Goal: Task Accomplishment & Management: Complete application form

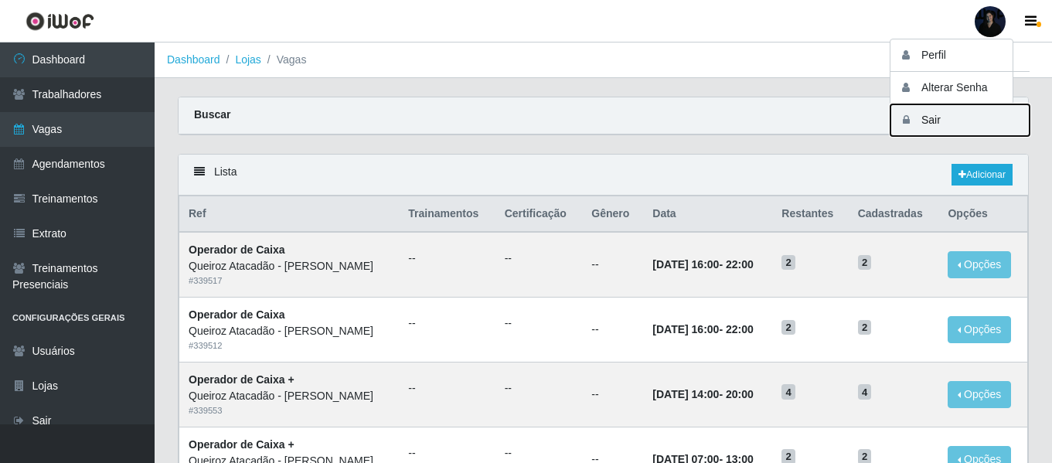
click at [922, 125] on button "Sair" at bounding box center [960, 120] width 139 height 32
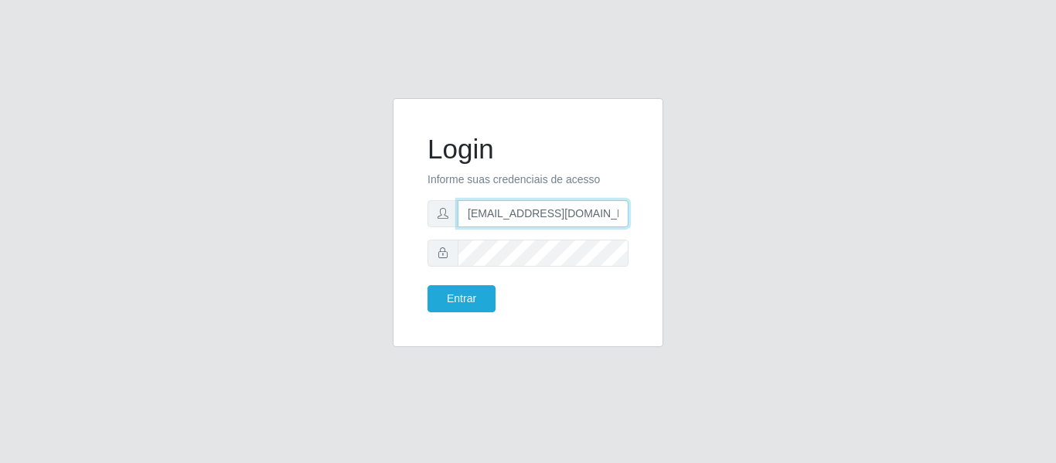
drag, startPoint x: 602, startPoint y: 218, endPoint x: 542, endPoint y: 215, distance: 60.4
click at [542, 215] on input "anacarina390@queiroz.com" at bounding box center [543, 213] width 171 height 27
type input "anacarina390@c-asa.com"
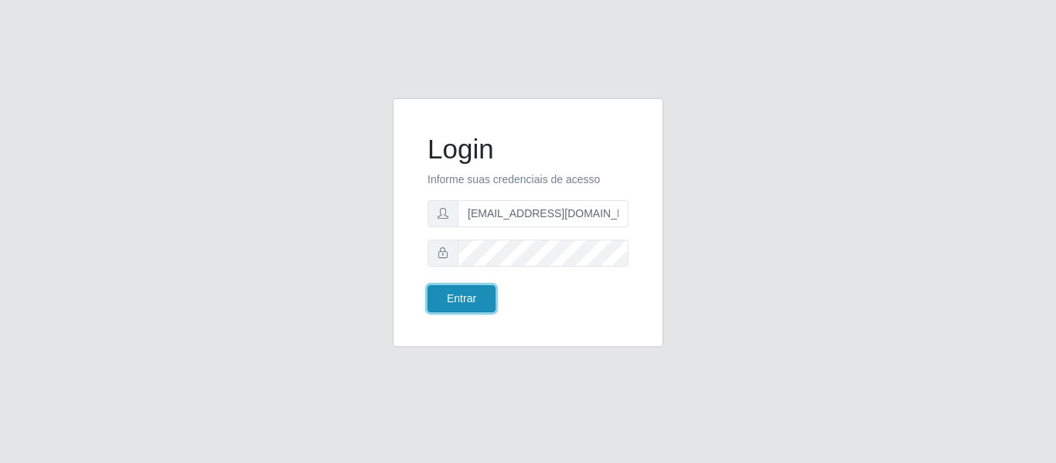
click at [458, 300] on button "Entrar" at bounding box center [462, 298] width 68 height 27
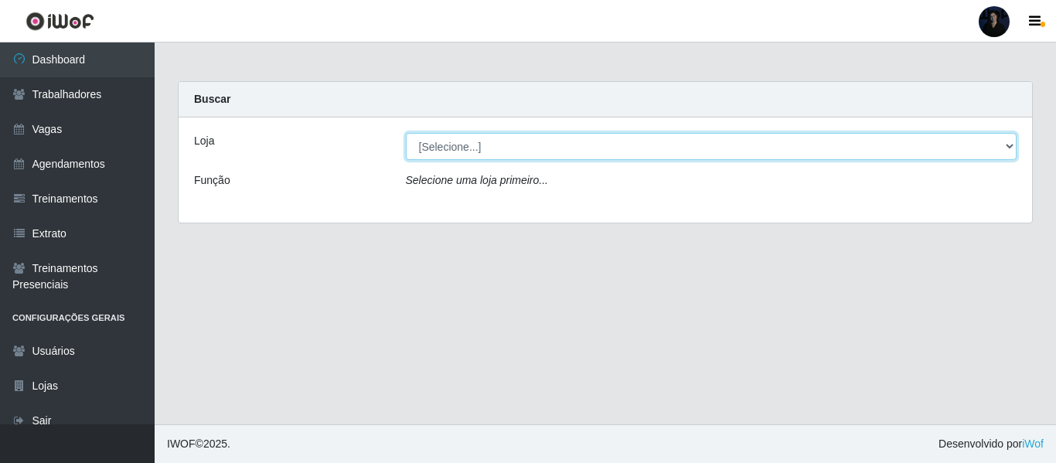
click at [447, 156] on select "[Selecione...] C-ASA Zona Norte Extremoz Supermercados" at bounding box center [712, 146] width 612 height 27
select select "519"
click at [406, 133] on select "[Selecione...] C-ASA Zona Norte Extremoz Supermercados" at bounding box center [712, 146] width 612 height 27
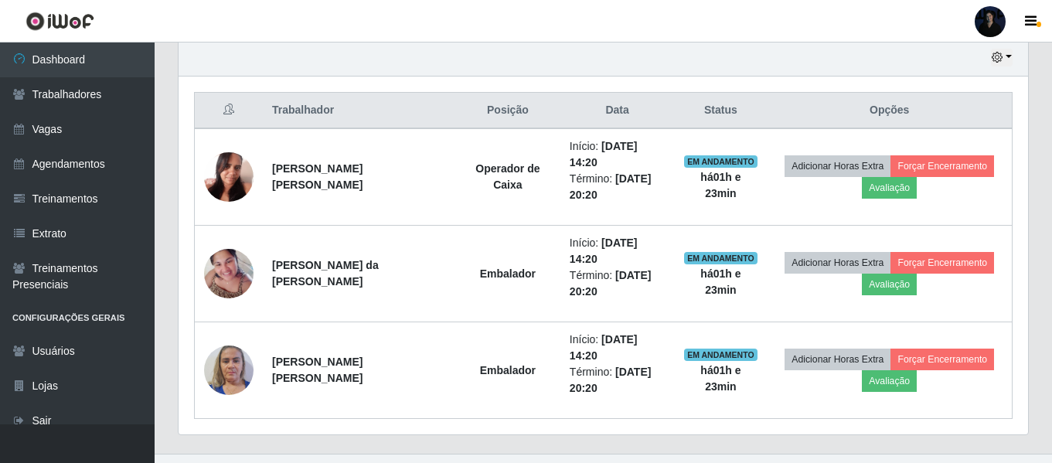
scroll to position [578, 0]
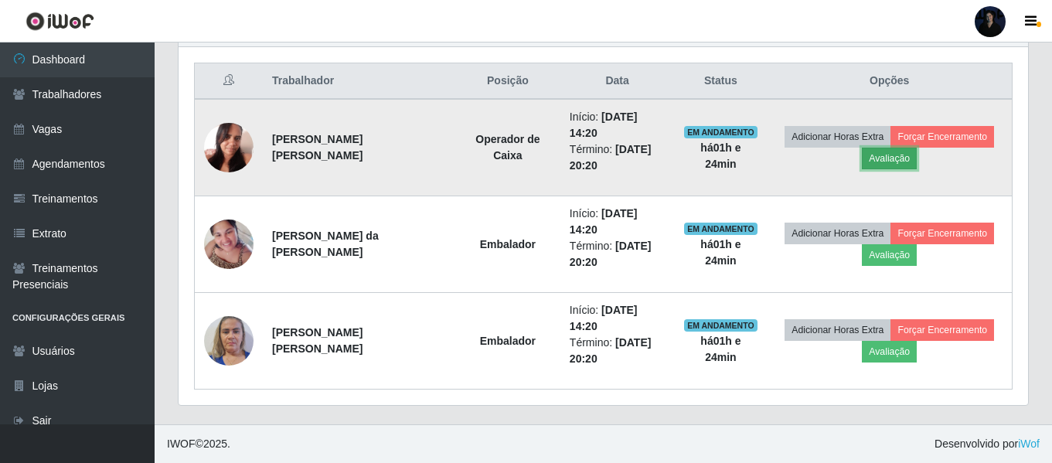
click at [899, 164] on button "Avaliação" at bounding box center [889, 159] width 55 height 22
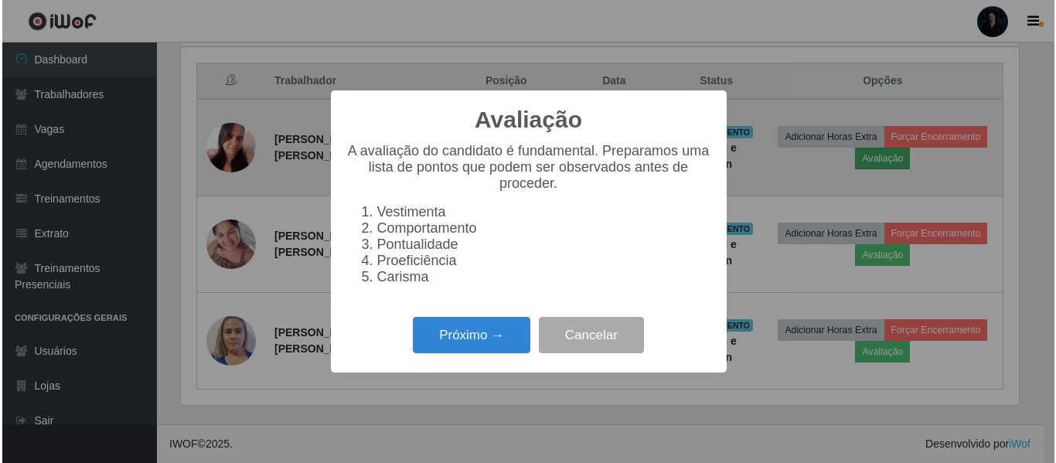
scroll to position [321, 842]
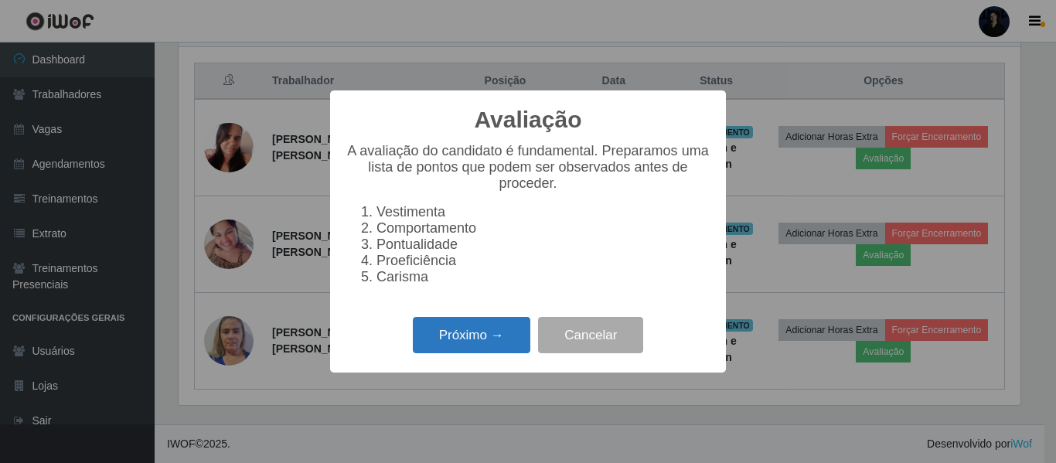
click at [495, 353] on button "Próximo →" at bounding box center [472, 335] width 118 height 36
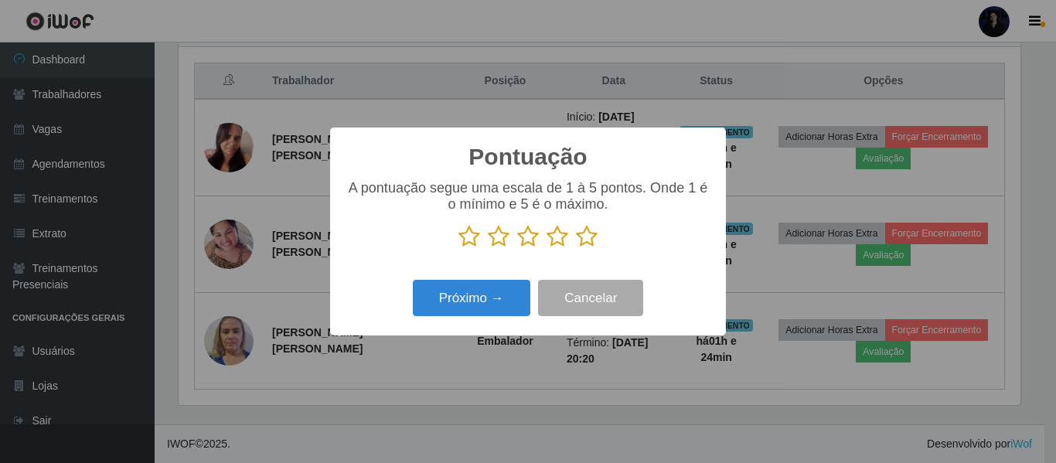
click at [561, 243] on icon at bounding box center [558, 236] width 22 height 23
click at [547, 248] on input "radio" at bounding box center [547, 248] width 0 height 0
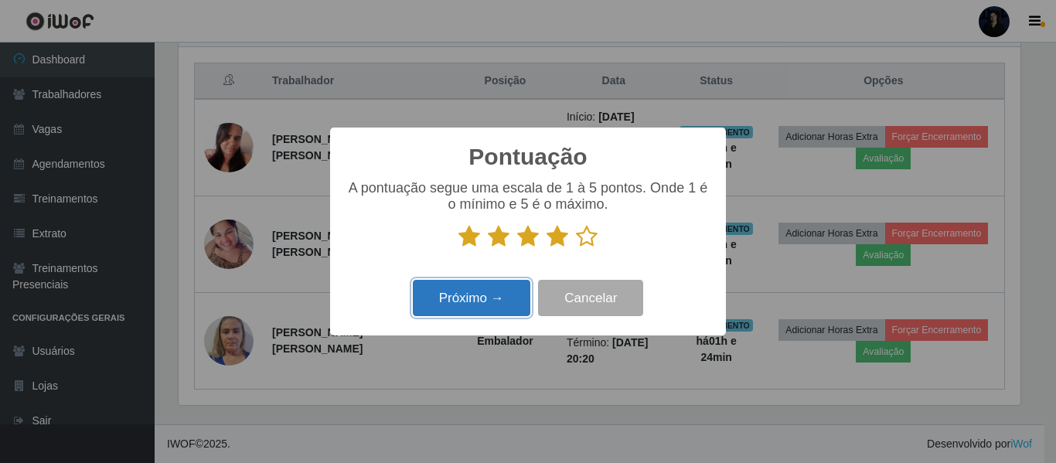
click at [506, 307] on button "Próximo →" at bounding box center [472, 298] width 118 height 36
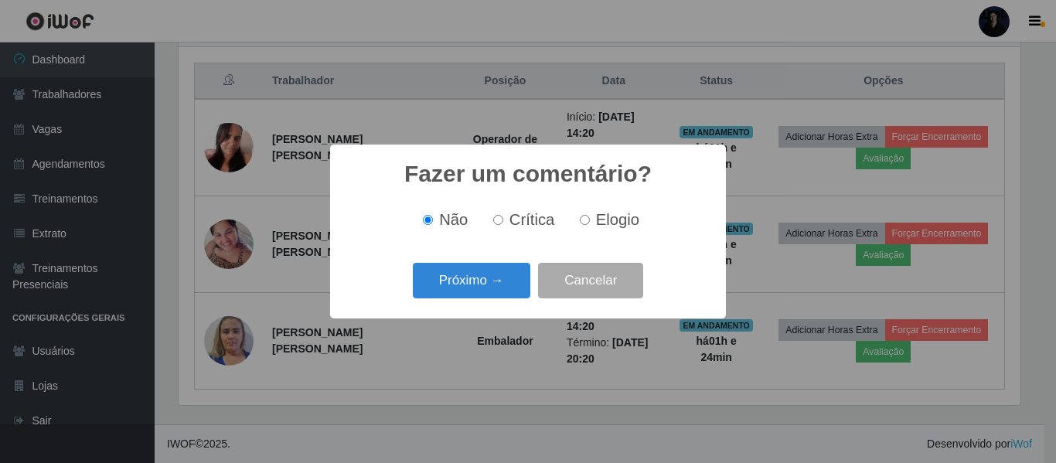
click at [609, 223] on span "Elogio" at bounding box center [617, 219] width 43 height 17
click at [590, 223] on input "Elogio" at bounding box center [585, 220] width 10 height 10
radio input "true"
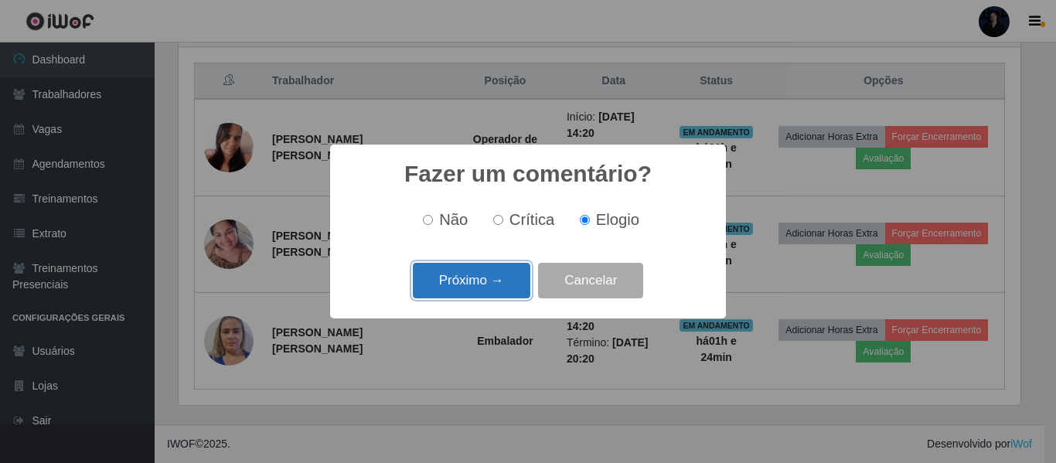
click at [490, 271] on button "Próximo →" at bounding box center [472, 281] width 118 height 36
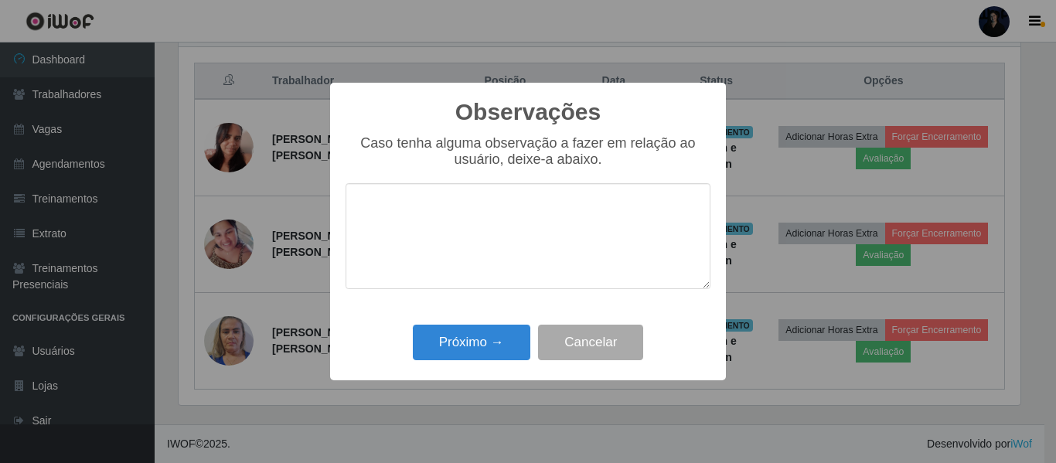
click at [503, 210] on textarea at bounding box center [528, 236] width 365 height 106
click at [602, 346] on button "Cancelar" at bounding box center [590, 343] width 105 height 36
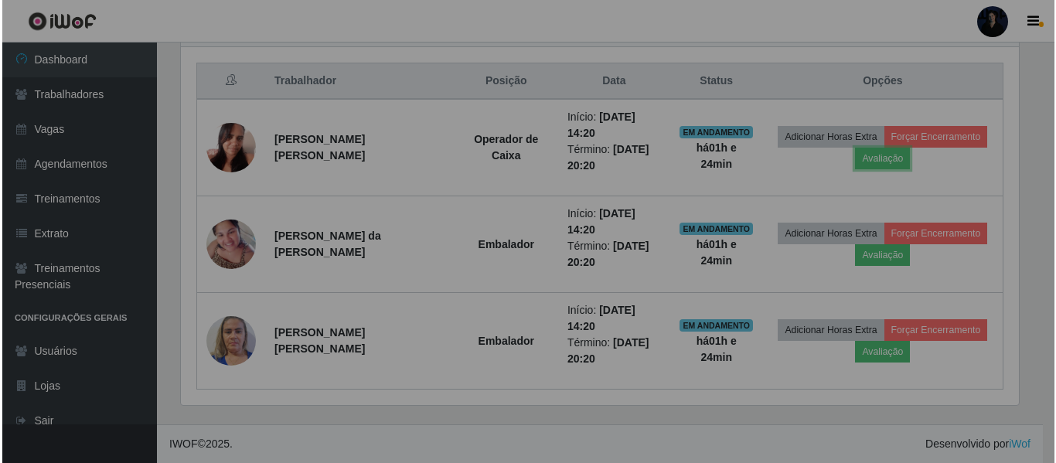
scroll to position [321, 850]
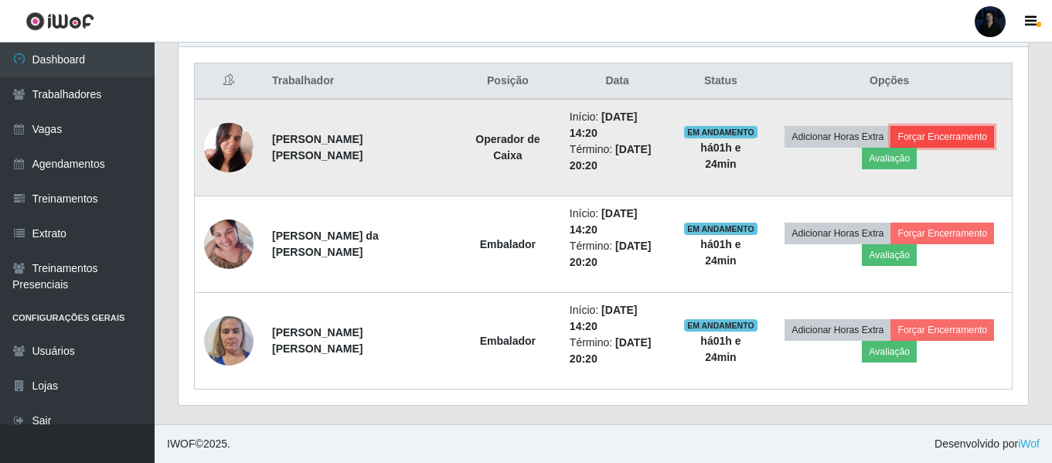
click at [961, 136] on button "Forçar Encerramento" at bounding box center [943, 137] width 104 height 22
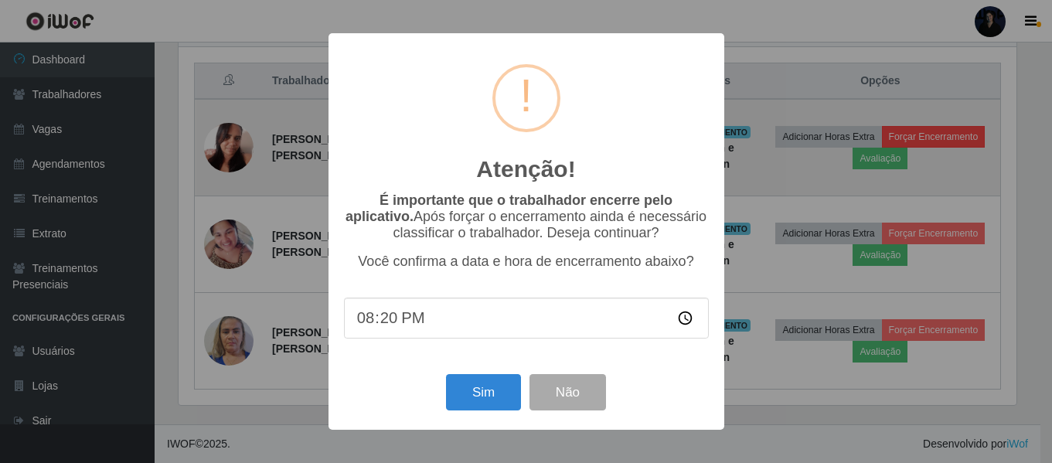
scroll to position [321, 842]
type input "15:45"
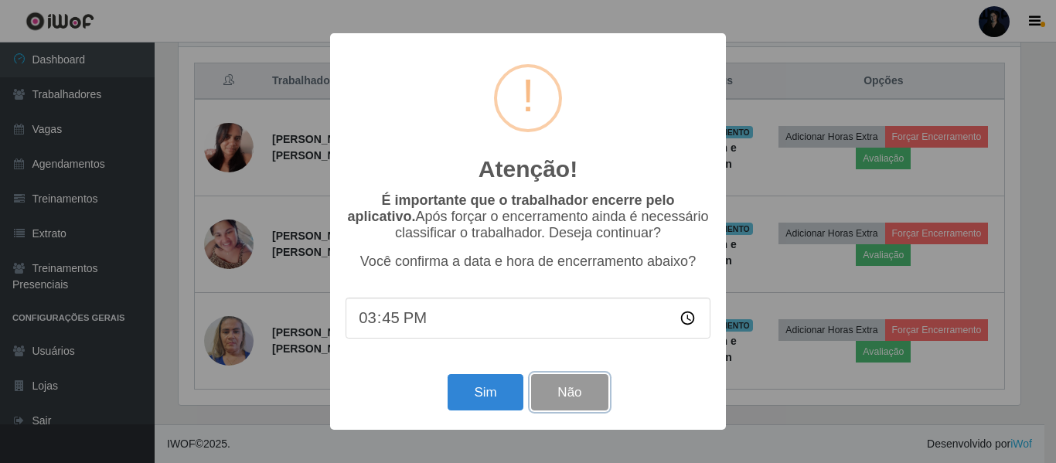
click at [577, 409] on button "Não" at bounding box center [569, 392] width 77 height 36
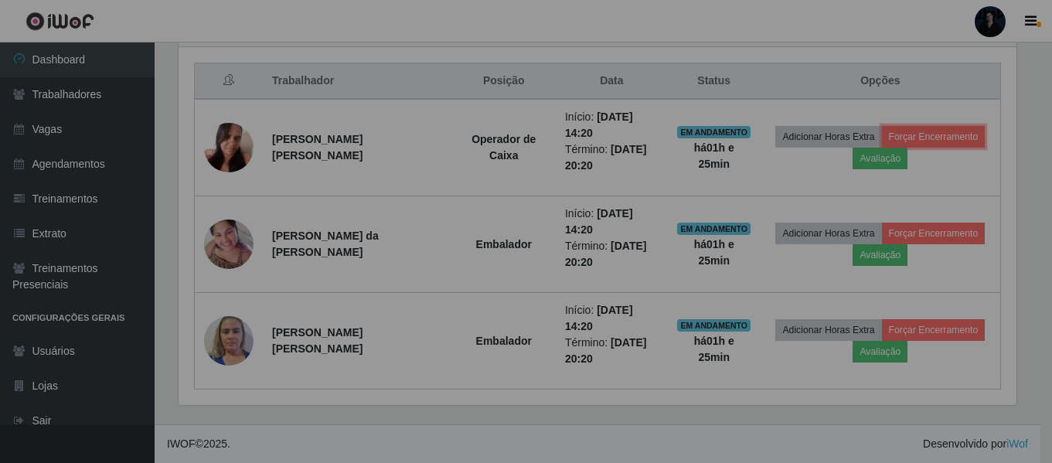
scroll to position [321, 850]
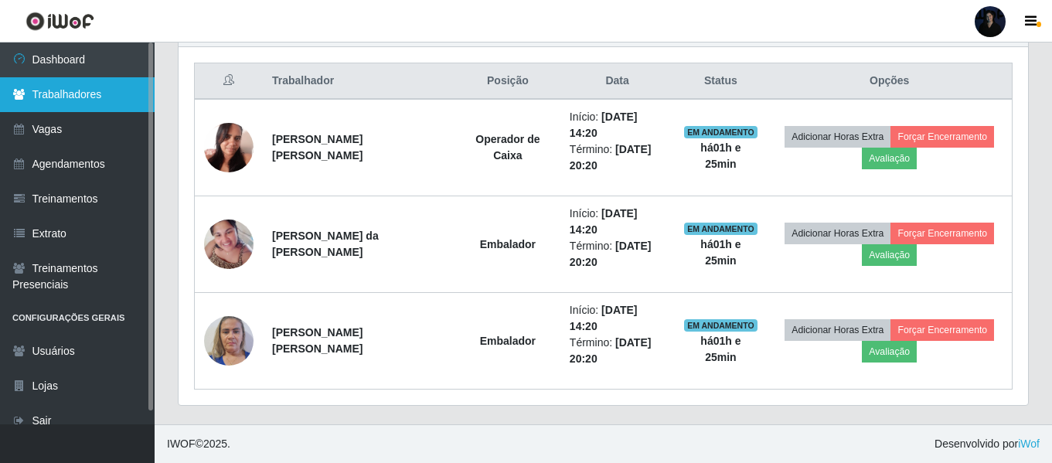
click at [110, 90] on link "Trabalhadores" at bounding box center [77, 94] width 155 height 35
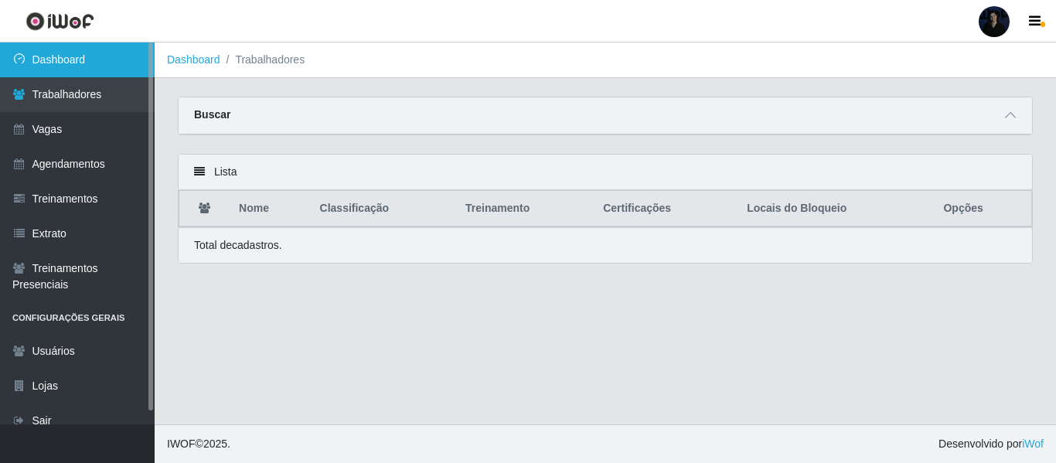
click at [74, 71] on link "Dashboard" at bounding box center [77, 60] width 155 height 35
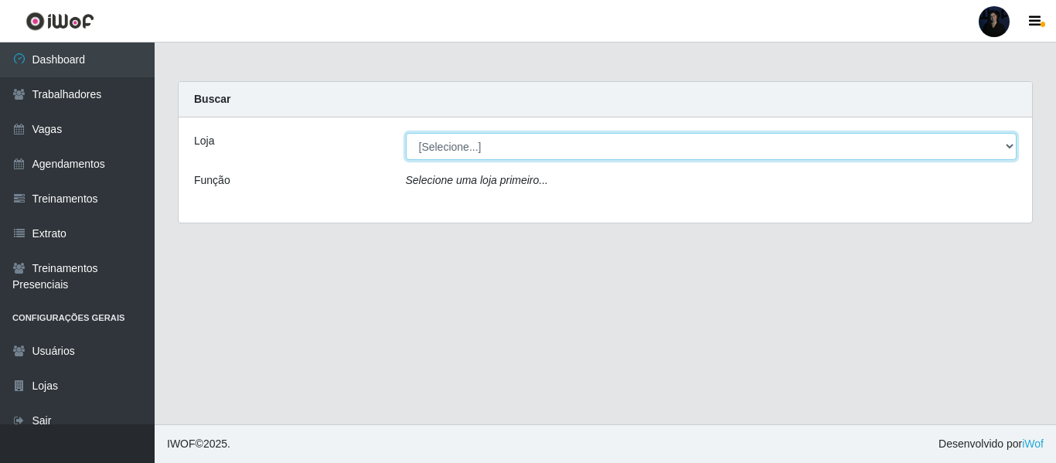
click at [755, 156] on select "[Selecione...] C-ASA Zona Norte Extremoz Supermercados" at bounding box center [712, 146] width 612 height 27
select select "519"
click at [406, 133] on select "[Selecione...] C-ASA Zona Norte Extremoz Supermercados" at bounding box center [712, 146] width 612 height 27
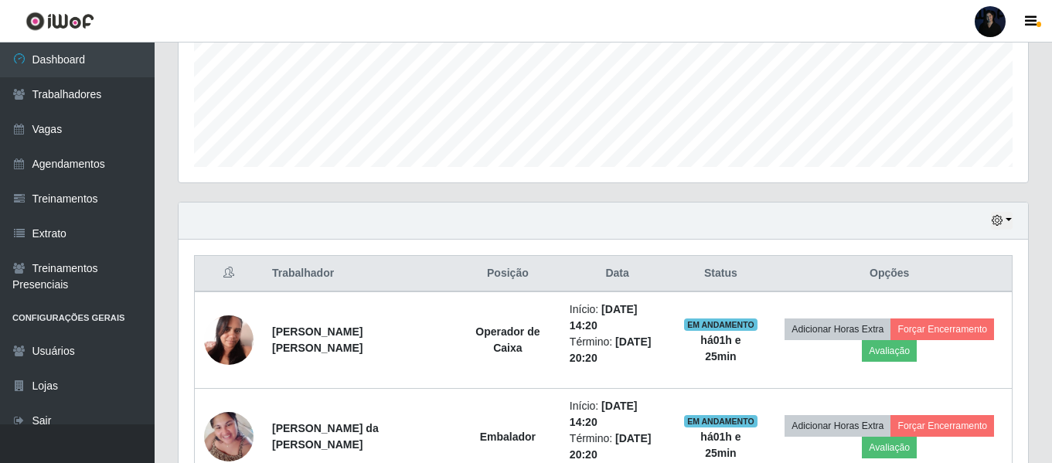
scroll to position [460, 0]
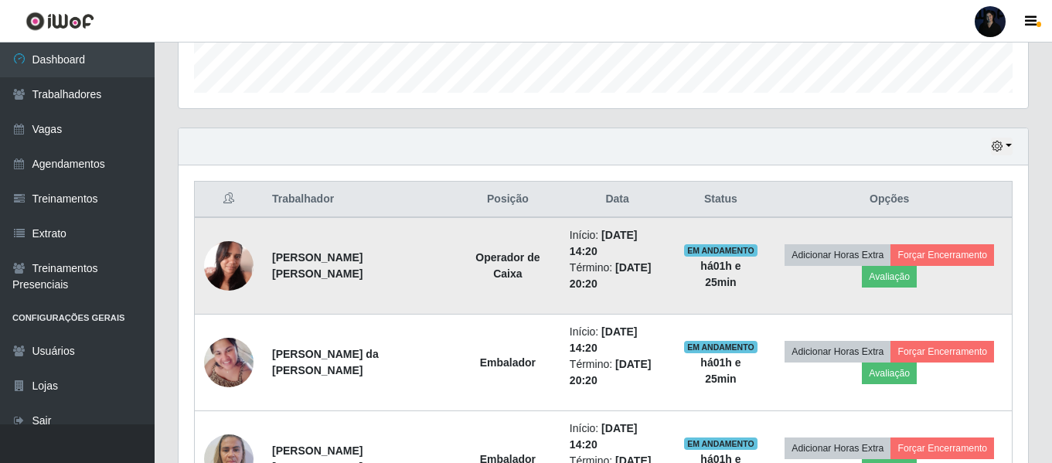
drag, startPoint x: 272, startPoint y: 272, endPoint x: 431, endPoint y: 285, distance: 159.0
click at [431, 285] on td "Jessica Luana Batista da Silva" at bounding box center [359, 265] width 193 height 97
copy strong "Jessica Luana Batista da Silva"
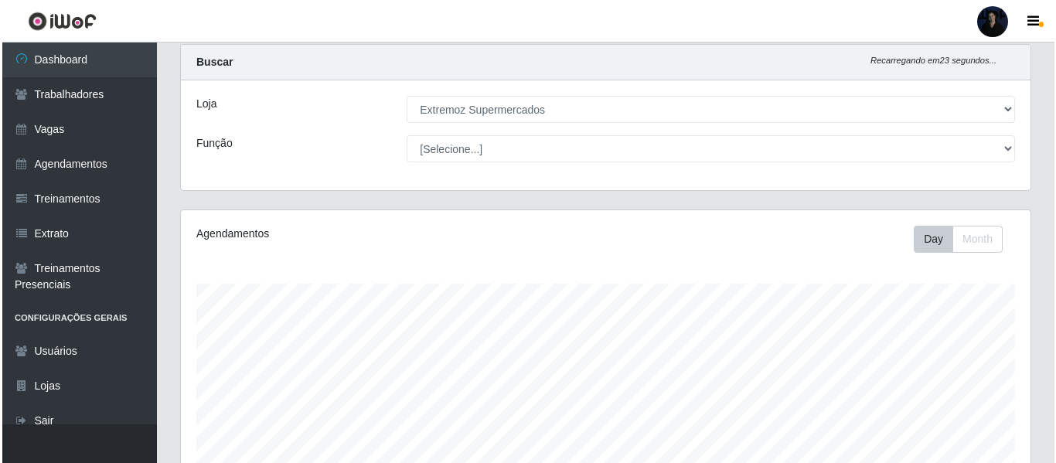
scroll to position [0, 0]
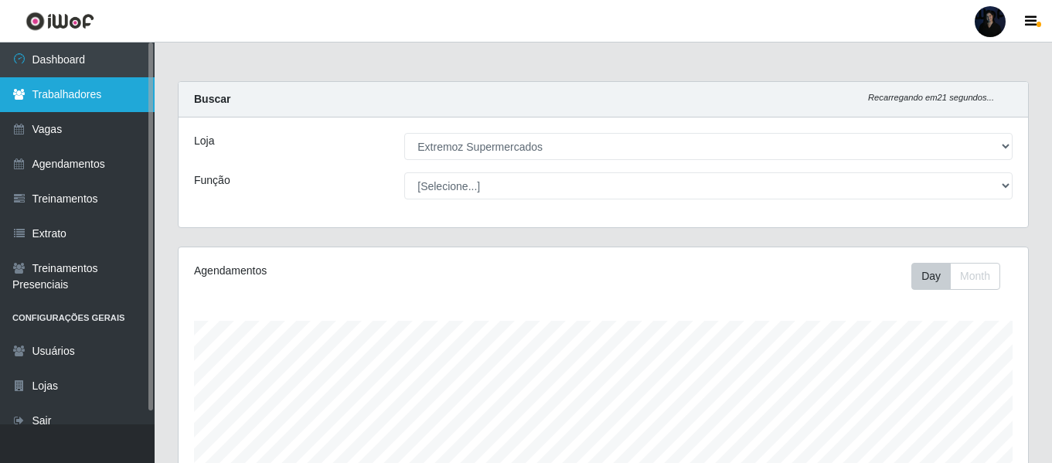
click at [116, 91] on link "Trabalhadores" at bounding box center [77, 94] width 155 height 35
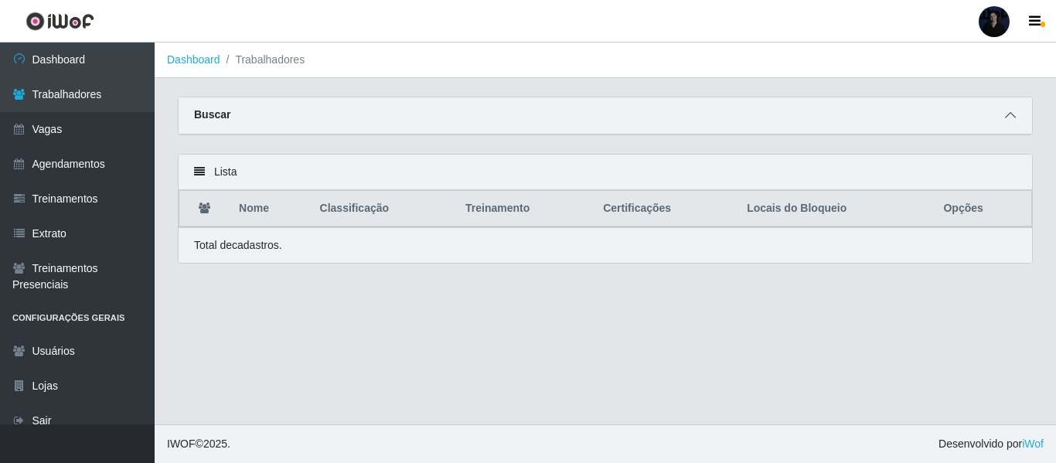
click at [1012, 120] on icon at bounding box center [1010, 115] width 11 height 11
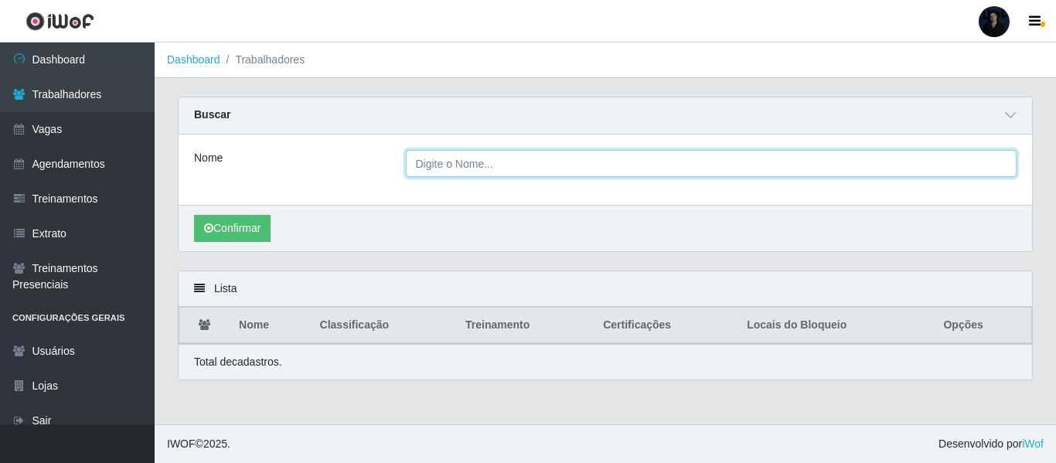
click at [518, 176] on input "Nome" at bounding box center [712, 163] width 612 height 27
paste input "Jessica Luana Batista da Silva"
type input "Jessica Luana Batista da Silva"
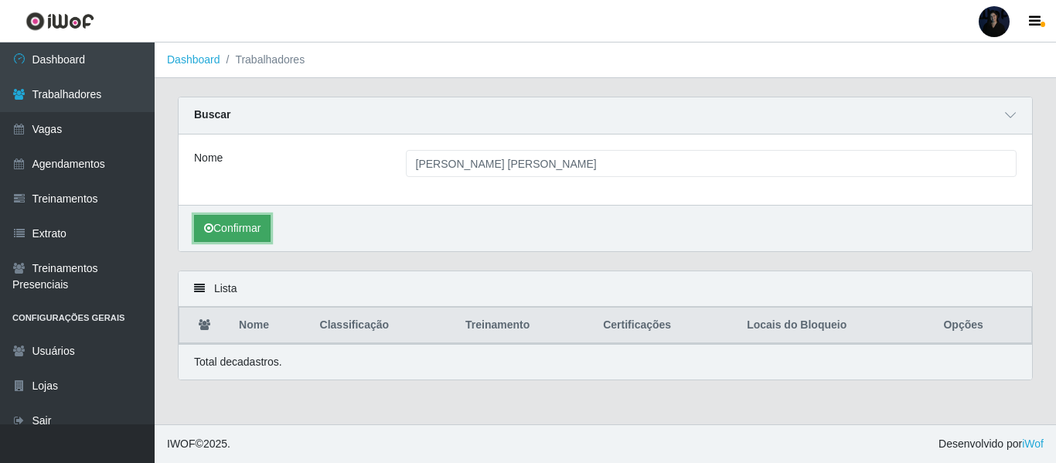
click at [230, 220] on button "Confirmar" at bounding box center [232, 228] width 77 height 27
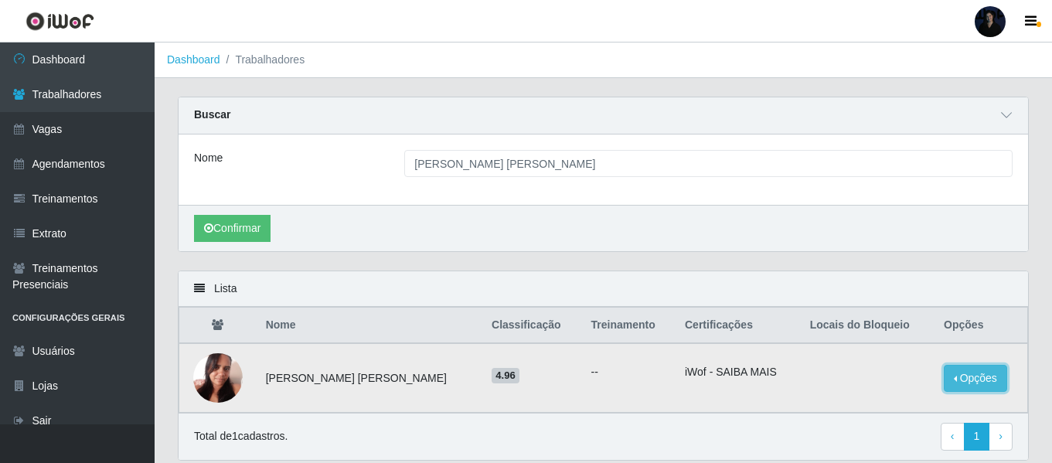
click at [955, 387] on button "Opções" at bounding box center [975, 378] width 63 height 27
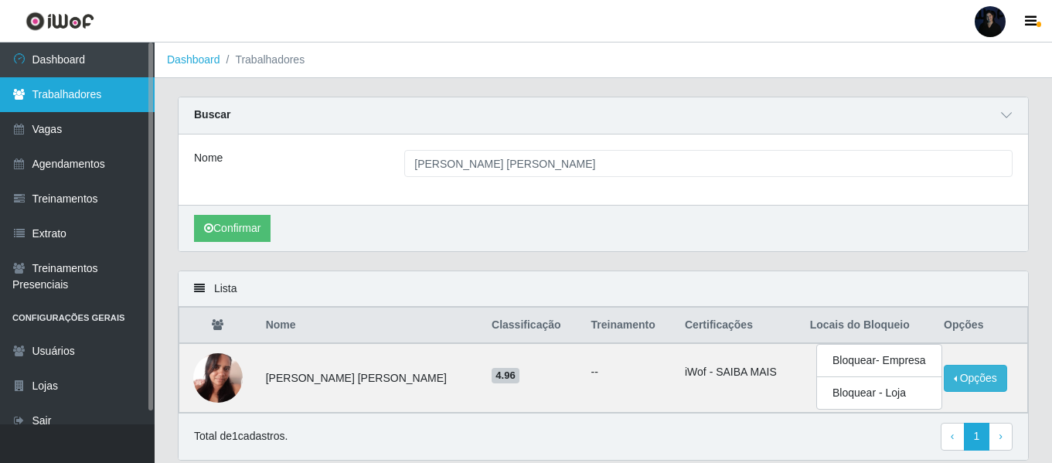
click at [60, 98] on link "Trabalhadores" at bounding box center [77, 94] width 155 height 35
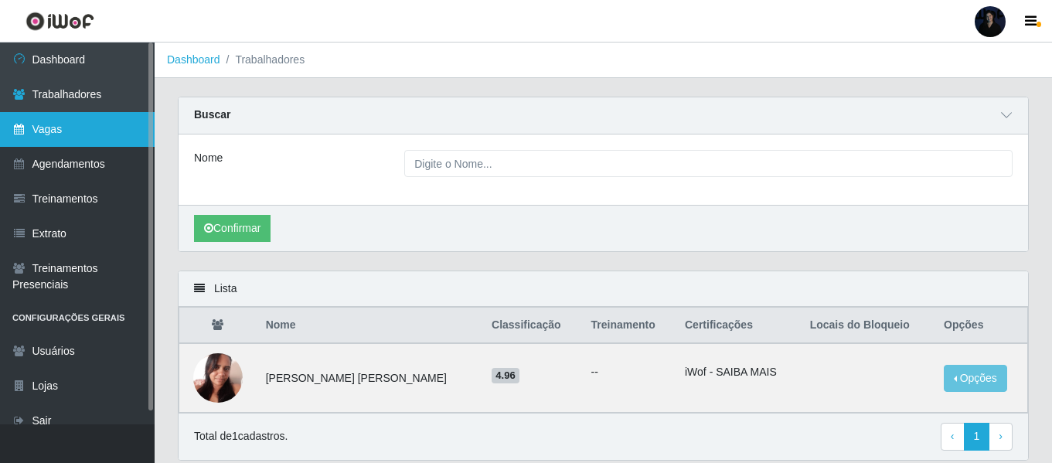
click at [79, 127] on link "Vagas" at bounding box center [77, 129] width 155 height 35
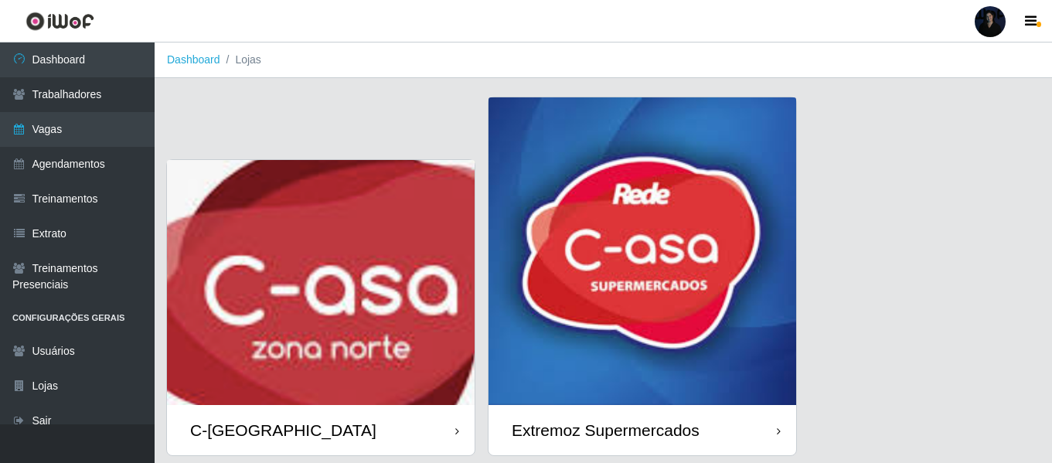
click at [598, 306] on img at bounding box center [643, 251] width 308 height 308
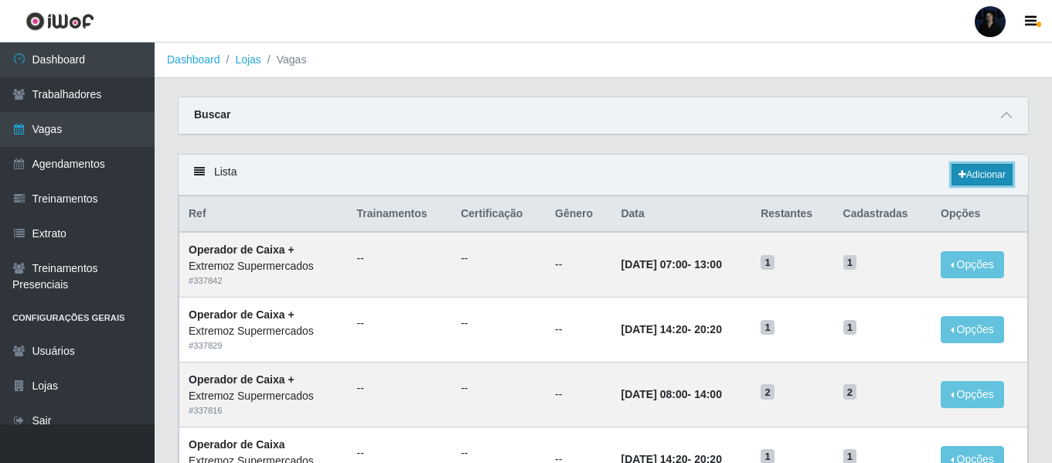
click at [990, 184] on link "Adicionar" at bounding box center [982, 175] width 61 height 22
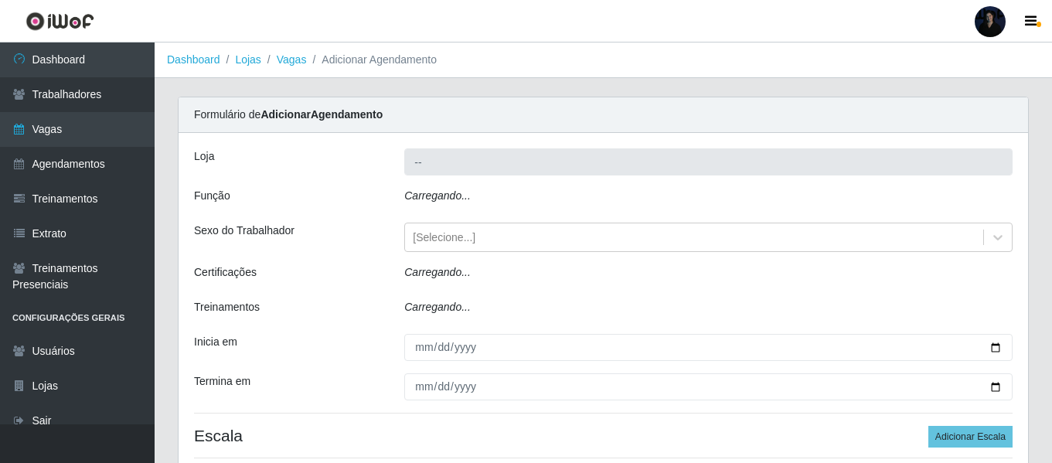
type input "Extremoz Supermercados"
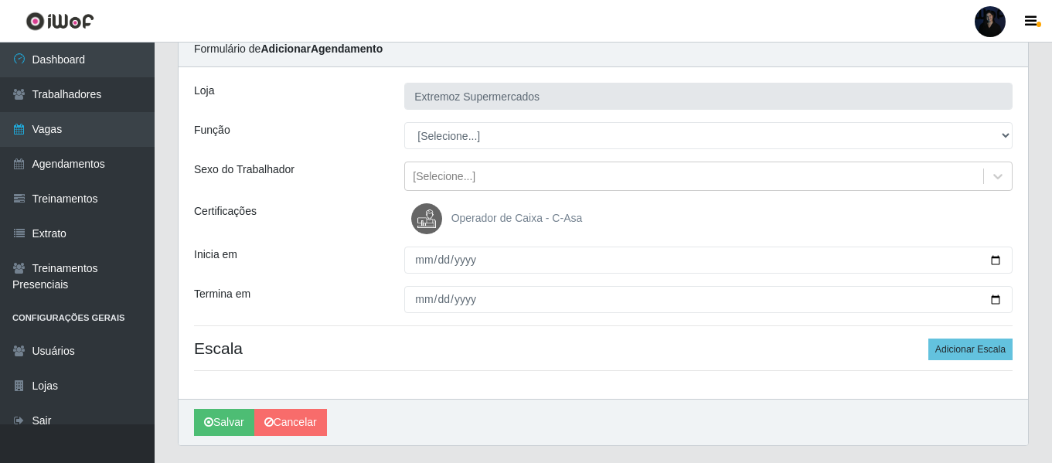
scroll to position [71, 0]
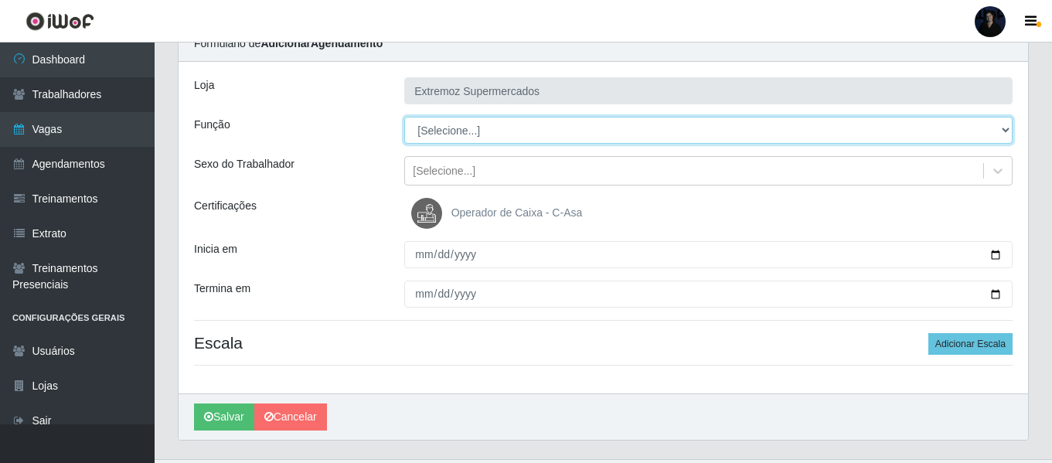
click at [634, 129] on select "[Selecione...] Embalador Embalador + Embalador ++ Operador de Caixa Operador de…" at bounding box center [708, 130] width 608 height 27
select select "22"
click at [404, 117] on select "[Selecione...] Embalador Embalador + Embalador ++ Operador de Caixa Operador de…" at bounding box center [708, 130] width 608 height 27
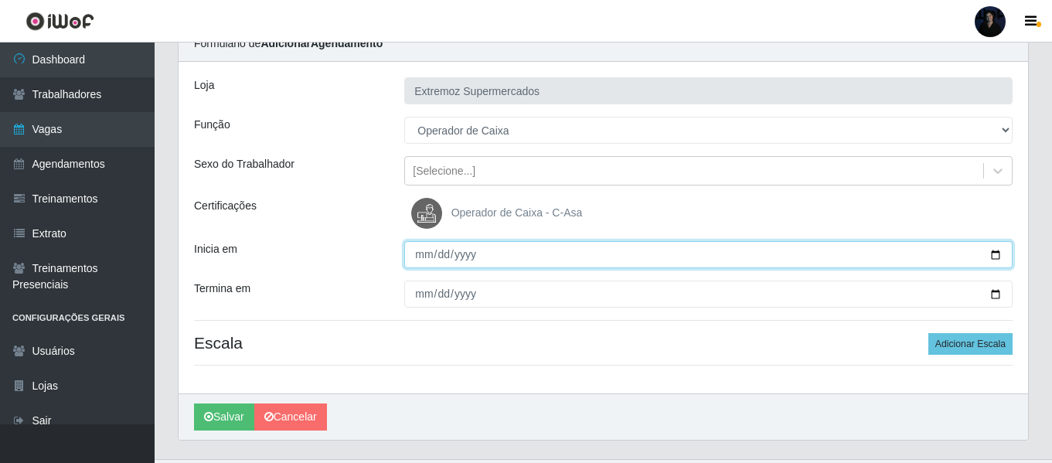
click at [997, 255] on input "Inicia em" at bounding box center [708, 254] width 608 height 27
type input "[DATE]"
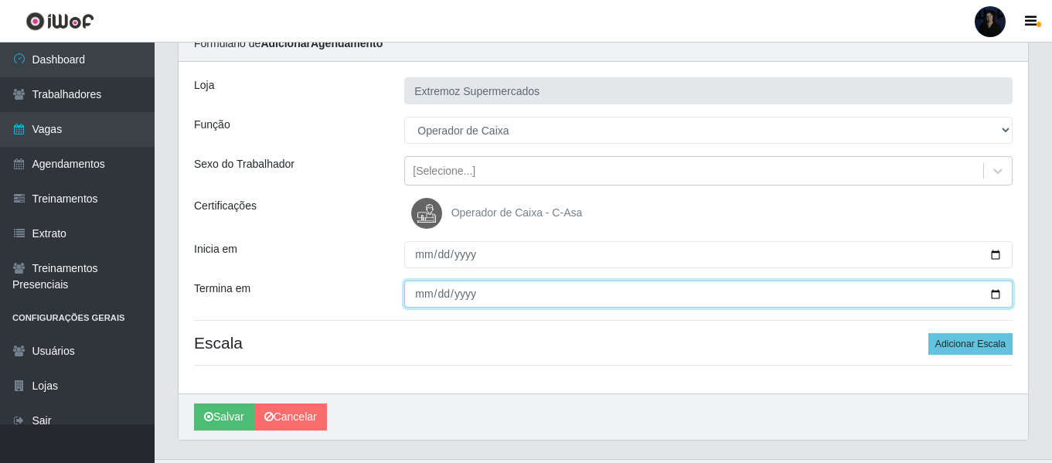
click at [991, 295] on input "Termina em" at bounding box center [708, 294] width 608 height 27
type input "[DATE]"
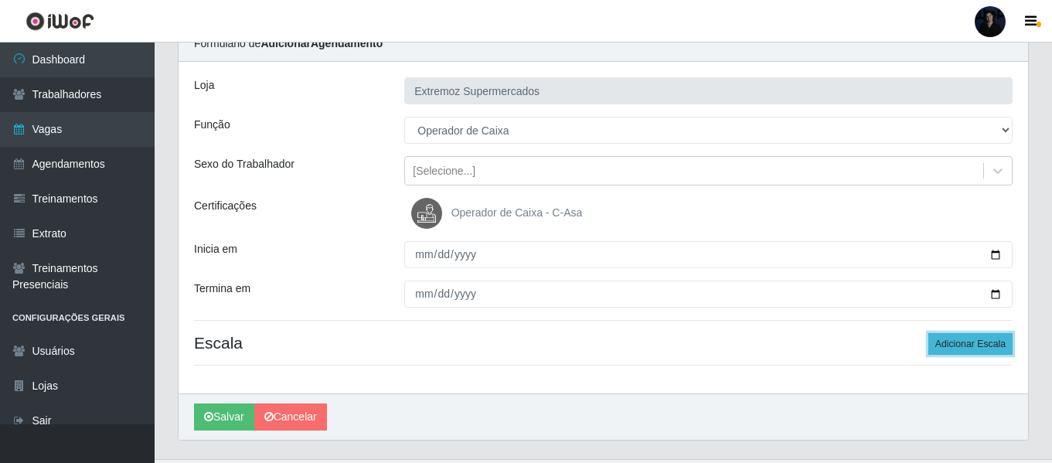
click at [977, 351] on button "Adicionar Escala" at bounding box center [971, 344] width 84 height 22
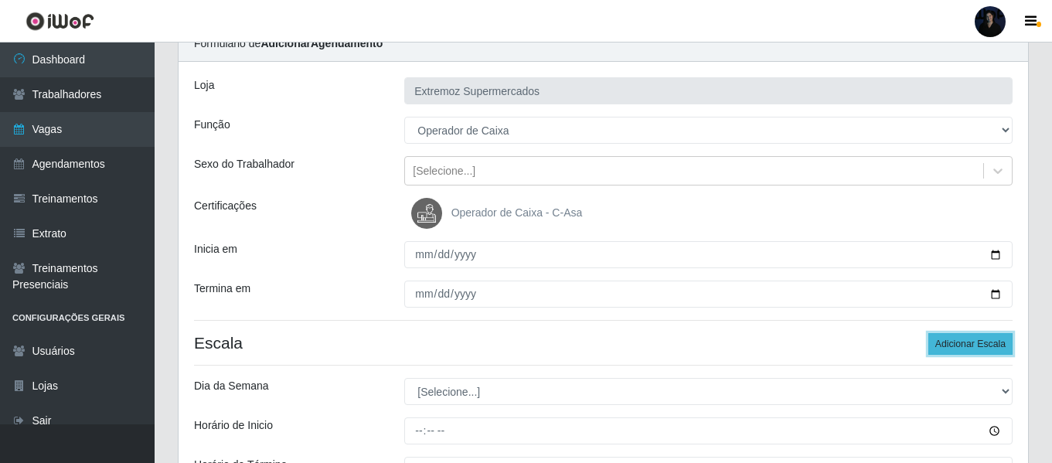
click at [977, 351] on button "Adicionar Escala" at bounding box center [971, 344] width 84 height 22
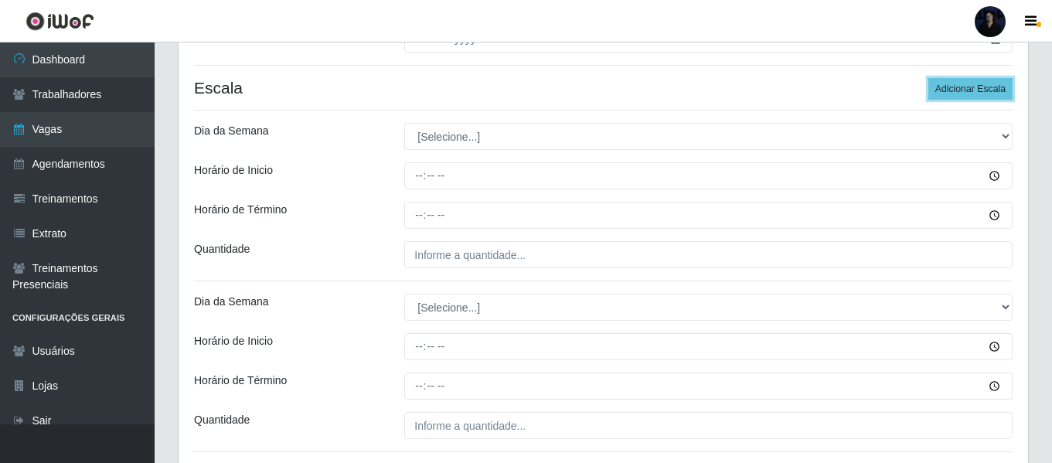
scroll to position [330, 0]
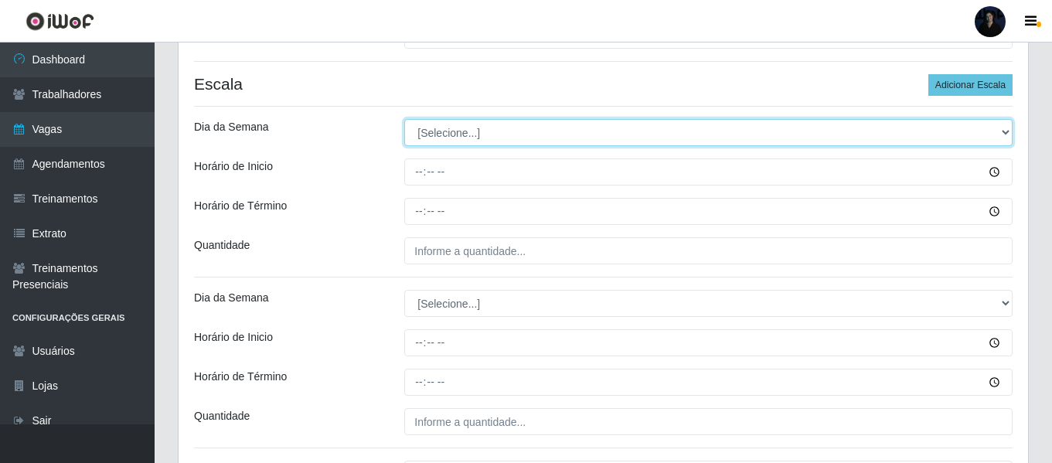
click at [473, 144] on select "[Selecione...] Segunda Terça Quarta Quinta Sexta Sábado Domingo" at bounding box center [708, 132] width 608 height 27
select select "6"
click at [404, 119] on select "[Selecione...] Segunda Terça Quarta Quinta Sexta Sábado Domingo" at bounding box center [708, 132] width 608 height 27
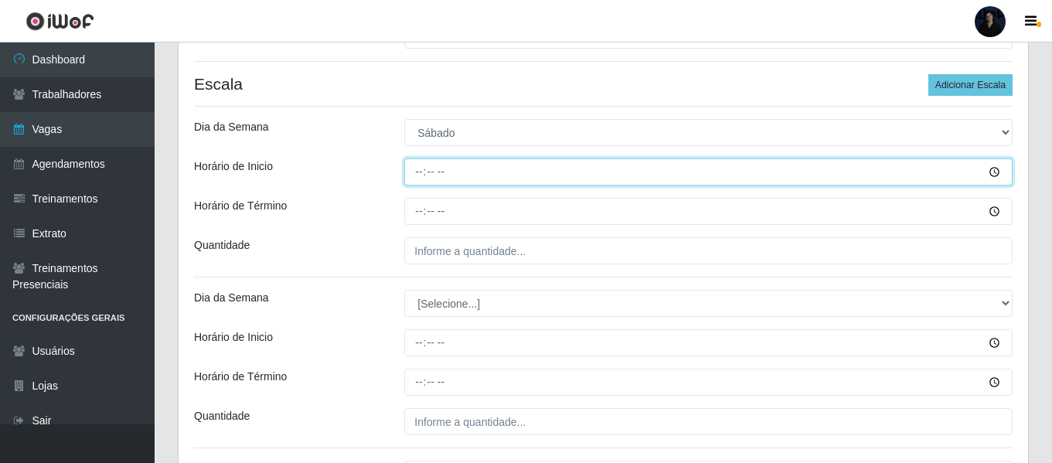
click at [418, 175] on input "Horário de Inicio" at bounding box center [708, 172] width 608 height 27
type input "07:00"
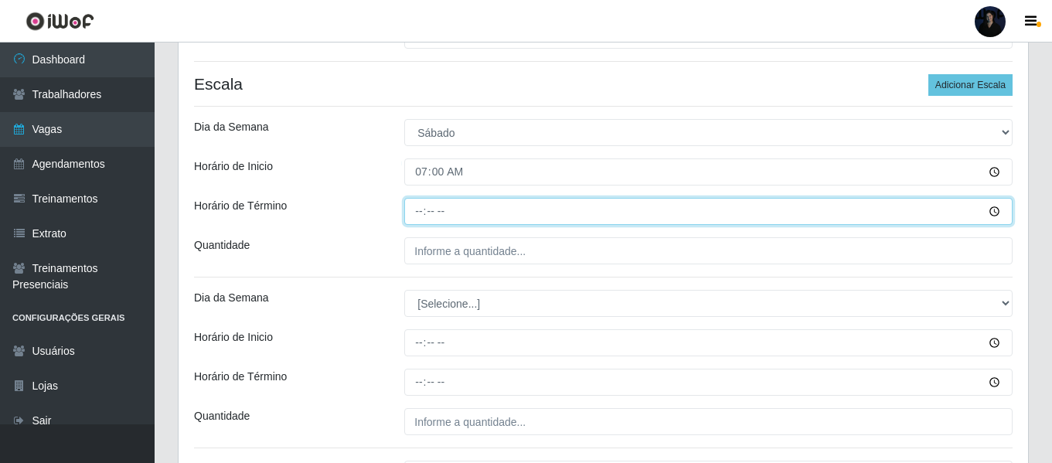
click at [428, 209] on input "Horário de Término" at bounding box center [708, 211] width 608 height 27
click at [414, 211] on input "Horário de Término" at bounding box center [708, 211] width 608 height 27
click at [420, 215] on input "Horário de Término" at bounding box center [708, 211] width 608 height 27
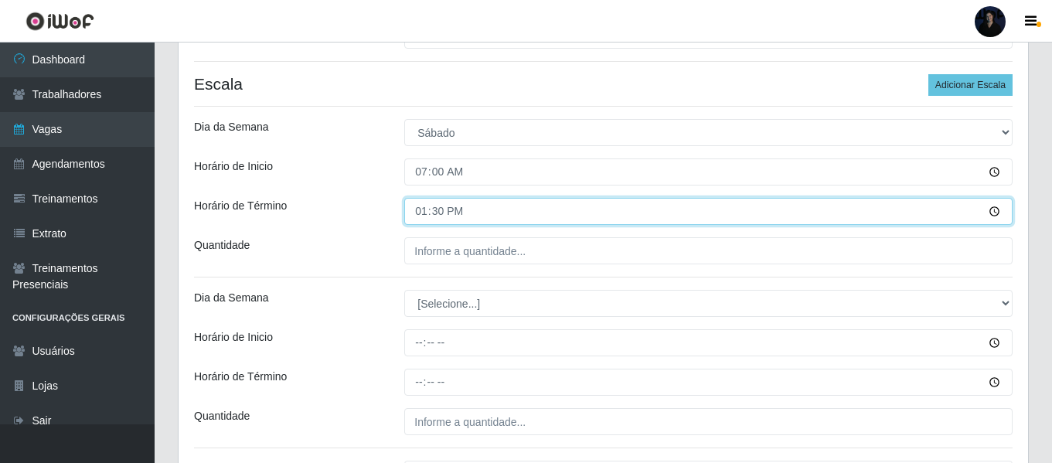
type input "13:00"
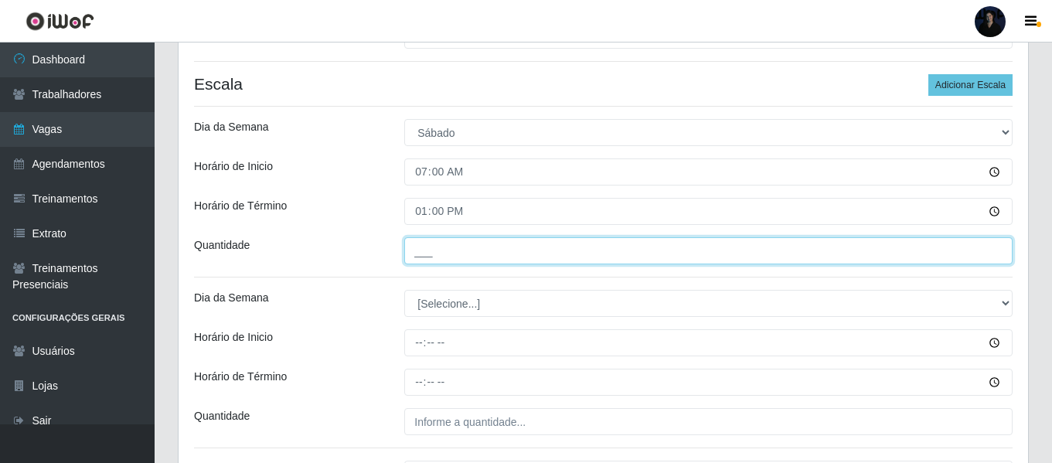
click at [419, 253] on input "___" at bounding box center [708, 250] width 608 height 27
type input "1__"
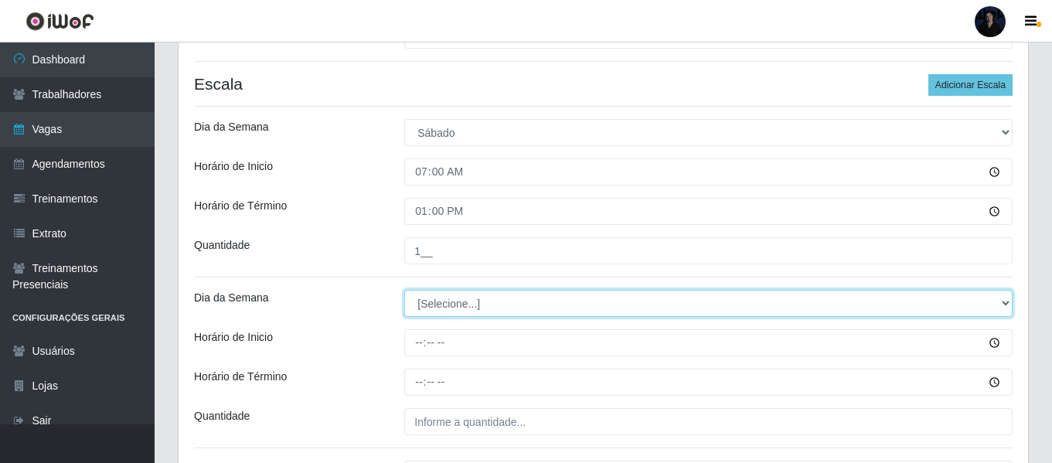
click at [448, 307] on select "[Selecione...] Segunda Terça Quarta Quinta Sexta Sábado Domingo" at bounding box center [708, 303] width 608 height 27
select select "6"
click at [404, 290] on select "[Selecione...] Segunda Terça Quarta Quinta Sexta Sábado Domingo" at bounding box center [708, 303] width 608 height 27
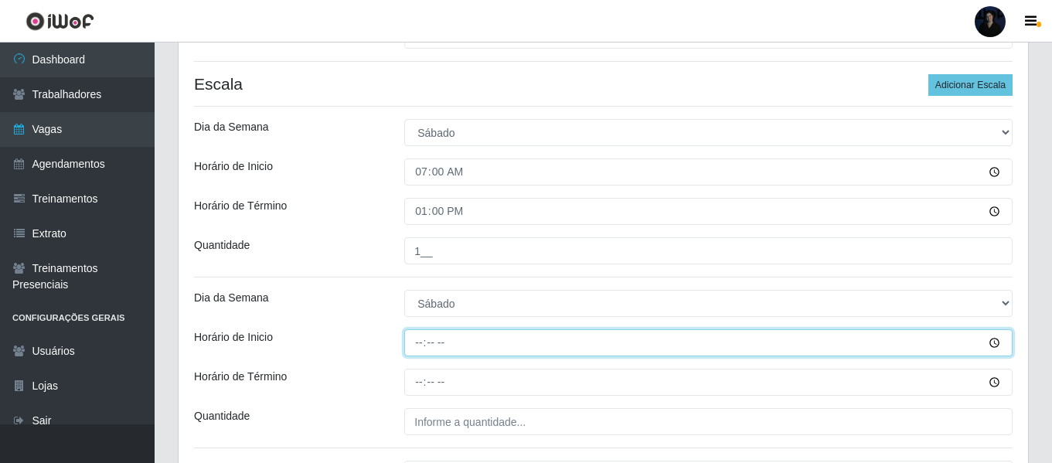
click at [422, 344] on input "Horário de Inicio" at bounding box center [708, 342] width 608 height 27
type input "14:00"
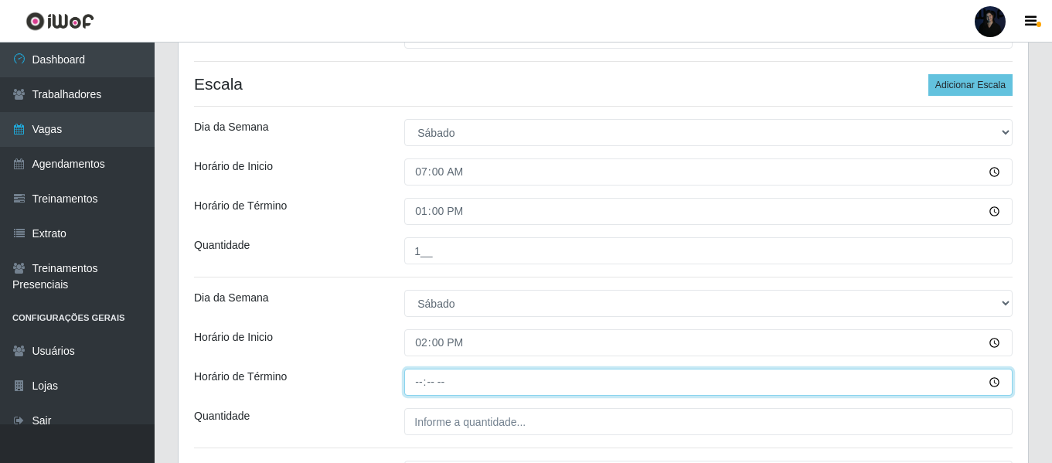
click at [418, 376] on input "Horário de Término" at bounding box center [708, 382] width 608 height 27
type input "20:00"
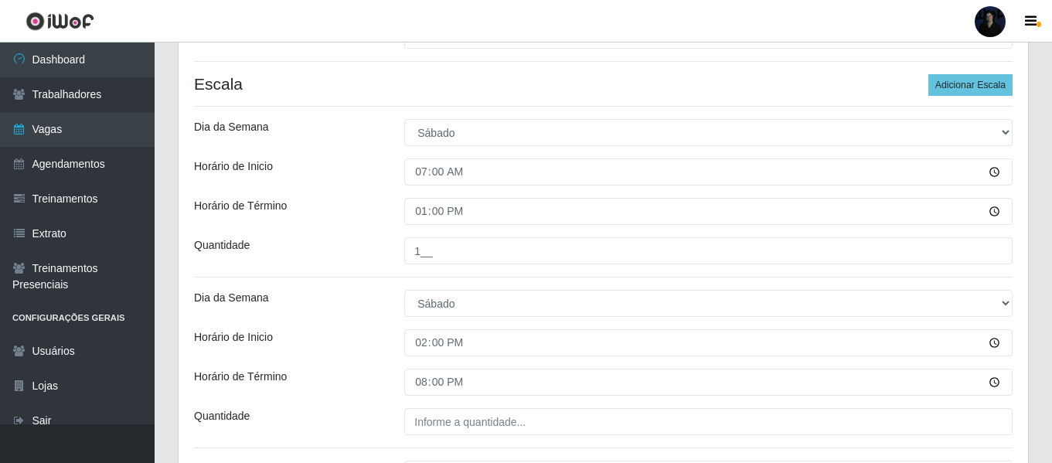
click at [412, 405] on div "Loja Extremoz Supermercados Função [Selecione...] Embalador Embalador + Embalad…" at bounding box center [604, 225] width 850 height 844
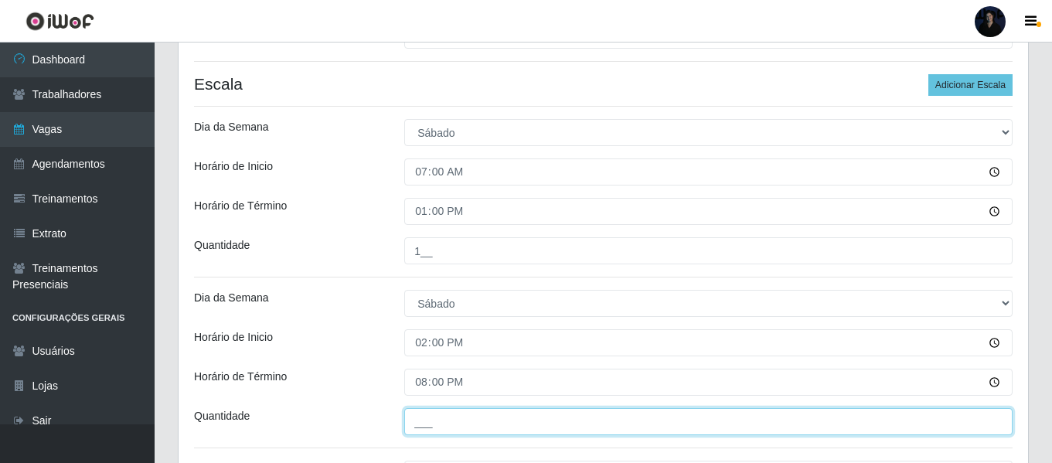
click at [415, 418] on input "___" at bounding box center [708, 421] width 608 height 27
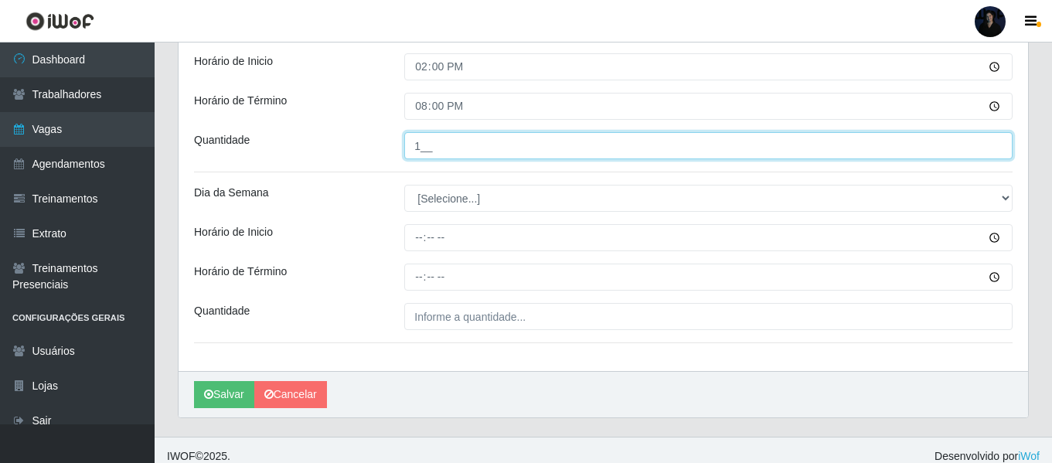
scroll to position [619, 0]
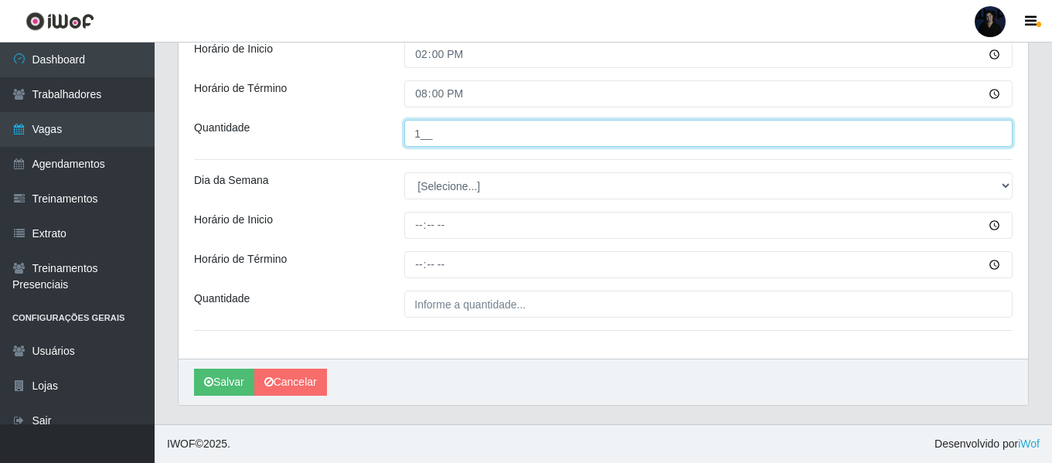
type input "1__"
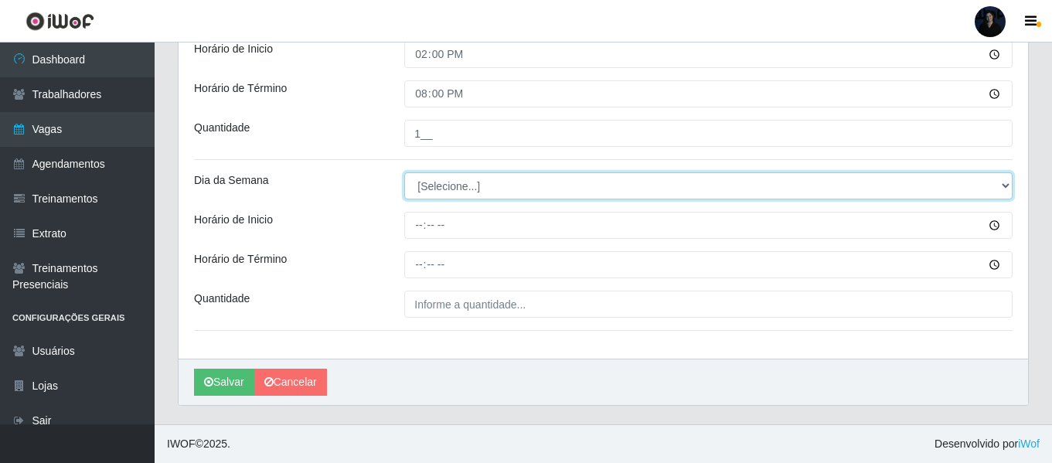
click at [484, 195] on select "[Selecione...] Segunda Terça Quarta Quinta Sexta Sábado Domingo" at bounding box center [708, 185] width 608 height 27
select select "0"
click at [404, 172] on select "[Selecione...] Segunda Terça Quarta Quinta Sexta Sábado Domingo" at bounding box center [708, 185] width 608 height 27
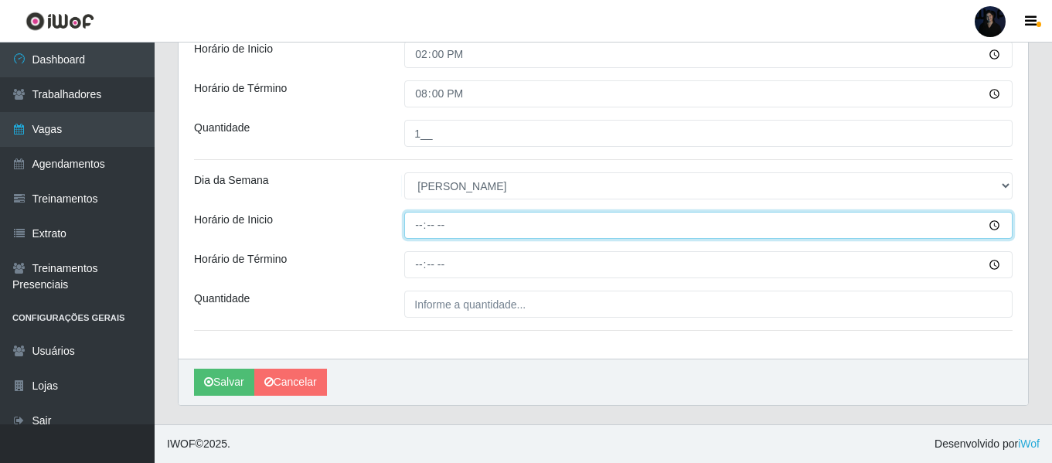
click at [415, 227] on input "Horário de Inicio" at bounding box center [708, 225] width 608 height 27
click at [194, 369] on button "Salvar" at bounding box center [224, 382] width 60 height 27
click at [415, 227] on input "Horário de Inicio" at bounding box center [708, 225] width 608 height 27
click at [415, 227] on input "00:07" at bounding box center [708, 225] width 608 height 27
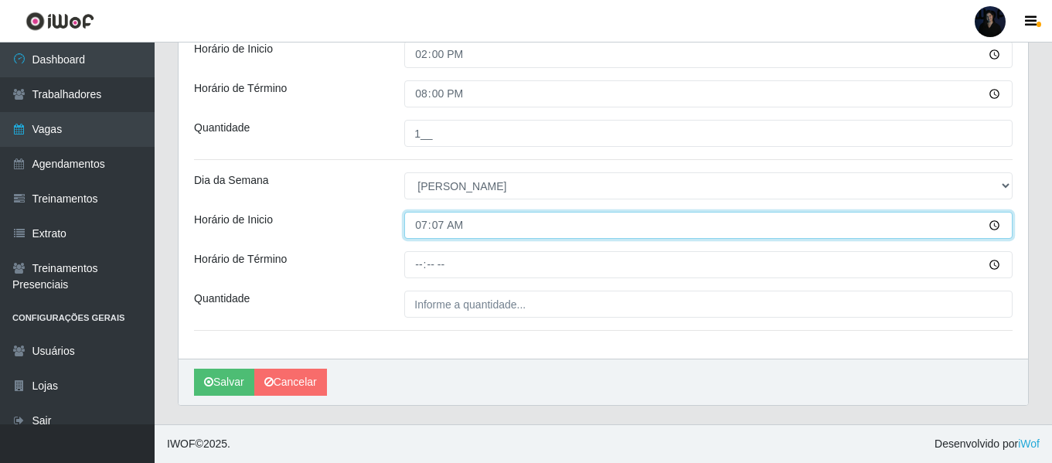
type input "07:00"
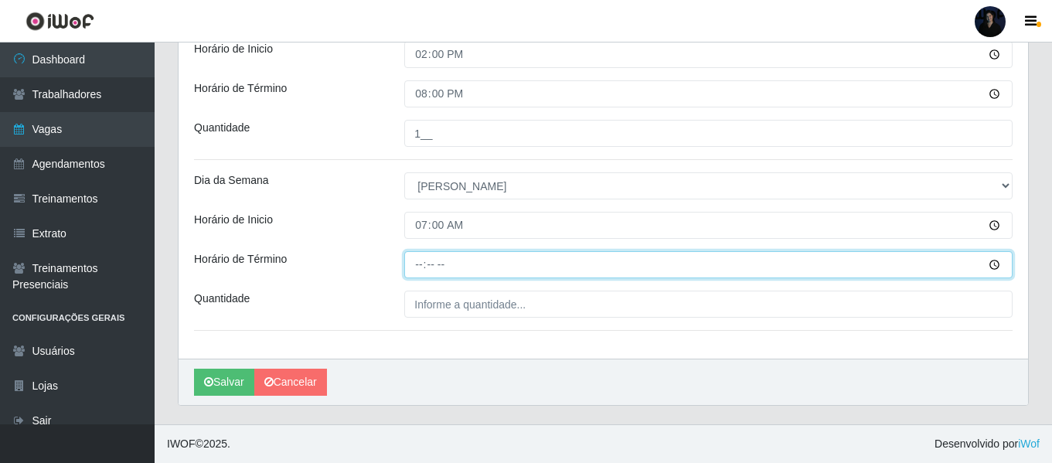
click at [420, 257] on input "Horário de Término" at bounding box center [708, 264] width 608 height 27
type input "13:00"
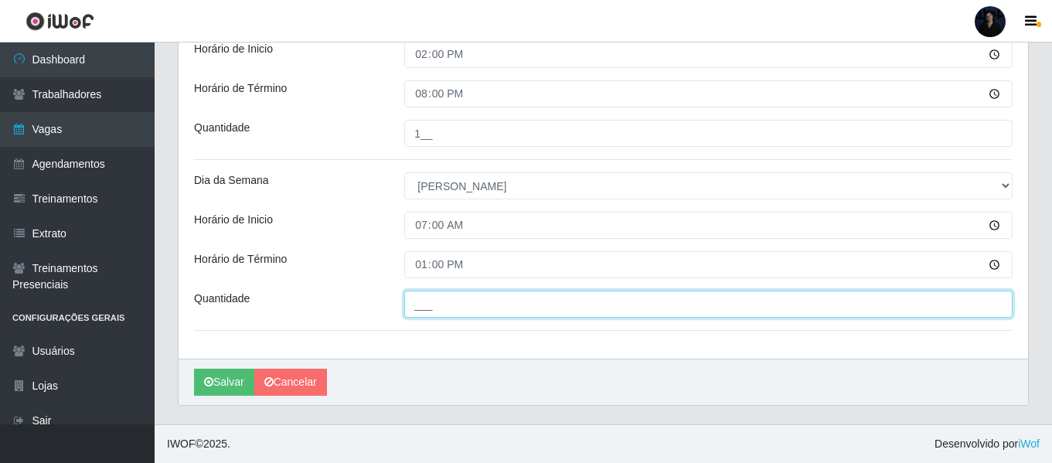
click at [422, 303] on input "___" at bounding box center [708, 304] width 608 height 27
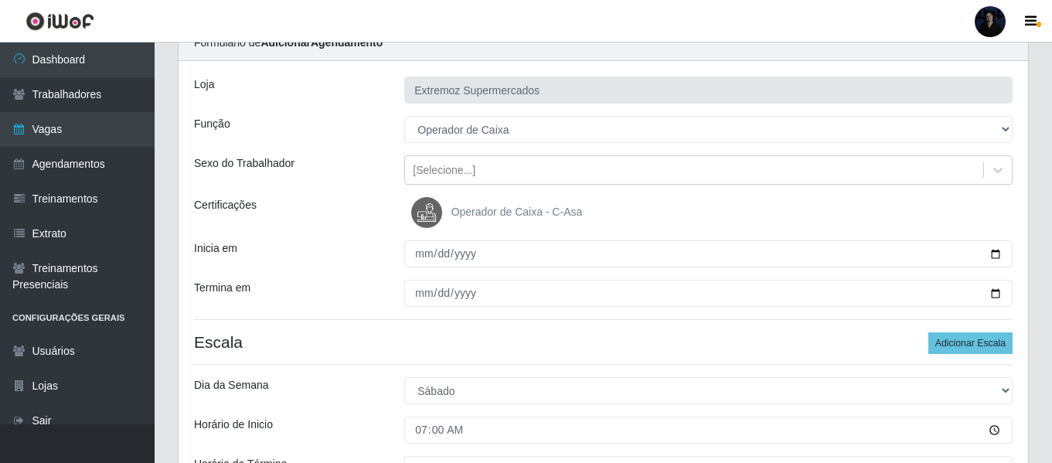
scroll to position [69, 0]
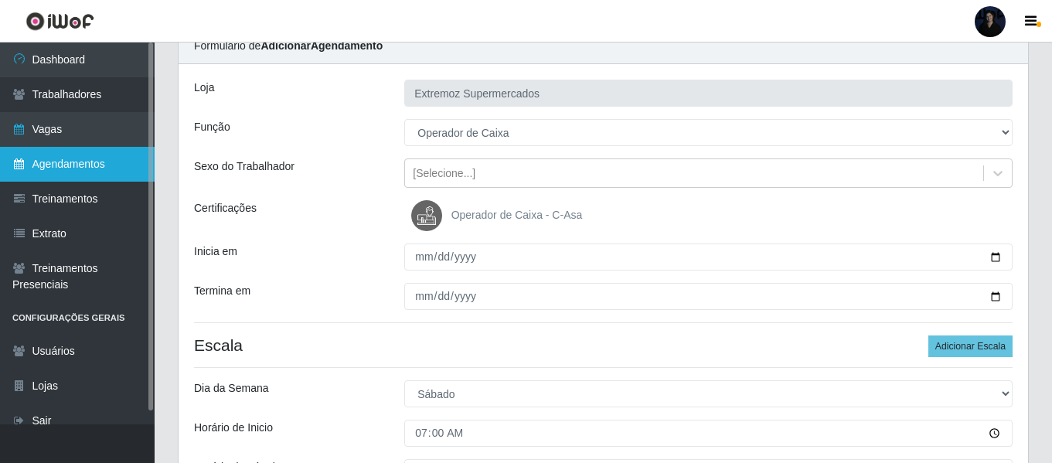
type input "2__"
click at [37, 173] on link "Agendamentos" at bounding box center [77, 164] width 155 height 35
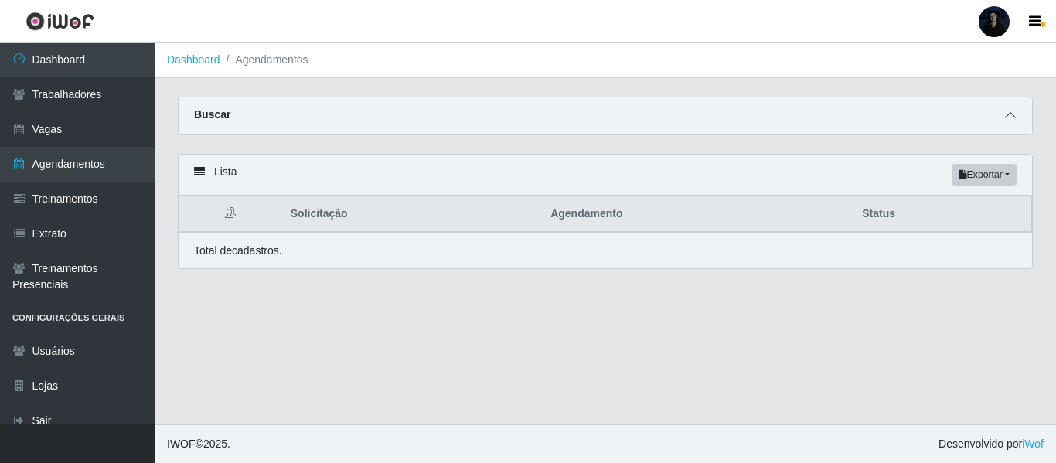
click at [1005, 119] on icon at bounding box center [1010, 115] width 11 height 11
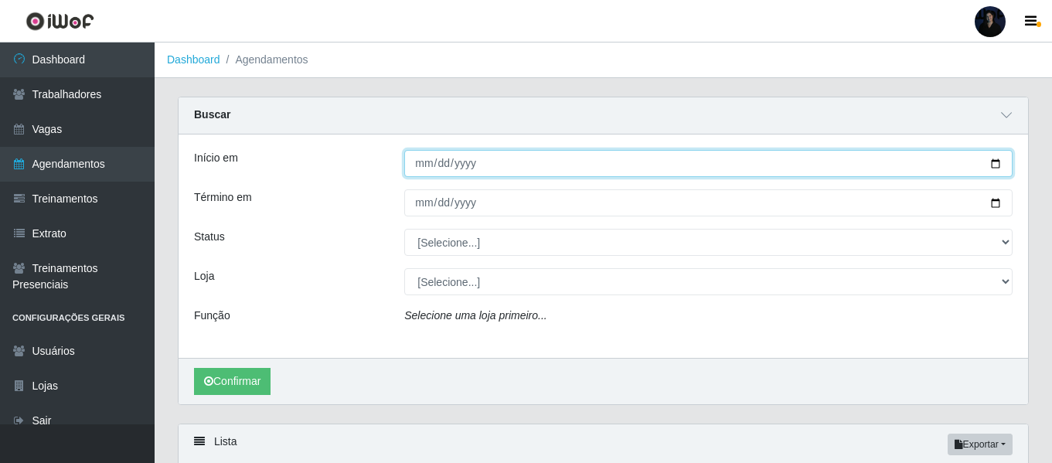
click at [994, 155] on input "Início em" at bounding box center [708, 163] width 608 height 27
click at [999, 163] on input "Início em" at bounding box center [708, 163] width 608 height 27
type input "2025-08-28"
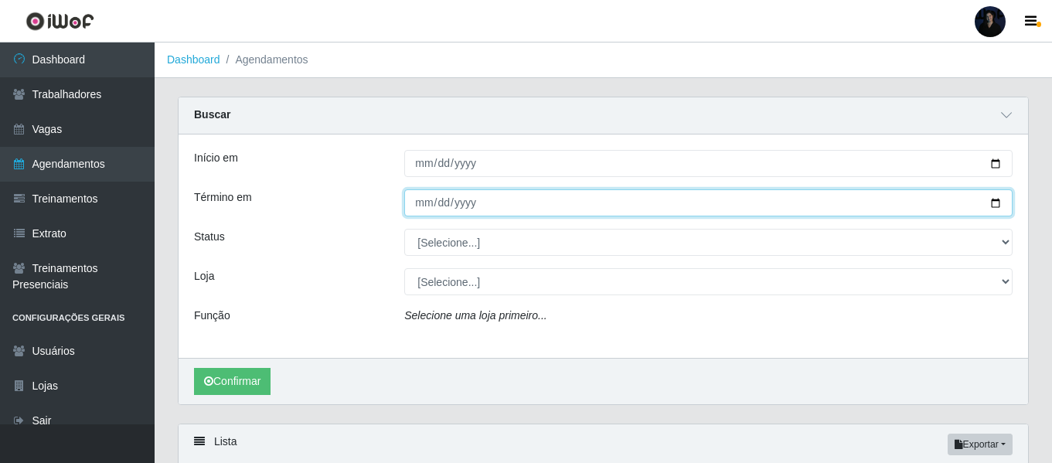
click at [994, 203] on input "Término em" at bounding box center [708, 202] width 608 height 27
type input "2025-08-28"
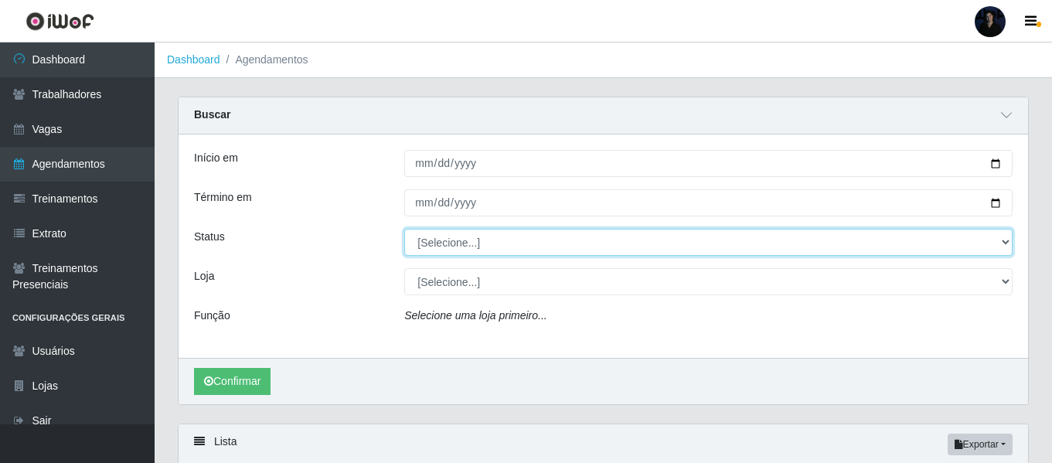
click at [422, 235] on select "[Selecione...] AGENDADO AGUARDANDO LIBERAR EM ANDAMENTO EM REVISÃO FINALIZADO C…" at bounding box center [708, 242] width 608 height 27
select select "FINALIZADO"
click at [404, 230] on select "[Selecione...] AGENDADO AGUARDANDO LIBERAR EM ANDAMENTO EM REVISÃO FINALIZADO C…" at bounding box center [708, 242] width 608 height 27
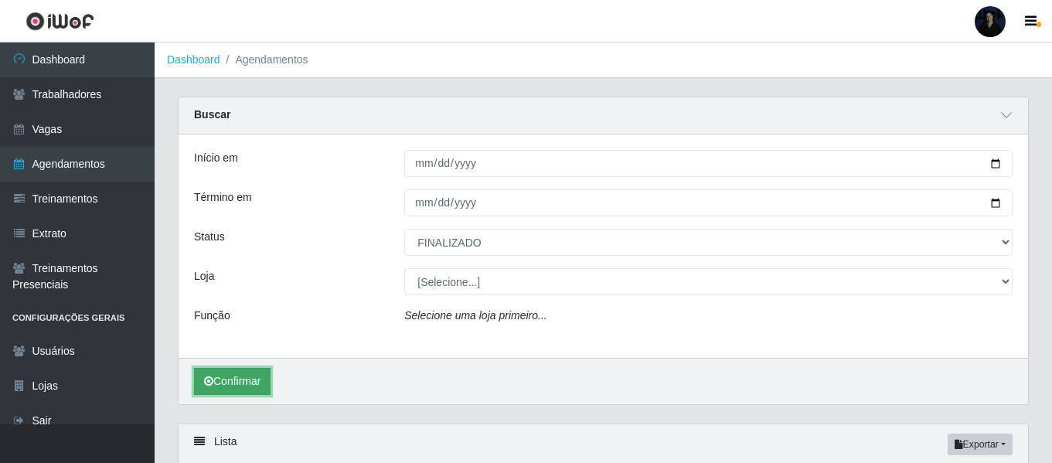
click at [206, 380] on icon "submit" at bounding box center [208, 381] width 9 height 11
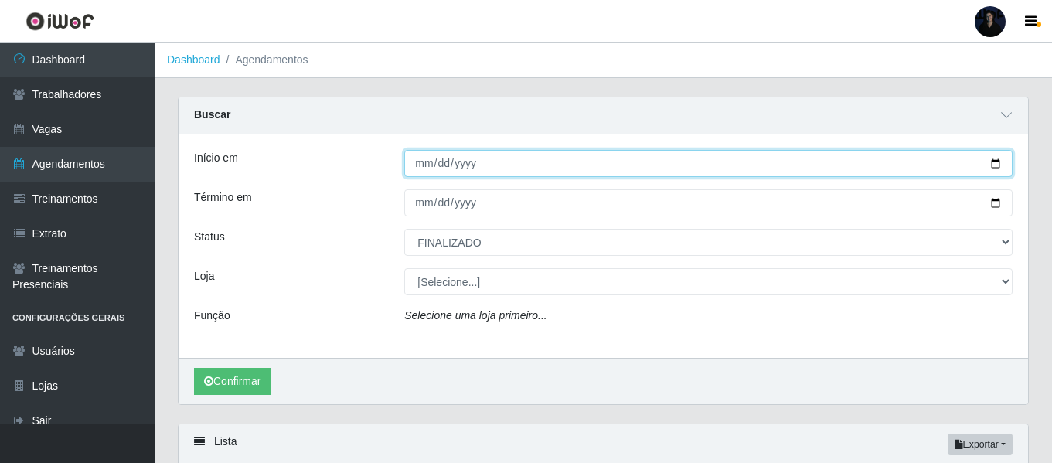
click at [994, 165] on input "2025-08-28" at bounding box center [708, 163] width 608 height 27
type input "[DATE]"
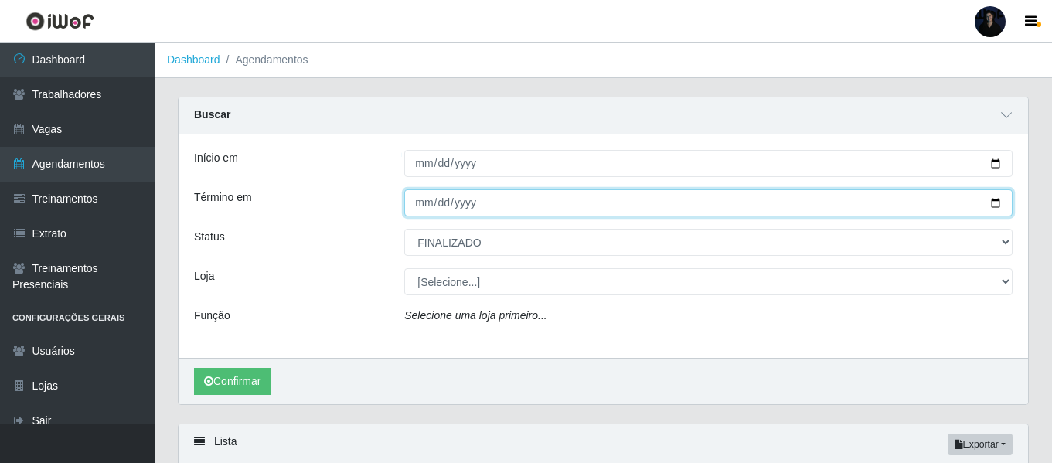
click at [997, 201] on input "2025-08-28" at bounding box center [708, 202] width 608 height 27
type input "[DATE]"
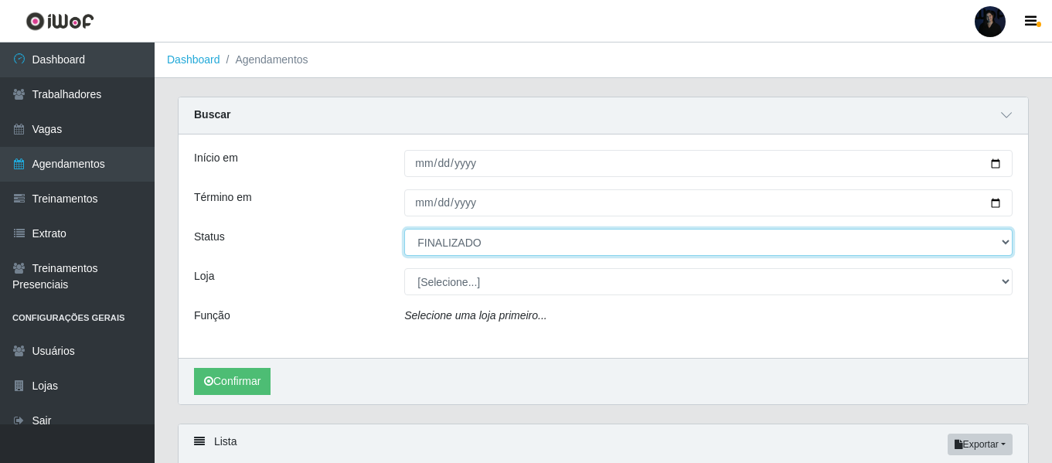
click at [484, 241] on select "[Selecione...] AGENDADO AGUARDANDO LIBERAR EM ANDAMENTO EM REVISÃO FINALIZADO C…" at bounding box center [708, 242] width 608 height 27
select select "AGENDADO"
click at [404, 230] on select "[Selecione...] AGENDADO AGUARDANDO LIBERAR EM ANDAMENTO EM REVISÃO FINALIZADO C…" at bounding box center [708, 242] width 608 height 27
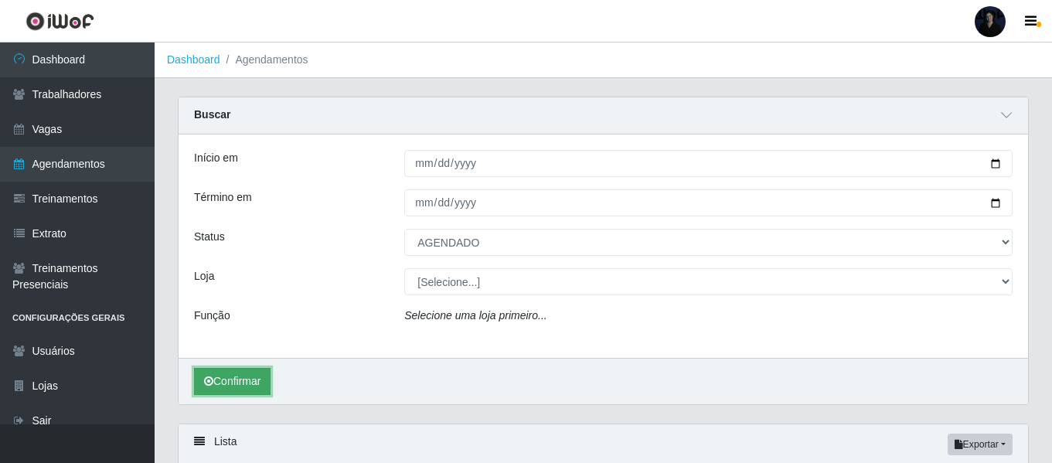
click at [218, 383] on button "Confirmar" at bounding box center [232, 381] width 77 height 27
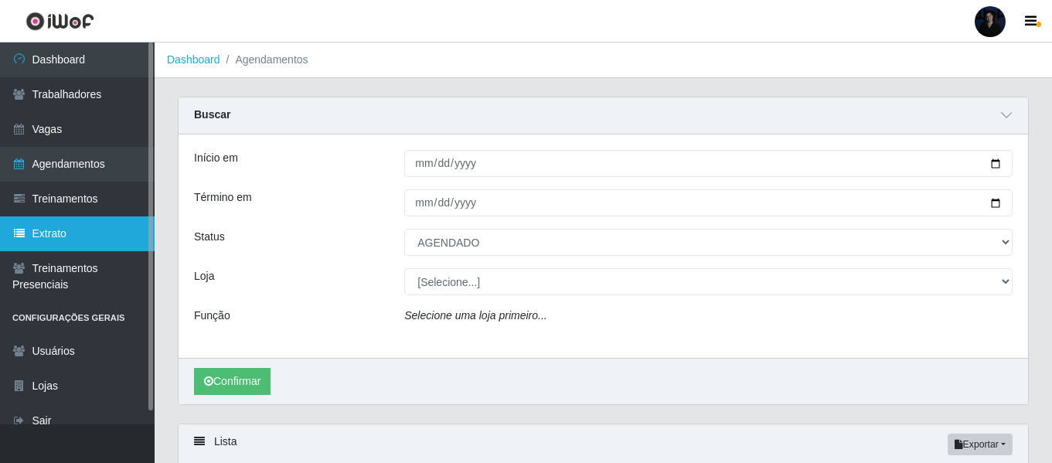
click at [94, 240] on link "Extrato" at bounding box center [77, 233] width 155 height 35
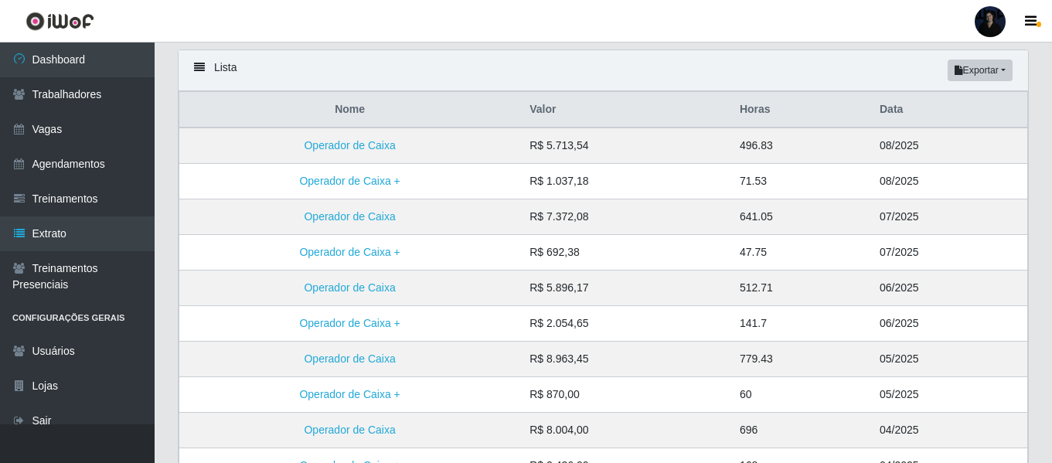
scroll to position [130, 0]
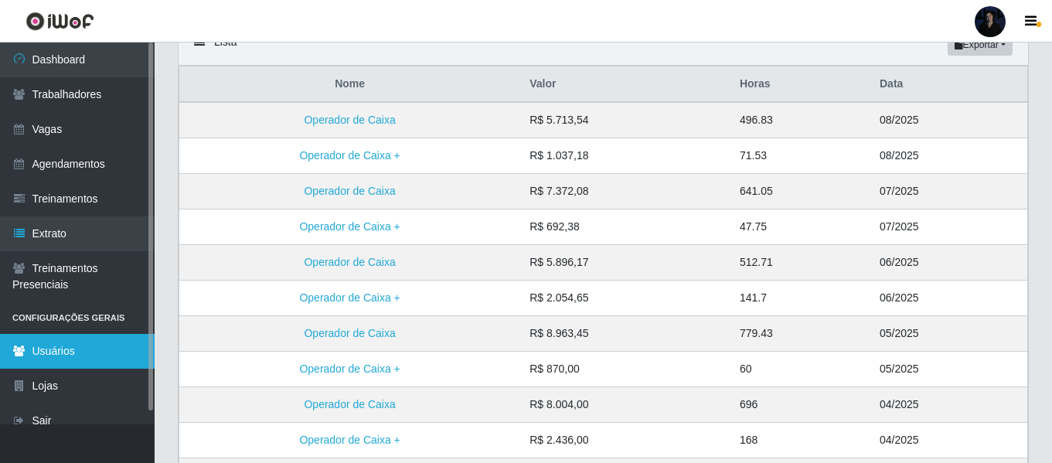
click at [105, 346] on link "Usuários" at bounding box center [77, 351] width 155 height 35
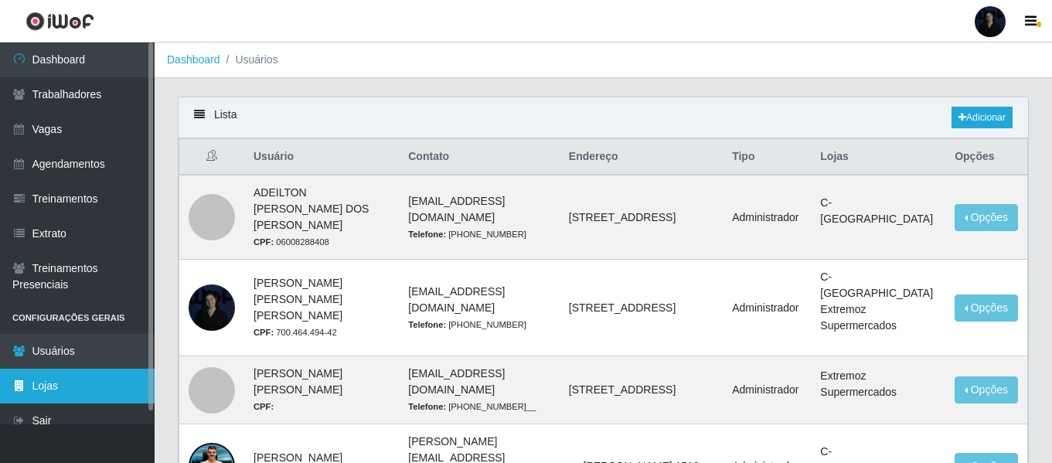
click at [98, 375] on link "Lojas" at bounding box center [77, 386] width 155 height 35
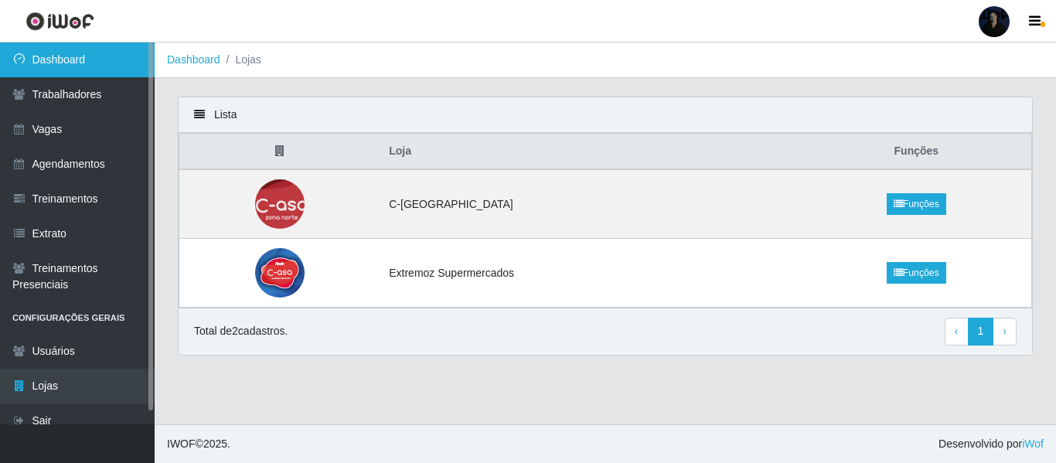
click at [66, 58] on link "Dashboard" at bounding box center [77, 60] width 155 height 35
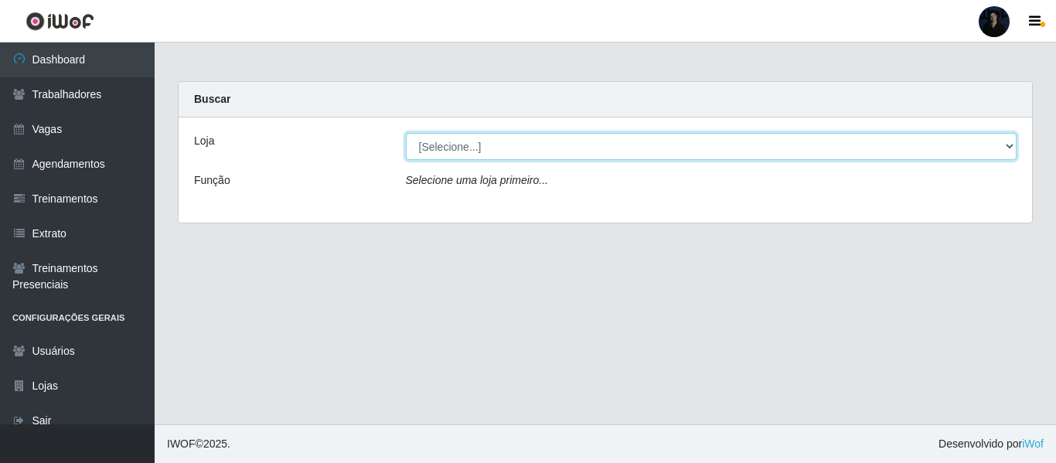
click at [561, 158] on select "[Selecione...] C-ASA Zona Norte Extremoz Supermercados Extremoz Supermercados -…" at bounding box center [712, 146] width 612 height 27
select select "521"
click at [406, 133] on select "[Selecione...] C-ASA Zona Norte Extremoz Supermercados Extremoz Supermercados -…" at bounding box center [712, 146] width 612 height 27
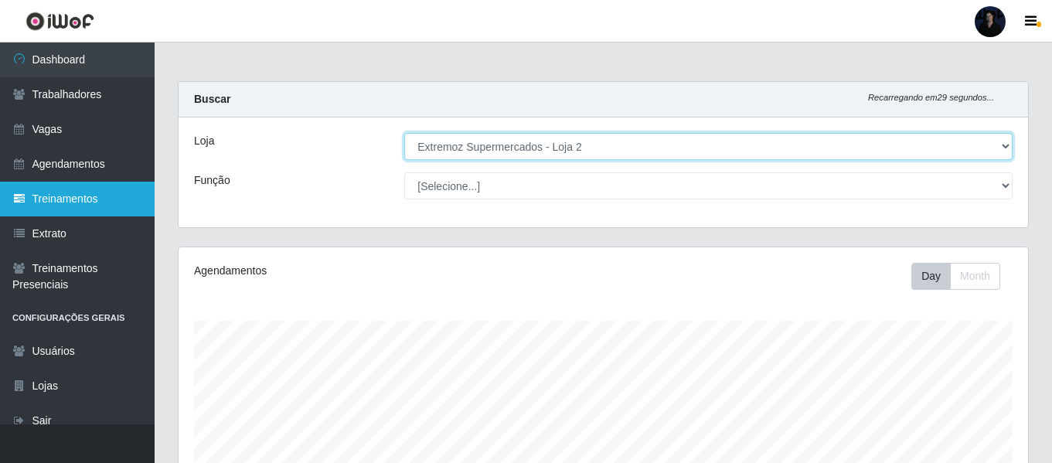
scroll to position [321, 850]
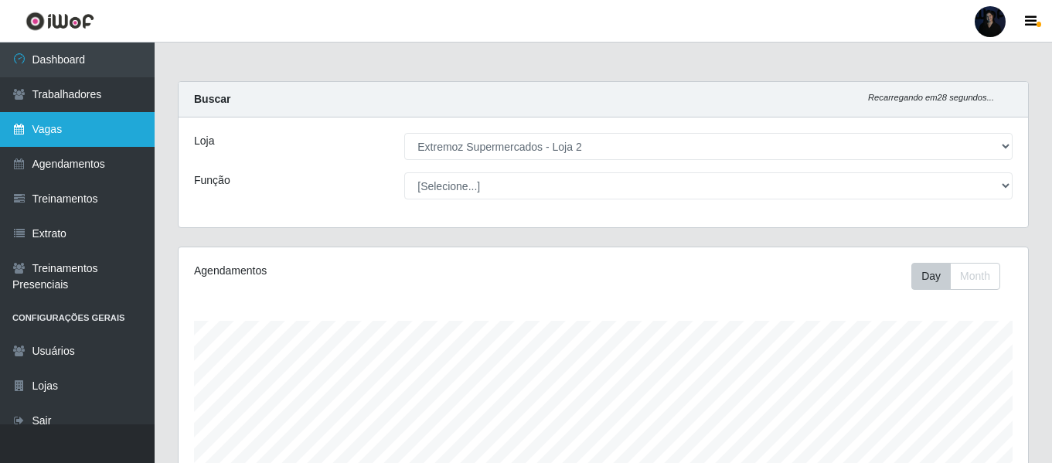
click at [57, 133] on link "Vagas" at bounding box center [77, 129] width 155 height 35
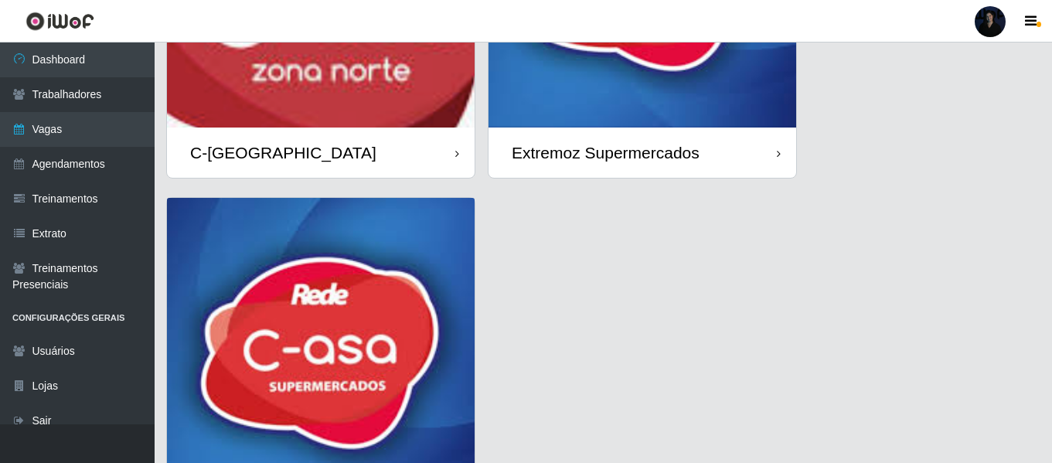
scroll to position [428, 0]
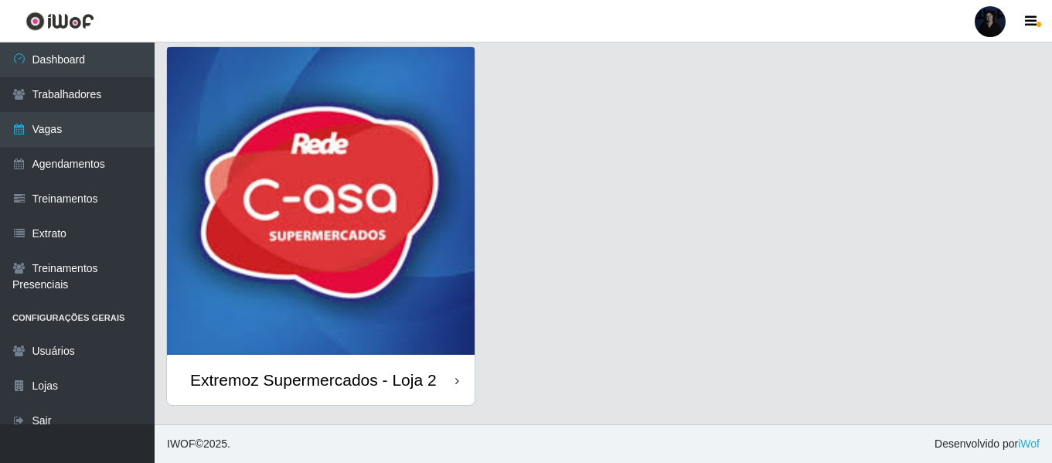
click at [284, 231] on img at bounding box center [321, 201] width 308 height 308
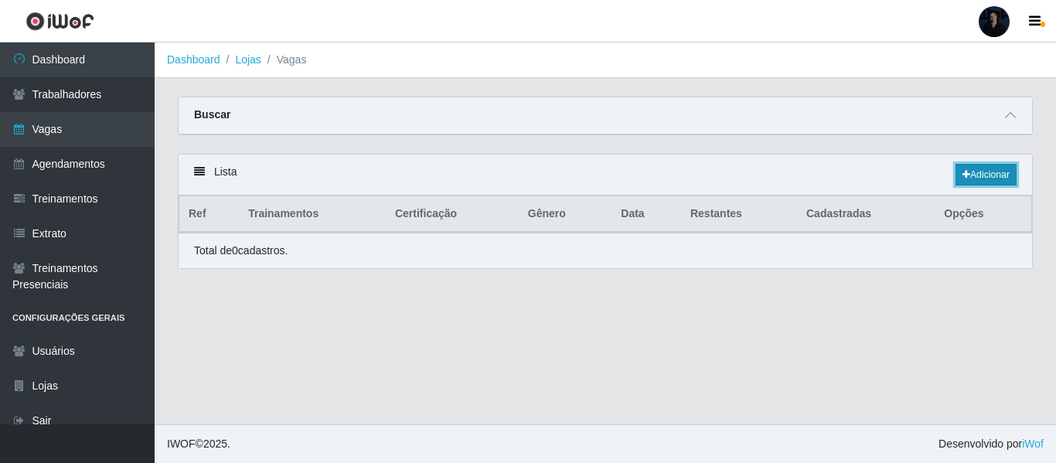
click at [985, 174] on link "Adicionar" at bounding box center [986, 175] width 61 height 22
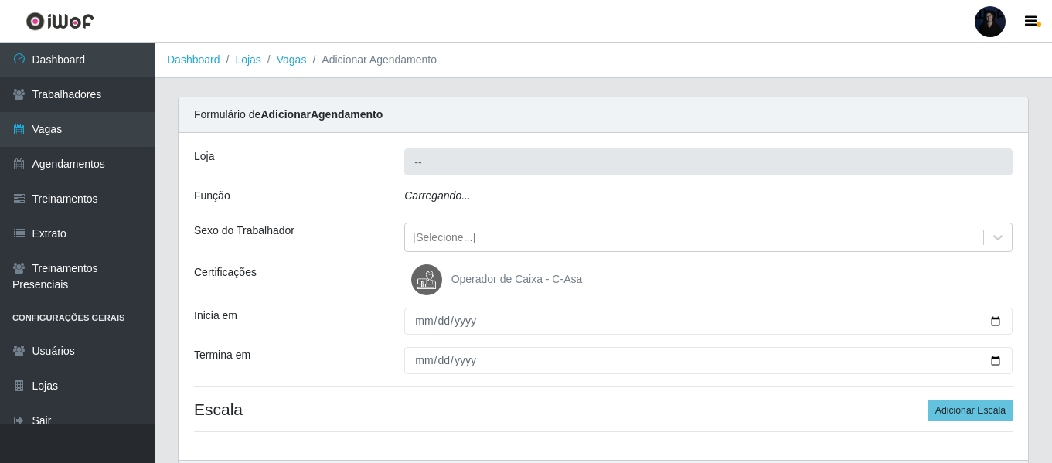
type input "Extremoz Supermercados - Loja 2"
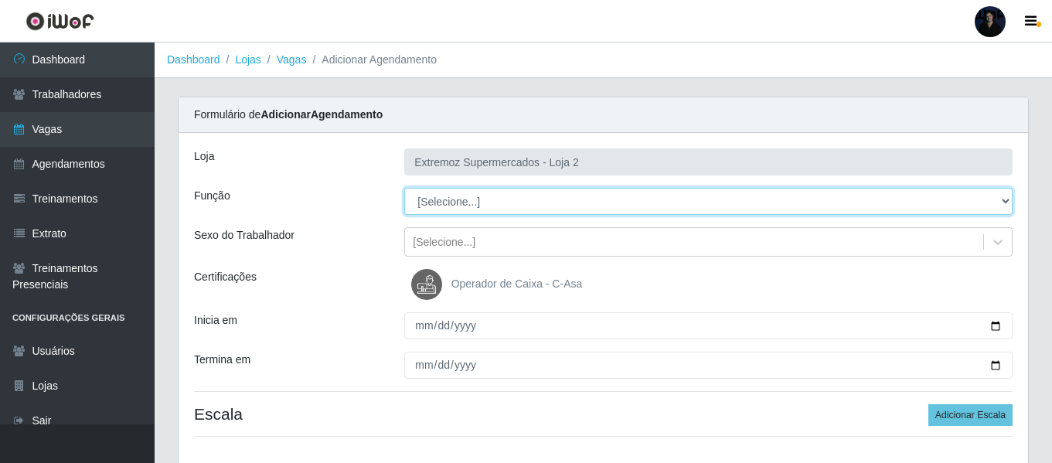
click at [445, 206] on select "[Selecione...] Embalador Embalador + Embalador ++ Operador de Caixa Operador de…" at bounding box center [708, 201] width 608 height 27
select select "72"
click at [404, 188] on select "[Selecione...] Embalador Embalador + Embalador ++ Operador de Caixa Operador de…" at bounding box center [708, 201] width 608 height 27
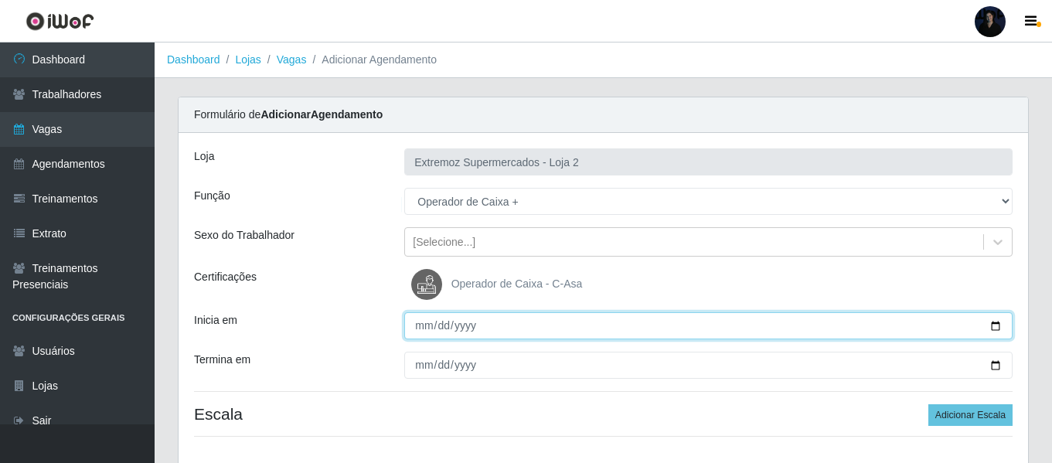
click at [1002, 322] on input "Inicia em" at bounding box center [708, 325] width 608 height 27
type input "[DATE]"
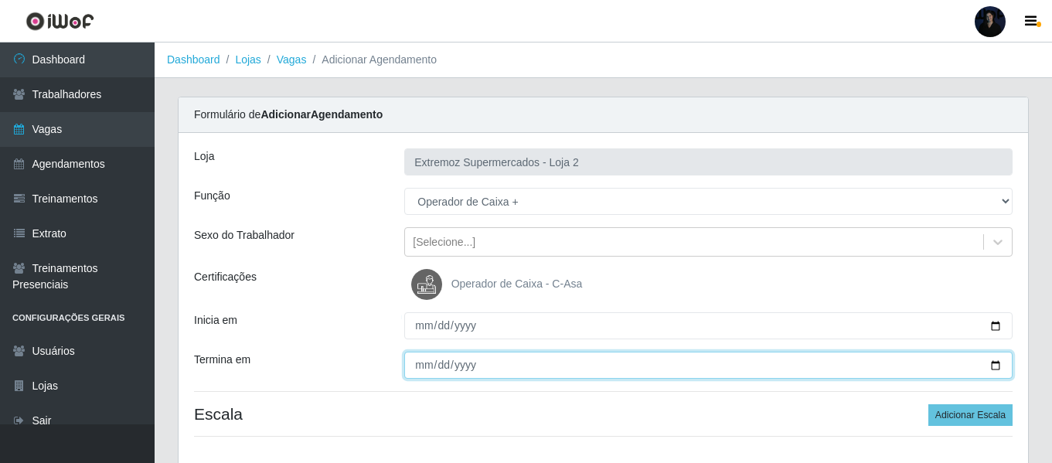
click at [991, 360] on input "Termina em" at bounding box center [708, 365] width 608 height 27
type input "[DATE]"
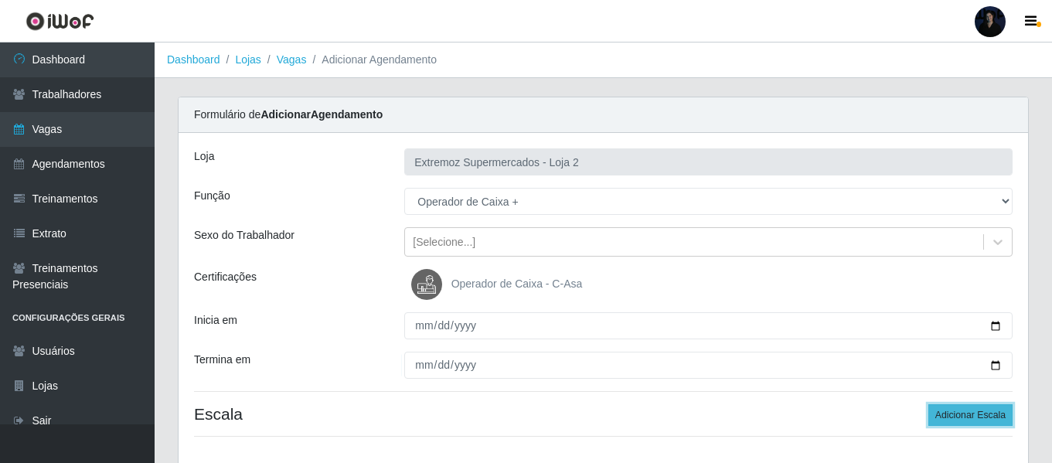
click at [982, 420] on button "Adicionar Escala" at bounding box center [971, 415] width 84 height 22
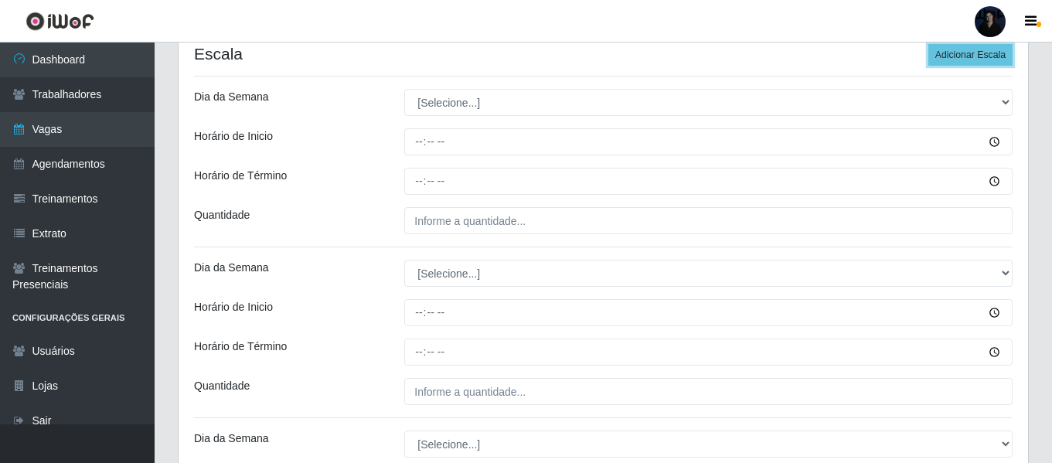
scroll to position [364, 0]
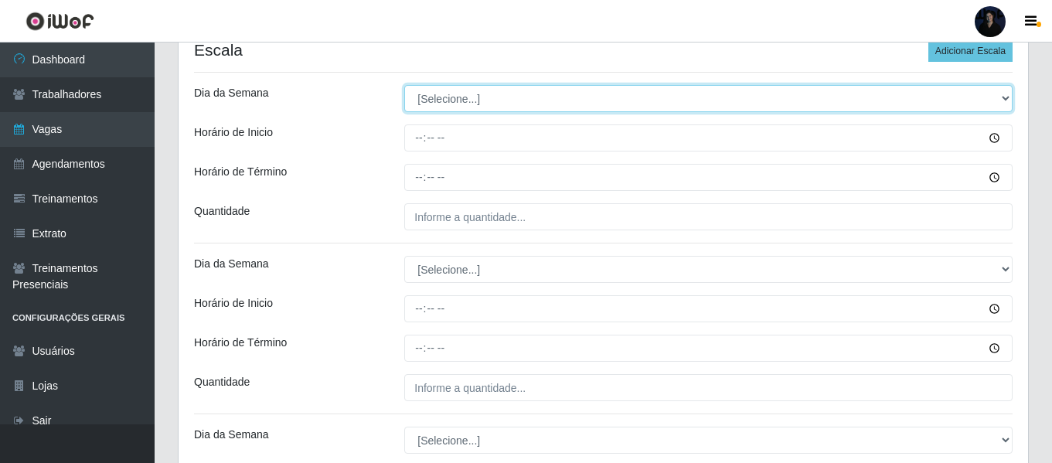
click at [431, 97] on select "[Selecione...] Segunda Terça Quarta Quinta Sexta Sábado Domingo" at bounding box center [708, 98] width 608 height 27
select select "6"
click at [404, 85] on select "[Selecione...] Segunda Terça Quarta Quinta Sexta Sábado Domingo" at bounding box center [708, 98] width 608 height 27
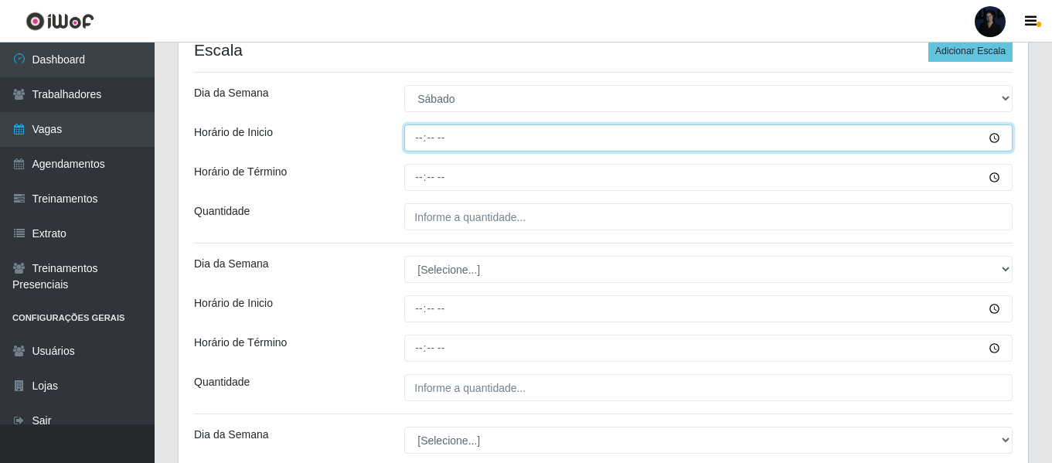
click at [419, 138] on input "Horário de Inicio" at bounding box center [708, 137] width 608 height 27
type input "07:00"
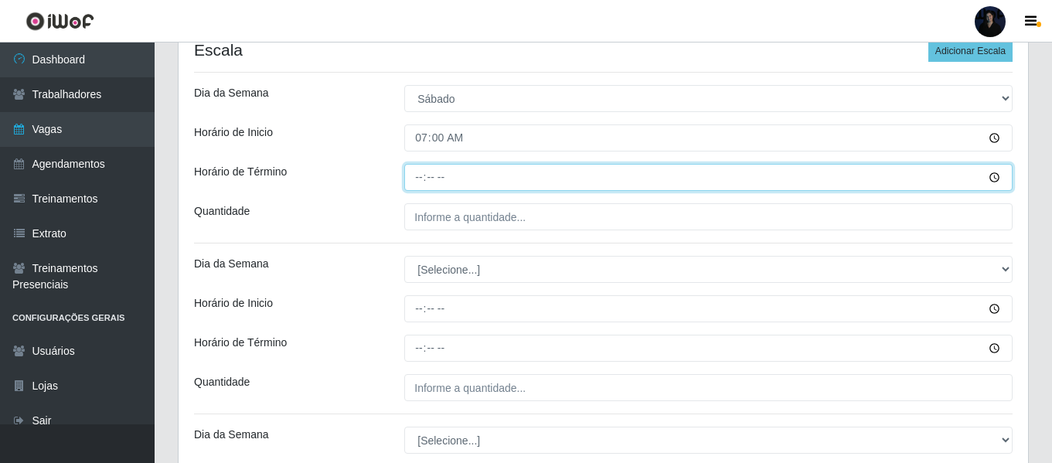
click at [420, 170] on input "Horário de Término" at bounding box center [708, 177] width 608 height 27
type input "13:00"
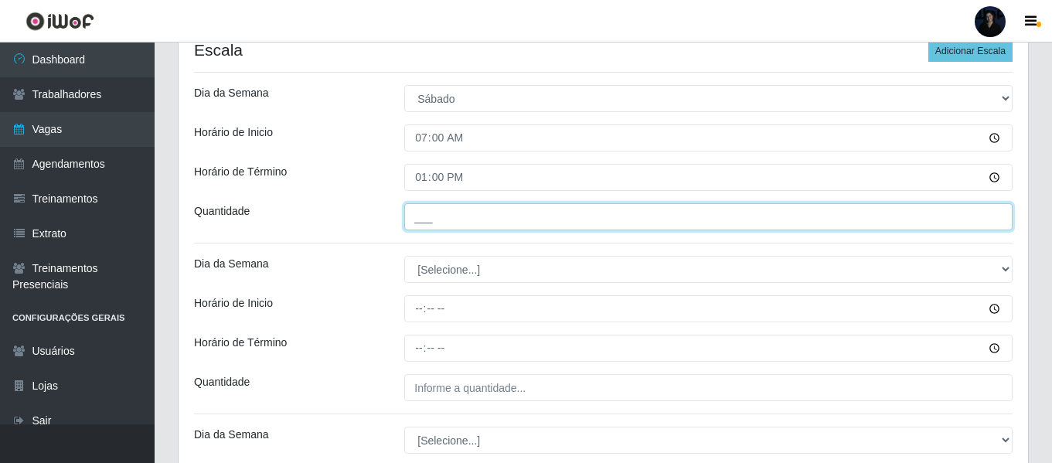
click at [423, 210] on input "___" at bounding box center [708, 216] width 608 height 27
type input "1__"
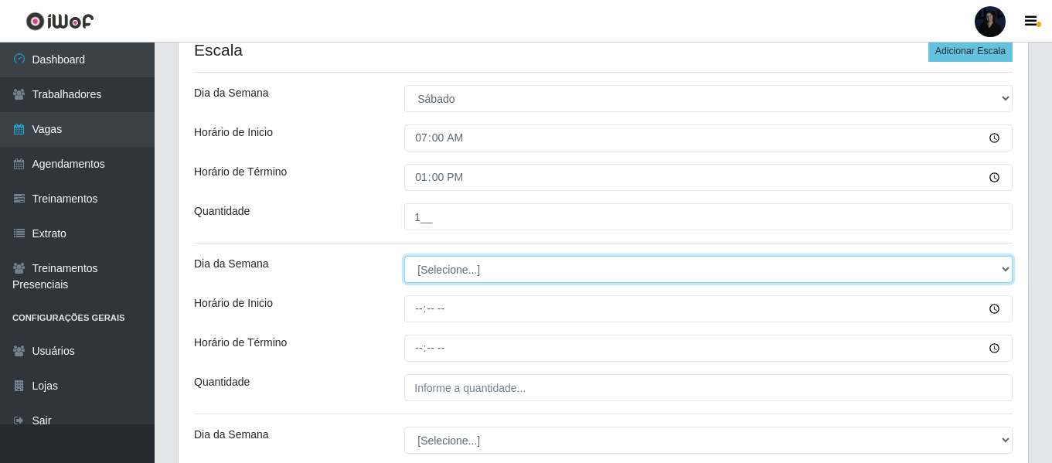
click at [421, 264] on select "[Selecione...] Segunda Terça Quarta Quinta Sexta Sábado Domingo" at bounding box center [708, 269] width 608 height 27
select select "6"
click at [404, 256] on select "[Selecione...] Segunda Terça Quarta Quinta Sexta Sábado Domingo" at bounding box center [708, 269] width 608 height 27
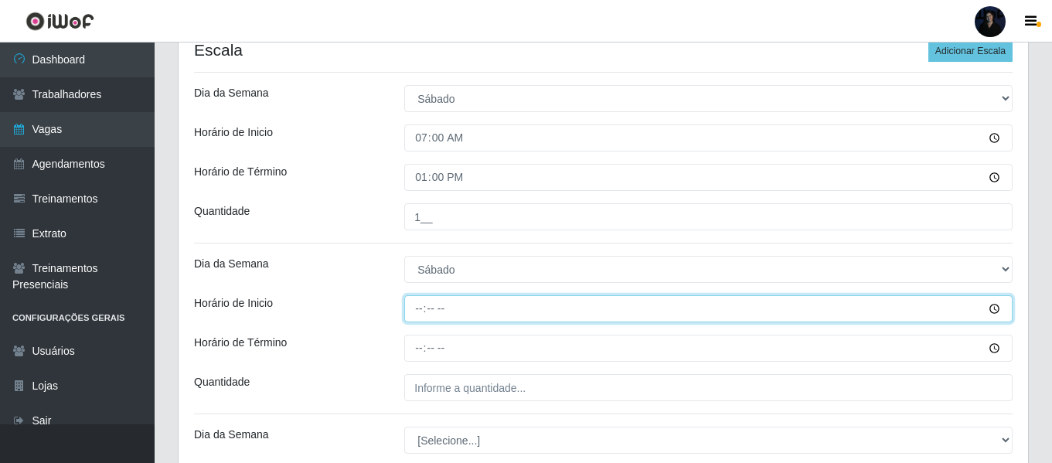
click at [420, 308] on input "Horário de Inicio" at bounding box center [708, 308] width 608 height 27
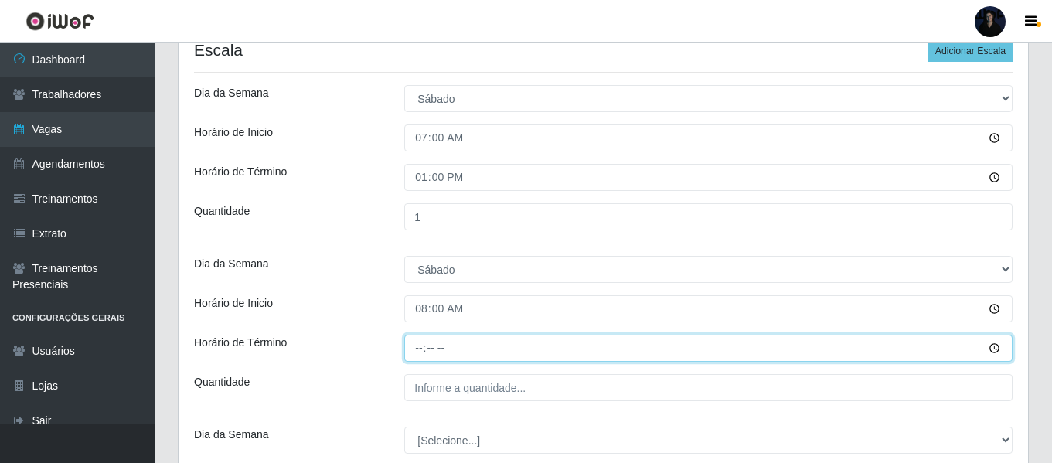
click at [420, 342] on input "Horário de Término" at bounding box center [708, 348] width 608 height 27
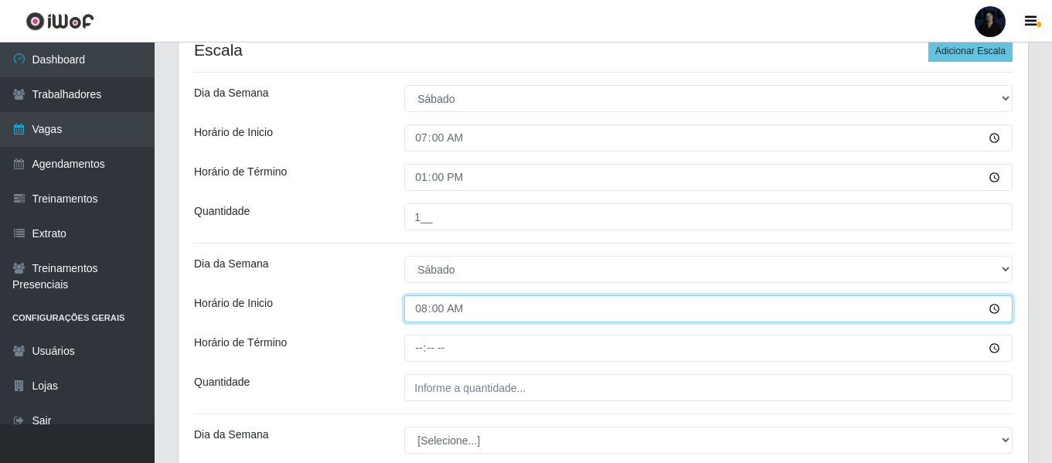
click at [418, 305] on input "08:00" at bounding box center [708, 308] width 608 height 27
type input "14:00"
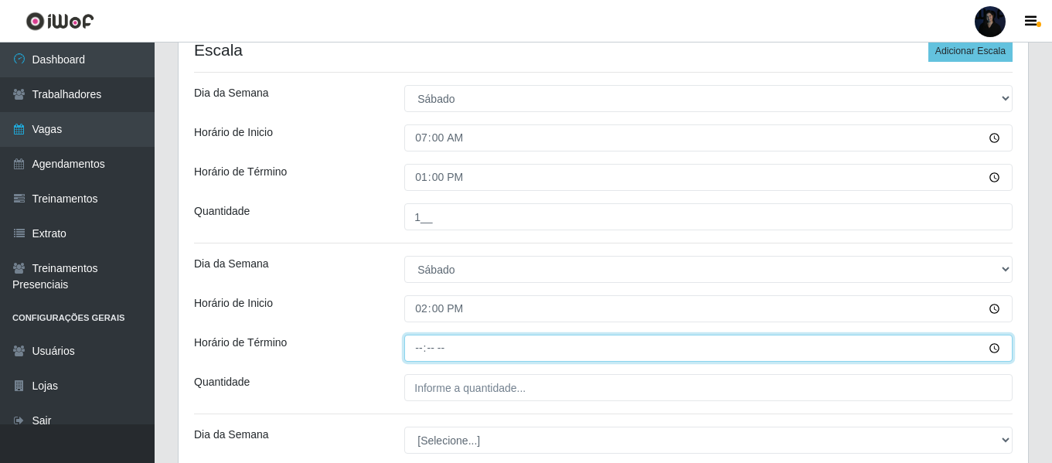
click at [417, 342] on input "Horário de Término" at bounding box center [708, 348] width 608 height 27
type input "20:00"
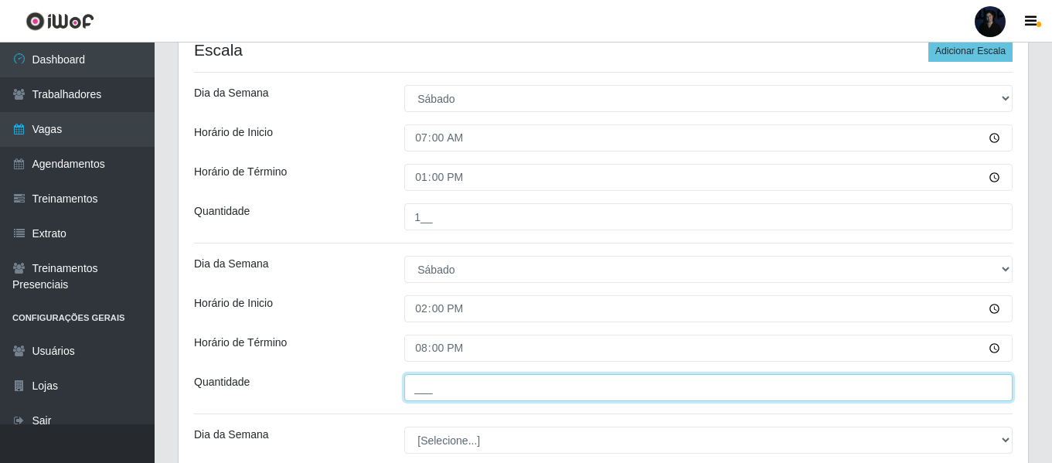
click at [429, 386] on input "___" at bounding box center [708, 387] width 608 height 27
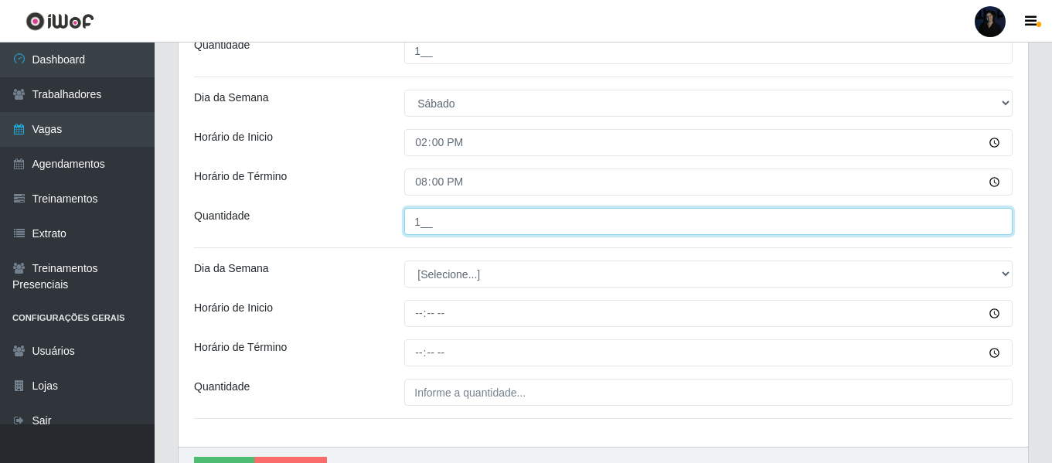
scroll to position [619, 0]
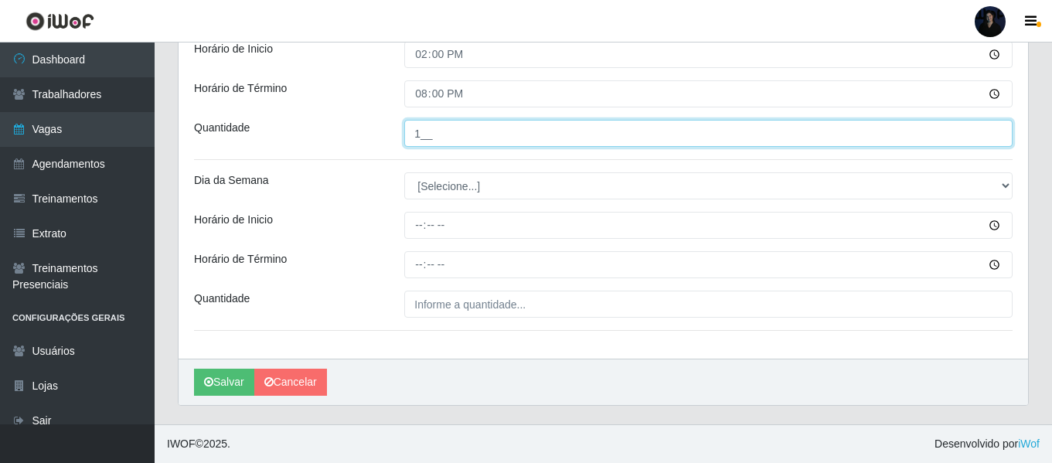
type input "1__"
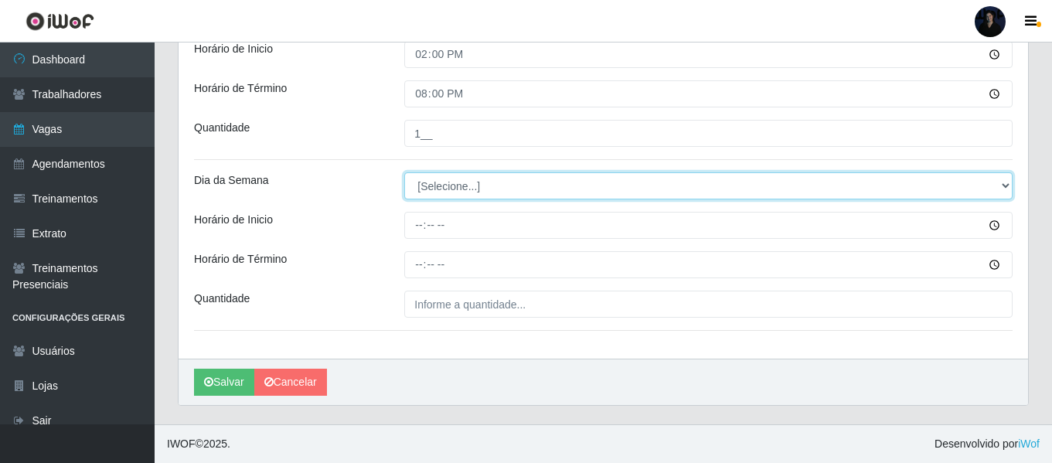
click at [550, 189] on select "[Selecione...] Segunda Terça Quarta Quinta Sexta Sábado Domingo" at bounding box center [708, 185] width 608 height 27
select select "0"
click at [404, 172] on select "[Selecione...] Segunda Terça Quarta Quinta Sexta Sábado Domingo" at bounding box center [708, 185] width 608 height 27
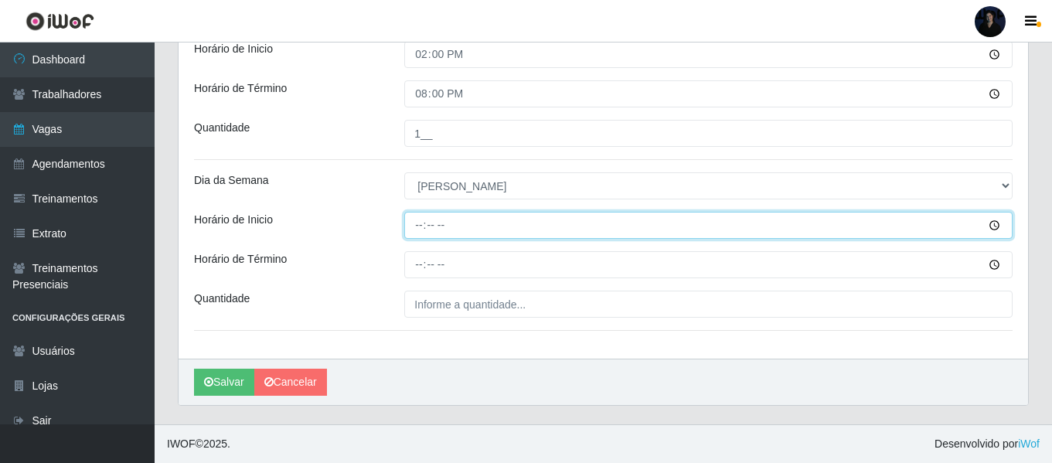
click at [418, 225] on input "Horário de Inicio" at bounding box center [708, 225] width 608 height 27
type input "07:00"
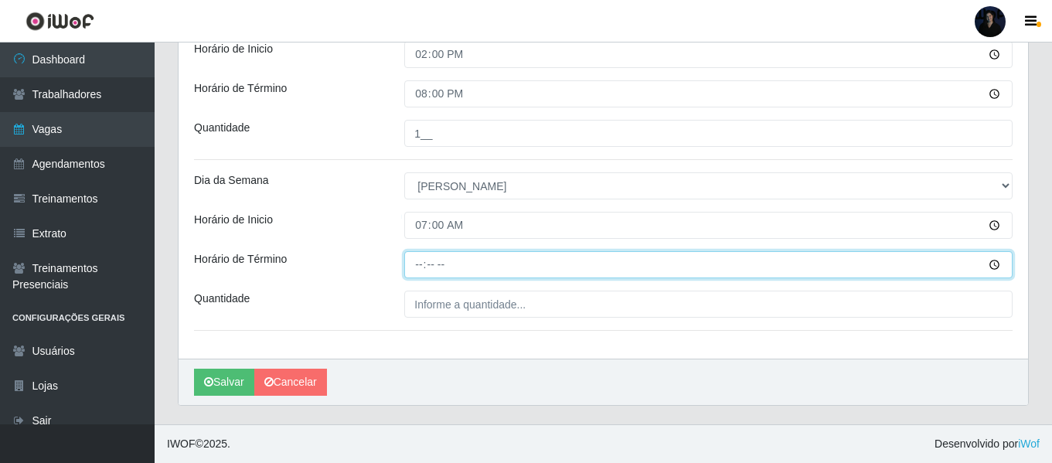
click at [418, 261] on input "Horário de Término" at bounding box center [708, 264] width 608 height 27
type input "13:00"
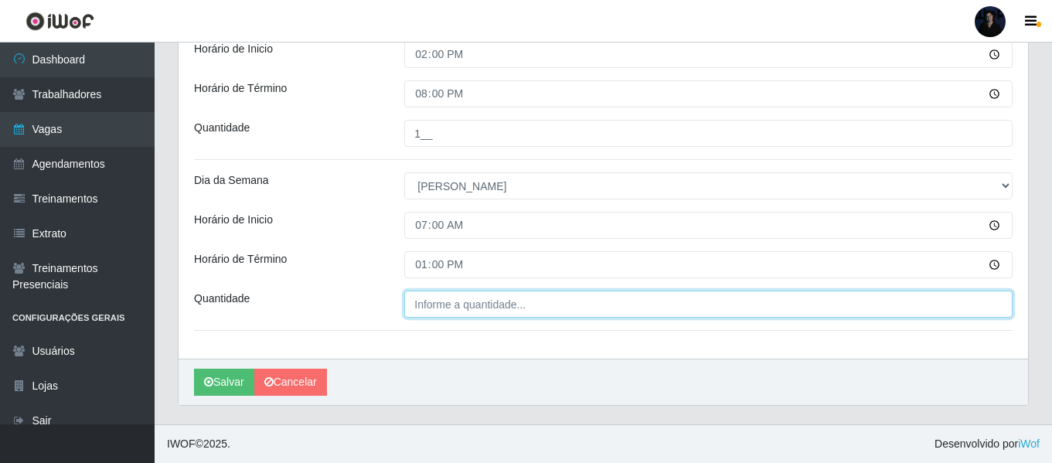
type input "___"
click at [425, 306] on input "___" at bounding box center [708, 304] width 608 height 27
type input "2__"
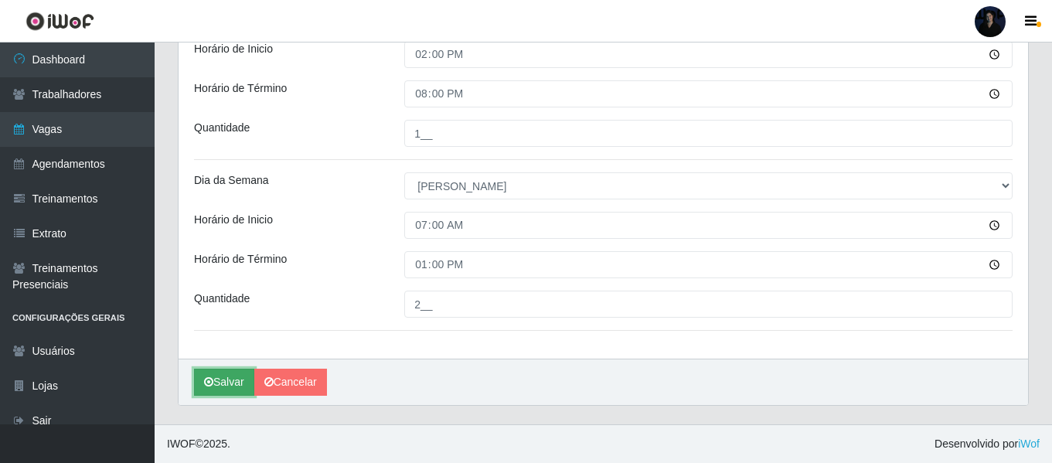
click at [221, 370] on button "Salvar" at bounding box center [224, 382] width 60 height 27
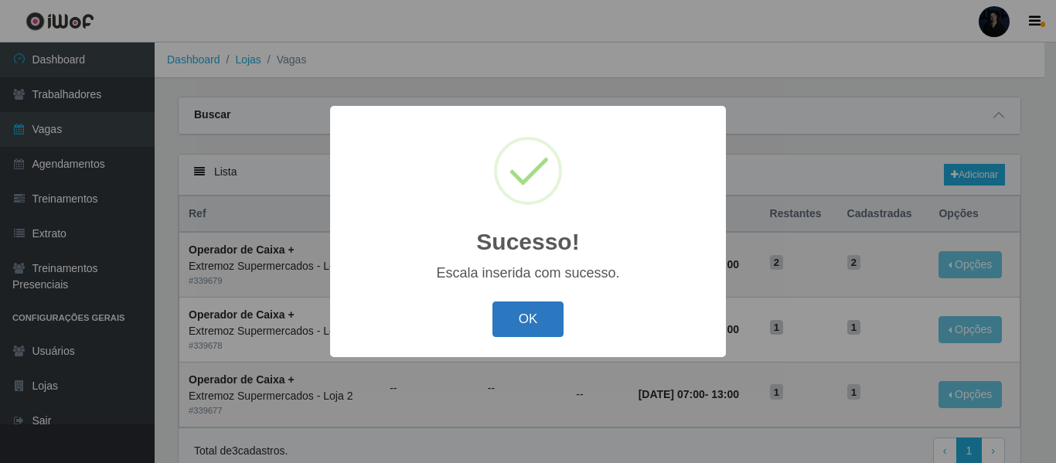
click at [540, 308] on button "OK" at bounding box center [529, 320] width 72 height 36
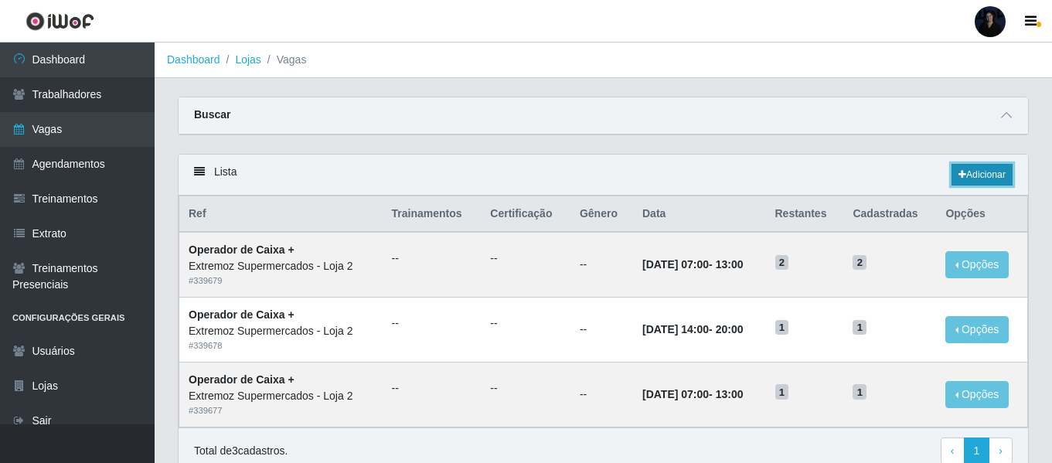
click at [988, 175] on link "Adicionar" at bounding box center [982, 175] width 61 height 22
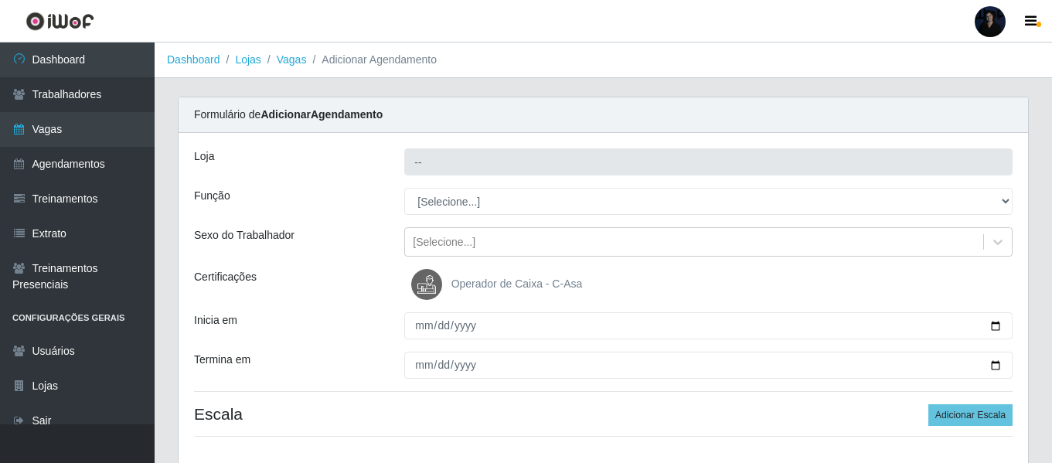
type input "Extremoz Supermercados - Loja 2"
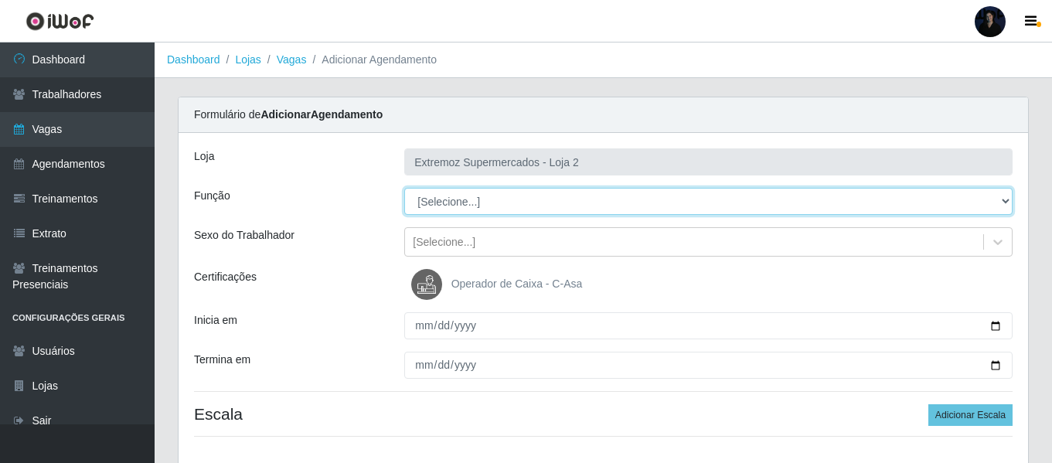
click at [512, 206] on select "[Selecione...] Embalador Embalador + Embalador ++ Operador de Caixa Operador de…" at bounding box center [708, 201] width 608 height 27
click at [404, 188] on select "[Selecione...] Embalador Embalador + Embalador ++ Operador de Caixa Operador de…" at bounding box center [708, 201] width 608 height 27
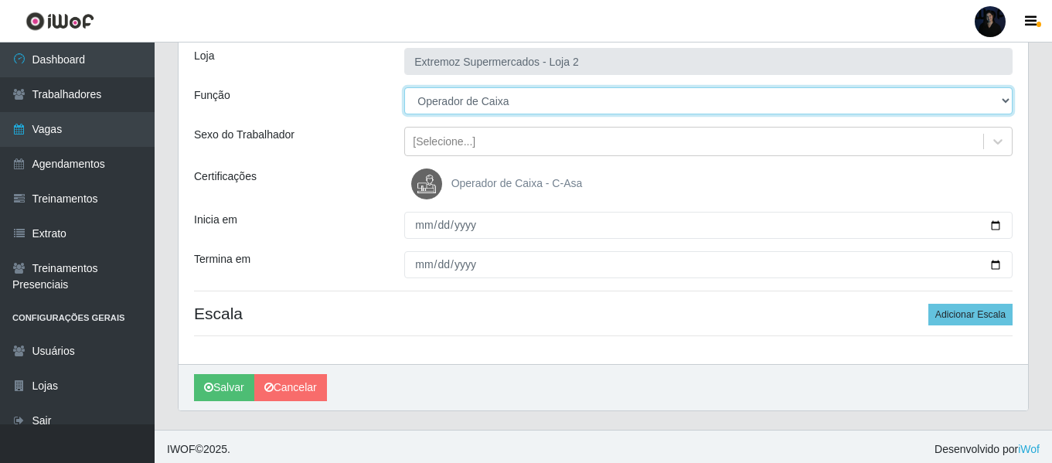
scroll to position [106, 0]
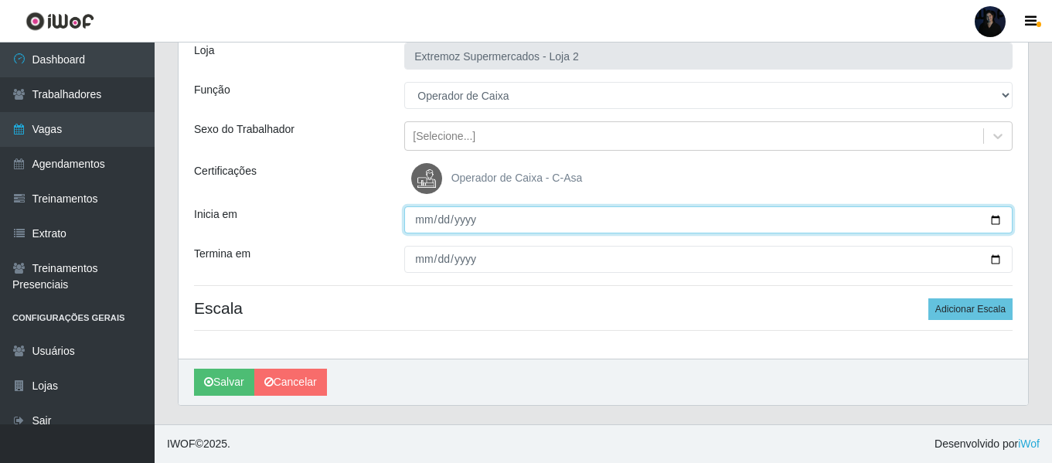
click at [997, 225] on input "Inicia em" at bounding box center [708, 219] width 608 height 27
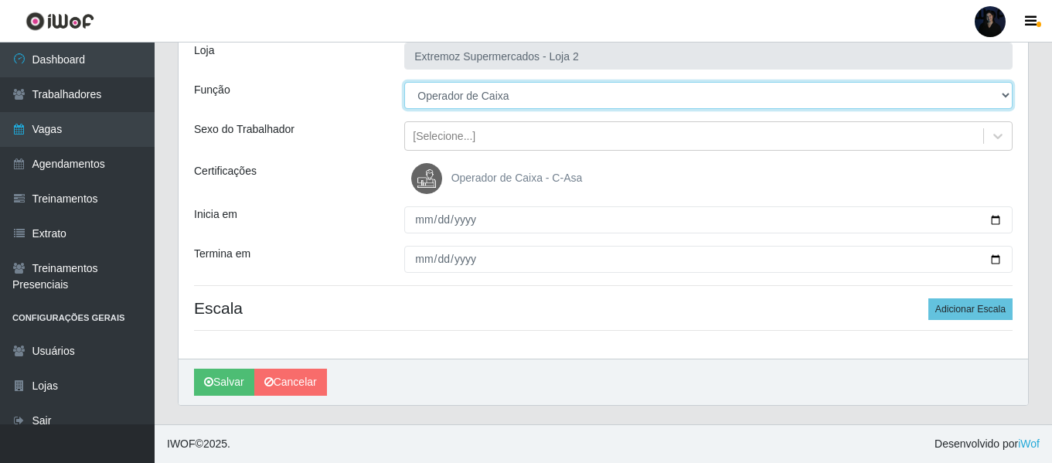
click at [574, 108] on select "[Selecione...] Embalador Embalador + Embalador ++ Operador de Caixa Operador de…" at bounding box center [708, 95] width 608 height 27
click at [404, 82] on select "[Selecione...] Embalador Embalador + Embalador ++ Operador de Caixa Operador de…" at bounding box center [708, 95] width 608 height 27
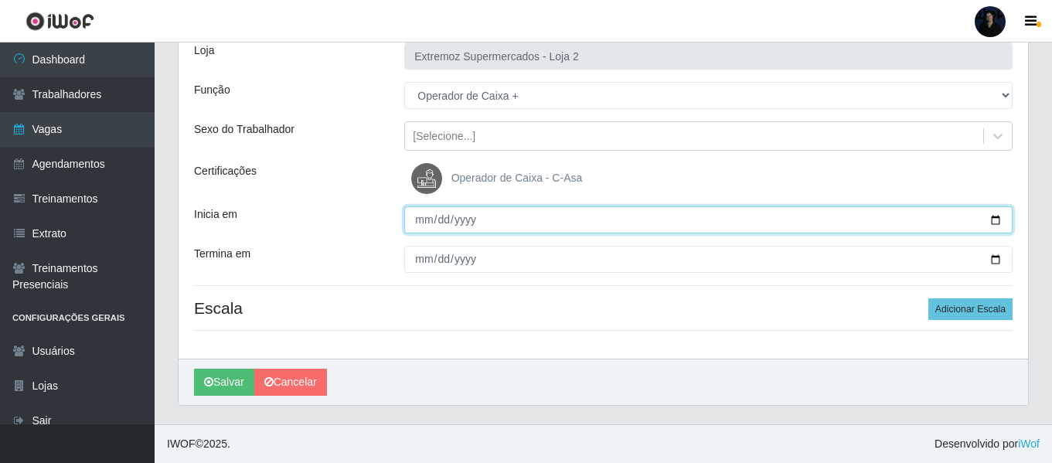
click at [994, 219] on input "Inicia em" at bounding box center [708, 219] width 608 height 27
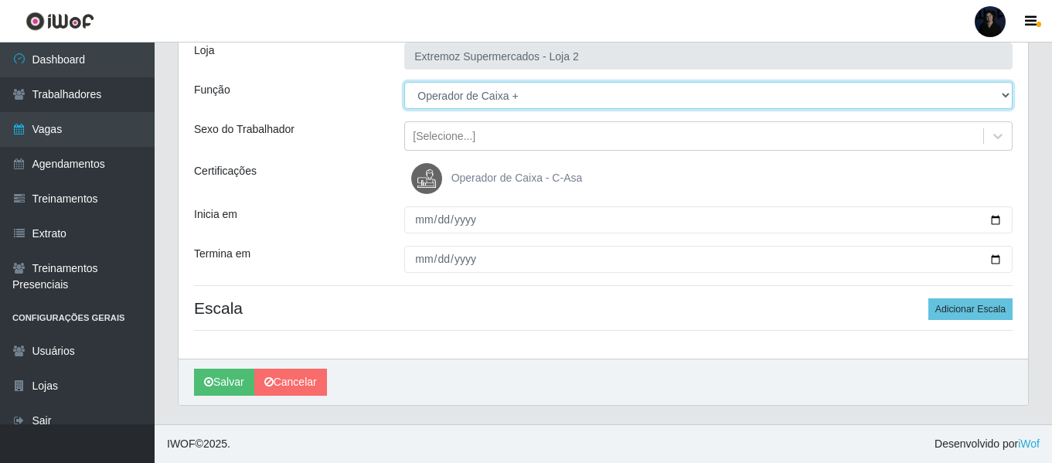
click at [499, 96] on select "[Selecione...] Embalador Embalador + Embalador ++ Operador de Caixa Operador de…" at bounding box center [708, 95] width 608 height 27
select select "70"
click at [404, 82] on select "[Selecione...] Embalador Embalador + Embalador ++ Operador de Caixa Operador de…" at bounding box center [708, 95] width 608 height 27
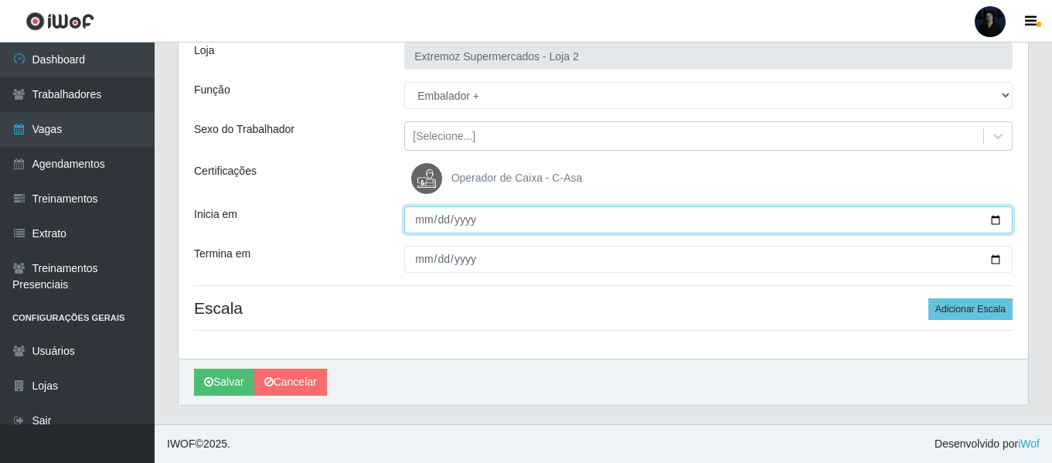
click at [991, 216] on input "Inicia em" at bounding box center [708, 219] width 608 height 27
type input "[DATE]"
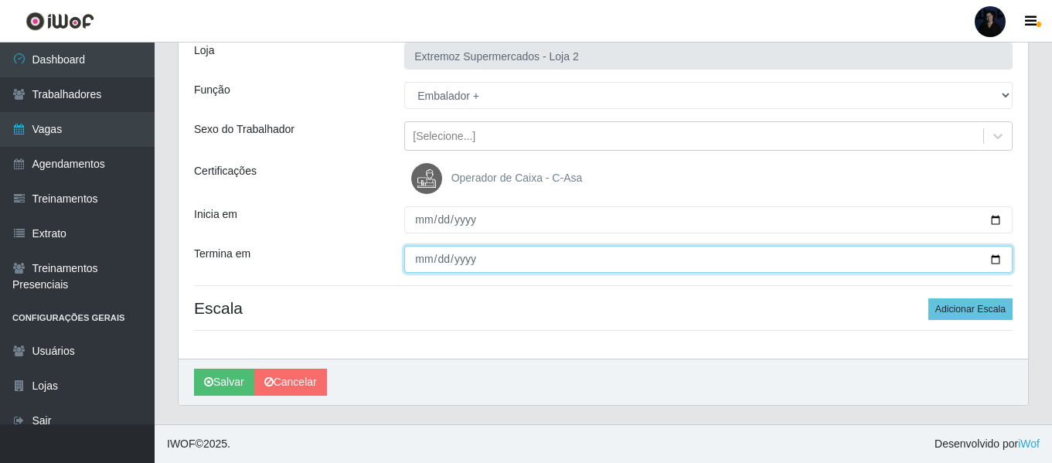
click at [995, 259] on input "Termina em" at bounding box center [708, 259] width 608 height 27
type input "[DATE]"
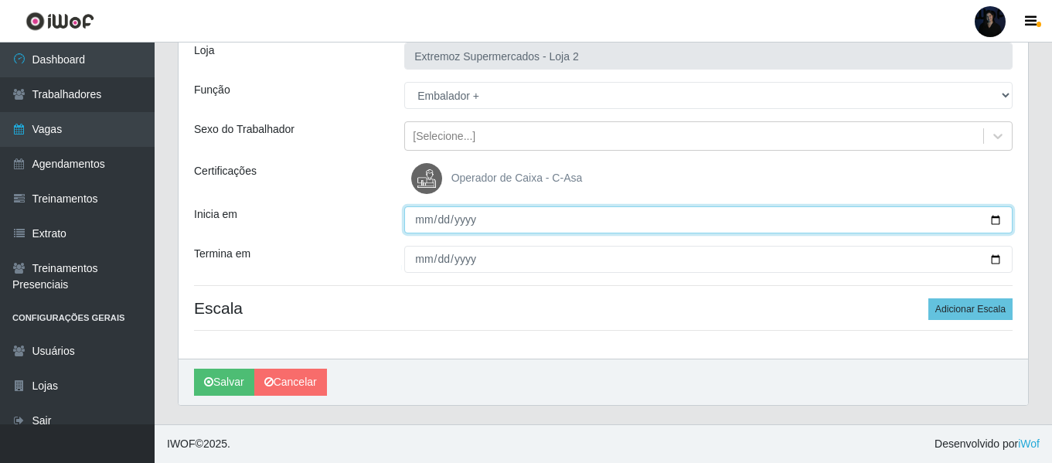
click at [992, 220] on input "[DATE]" at bounding box center [708, 219] width 608 height 27
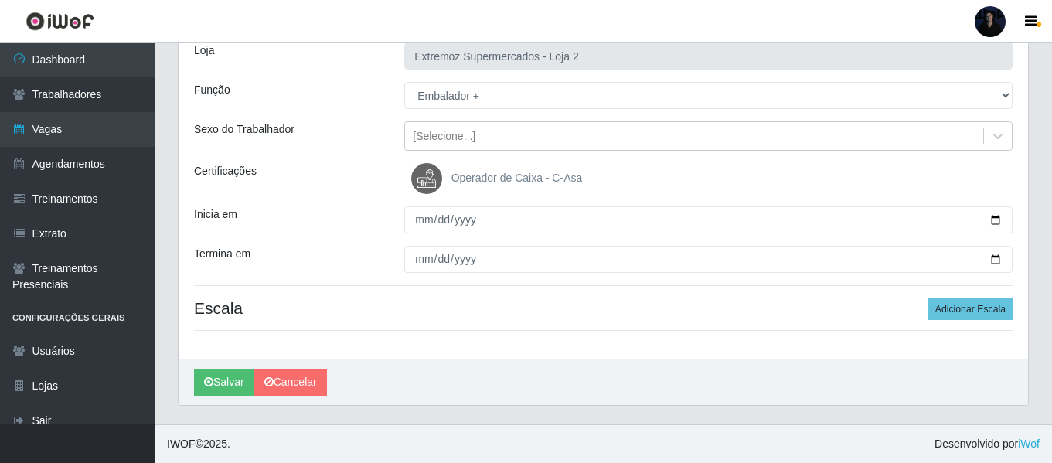
click at [859, 159] on div "Loja Extremoz Supermercados - Loja 2 Função [Selecione...] Embalador Embalador …" at bounding box center [604, 193] width 850 height 332
click at [989, 310] on button "Adicionar Escala" at bounding box center [971, 309] width 84 height 22
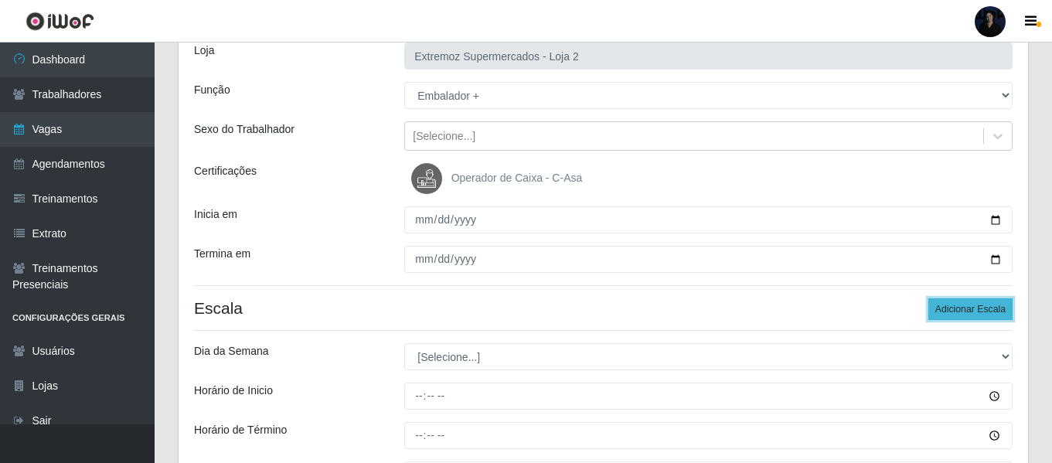
click at [989, 310] on button "Adicionar Escala" at bounding box center [971, 309] width 84 height 22
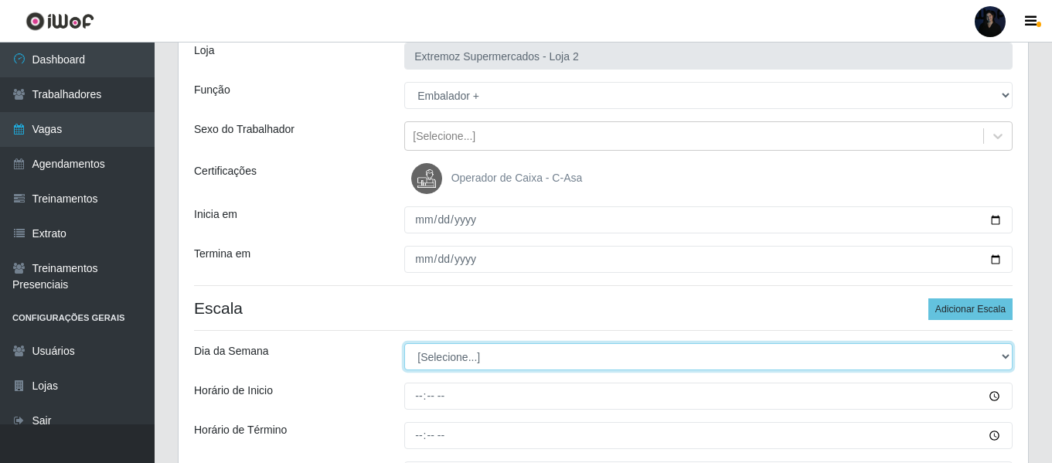
click at [421, 349] on select "[Selecione...] Segunda Terça Quarta Quinta Sexta Sábado Domingo" at bounding box center [708, 356] width 608 height 27
select select "6"
click at [404, 343] on select "[Selecione...] Segunda Terça Quarta Quinta Sexta Sábado Domingo" at bounding box center [708, 356] width 608 height 27
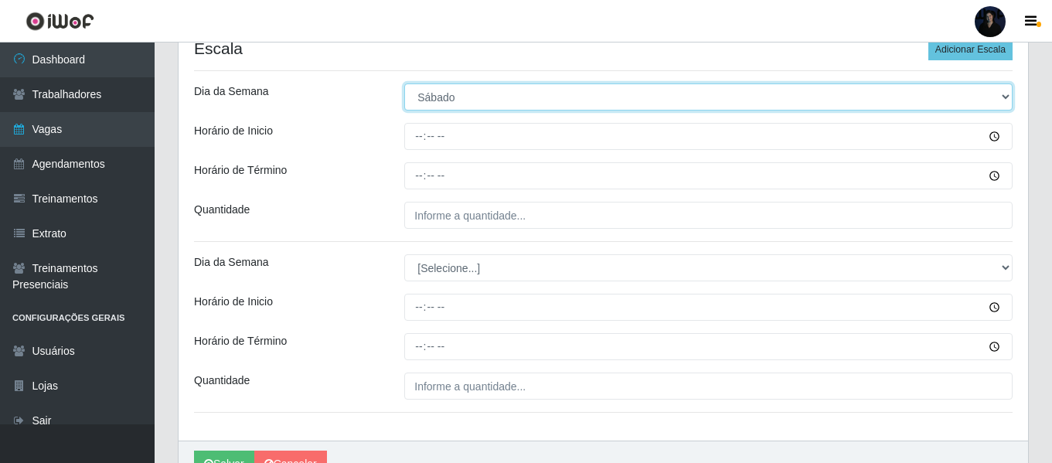
scroll to position [448, 0]
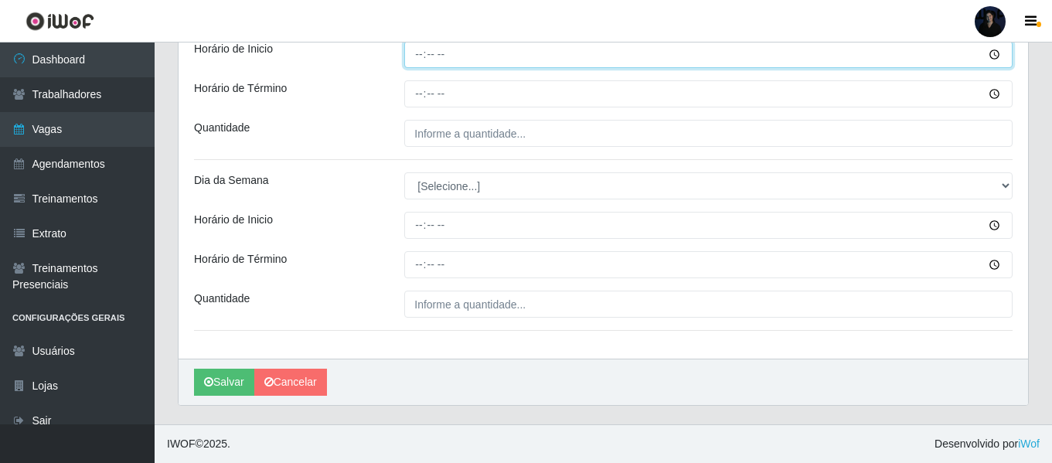
click at [418, 56] on input "Horário de Inicio" at bounding box center [708, 54] width 608 height 27
type input "14:00"
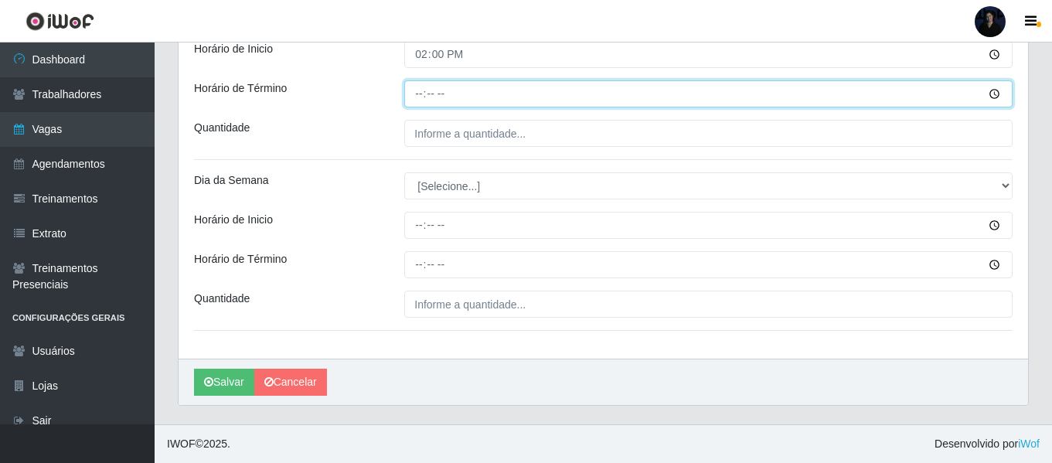
click at [418, 95] on input "Horário de Término" at bounding box center [708, 93] width 608 height 27
type input "20:00"
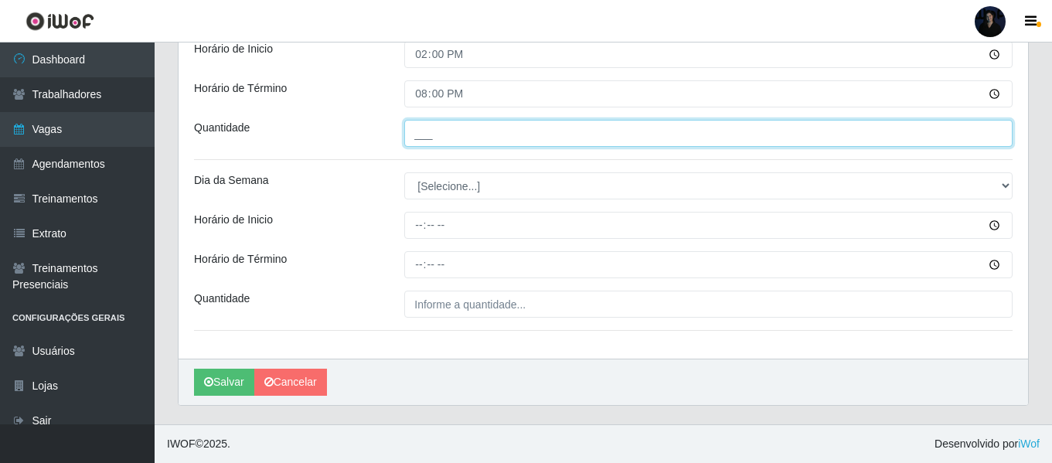
click at [419, 135] on input "___" at bounding box center [708, 133] width 608 height 27
type input "2__"
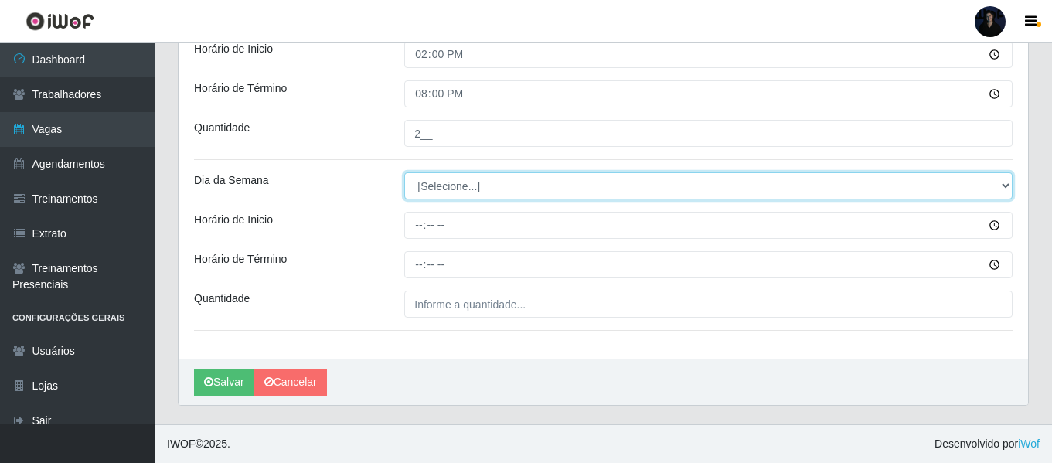
click at [424, 180] on select "[Selecione...] Segunda Terça Quarta Quinta Sexta Sábado Domingo" at bounding box center [708, 185] width 608 height 27
select select "0"
click at [404, 172] on select "[Selecione...] Segunda Terça Quarta Quinta Sexta Sábado Domingo" at bounding box center [708, 185] width 608 height 27
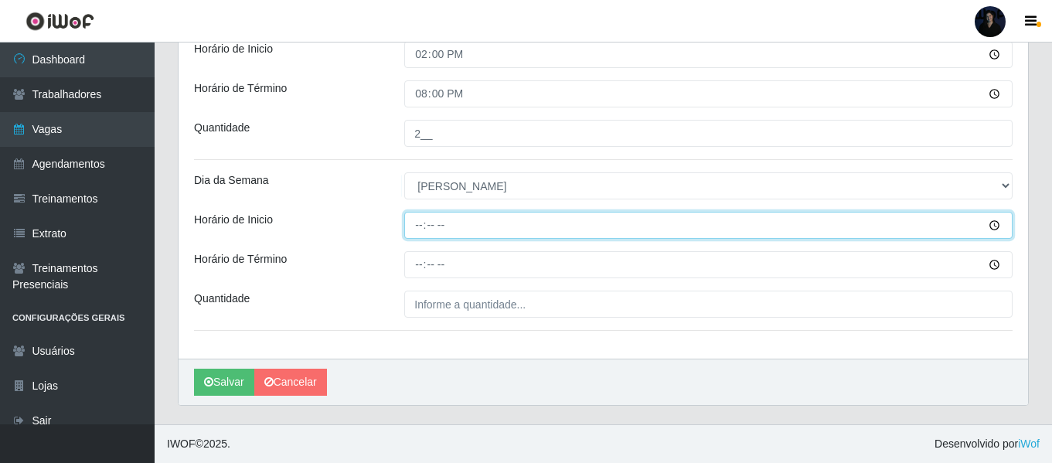
click at [413, 226] on input "Horário de Inicio" at bounding box center [708, 225] width 608 height 27
type input "07:00"
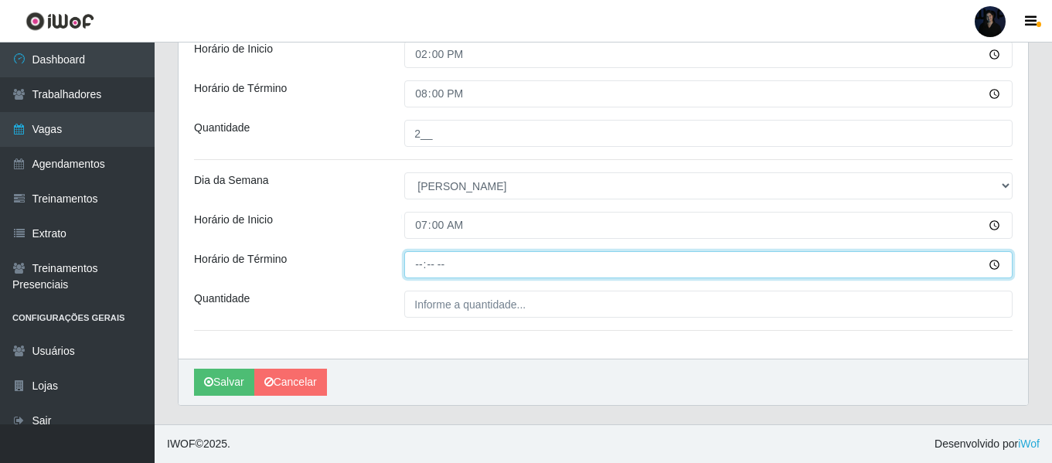
click at [418, 265] on input "Horário de Término" at bounding box center [708, 264] width 608 height 27
type input "13:00"
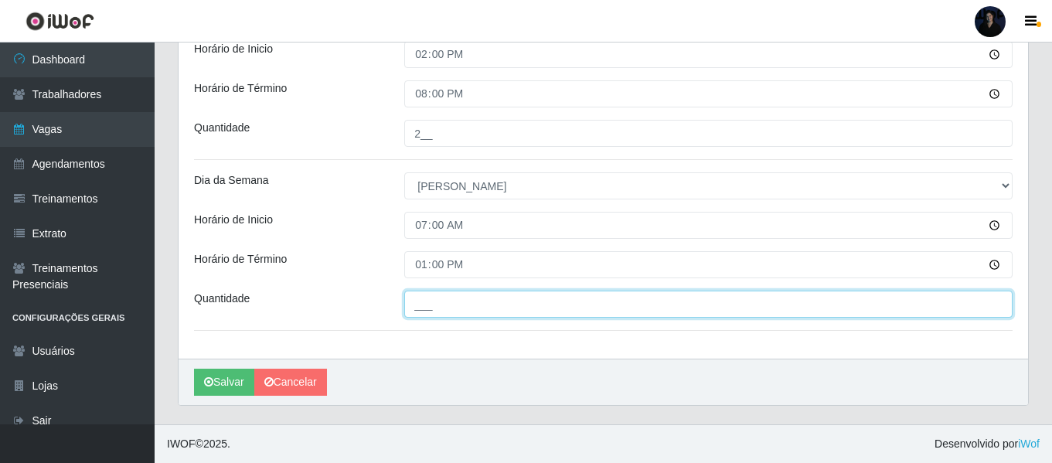
click at [418, 291] on input "___" at bounding box center [708, 304] width 608 height 27
type input "2__"
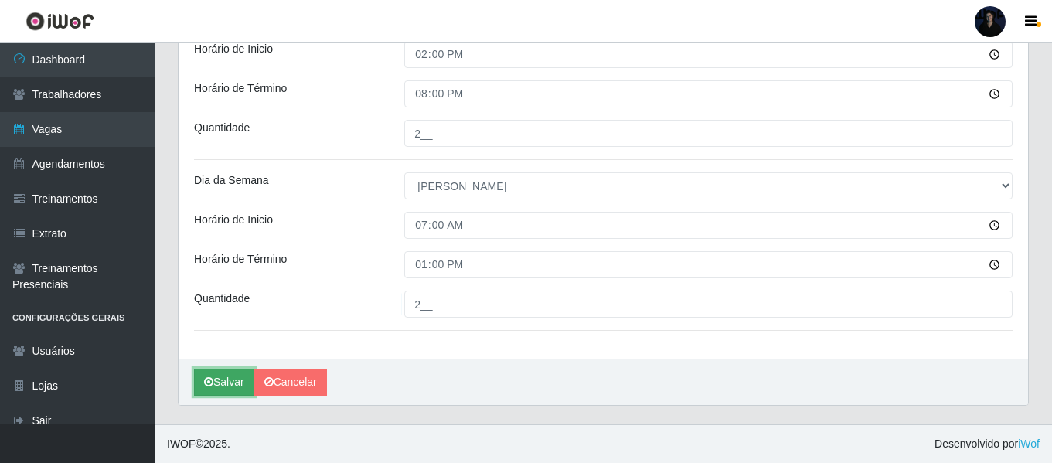
click at [215, 380] on button "Salvar" at bounding box center [224, 382] width 60 height 27
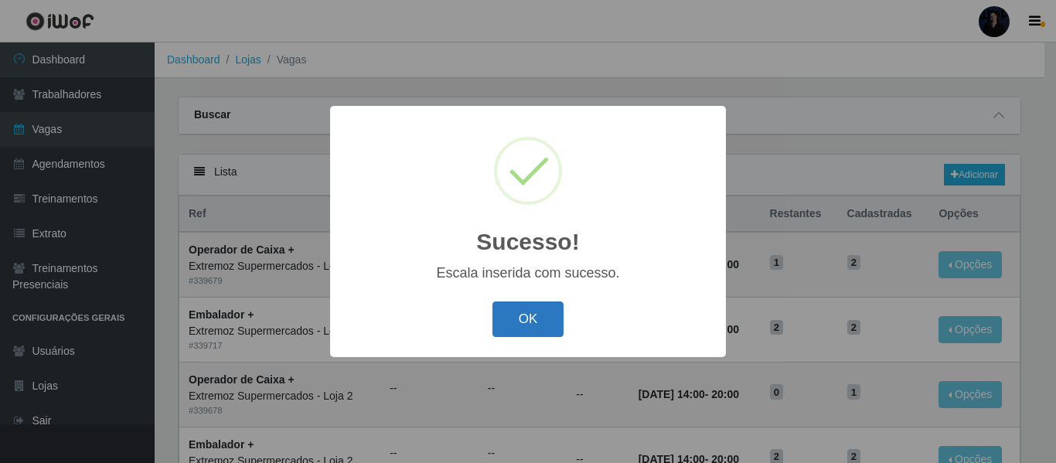
click at [550, 309] on button "OK" at bounding box center [529, 320] width 72 height 36
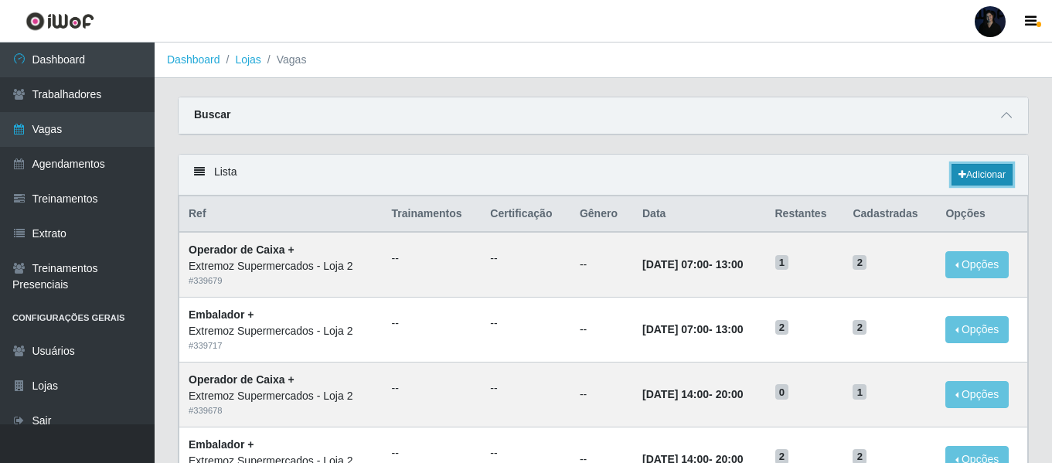
click at [974, 176] on link "Adicionar" at bounding box center [982, 175] width 61 height 22
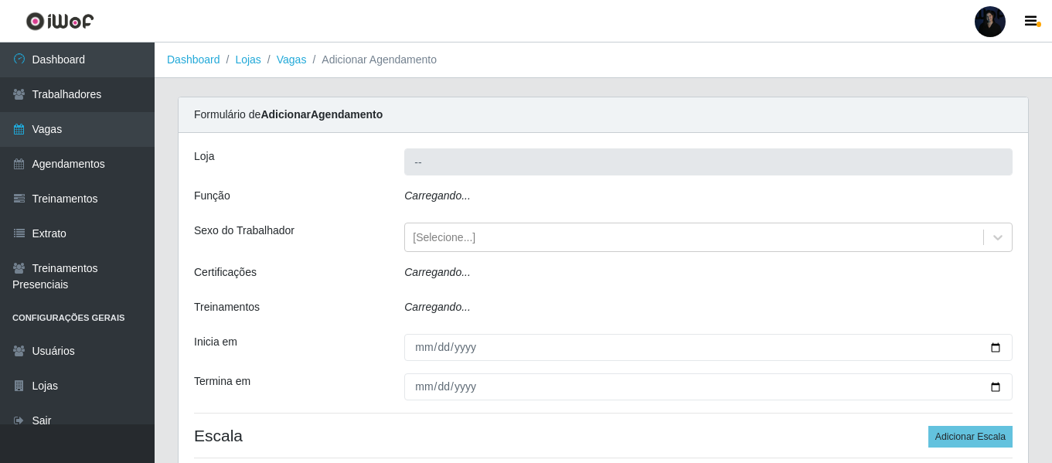
type input "Extremoz Supermercados - Loja 2"
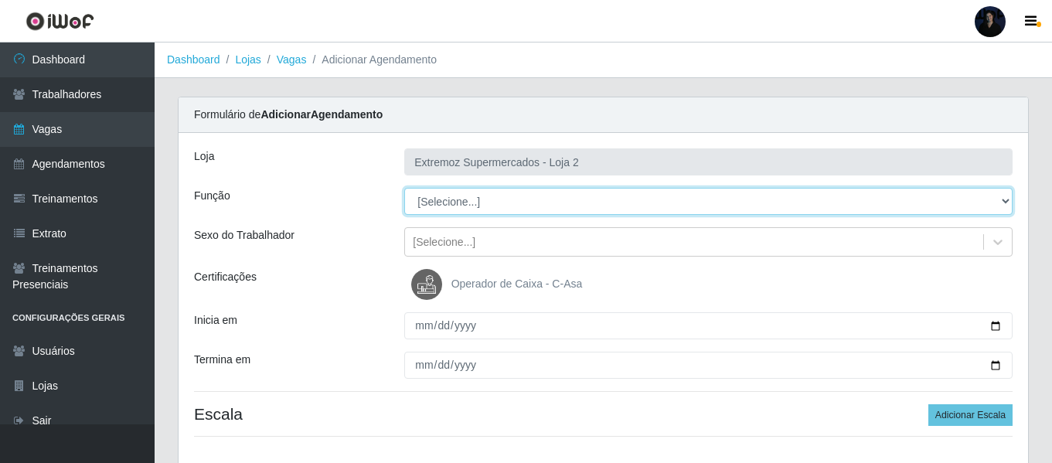
click at [479, 204] on select "[Selecione...] Embalador Embalador + Embalador ++ Operador de Caixa Operador de…" at bounding box center [708, 201] width 608 height 27
select select "22"
click at [404, 188] on select "[Selecione...] Embalador Embalador + Embalador ++ Operador de Caixa Operador de…" at bounding box center [708, 201] width 608 height 27
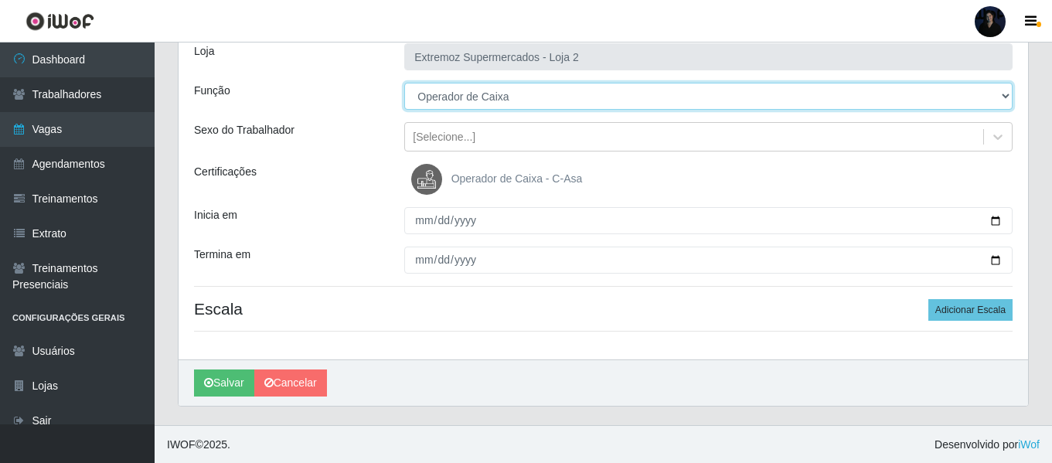
scroll to position [106, 0]
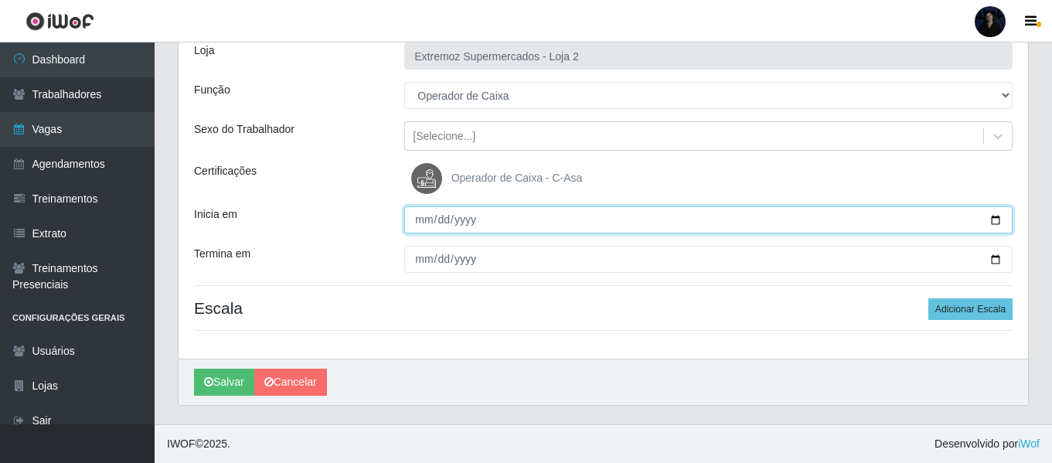
click at [997, 220] on input "Inicia em" at bounding box center [708, 219] width 608 height 27
type input "[DATE]"
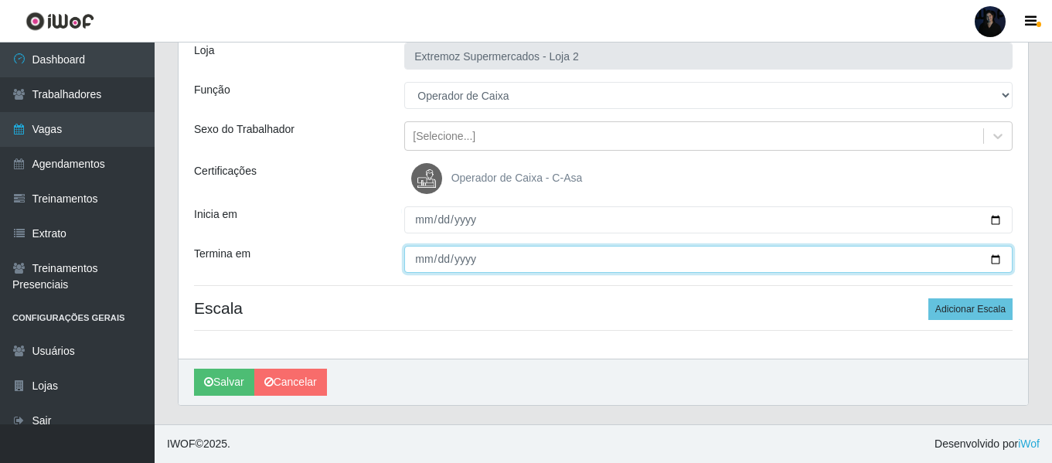
click at [998, 259] on input "Termina em" at bounding box center [708, 259] width 608 height 27
type input "[DATE]"
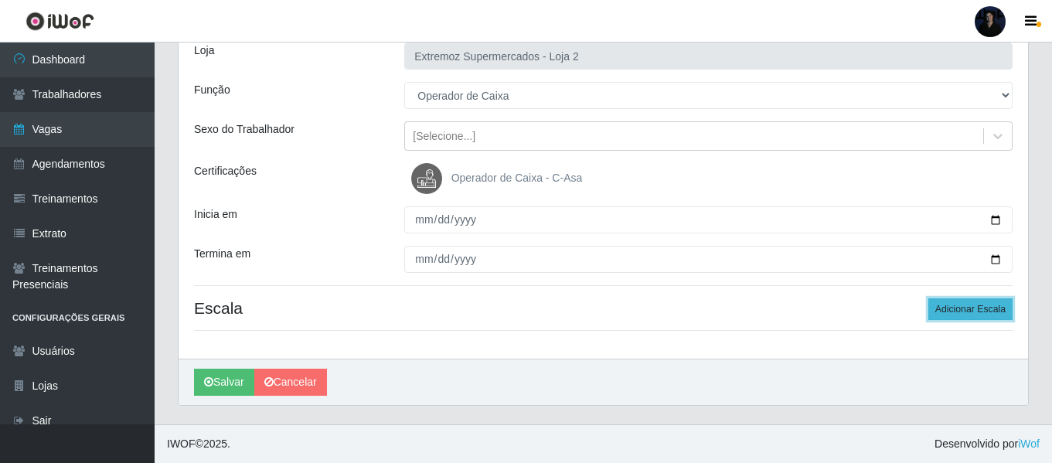
click at [967, 308] on button "Adicionar Escala" at bounding box center [971, 309] width 84 height 22
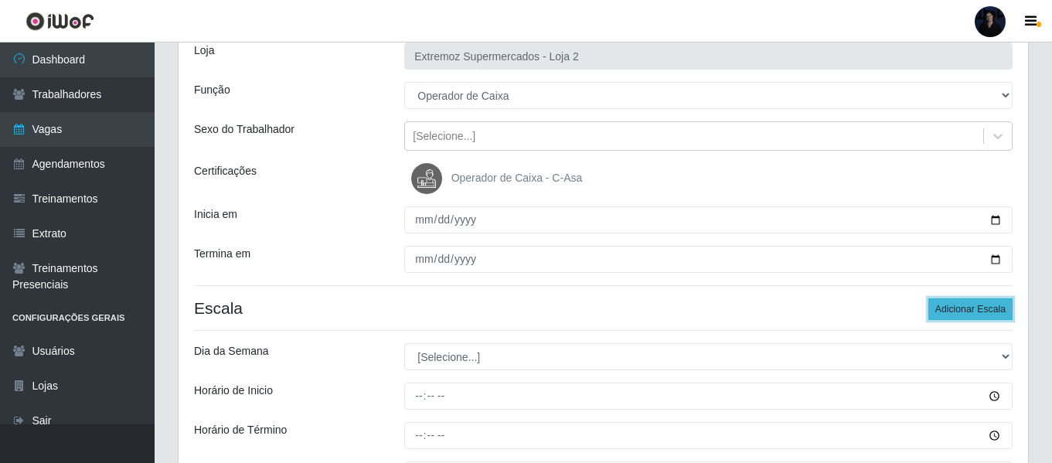
click at [967, 308] on button "Adicionar Escala" at bounding box center [971, 309] width 84 height 22
click at [968, 308] on button "Adicionar Escala" at bounding box center [971, 309] width 84 height 22
click at [968, 306] on button "Adicionar Escala" at bounding box center [971, 309] width 84 height 22
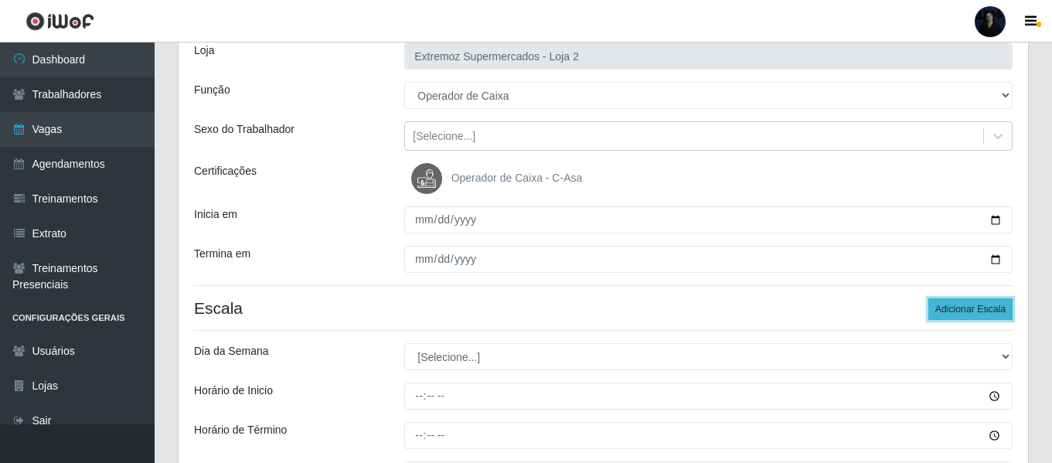
click at [968, 306] on button "Adicionar Escala" at bounding box center [971, 309] width 84 height 22
click at [969, 306] on button "Adicionar Escala" at bounding box center [971, 309] width 84 height 22
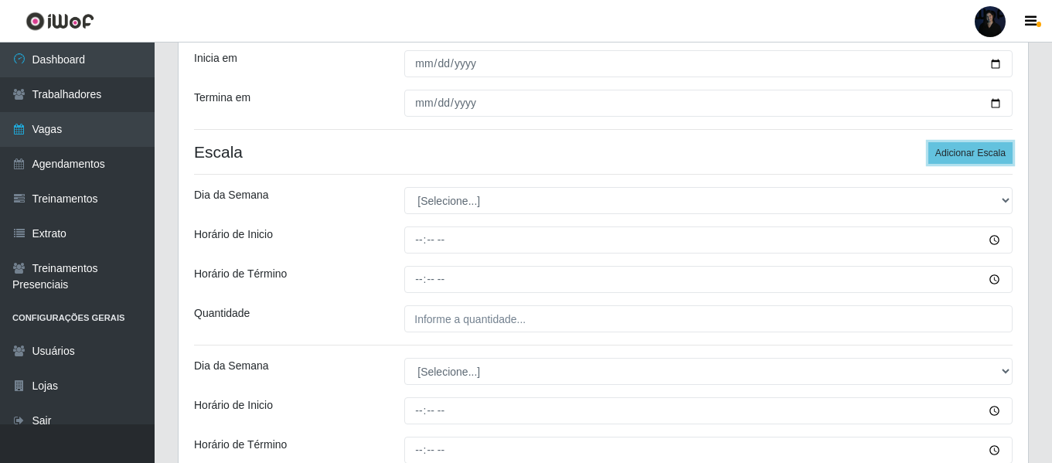
scroll to position [338, 0]
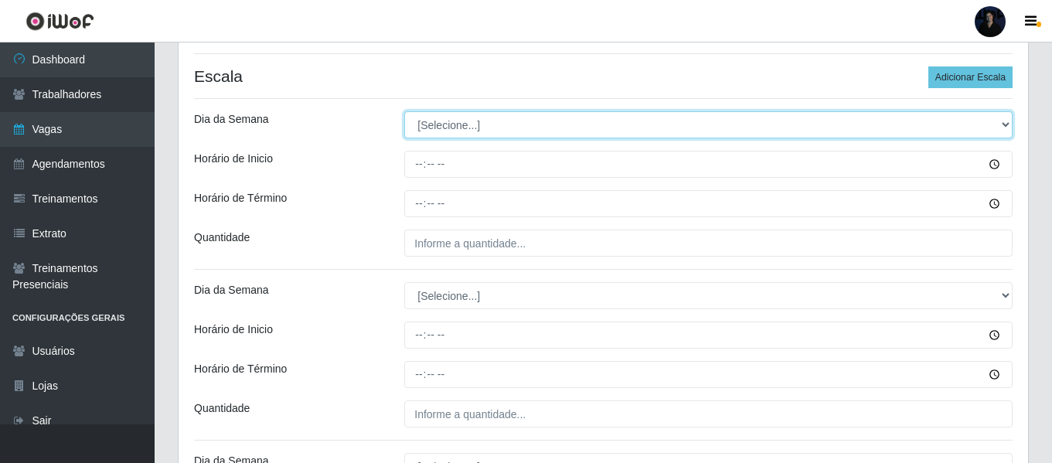
click at [429, 132] on select "[Selecione...] Segunda Terça Quarta Quinta Sexta Sábado Domingo" at bounding box center [708, 124] width 608 height 27
select select "1"
click at [404, 111] on select "[Selecione...] Segunda Terça Quarta Quinta Sexta Sábado Domingo" at bounding box center [708, 124] width 608 height 27
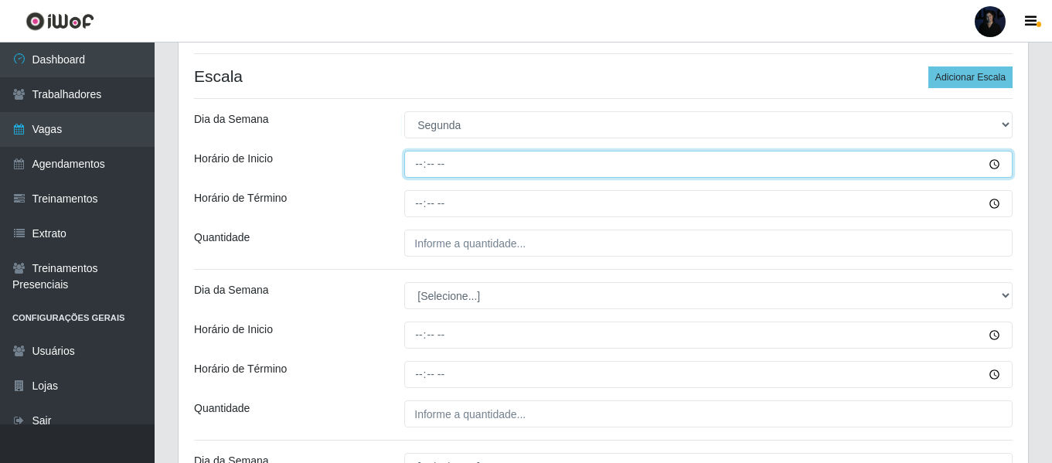
click at [419, 165] on input "Horário de Inicio" at bounding box center [708, 164] width 608 height 27
type input "07:00"
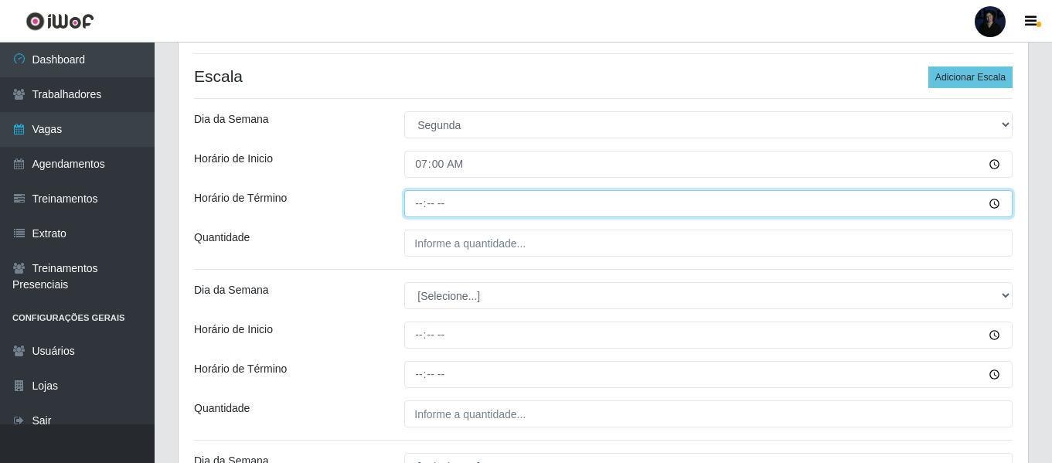
click at [414, 199] on input "Horário de Término" at bounding box center [708, 203] width 608 height 27
type input "13:00"
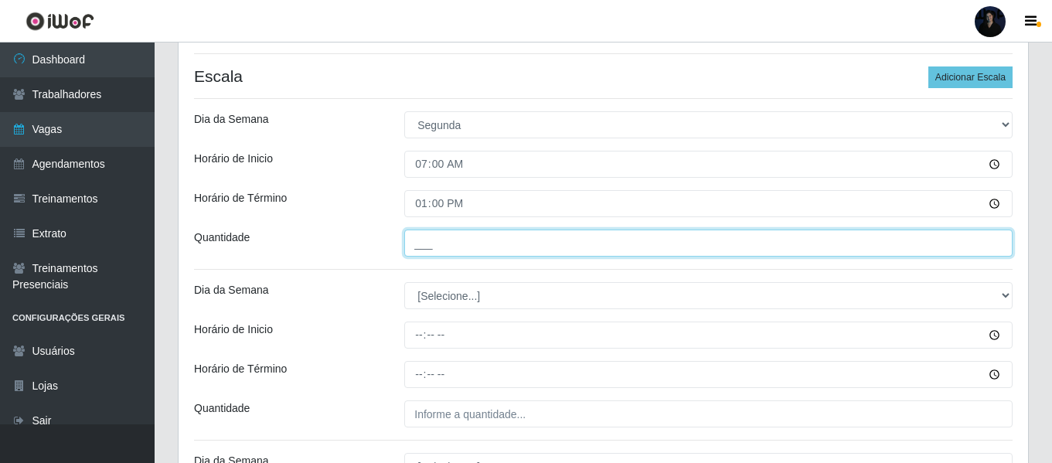
click at [420, 244] on input "___" at bounding box center [708, 243] width 608 height 27
type input "1__"
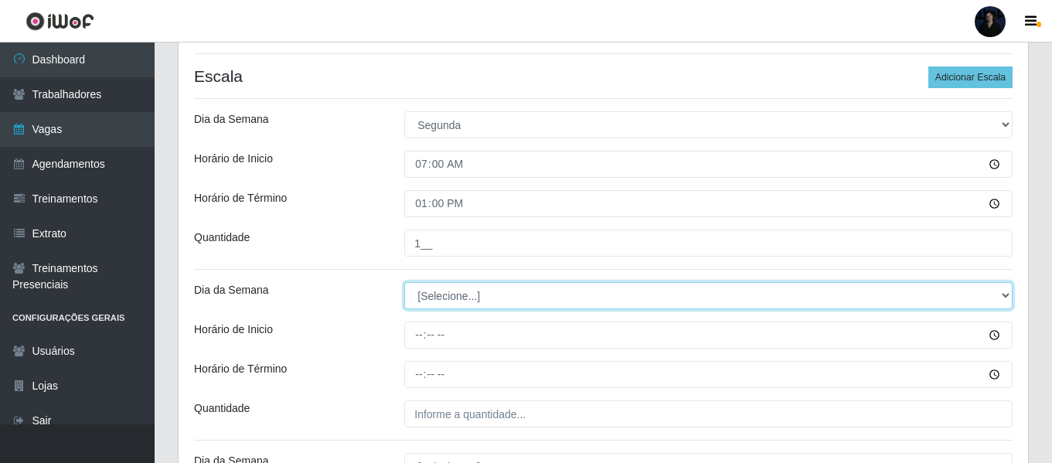
click at [426, 298] on select "[Selecione...] Segunda Terça Quarta Quinta Sexta Sábado Domingo" at bounding box center [708, 295] width 608 height 27
select select "1"
click at [404, 282] on select "[Selecione...] Segunda Terça Quarta Quinta Sexta Sábado Domingo" at bounding box center [708, 295] width 608 height 27
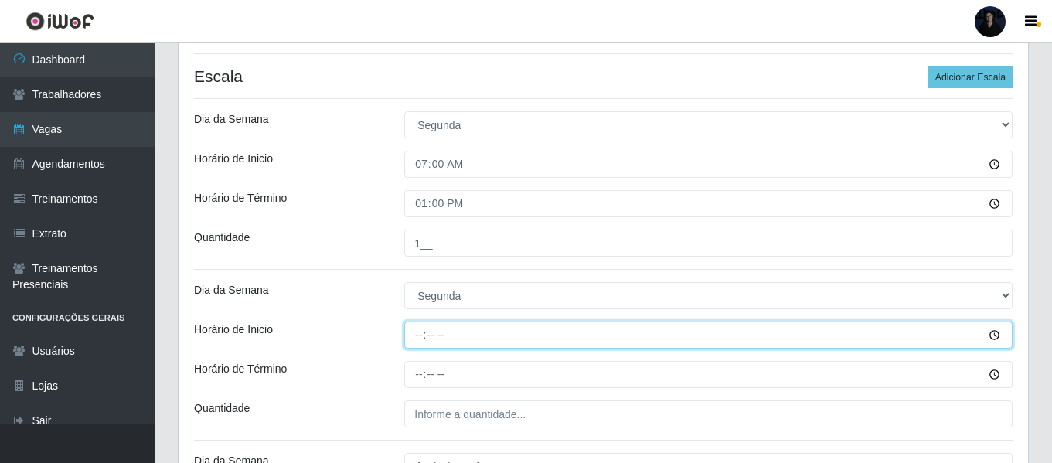
click at [419, 337] on input "Horário de Inicio" at bounding box center [708, 335] width 608 height 27
type input "14:00"
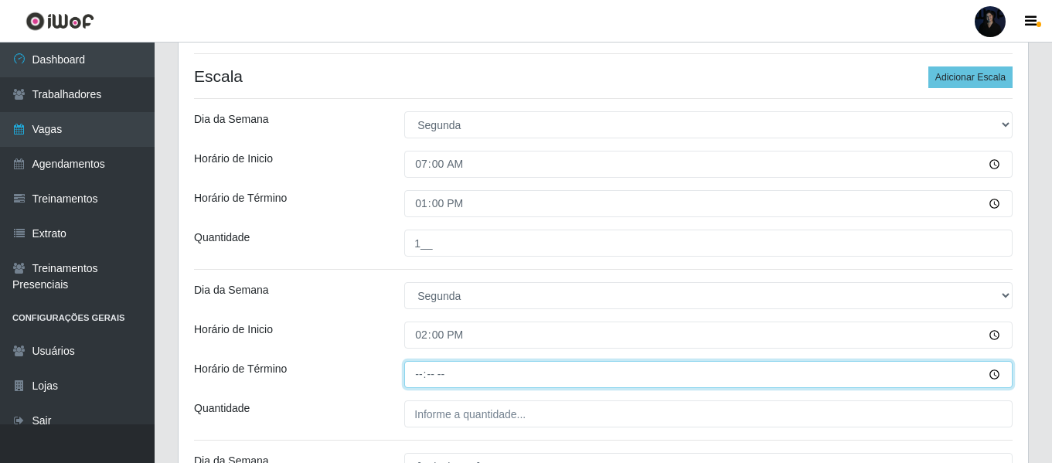
click at [423, 370] on input "Horário de Término" at bounding box center [708, 374] width 608 height 27
type input "20:00"
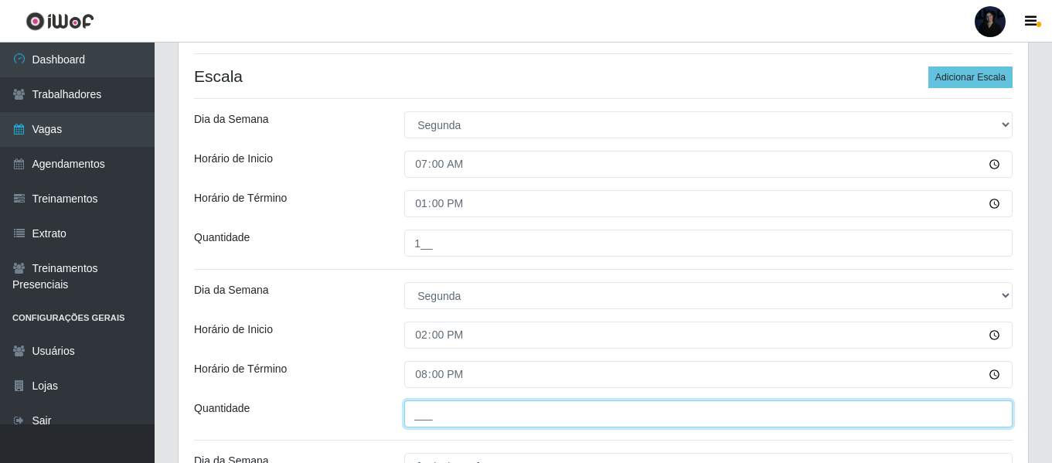
click at [418, 426] on input "___" at bounding box center [708, 414] width 608 height 27
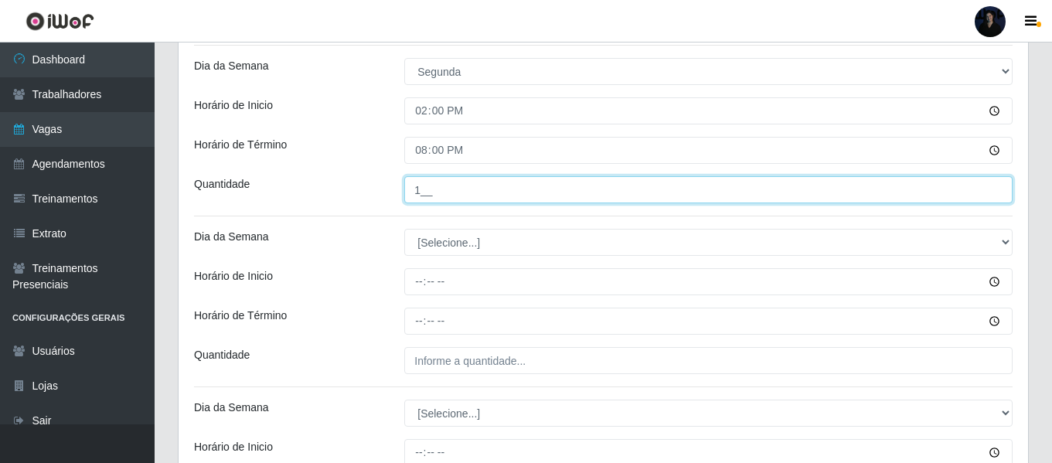
scroll to position [570, 0]
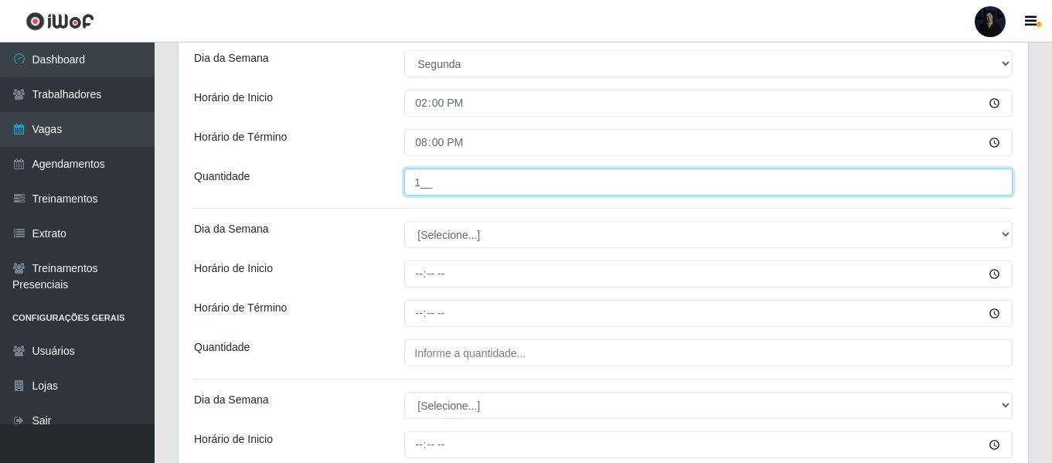
type input "1__"
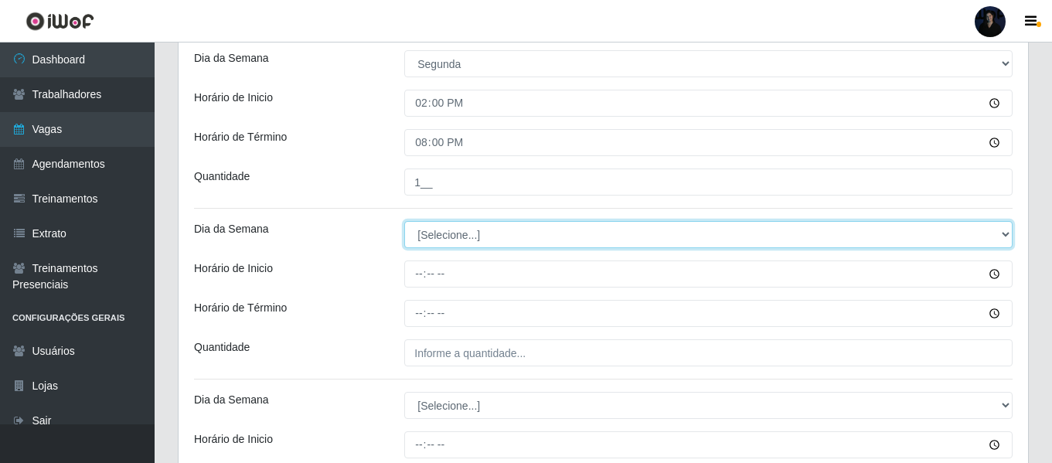
click at [425, 240] on select "[Selecione...] Segunda Terça Quarta Quinta Sexta Sábado Domingo" at bounding box center [708, 234] width 608 height 27
select select "2"
click at [404, 221] on select "[Selecione...] Segunda Terça Quarta Quinta Sexta Sábado Domingo" at bounding box center [708, 234] width 608 height 27
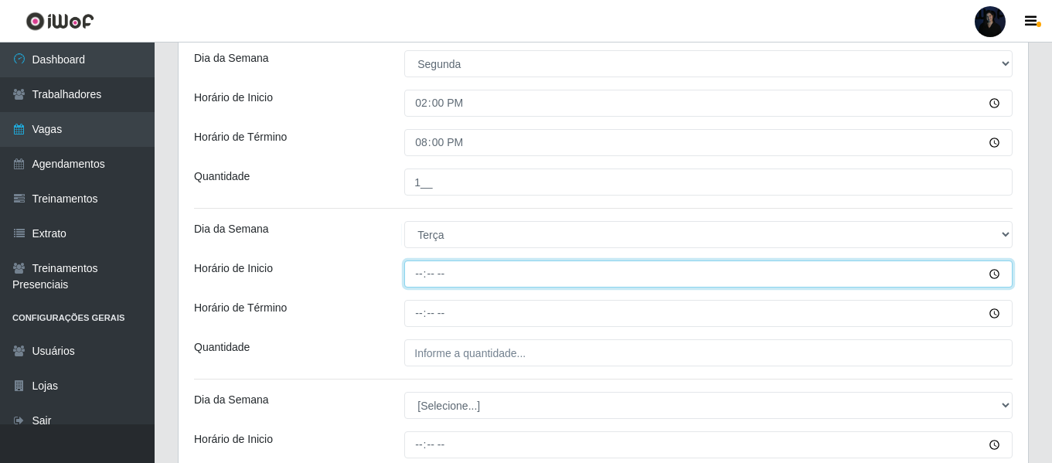
click at [421, 271] on input "Horário de Inicio" at bounding box center [708, 274] width 608 height 27
type input "07:00"
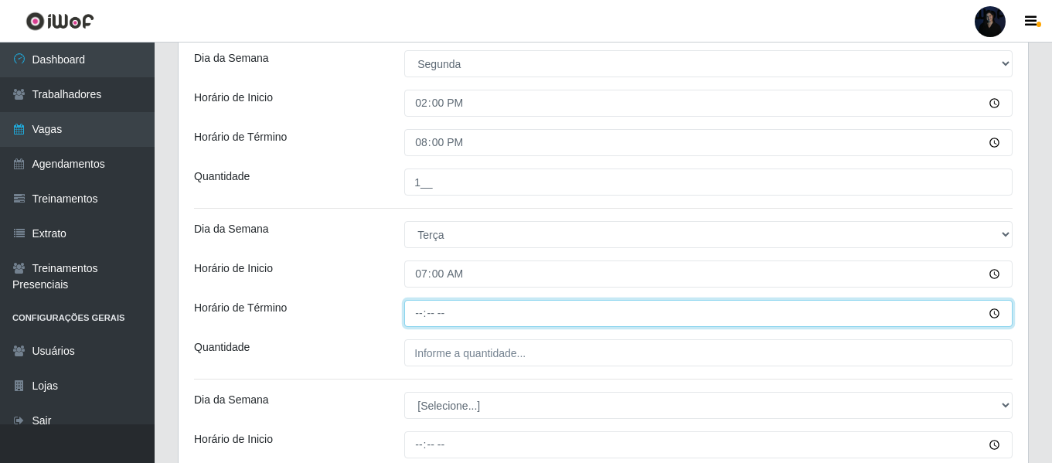
click at [417, 313] on input "Horário de Término" at bounding box center [708, 313] width 608 height 27
type input "13:00"
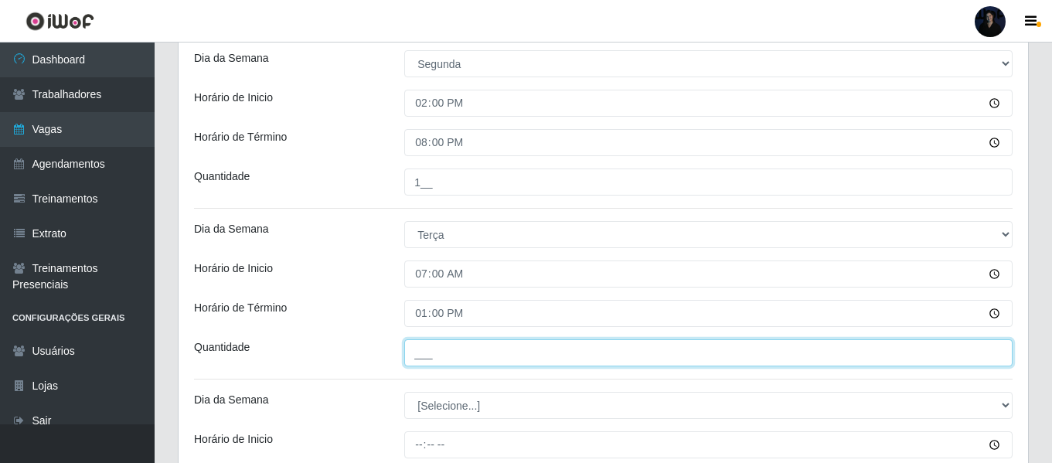
click at [415, 356] on input "___" at bounding box center [708, 352] width 608 height 27
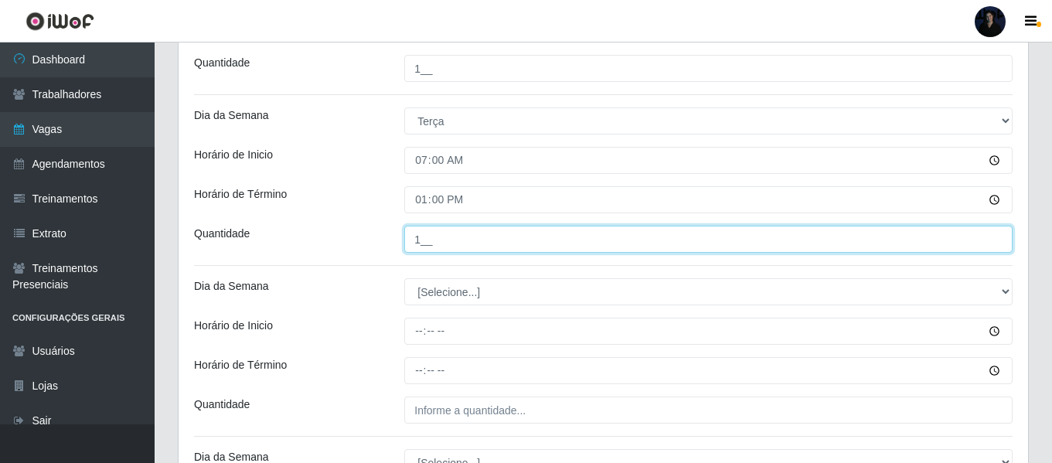
scroll to position [724, 0]
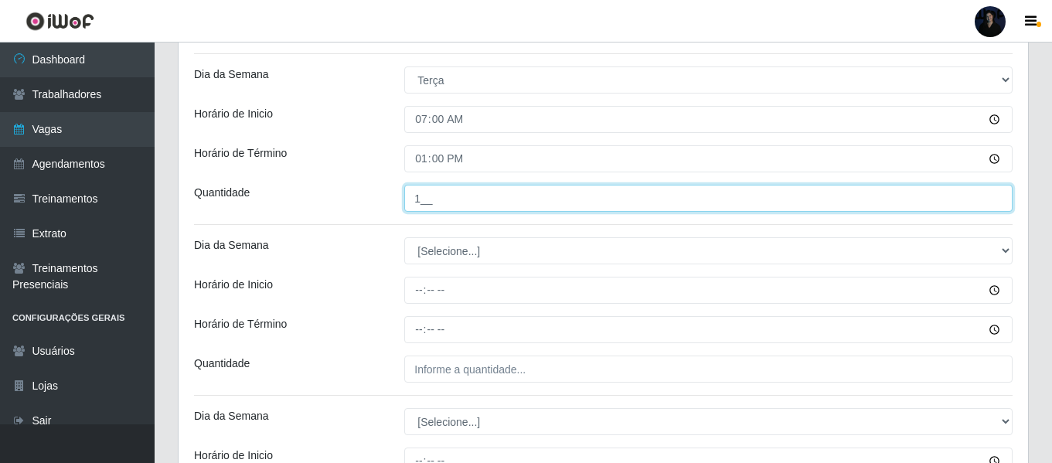
type input "1__"
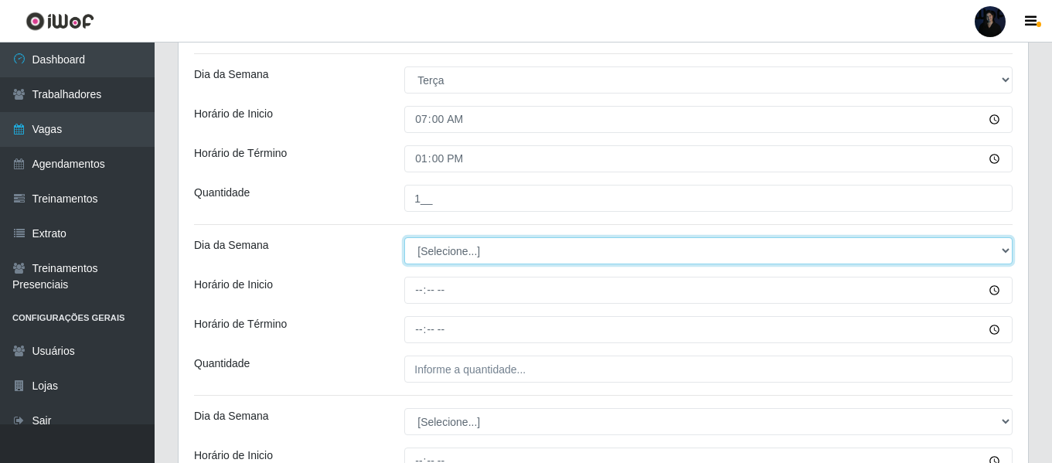
click at [420, 253] on select "[Selecione...] Segunda Terça Quarta Quinta Sexta Sábado Domingo" at bounding box center [708, 250] width 608 height 27
select select "2"
click at [404, 237] on select "[Selecione...] Segunda Terça Quarta Quinta Sexta Sábado Domingo" at bounding box center [708, 250] width 608 height 27
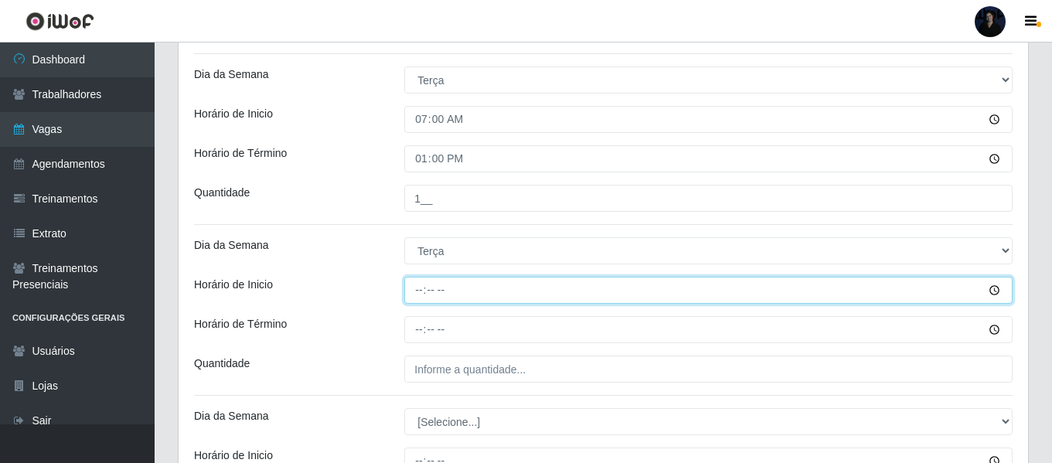
click at [423, 287] on input "Horário de Inicio" at bounding box center [708, 290] width 608 height 27
type input "14:00"
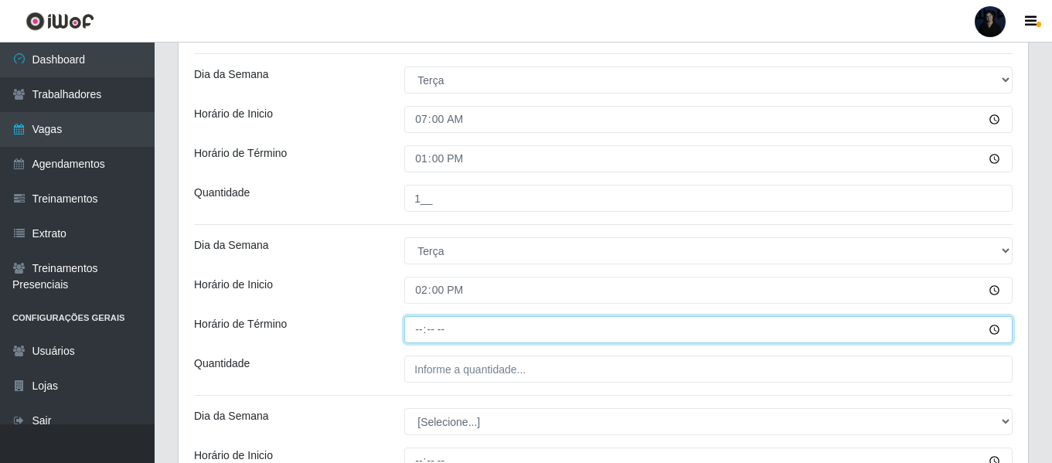
click at [417, 326] on input "Horário de Término" at bounding box center [708, 329] width 608 height 27
type input "20:00"
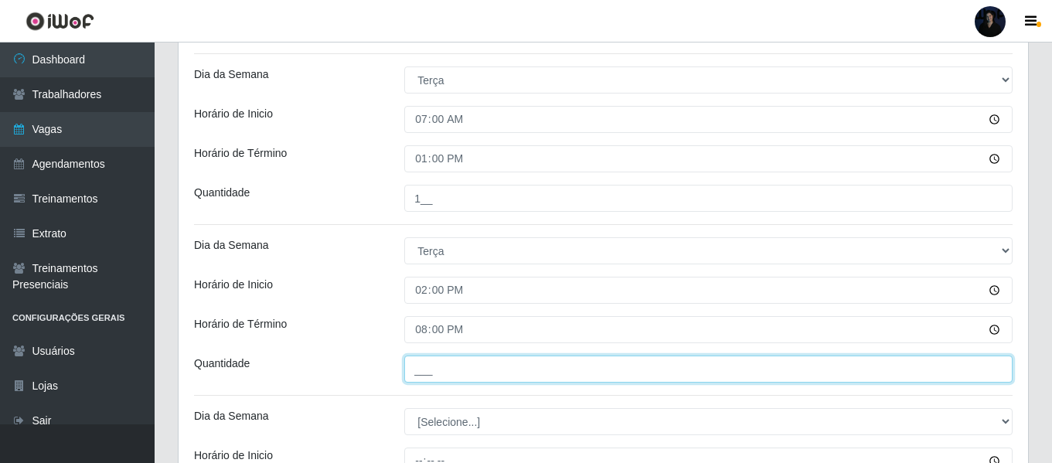
click at [415, 370] on input "___" at bounding box center [708, 369] width 608 height 27
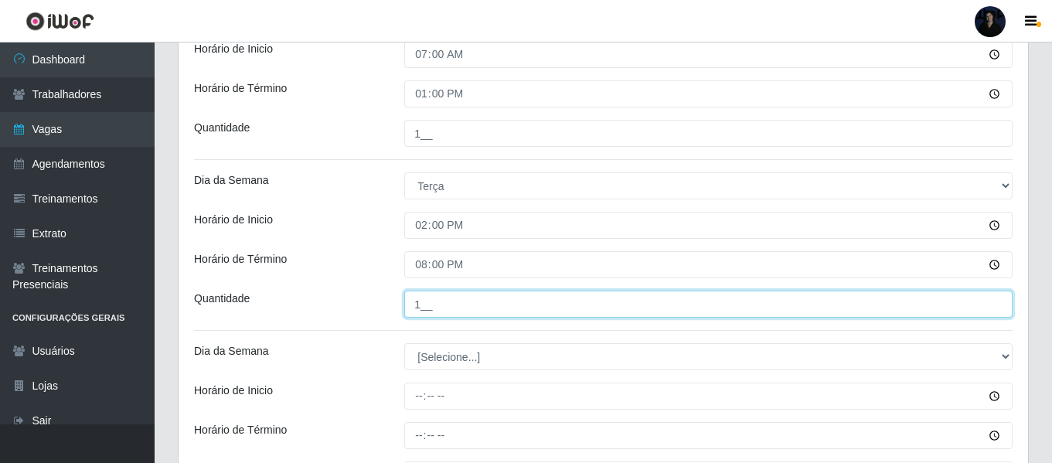
scroll to position [879, 0]
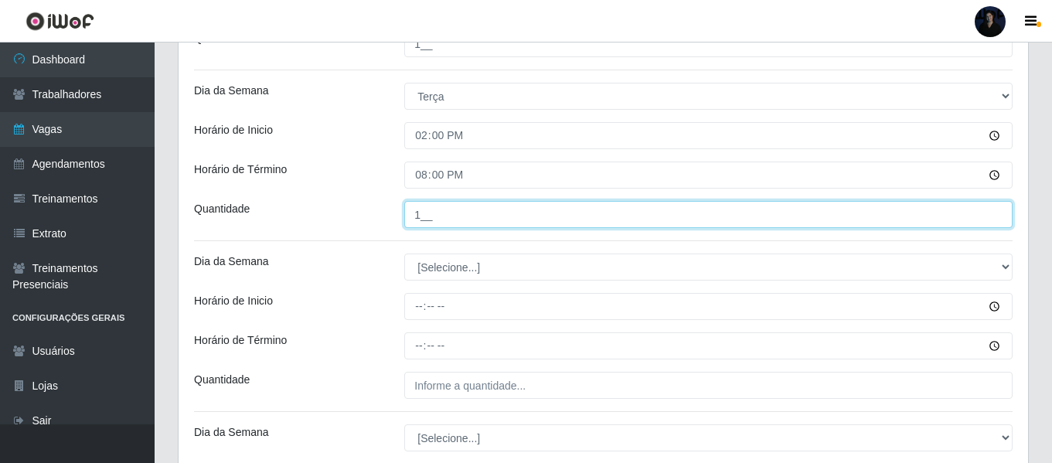
type input "1__"
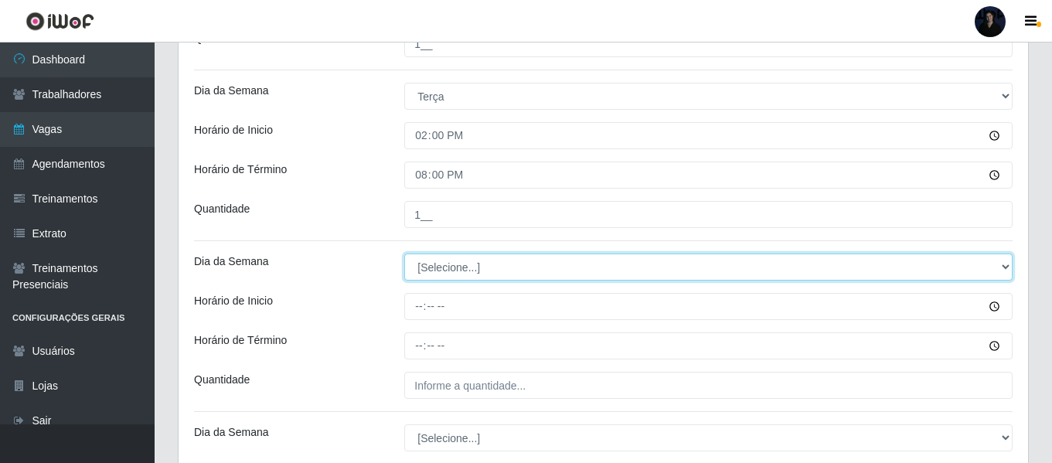
click at [429, 272] on select "[Selecione...] Segunda Terça Quarta Quinta Sexta Sábado Domingo" at bounding box center [708, 267] width 608 height 27
select select "3"
click at [404, 254] on select "[Selecione...] Segunda Terça Quarta Quinta Sexta Sábado Domingo" at bounding box center [708, 267] width 608 height 27
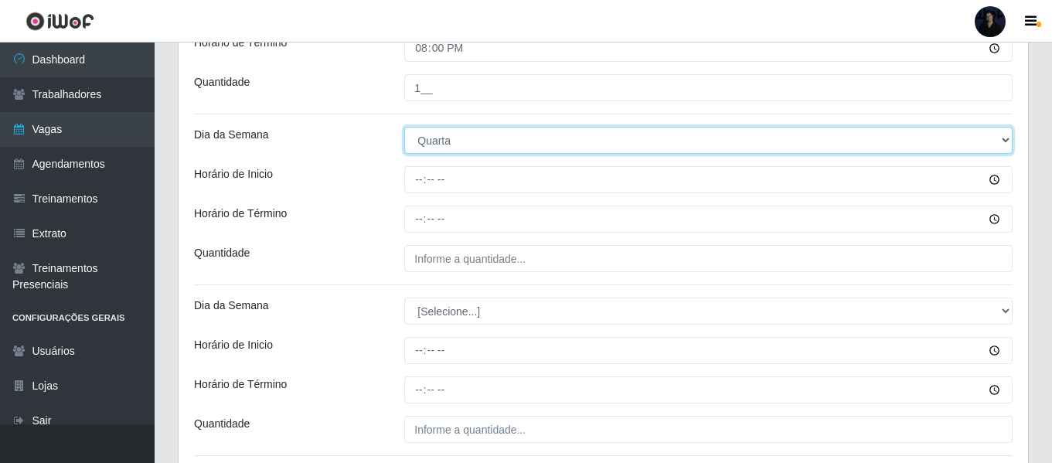
scroll to position [956, 0]
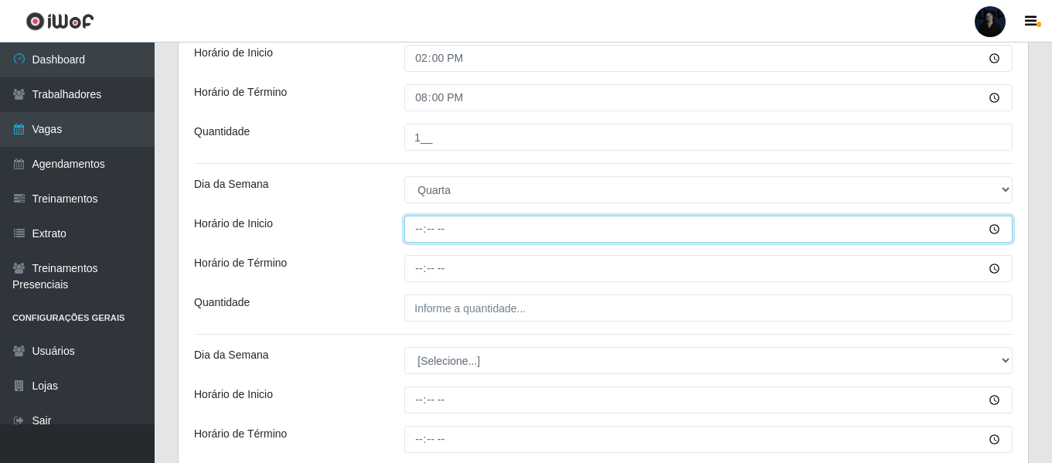
click at [418, 223] on input "Horário de Inicio" at bounding box center [708, 229] width 608 height 27
type input "07:00"
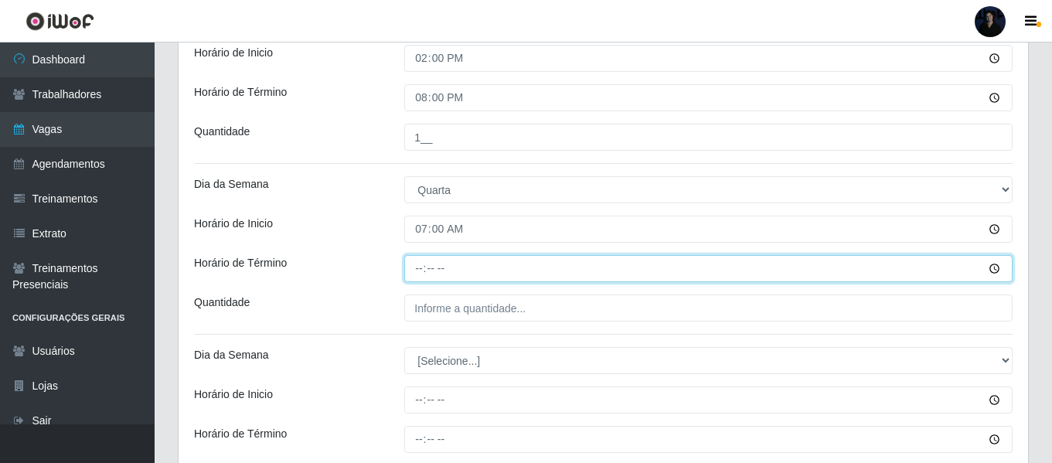
click at [418, 261] on input "Horário de Término" at bounding box center [708, 268] width 608 height 27
type input "13:00"
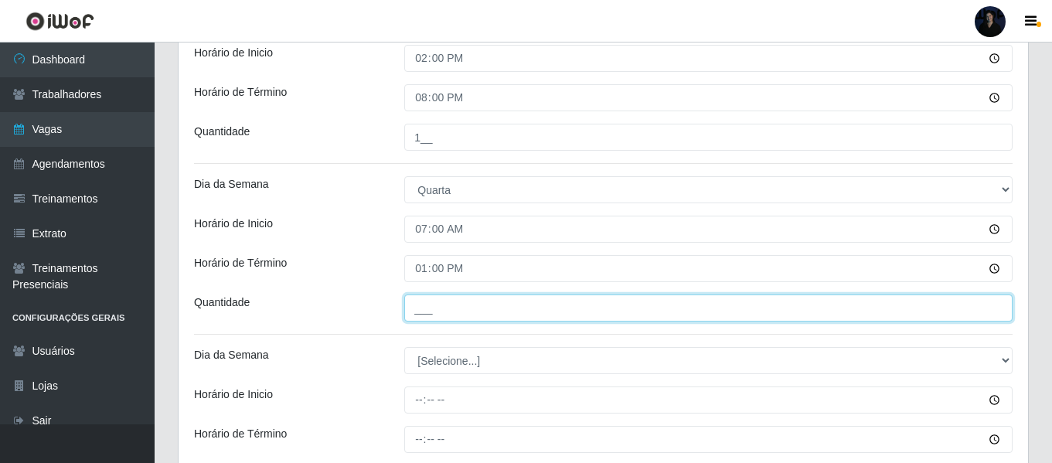
click at [421, 318] on input "___" at bounding box center [708, 308] width 608 height 27
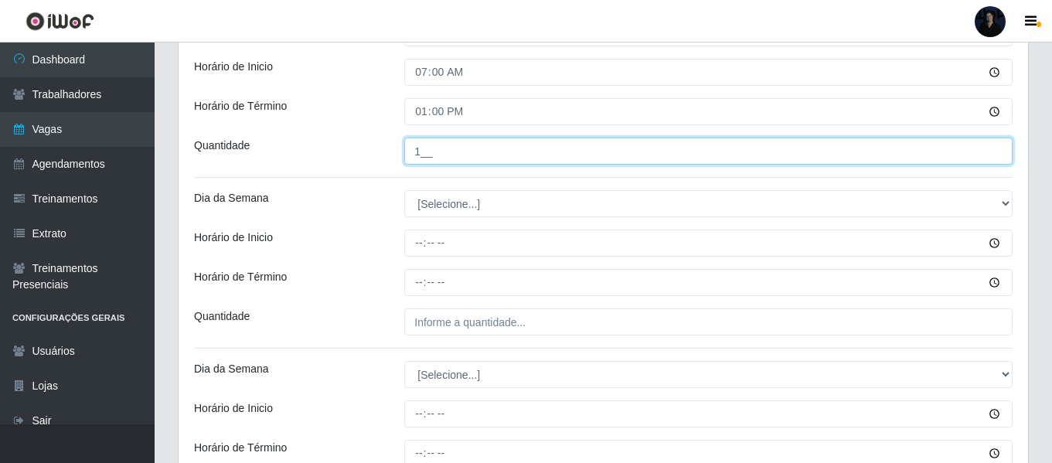
scroll to position [1111, 0]
type input "1__"
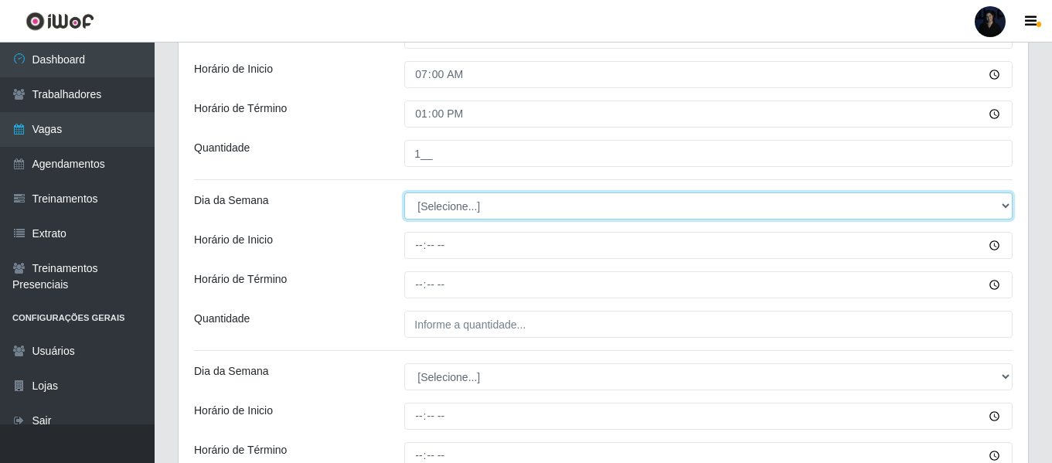
click at [424, 204] on select "[Selecione...] Segunda Terça Quarta Quinta Sexta Sábado Domingo" at bounding box center [708, 206] width 608 height 27
select select "3"
click at [404, 193] on select "[Selecione...] Segunda Terça Quarta Quinta Sexta Sábado Domingo" at bounding box center [708, 206] width 608 height 27
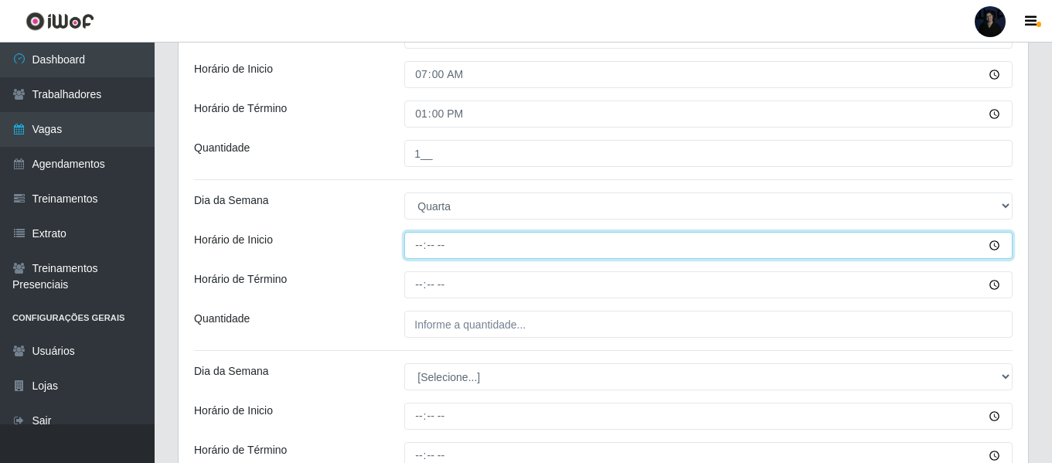
click at [415, 244] on input "Horário de Inicio" at bounding box center [708, 245] width 608 height 27
type input "14:00"
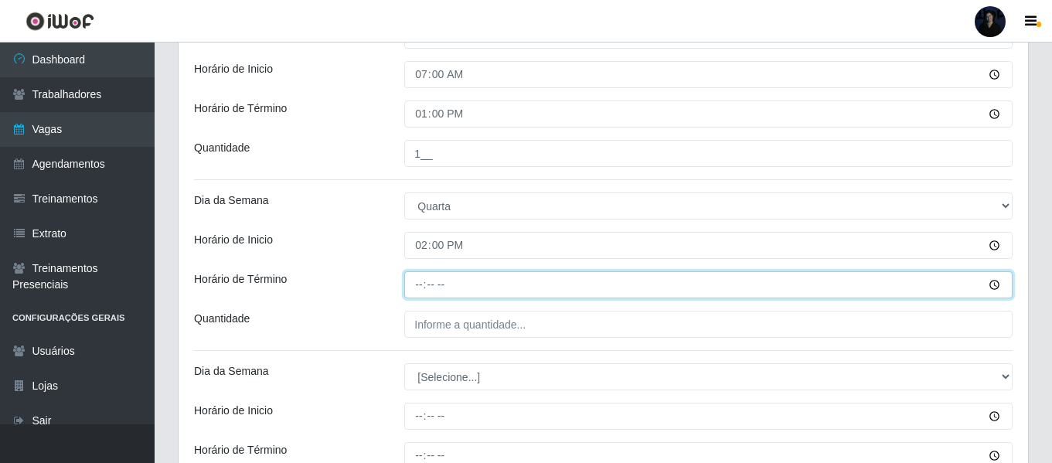
click at [424, 285] on input "Horário de Término" at bounding box center [708, 284] width 608 height 27
type input "20:00"
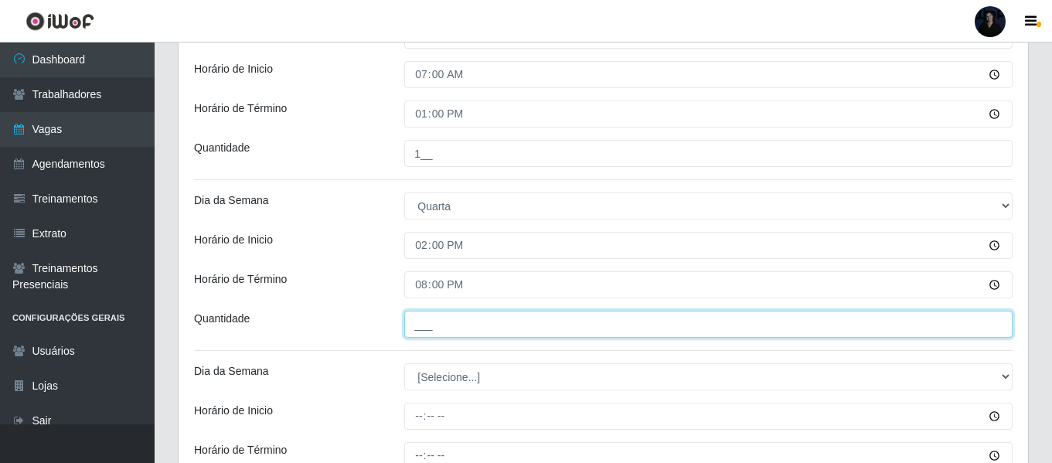
click at [424, 325] on input "___" at bounding box center [708, 324] width 608 height 27
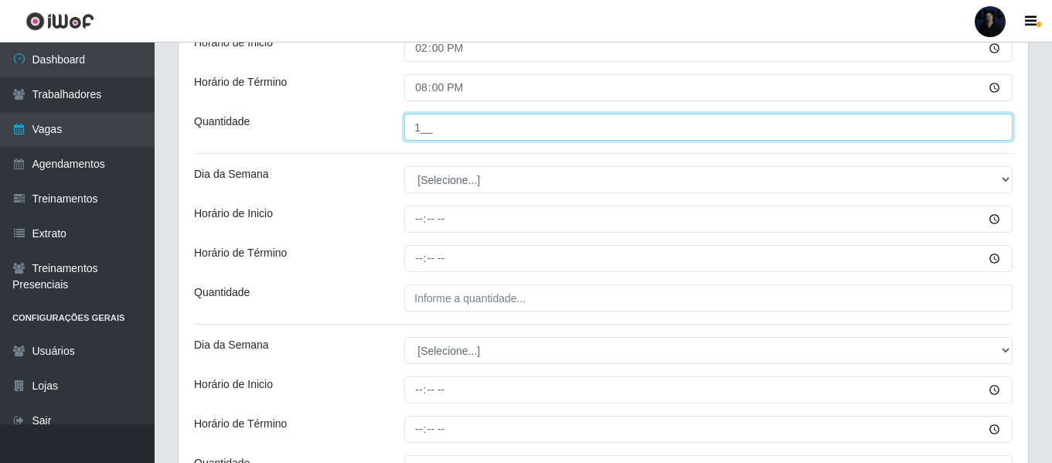
scroll to position [1343, 0]
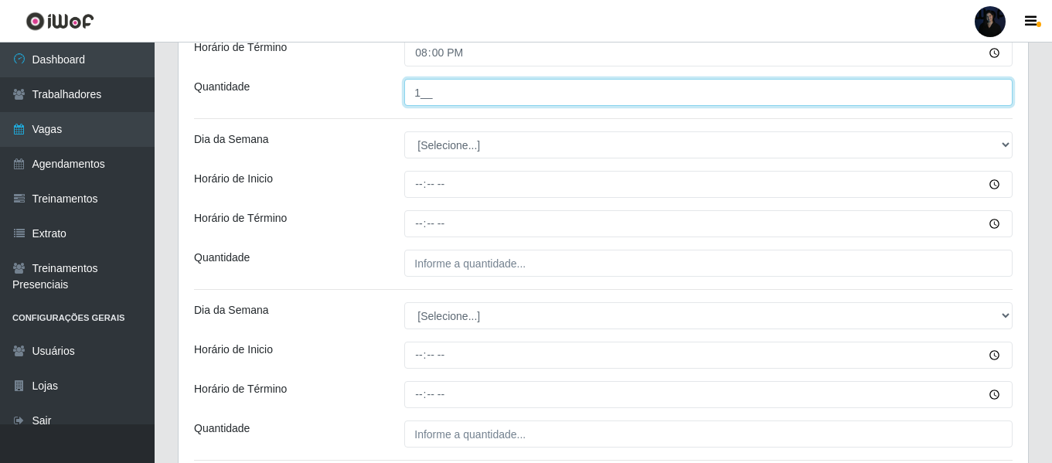
type input "1__"
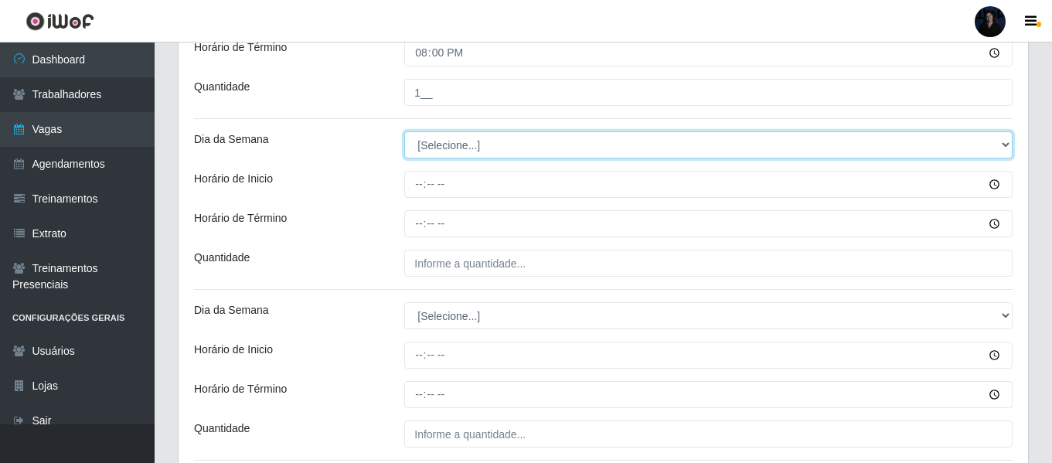
click at [428, 155] on select "[Selecione...] Segunda Terça Quarta Quinta Sexta Sábado Domingo" at bounding box center [708, 144] width 608 height 27
select select "4"
click at [404, 131] on select "[Selecione...] Segunda Terça Quarta Quinta Sexta Sábado Domingo" at bounding box center [708, 144] width 608 height 27
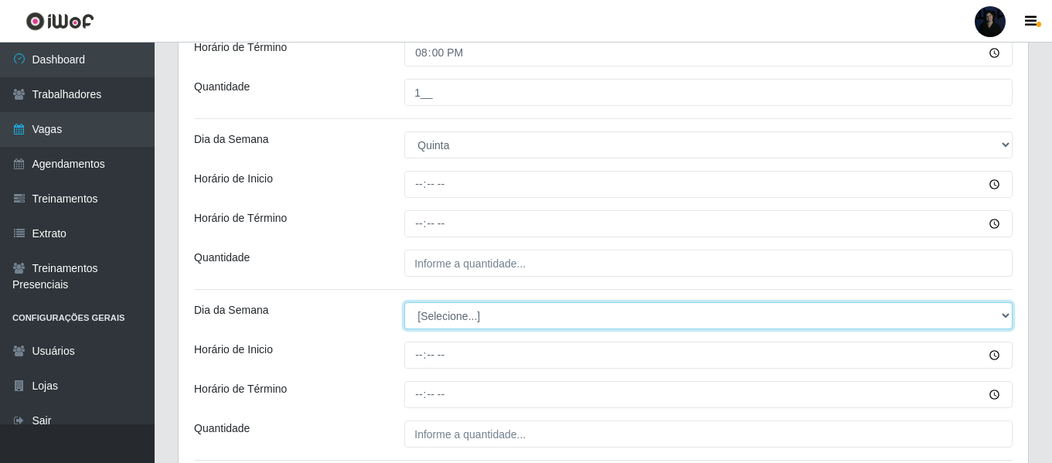
click at [428, 318] on select "[Selecione...] Segunda Terça Quarta Quinta Sexta Sábado Domingo" at bounding box center [708, 315] width 608 height 27
select select "4"
click at [404, 302] on select "[Selecione...] Segunda Terça Quarta Quinta Sexta Sábado Domingo" at bounding box center [708, 315] width 608 height 27
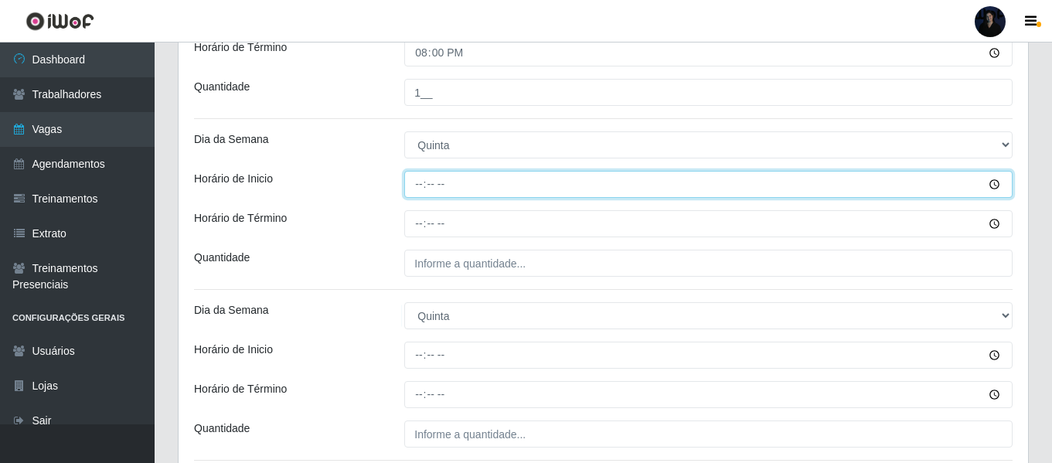
click at [421, 192] on input "Horário de Inicio" at bounding box center [708, 184] width 608 height 27
type input "07:00"
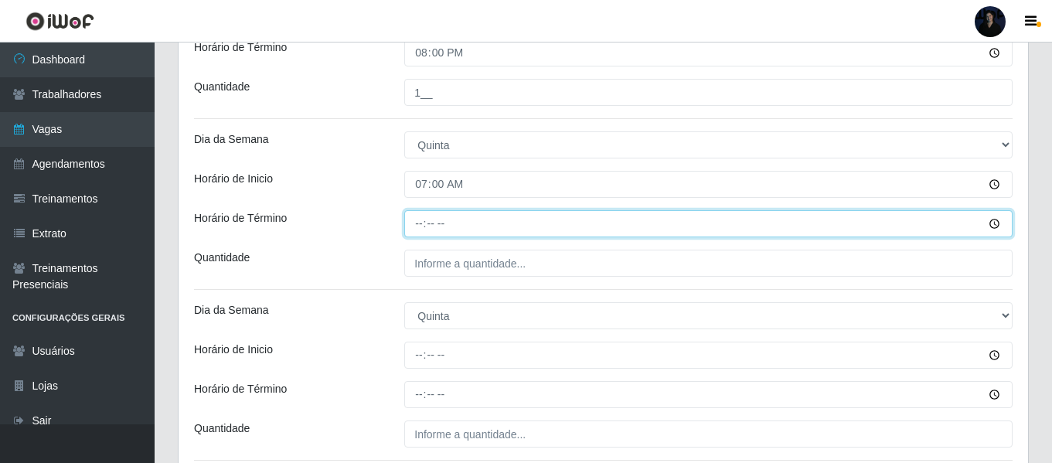
click at [416, 226] on input "Horário de Término" at bounding box center [708, 223] width 608 height 27
click at [414, 223] on input "Horário de Término" at bounding box center [708, 223] width 608 height 27
click at [415, 224] on input "Horário de Término" at bounding box center [708, 223] width 608 height 27
type input "13:00"
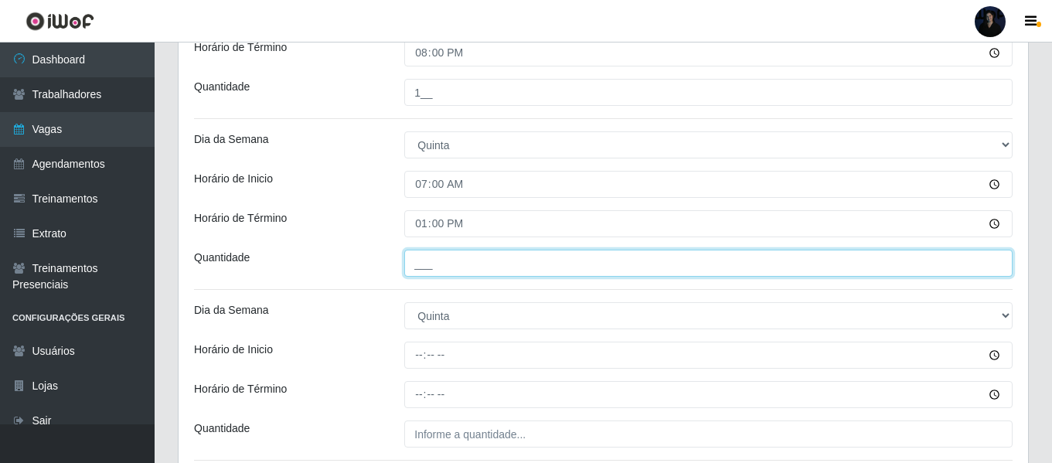
click at [413, 258] on input "___" at bounding box center [708, 263] width 608 height 27
type input "1__"
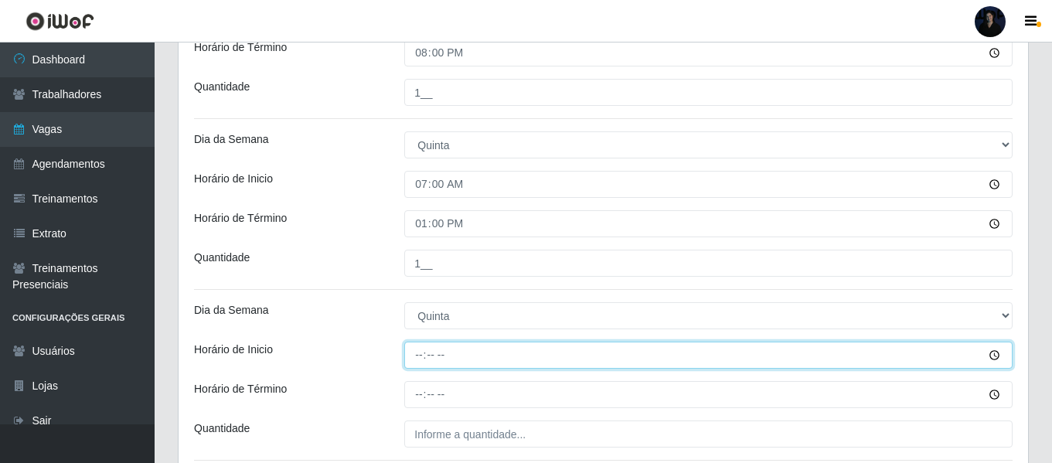
click at [418, 356] on input "Horário de Inicio" at bounding box center [708, 355] width 608 height 27
type input "14:00"
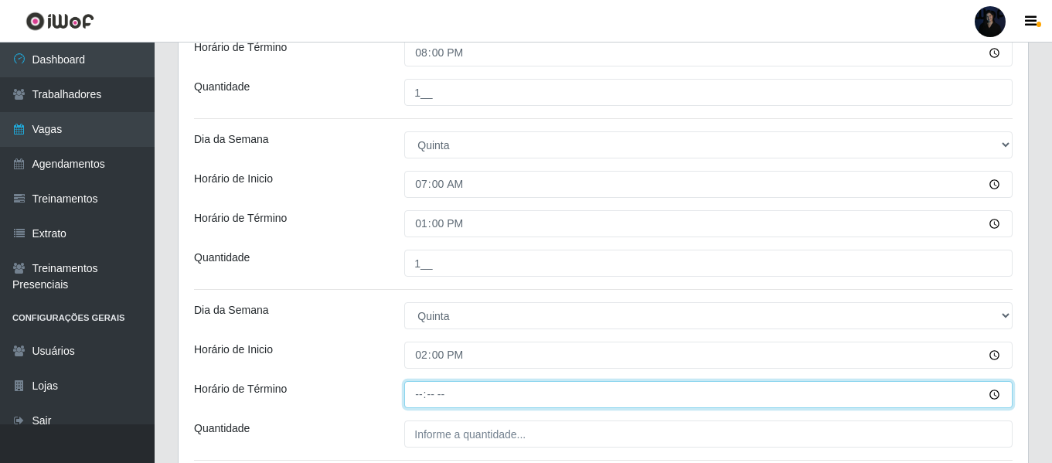
click at [414, 391] on input "Horário de Término" at bounding box center [708, 394] width 608 height 27
type input "20:00"
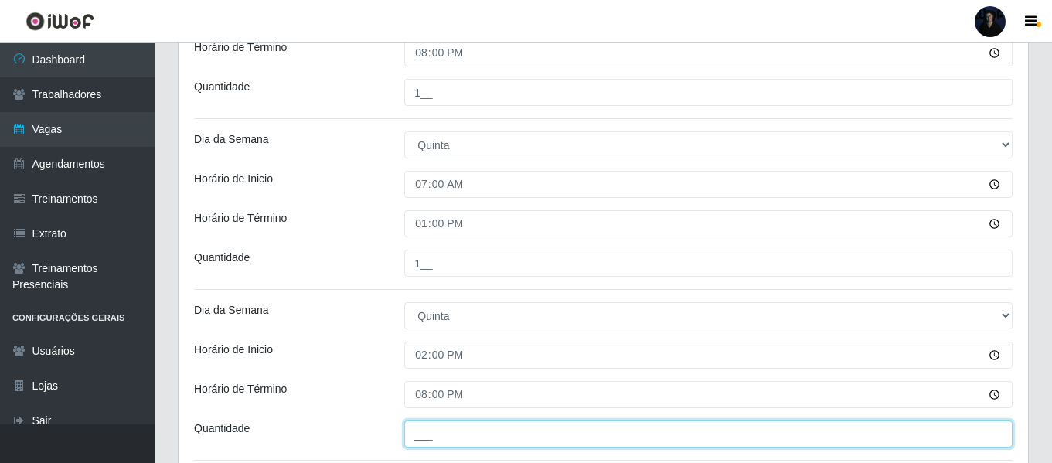
click at [410, 438] on input "___" at bounding box center [708, 434] width 608 height 27
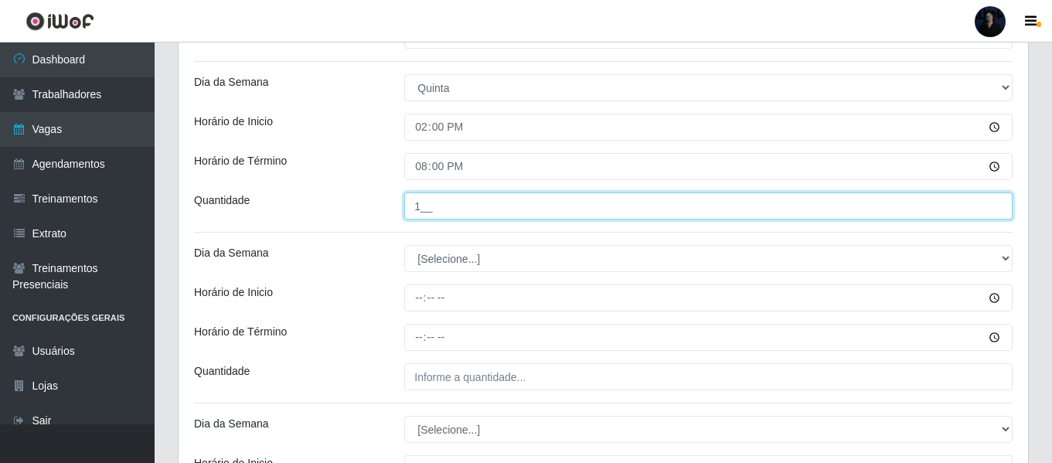
scroll to position [1575, 0]
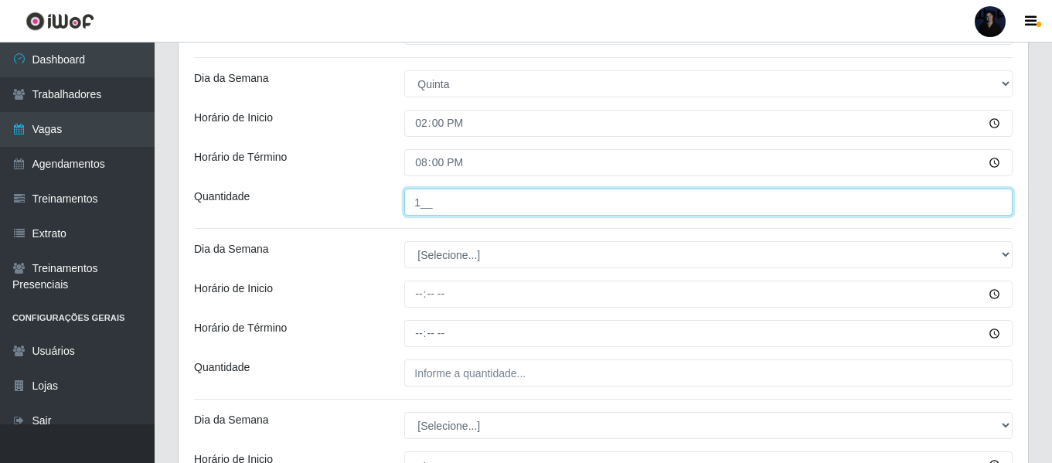
type input "1__"
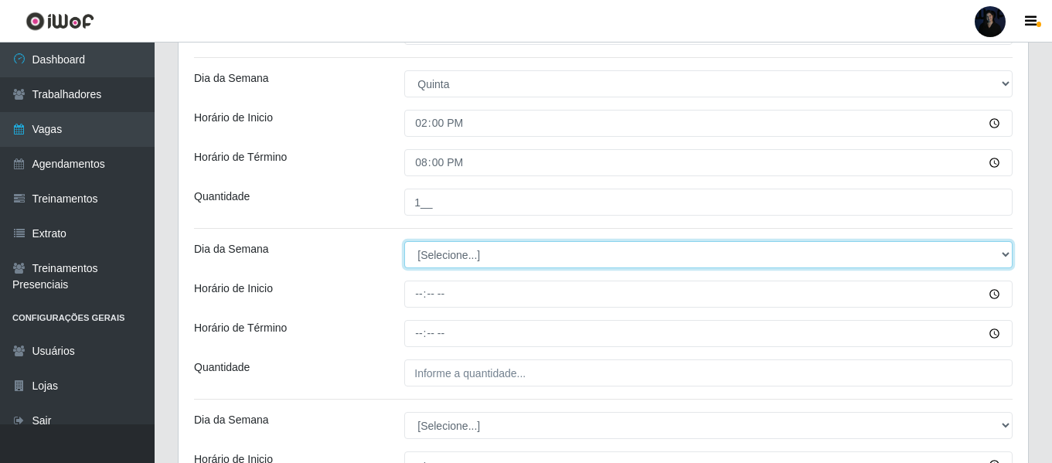
click at [419, 257] on select "[Selecione...] Segunda Terça Quarta Quinta Sexta Sábado Domingo" at bounding box center [708, 254] width 608 height 27
select select "5"
click at [404, 241] on select "[Selecione...] Segunda Terça Quarta Quinta Sexta Sábado Domingo" at bounding box center [708, 254] width 608 height 27
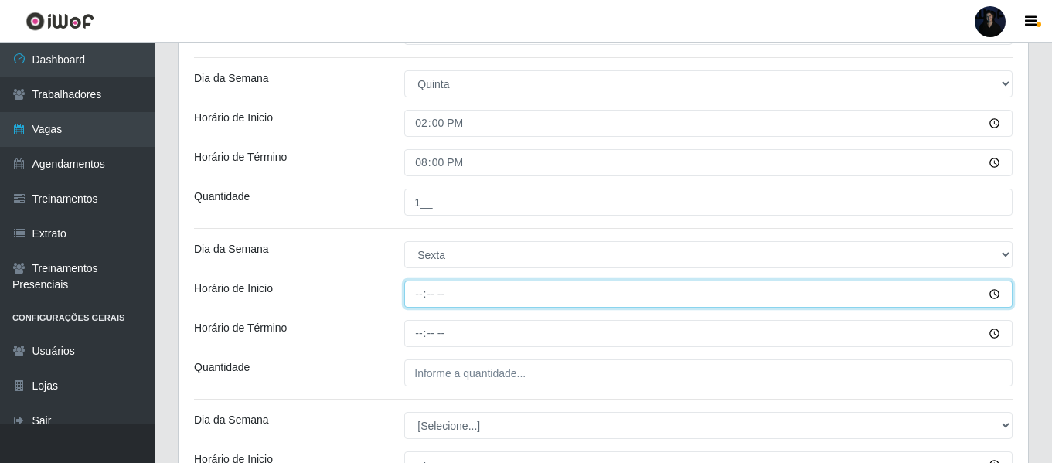
click at [421, 295] on input "Horário de Inicio" at bounding box center [708, 294] width 608 height 27
type input "07:00"
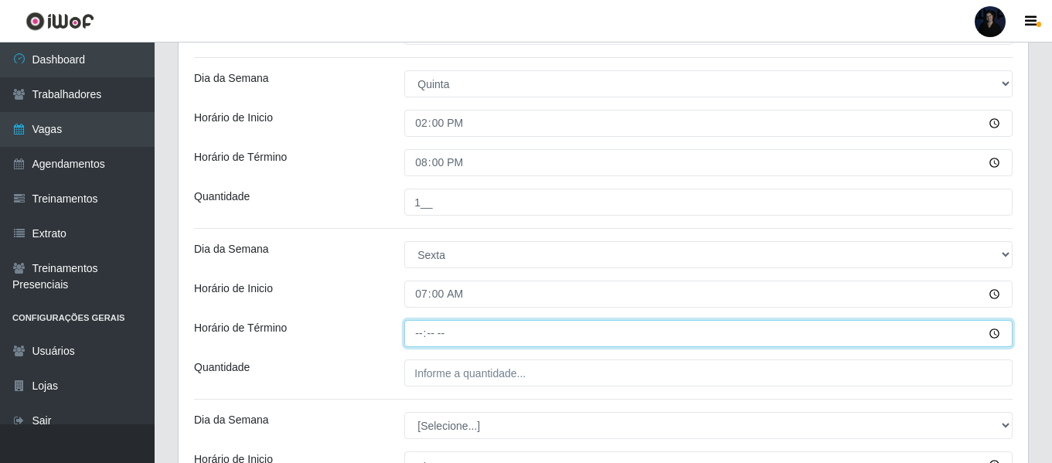
click at [416, 331] on input "Horário de Término" at bounding box center [708, 333] width 608 height 27
type input "14:00"
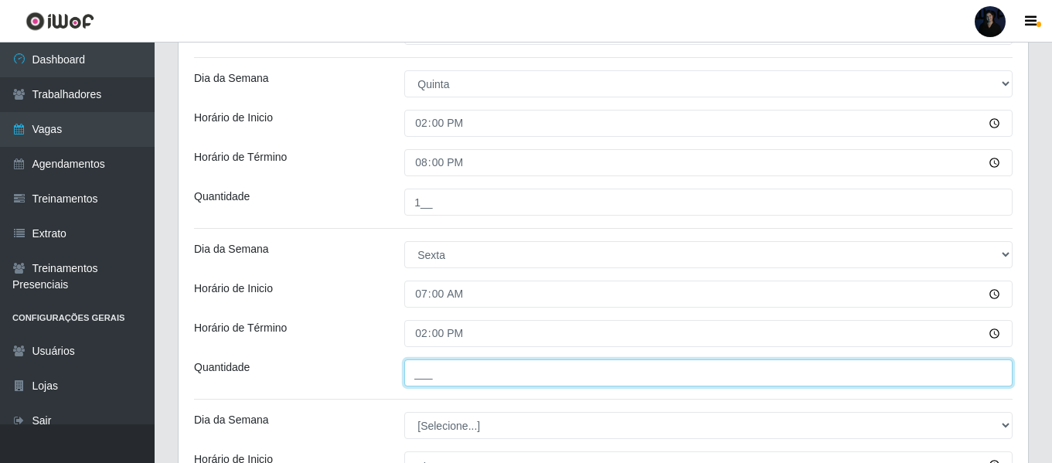
click at [421, 366] on input "___" at bounding box center [708, 373] width 608 height 27
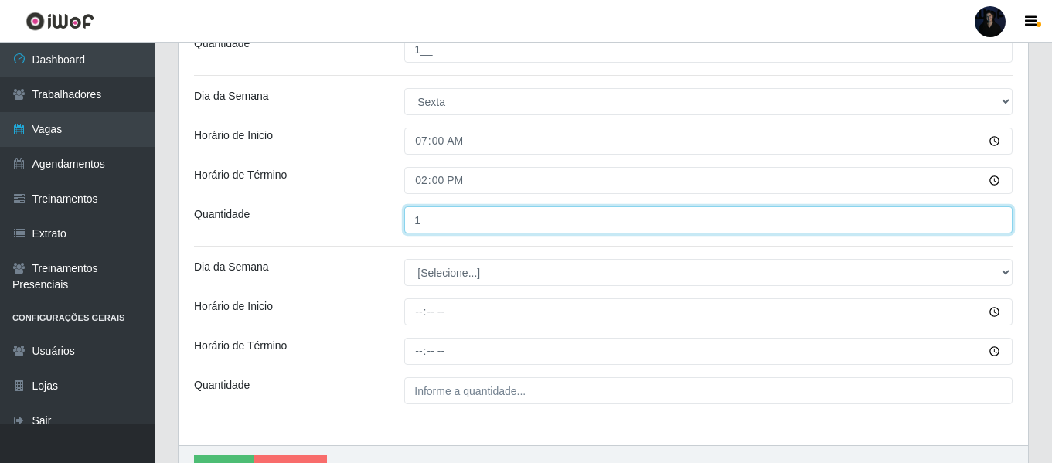
scroll to position [1730, 0]
type input "1__"
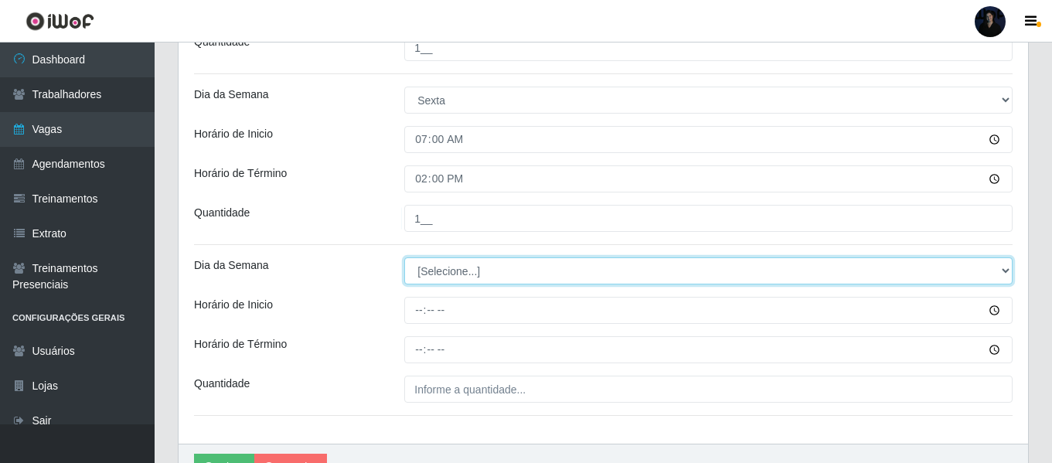
click at [440, 281] on select "[Selecione...] Segunda Terça Quarta Quinta Sexta Sábado Domingo" at bounding box center [708, 270] width 608 height 27
select select "5"
click at [404, 257] on select "[Selecione...] Segunda Terça Quarta Quinta Sexta Sábado Domingo" at bounding box center [708, 270] width 608 height 27
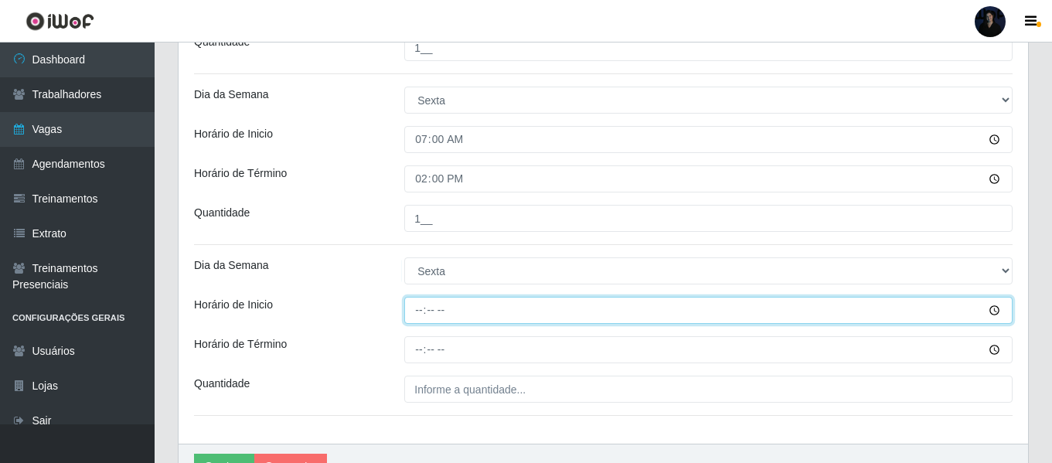
click at [424, 311] on input "Horário de Inicio" at bounding box center [708, 310] width 608 height 27
type input "14:00"
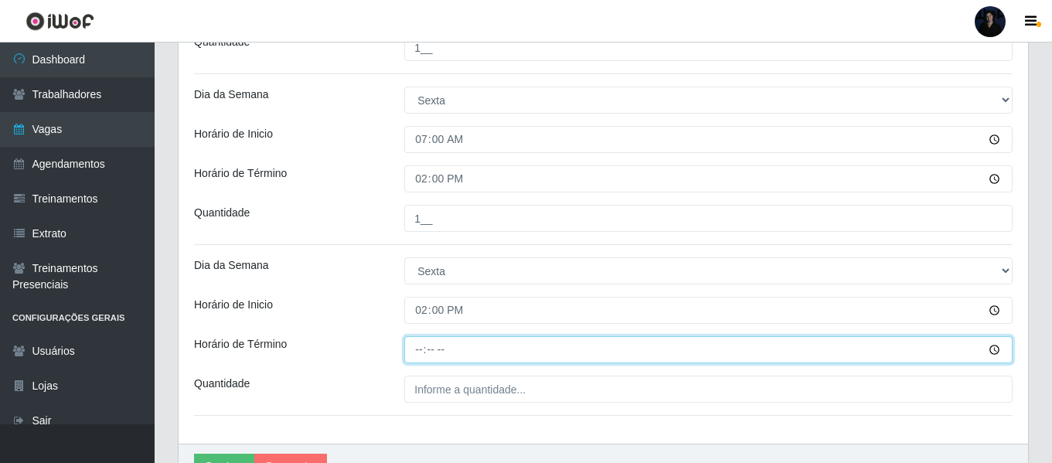
click at [414, 353] on input "Horário de Término" at bounding box center [708, 349] width 608 height 27
type input "20:00"
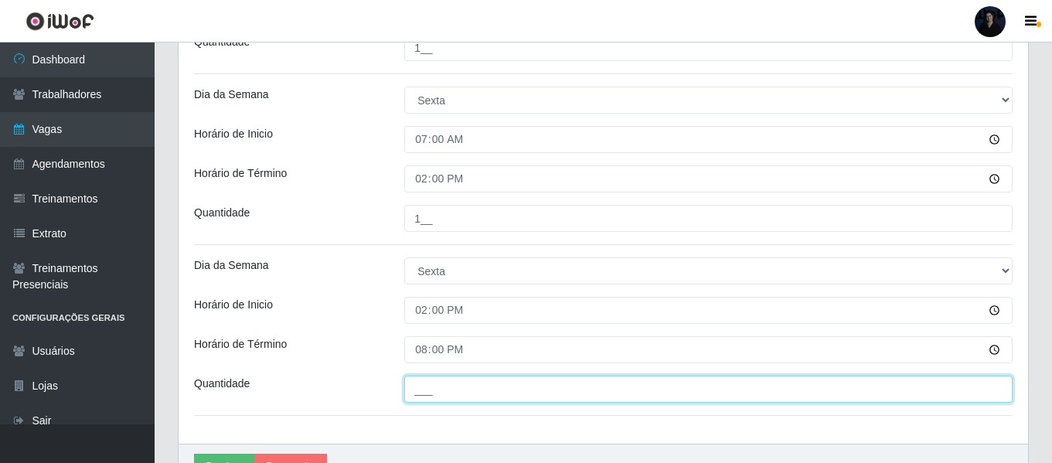
click at [416, 394] on input "___" at bounding box center [708, 389] width 608 height 27
type input "1__"
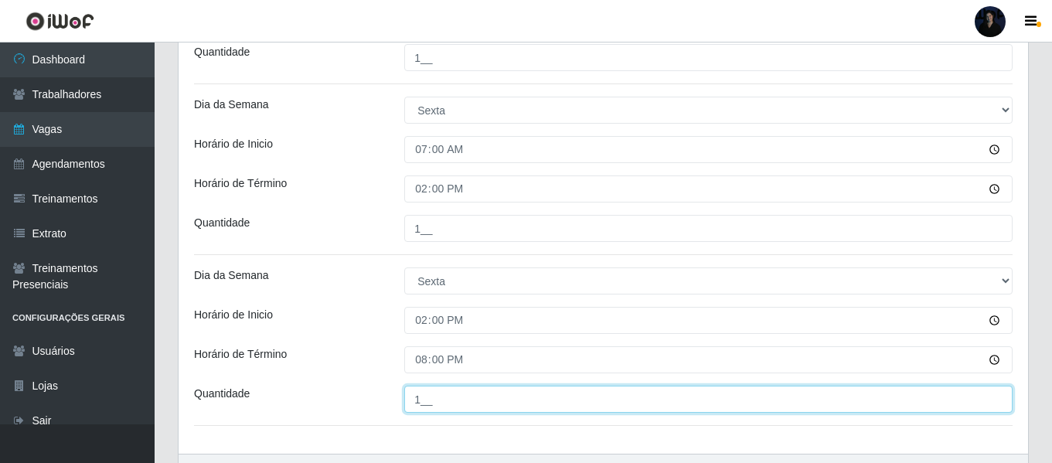
scroll to position [1815, 0]
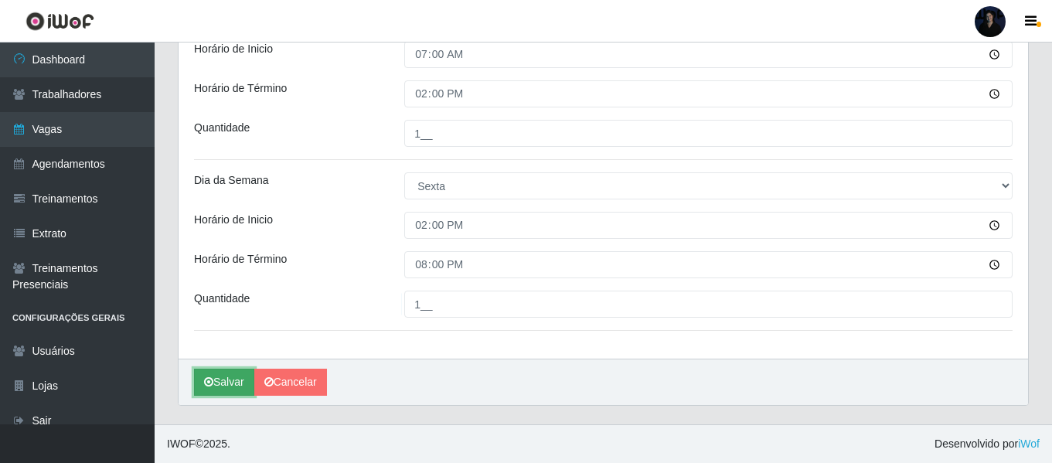
click at [229, 389] on button "Salvar" at bounding box center [224, 382] width 60 height 27
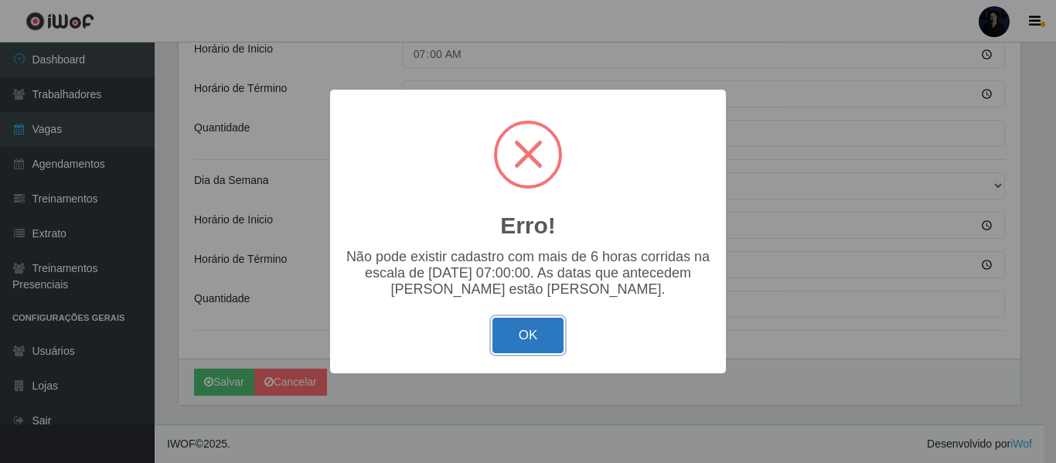
click at [551, 349] on button "OK" at bounding box center [529, 336] width 72 height 36
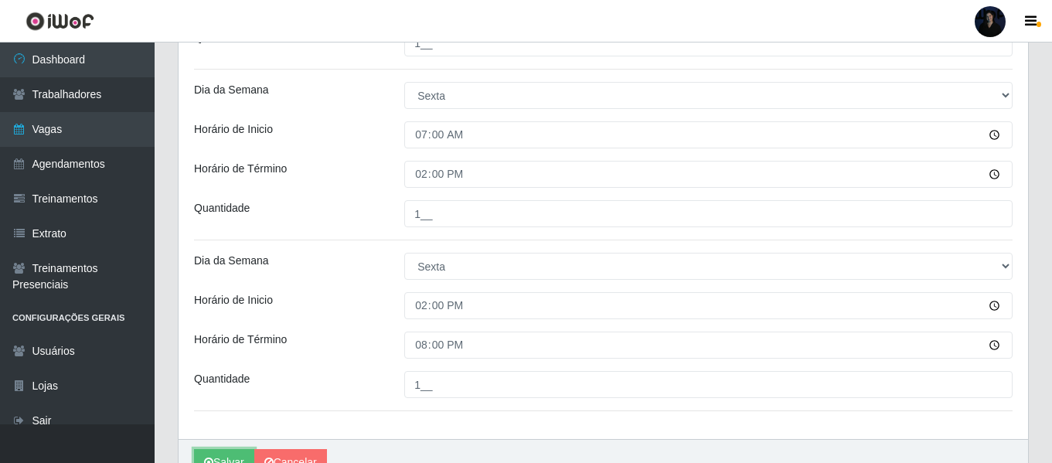
scroll to position [1758, 0]
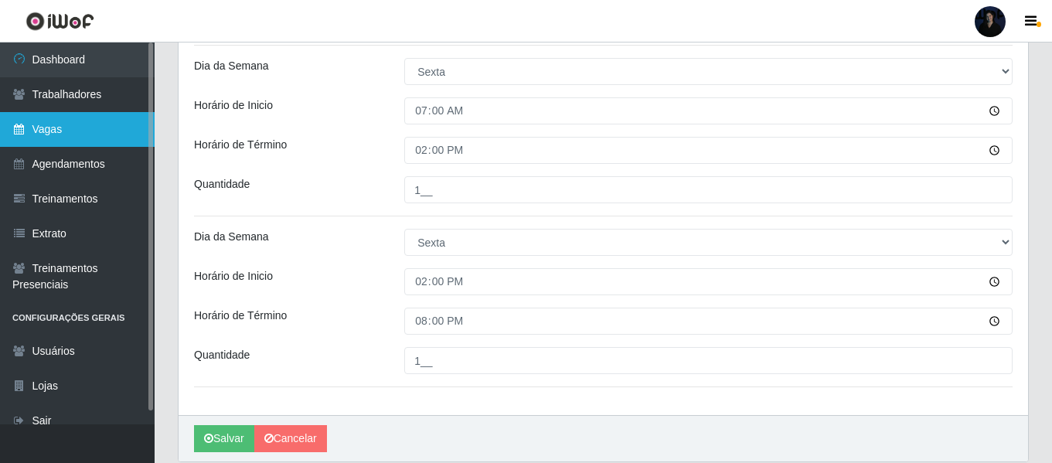
click at [54, 134] on link "Vagas" at bounding box center [77, 129] width 155 height 35
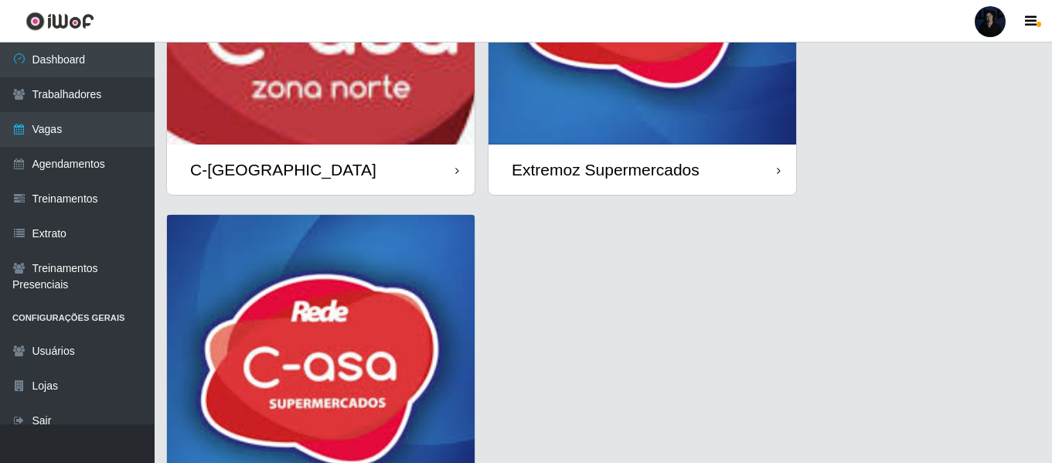
scroll to position [387, 0]
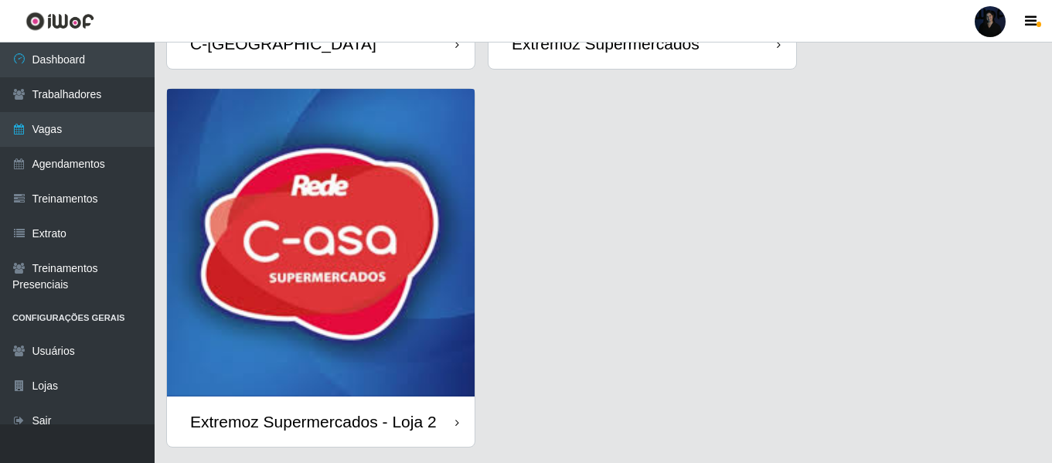
click at [308, 343] on img at bounding box center [321, 243] width 308 height 308
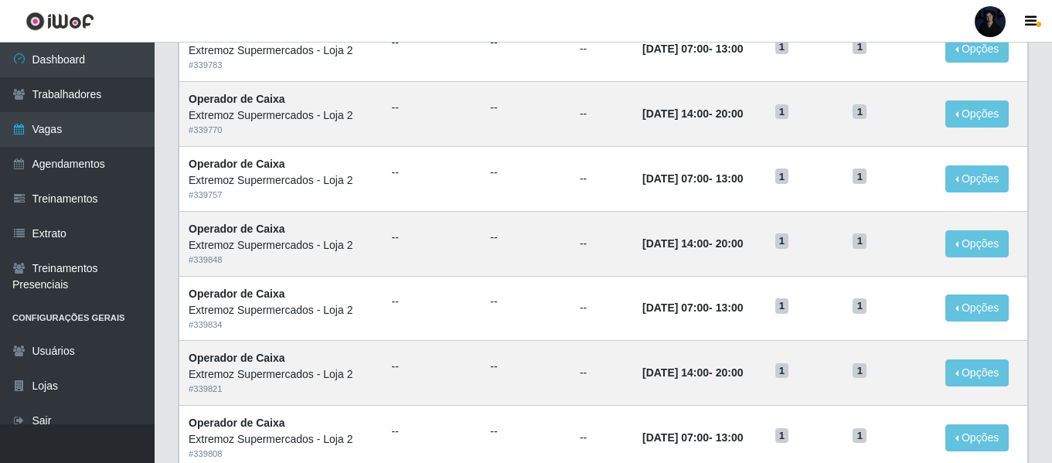
scroll to position [541, 0]
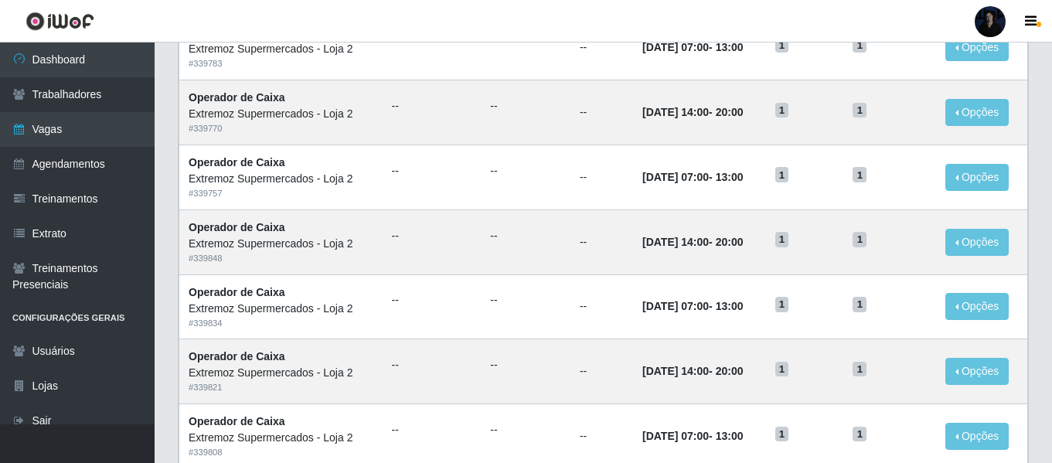
click at [582, 5] on header "Perfil Alterar Senha Sair" at bounding box center [526, 21] width 1052 height 43
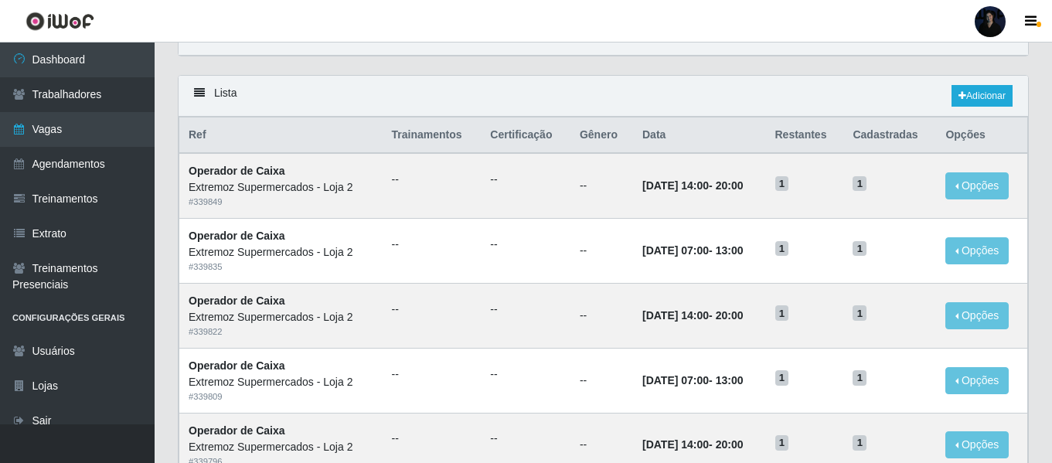
scroll to position [0, 0]
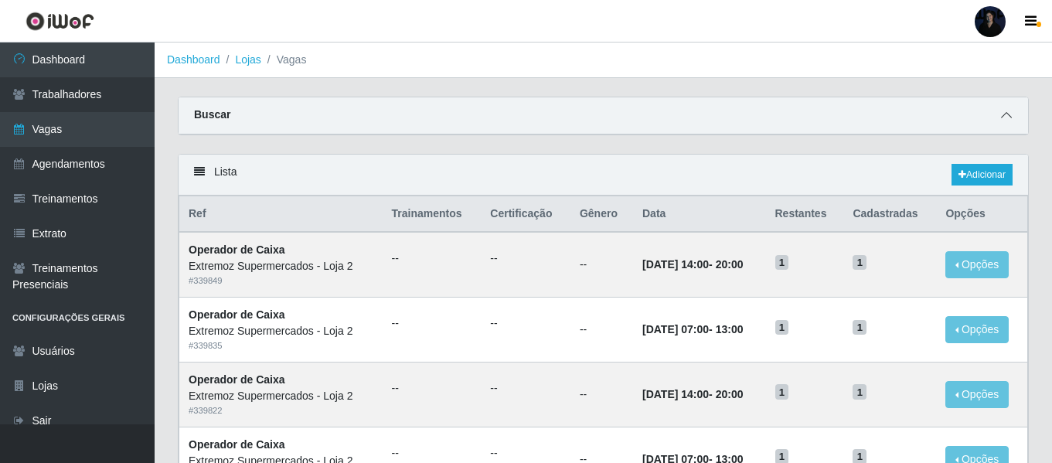
click at [1001, 121] on icon at bounding box center [1006, 115] width 11 height 11
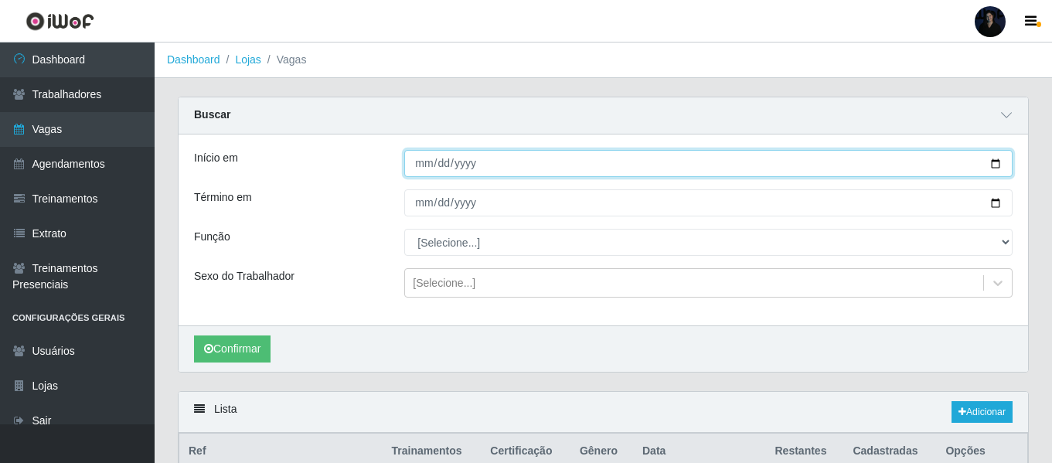
click at [997, 159] on input "Início em" at bounding box center [708, 163] width 608 height 27
type input "[DATE]"
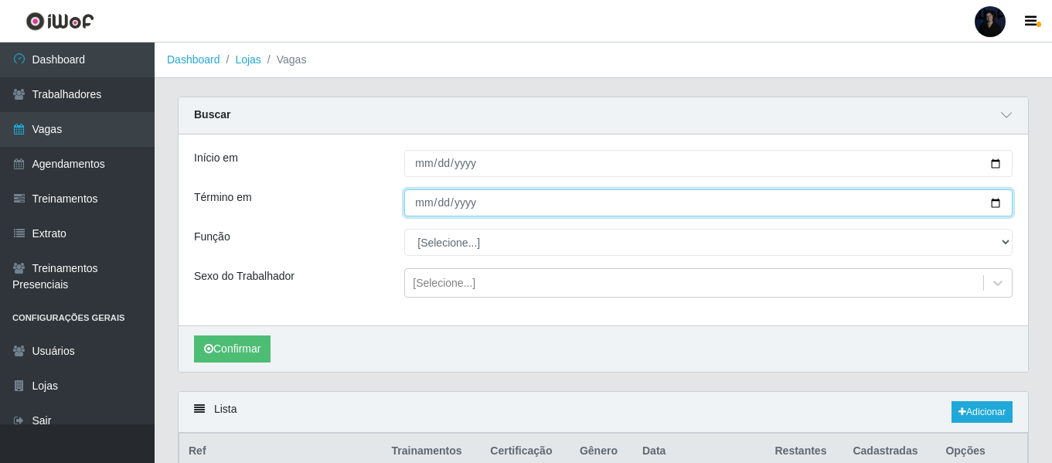
click at [993, 203] on input "Término em" at bounding box center [708, 202] width 608 height 27
type input "[DATE]"
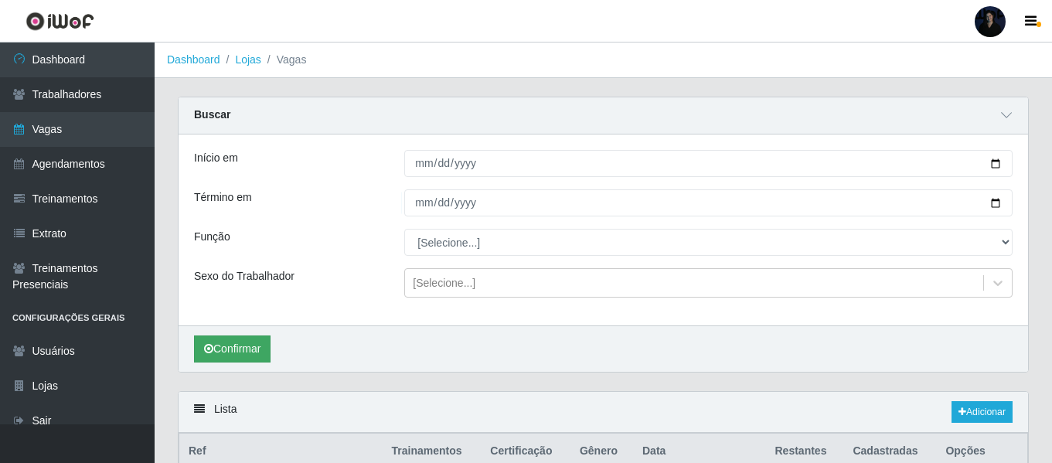
click at [245, 336] on div "Confirmar" at bounding box center [604, 349] width 850 height 46
click at [219, 361] on button "Confirmar" at bounding box center [232, 349] width 77 height 27
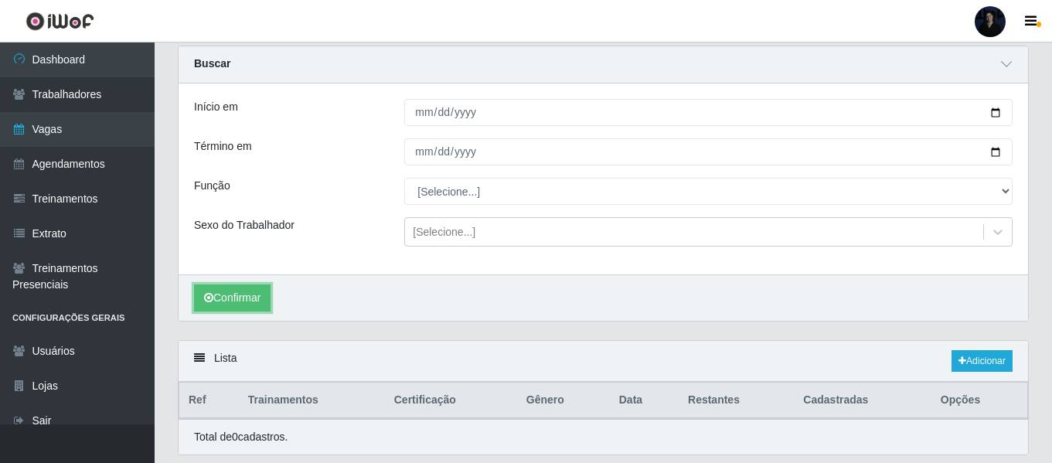
scroll to position [24, 0]
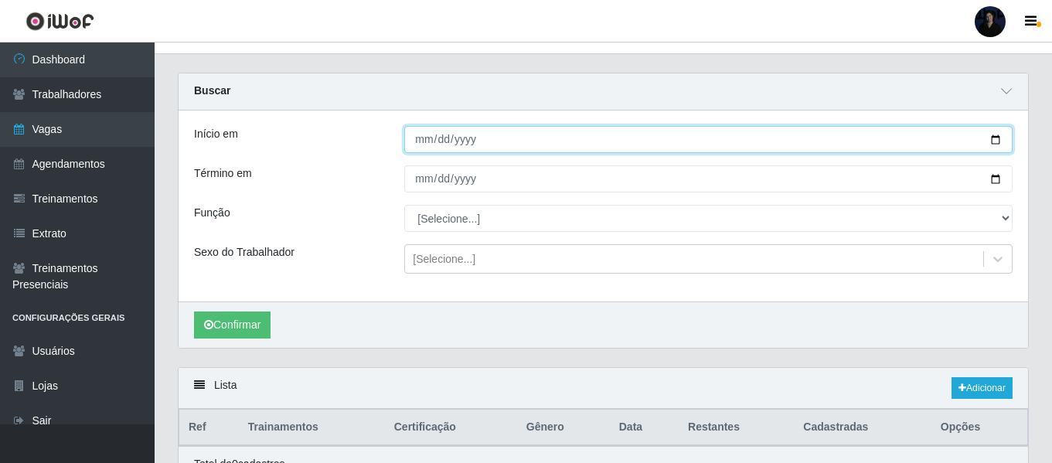
click at [996, 138] on input "[DATE]" at bounding box center [708, 139] width 608 height 27
type input "[DATE]"
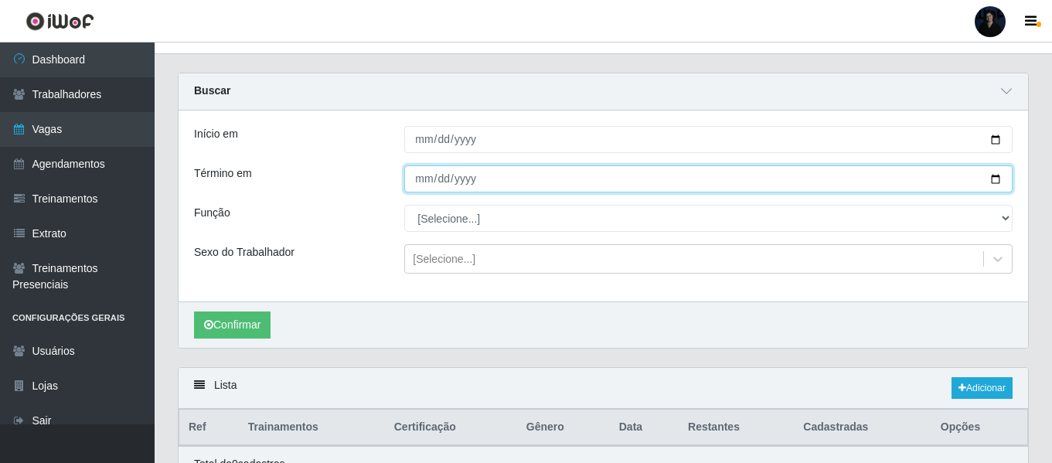
click at [994, 179] on input "[DATE]" at bounding box center [708, 178] width 608 height 27
type input "[DATE]"
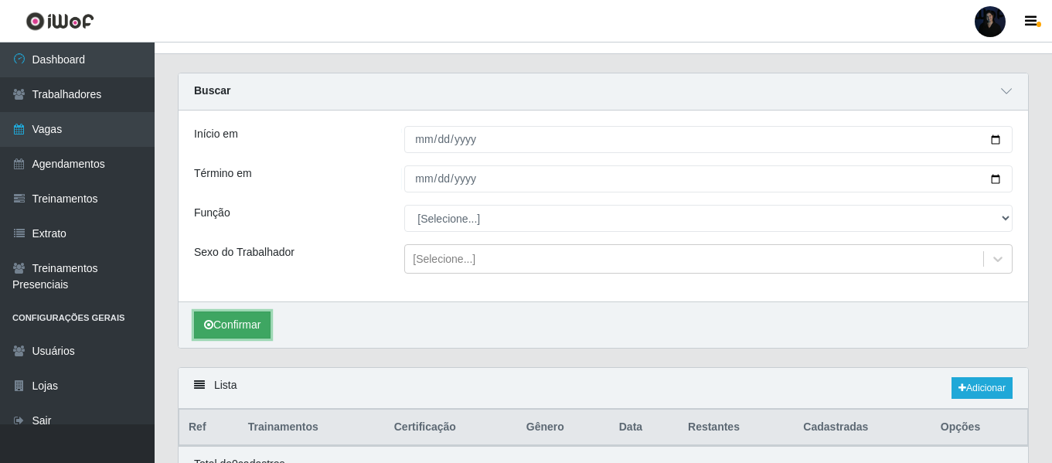
click at [219, 334] on button "Confirmar" at bounding box center [232, 325] width 77 height 27
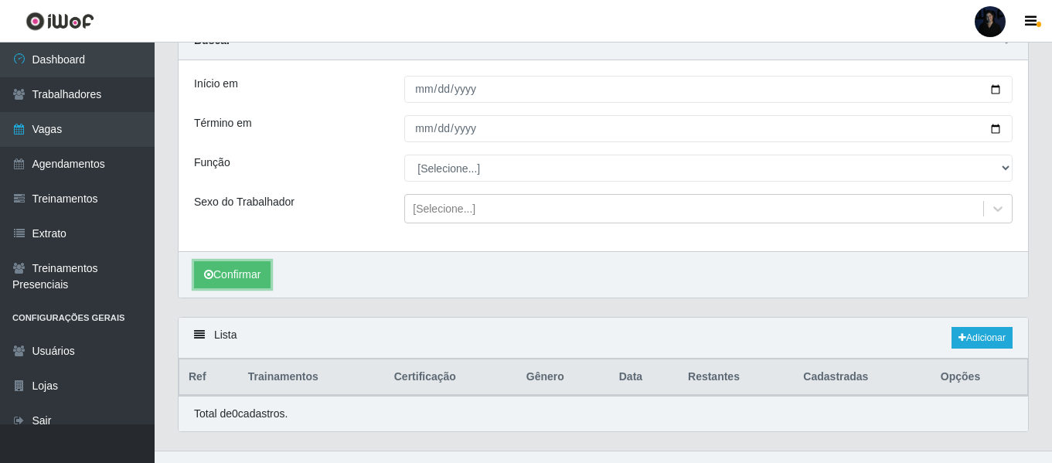
scroll to position [101, 0]
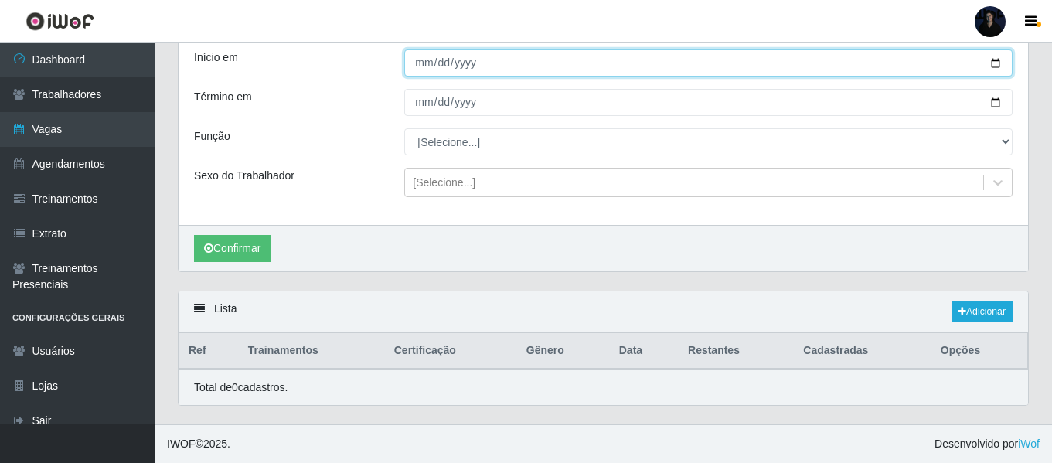
click at [997, 60] on input "[DATE]" at bounding box center [708, 62] width 608 height 27
type input "[DATE]"
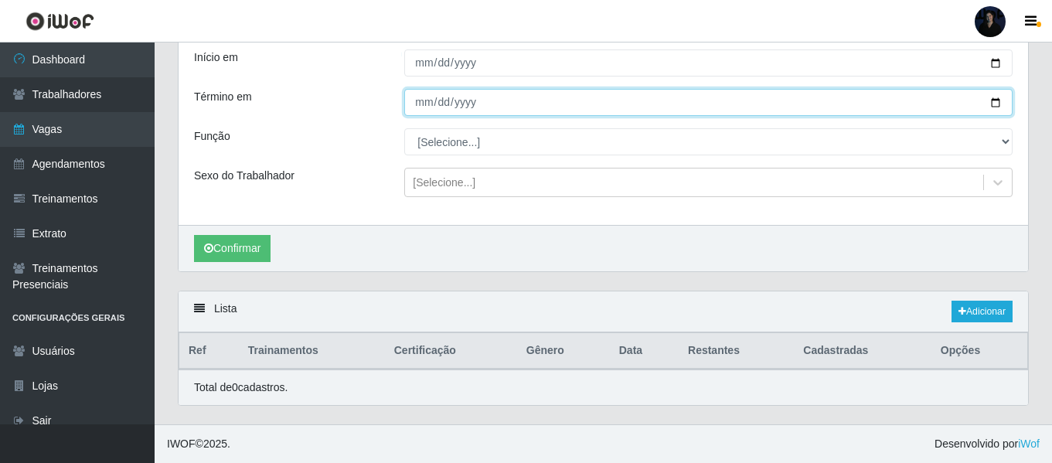
click at [994, 101] on input "[DATE]" at bounding box center [708, 102] width 608 height 27
type input "[DATE]"
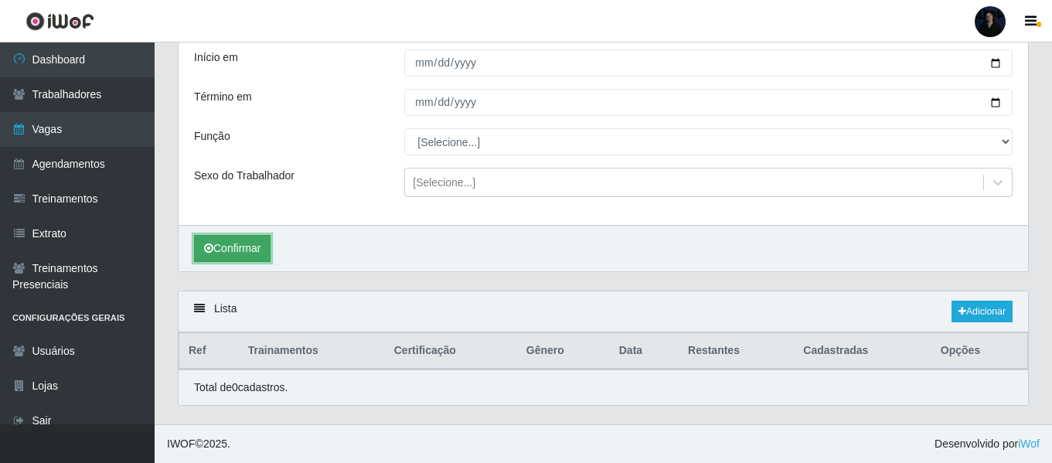
click at [207, 254] on icon "submit" at bounding box center [208, 248] width 9 height 11
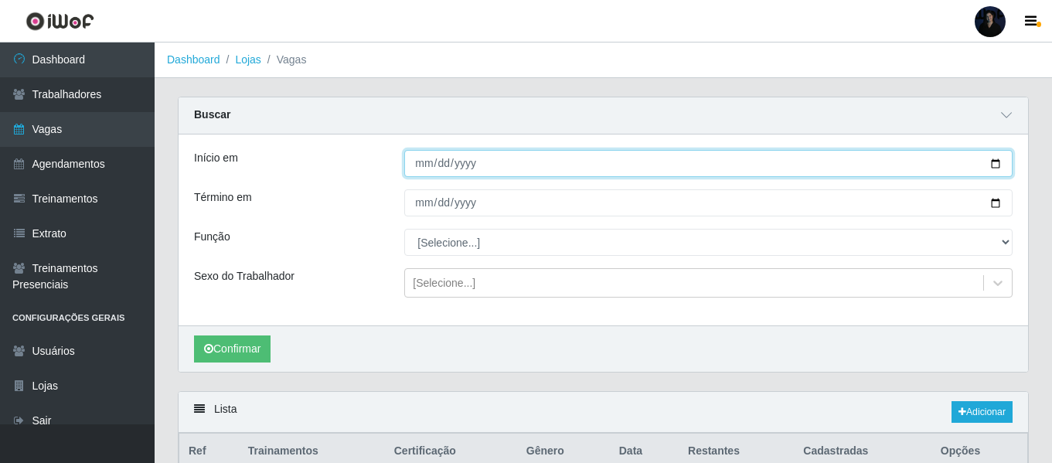
click at [1000, 168] on input "[DATE]" at bounding box center [708, 163] width 608 height 27
type input "[DATE]"
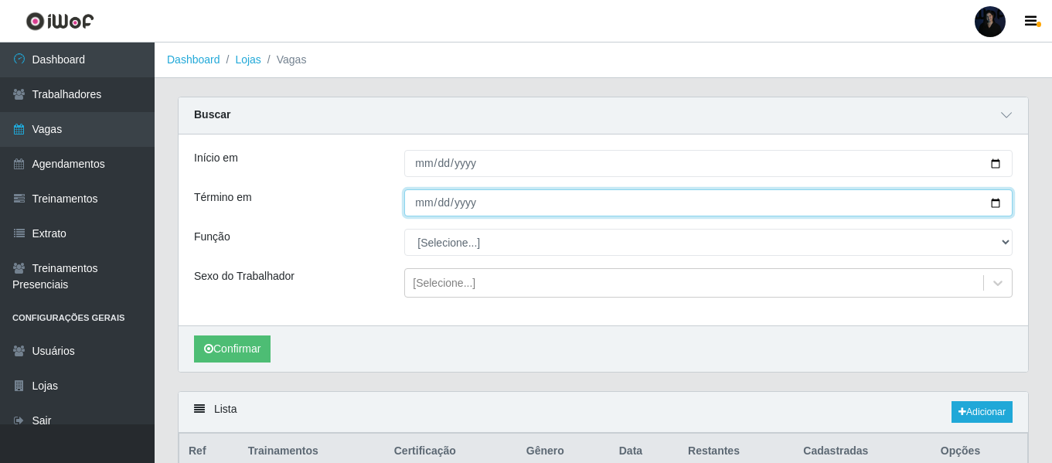
click at [993, 202] on input "[DATE]" at bounding box center [708, 202] width 608 height 27
type input "[DATE]"
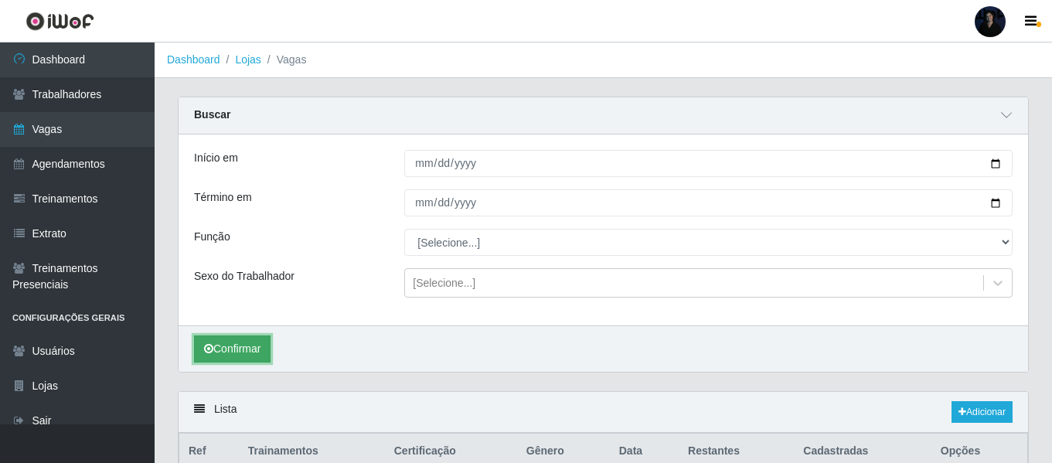
click at [220, 344] on button "Confirmar" at bounding box center [232, 349] width 77 height 27
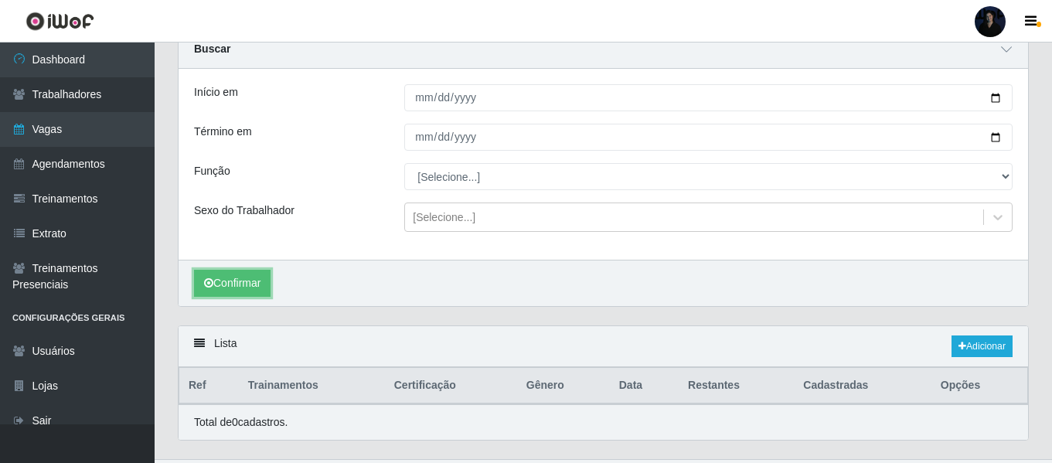
scroll to position [77, 0]
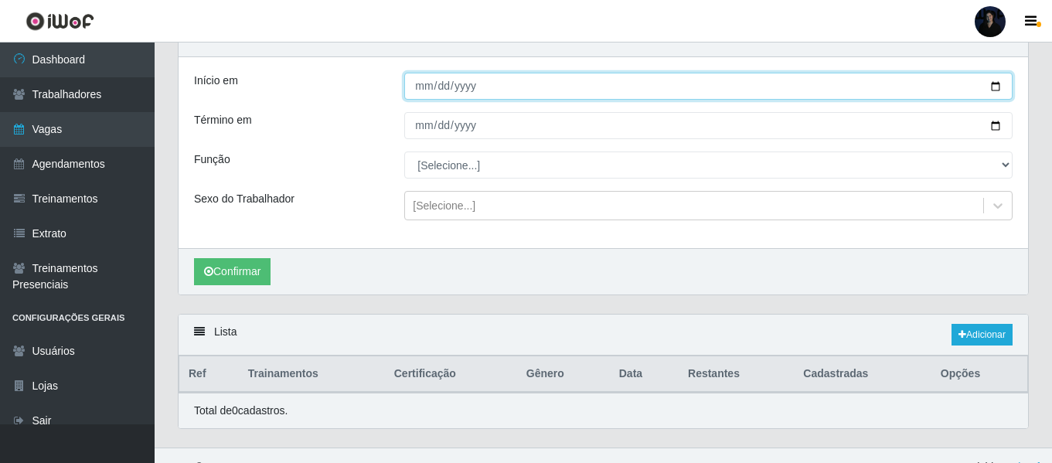
click at [994, 90] on input "[DATE]" at bounding box center [708, 86] width 608 height 27
type input "[DATE]"
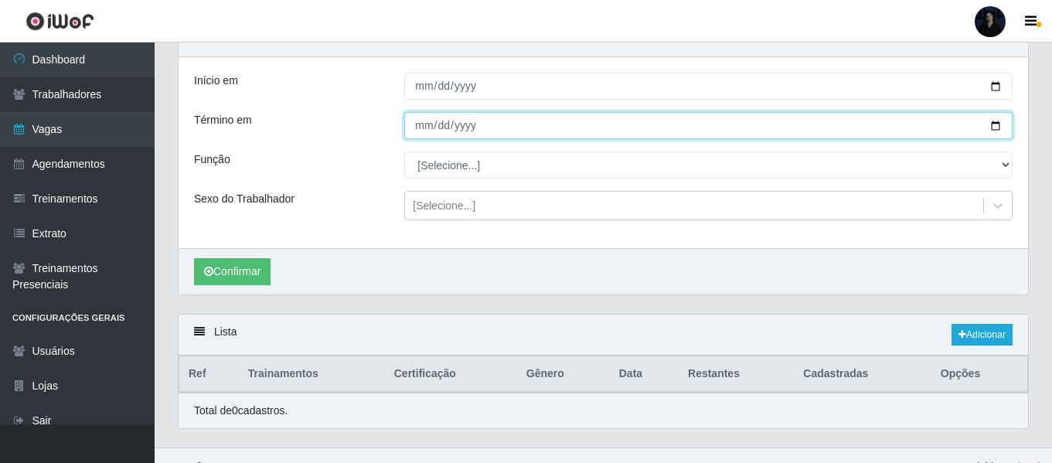
click at [994, 130] on input "[DATE]" at bounding box center [708, 125] width 608 height 27
type input "[DATE]"
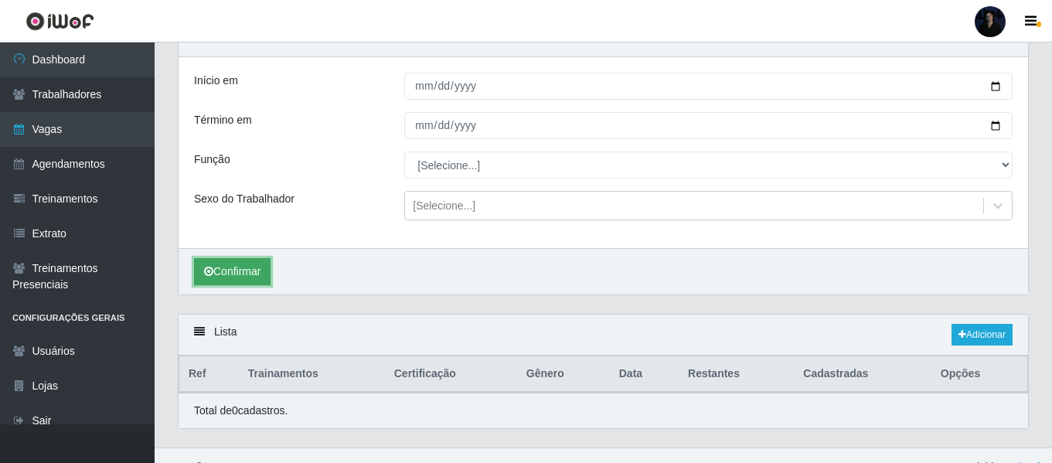
click at [218, 274] on button "Confirmar" at bounding box center [232, 271] width 77 height 27
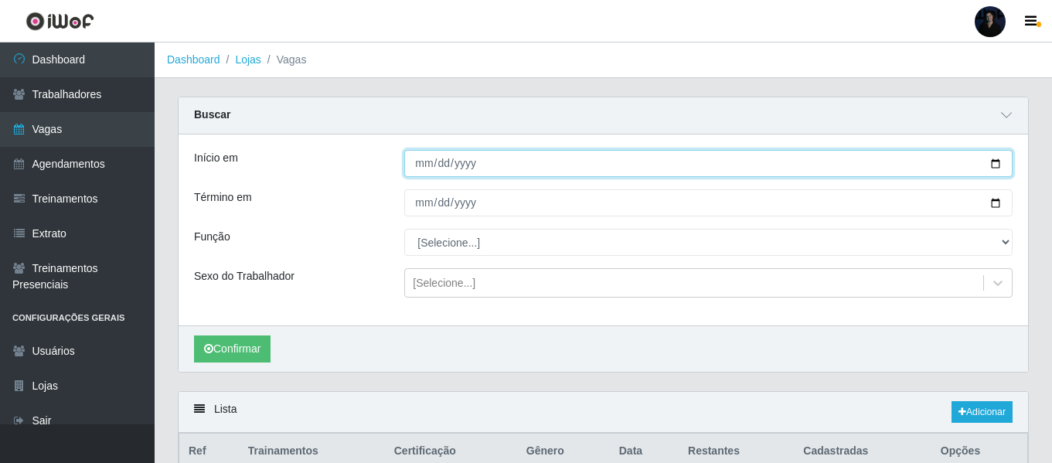
click at [993, 162] on input "[DATE]" at bounding box center [708, 163] width 608 height 27
type input "[DATE]"
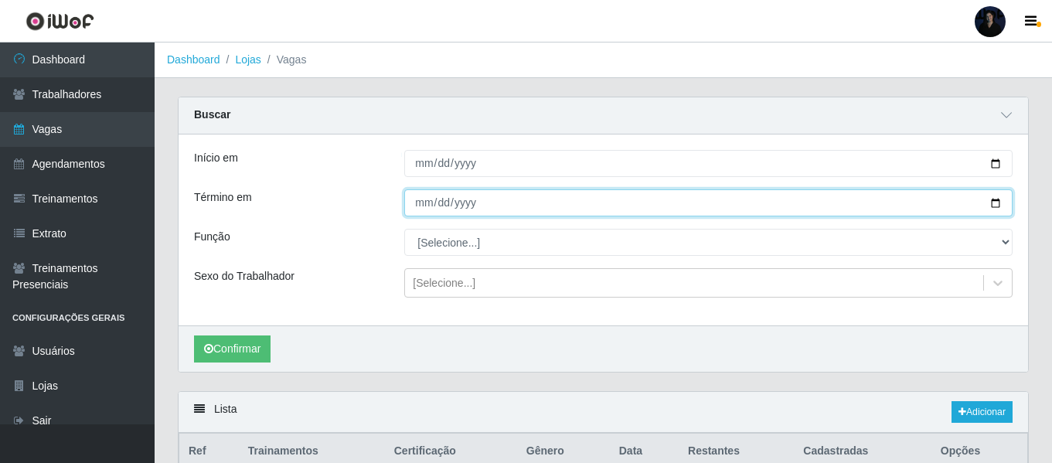
click at [990, 201] on input "[DATE]" at bounding box center [708, 202] width 608 height 27
type input "[DATE]"
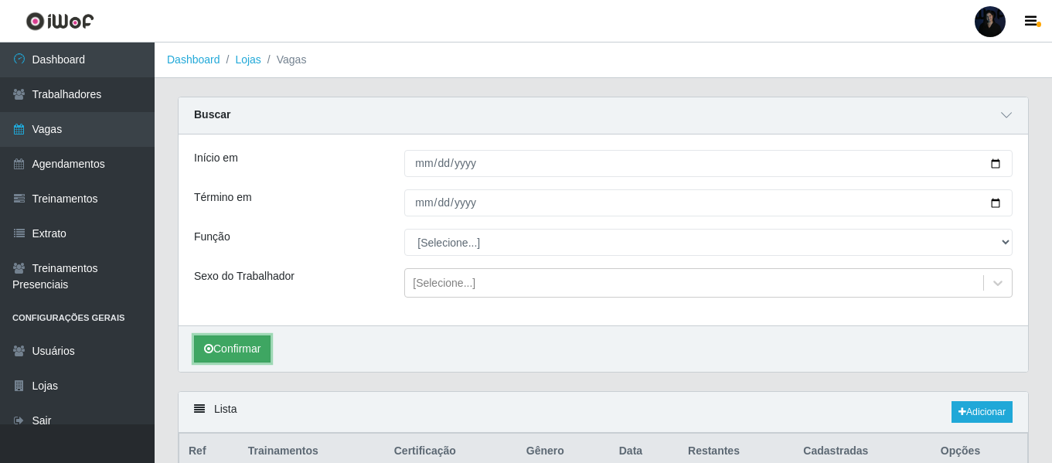
click at [213, 350] on button "Confirmar" at bounding box center [232, 349] width 77 height 27
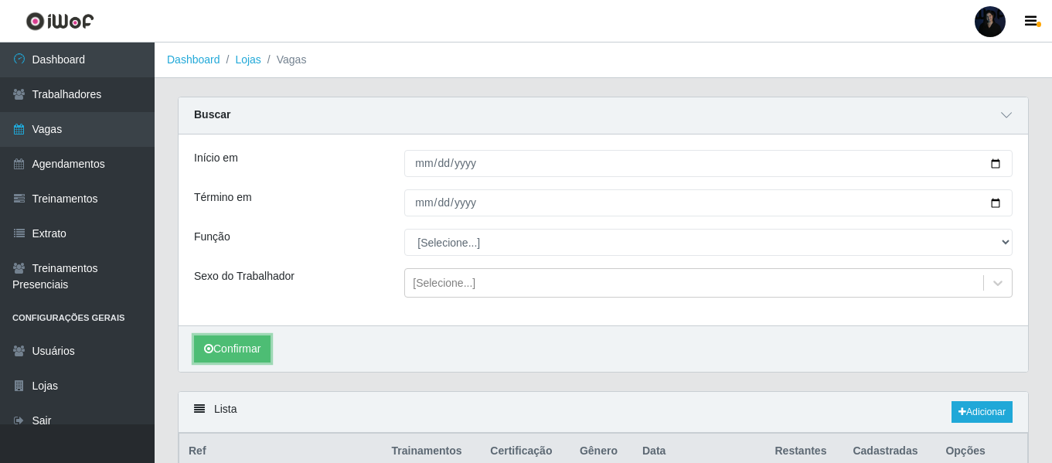
scroll to position [155, 0]
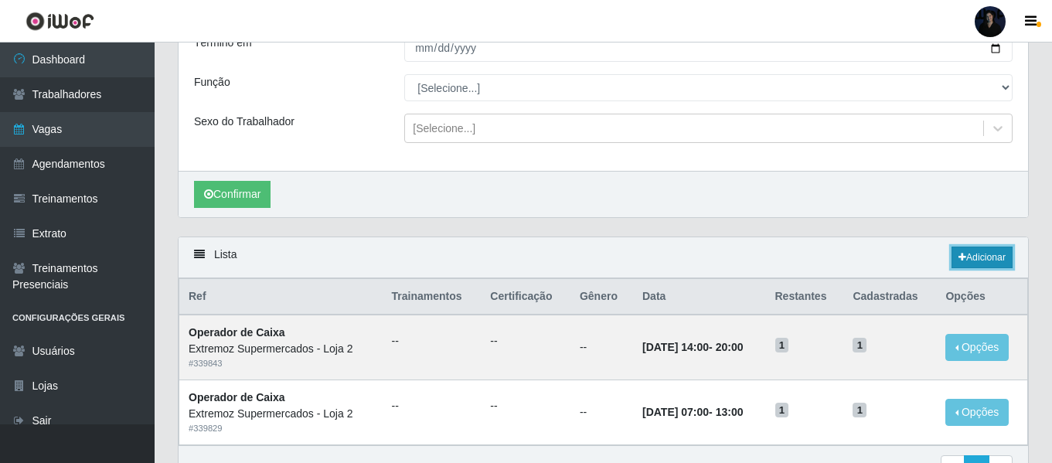
click at [986, 259] on link "Adicionar" at bounding box center [982, 258] width 61 height 22
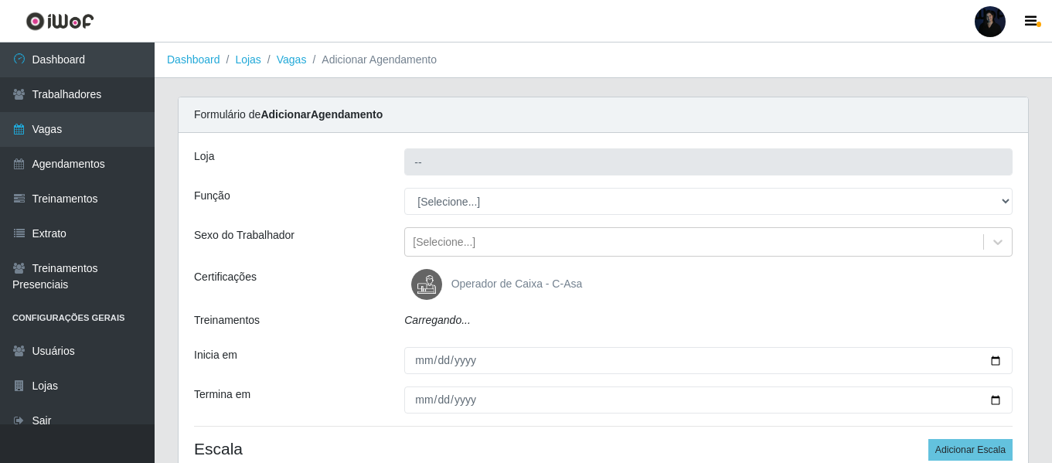
type input "Extremoz Supermercados - Loja 2"
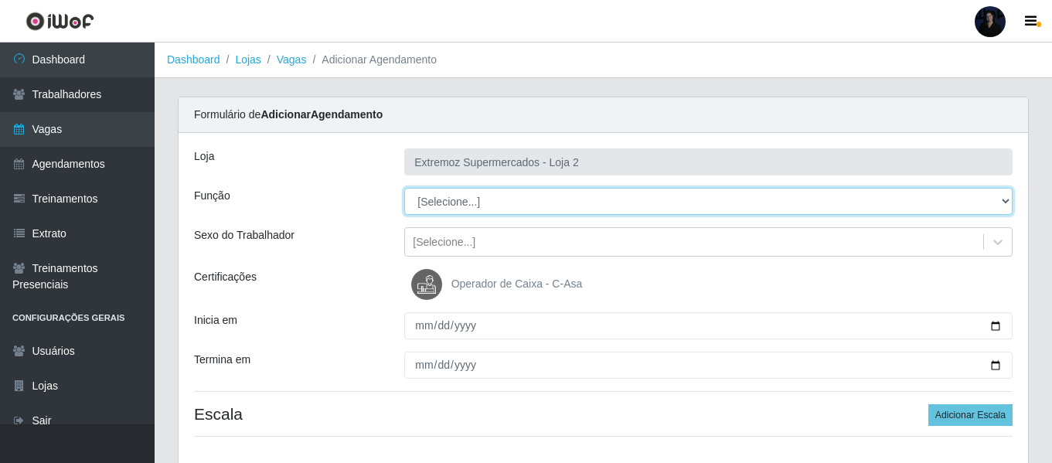
click at [452, 206] on select "[Selecione...] Embalador Embalador + Embalador ++ Operador de Caixa Operador de…" at bounding box center [708, 201] width 608 height 27
select select "22"
click at [404, 188] on select "[Selecione...] Embalador Embalador + Embalador ++ Operador de Caixa Operador de…" at bounding box center [708, 201] width 608 height 27
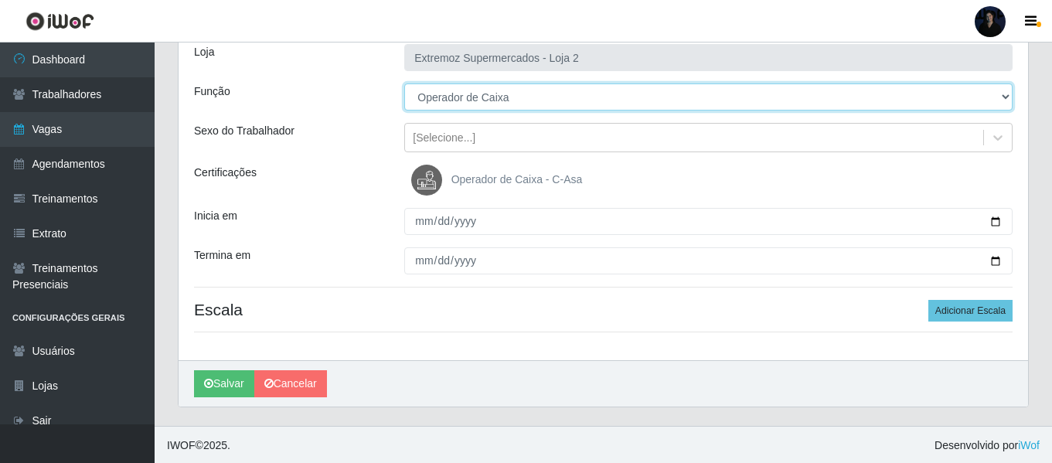
scroll to position [106, 0]
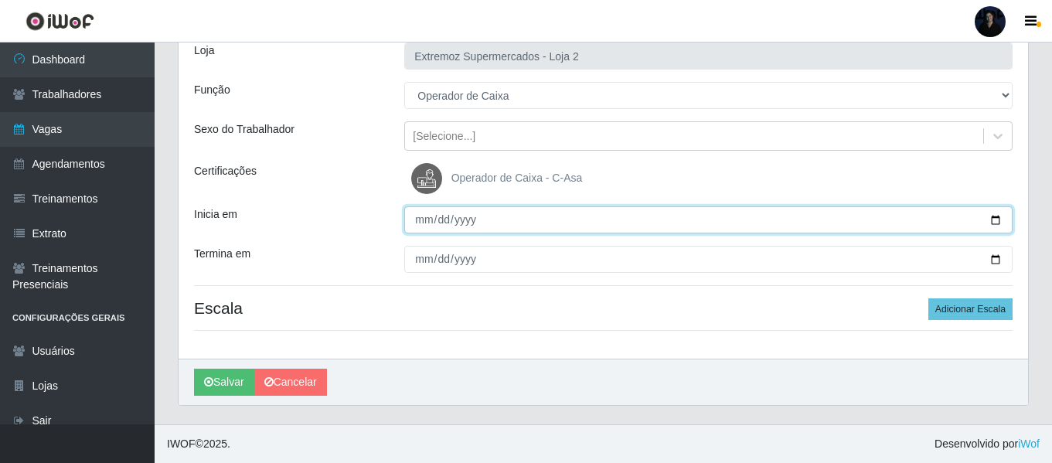
click at [997, 222] on input "Inicia em" at bounding box center [708, 219] width 608 height 27
type input "[DATE]"
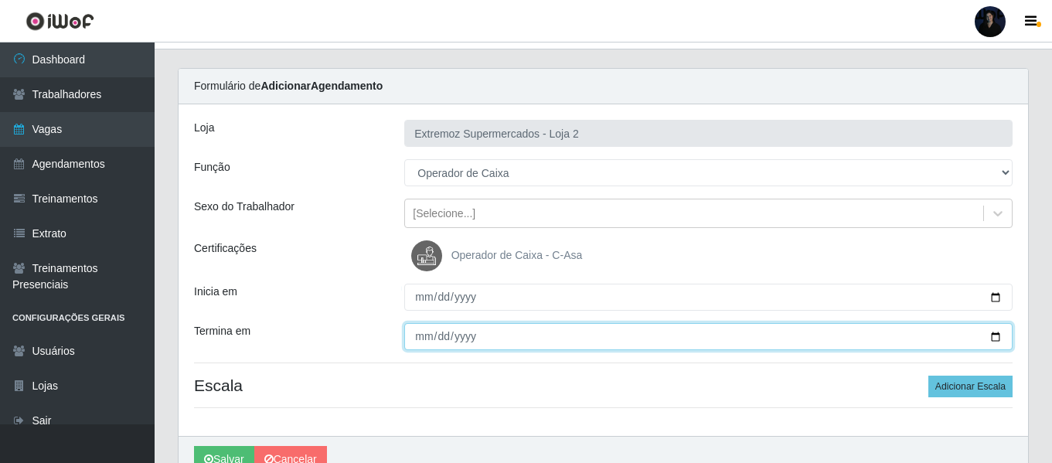
click at [994, 336] on input "Termina em" at bounding box center [708, 336] width 608 height 27
type input "[DATE]"
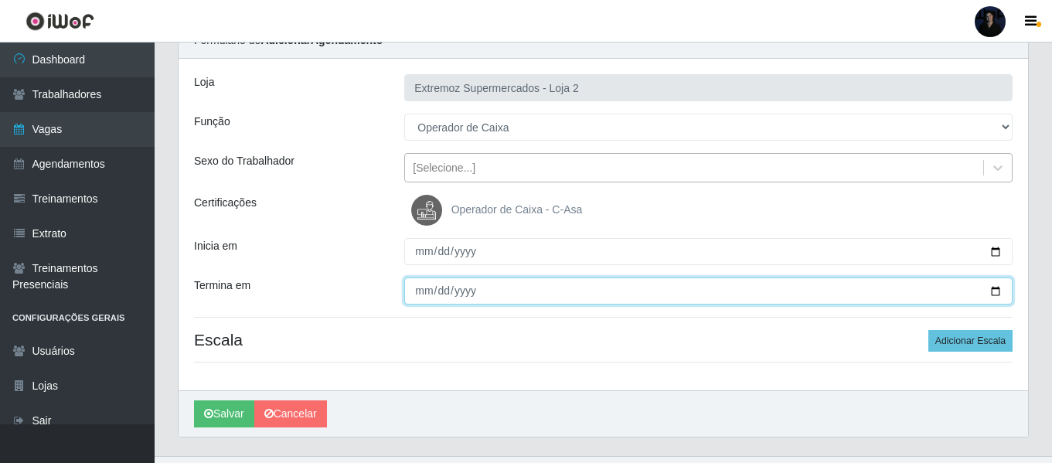
scroll to position [77, 0]
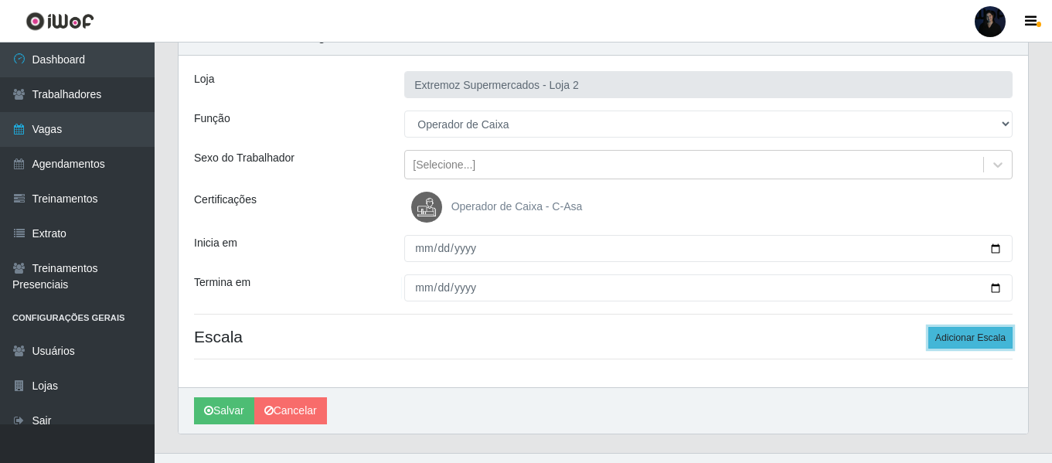
click at [953, 340] on button "Adicionar Escala" at bounding box center [971, 338] width 84 height 22
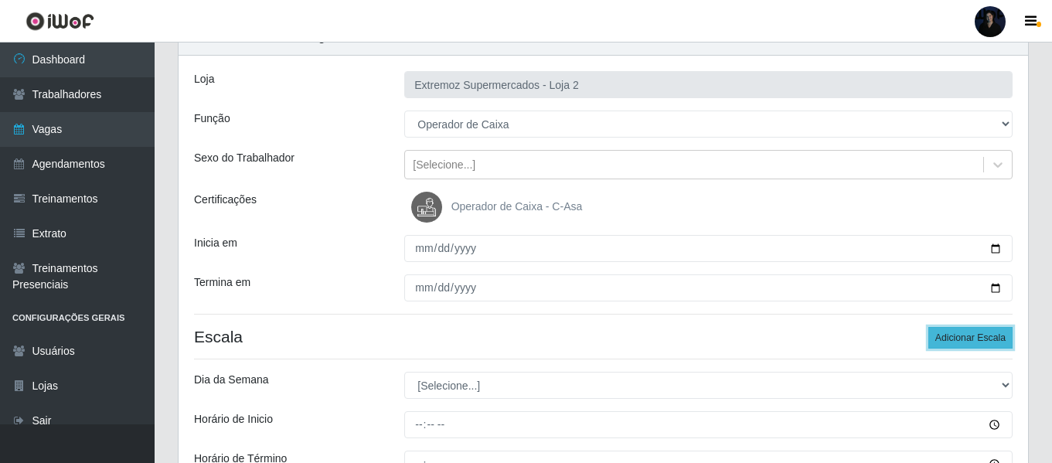
click at [954, 340] on button "Adicionar Escala" at bounding box center [971, 338] width 84 height 22
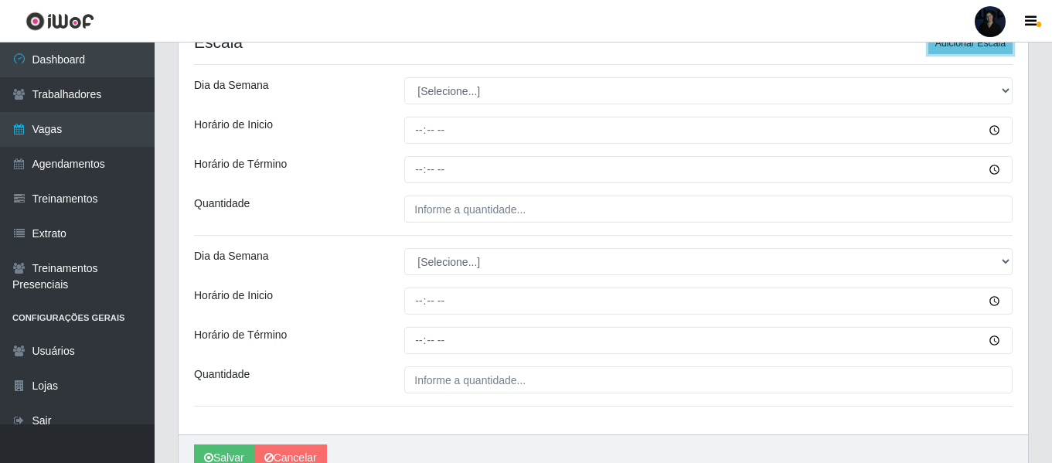
scroll to position [387, 0]
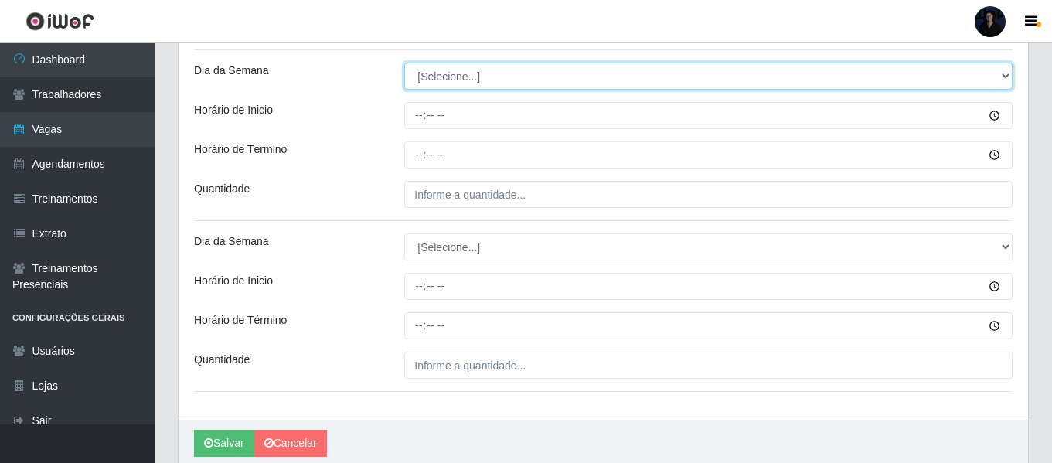
click at [431, 77] on select "[Selecione...] Segunda Terça Quarta Quinta Sexta Sábado Domingo" at bounding box center [708, 76] width 608 height 27
select select "5"
click at [404, 63] on select "[Selecione...] Segunda Terça Quarta Quinta Sexta Sábado Domingo" at bounding box center [708, 76] width 608 height 27
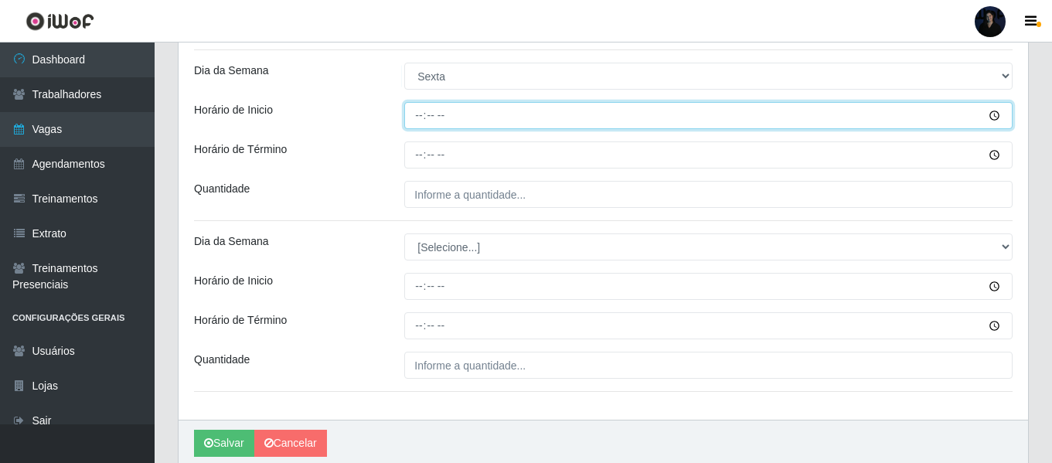
click at [419, 127] on input "Horário de Inicio" at bounding box center [708, 115] width 608 height 27
type input "07:00"
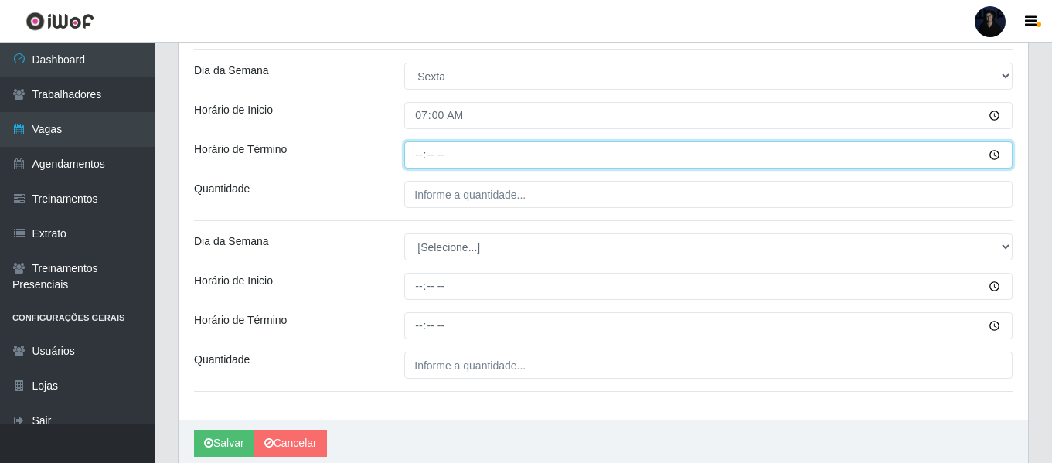
click at [414, 157] on input "Horário de Término" at bounding box center [708, 154] width 608 height 27
type input "13:00"
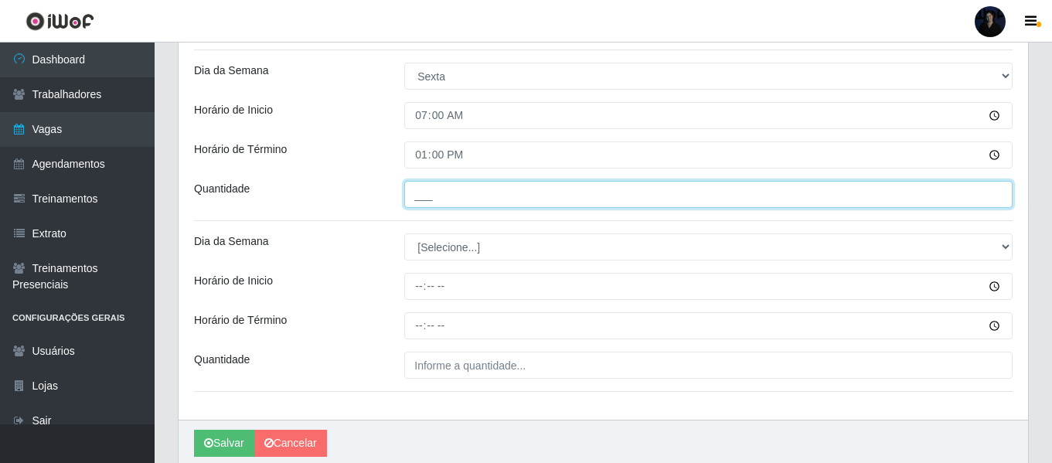
click at [418, 198] on input "___" at bounding box center [708, 194] width 608 height 27
type input "1__"
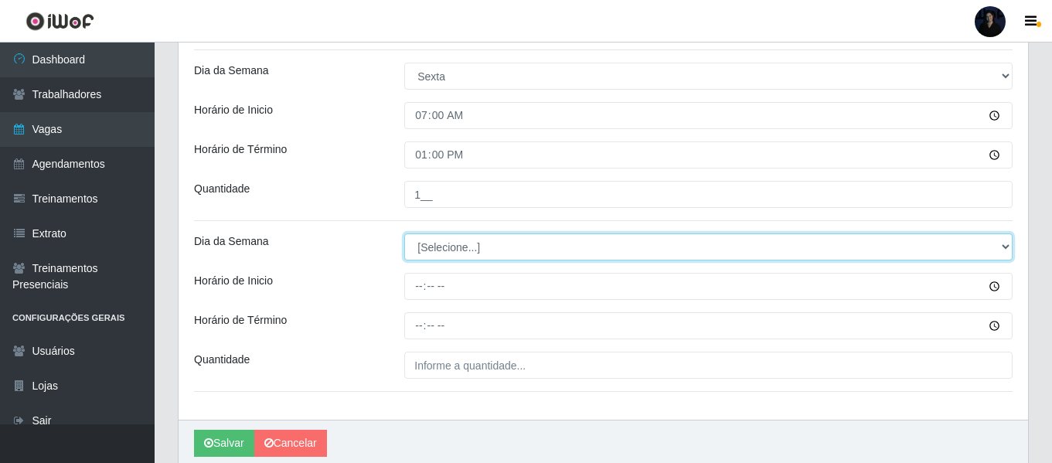
click at [426, 252] on select "[Selecione...] Segunda Terça Quarta Quinta Sexta Sábado Domingo" at bounding box center [708, 247] width 608 height 27
select select "5"
click at [404, 234] on select "[Selecione...] Segunda Terça Quarta Quinta Sexta Sábado Domingo" at bounding box center [708, 247] width 608 height 27
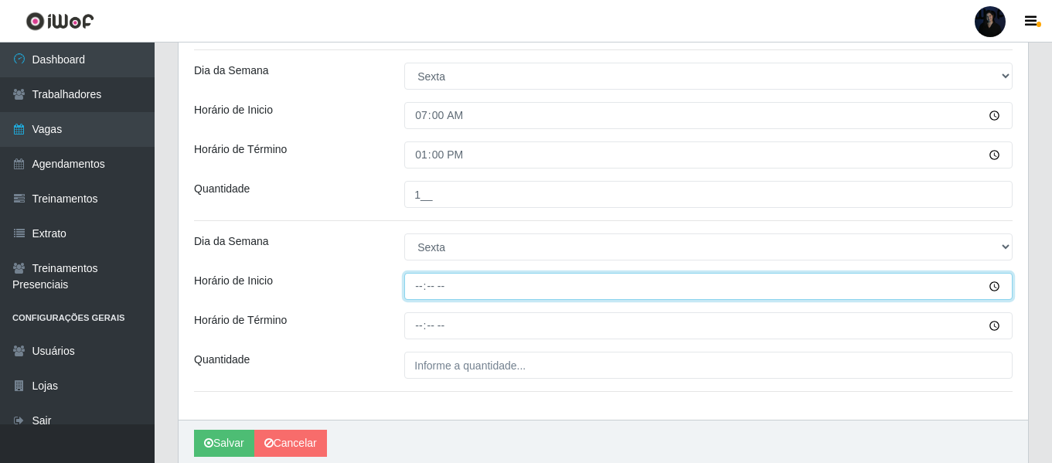
click at [420, 291] on input "Horário de Inicio" at bounding box center [708, 286] width 608 height 27
type input "14:00"
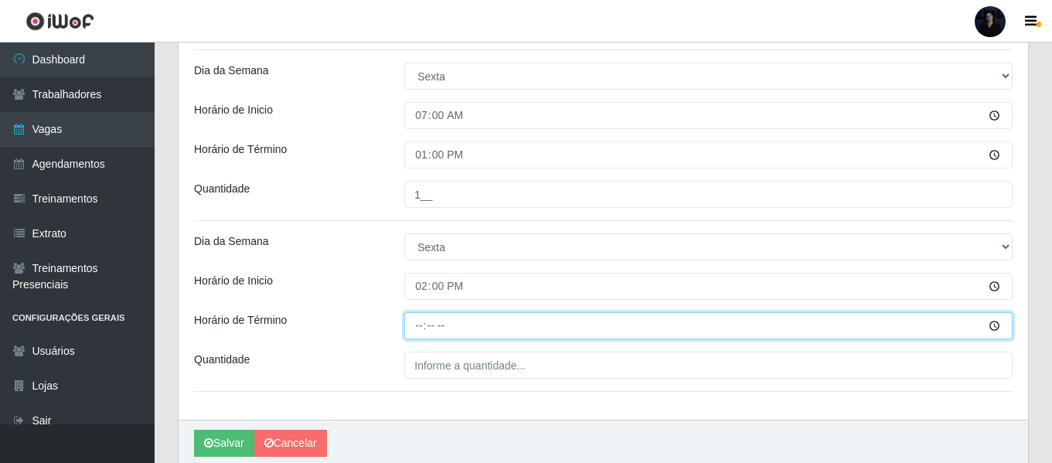
click at [415, 331] on input "Horário de Término" at bounding box center [708, 325] width 608 height 27
type input "20:00"
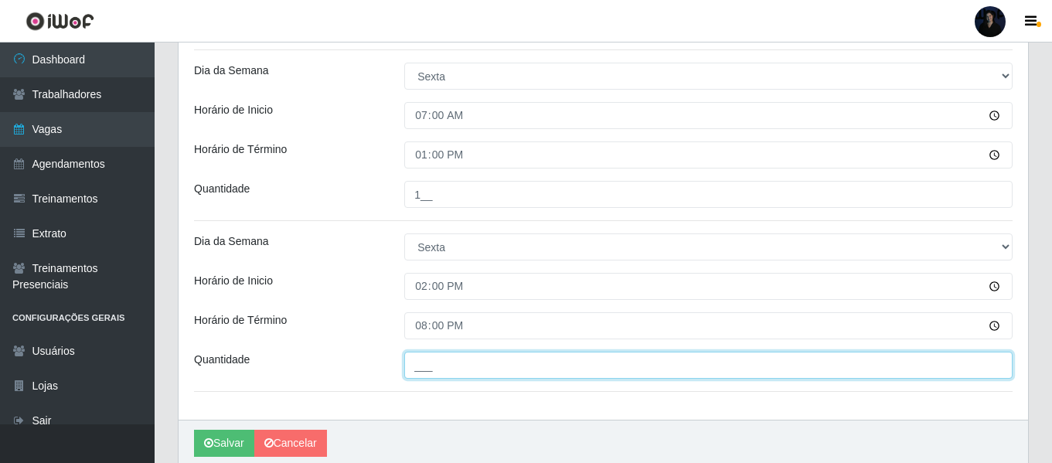
click at [407, 369] on input "___" at bounding box center [708, 365] width 608 height 27
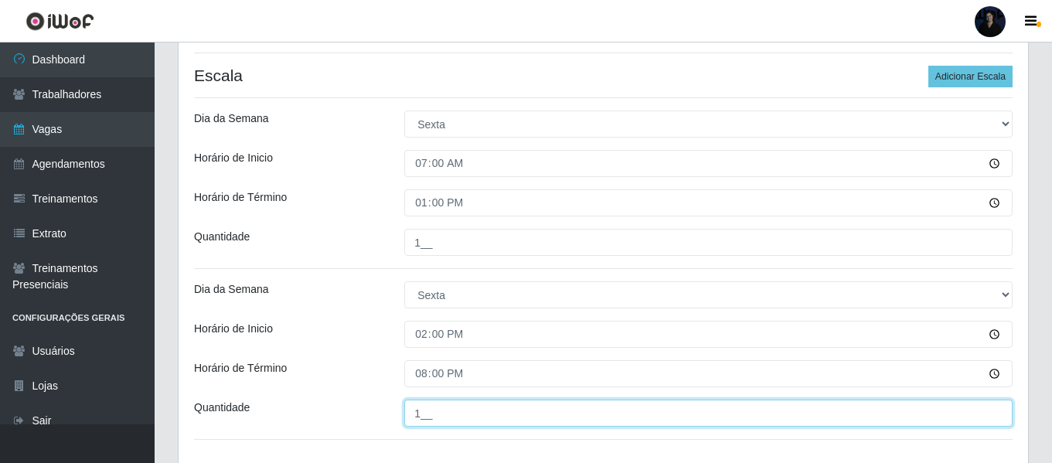
scroll to position [448, 0]
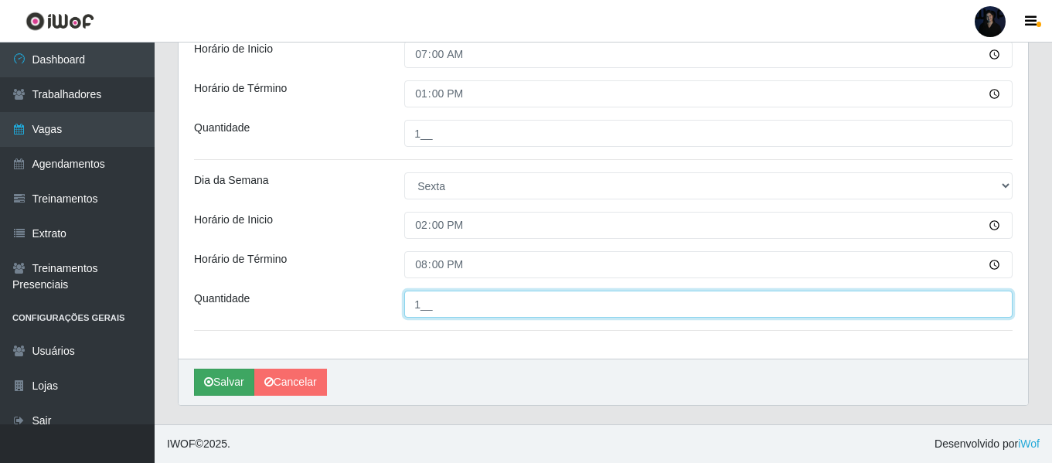
type input "1__"
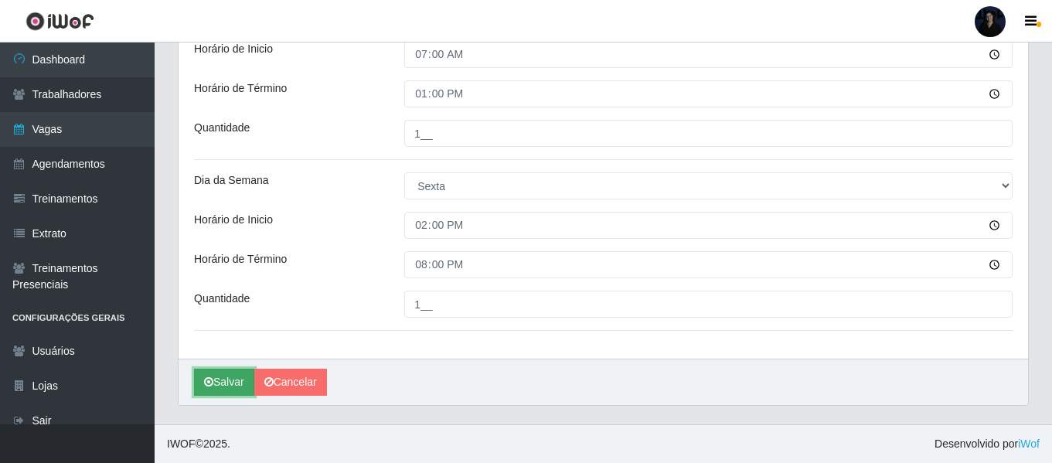
click at [203, 382] on button "Salvar" at bounding box center [224, 382] width 60 height 27
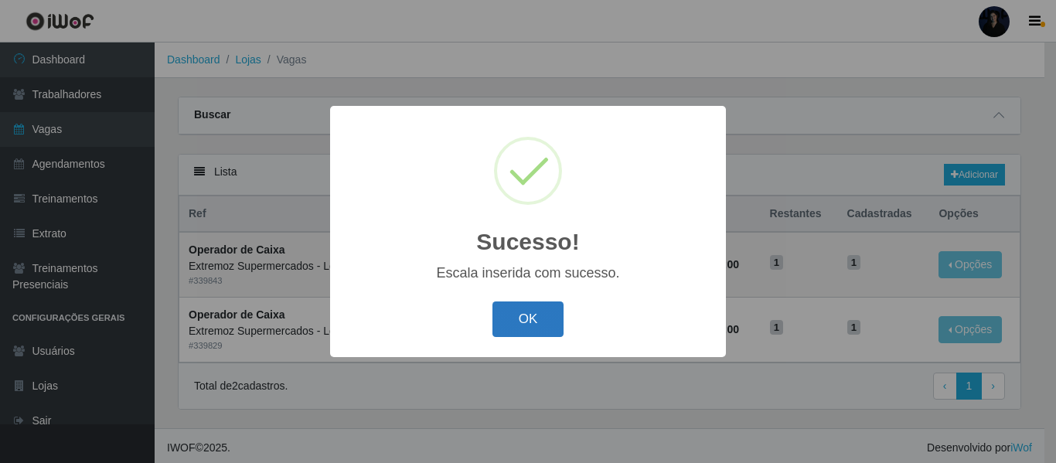
click at [527, 319] on button "OK" at bounding box center [529, 320] width 72 height 36
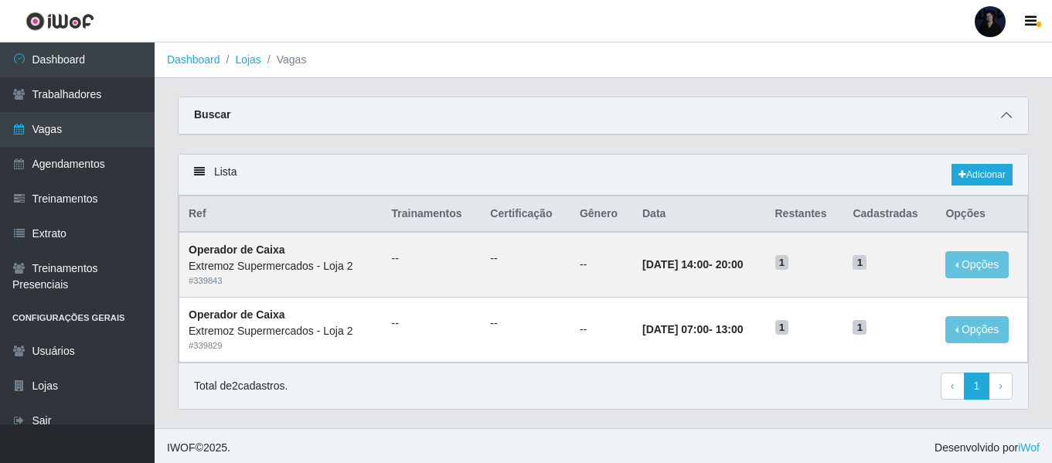
click at [1008, 113] on icon at bounding box center [1006, 115] width 11 height 11
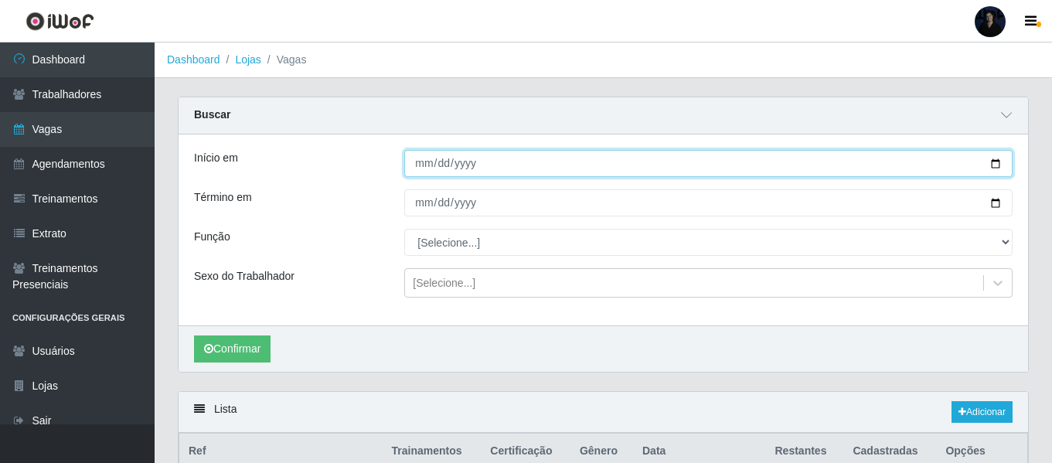
click at [1000, 167] on input "[DATE]" at bounding box center [708, 163] width 608 height 27
type input "[DATE]"
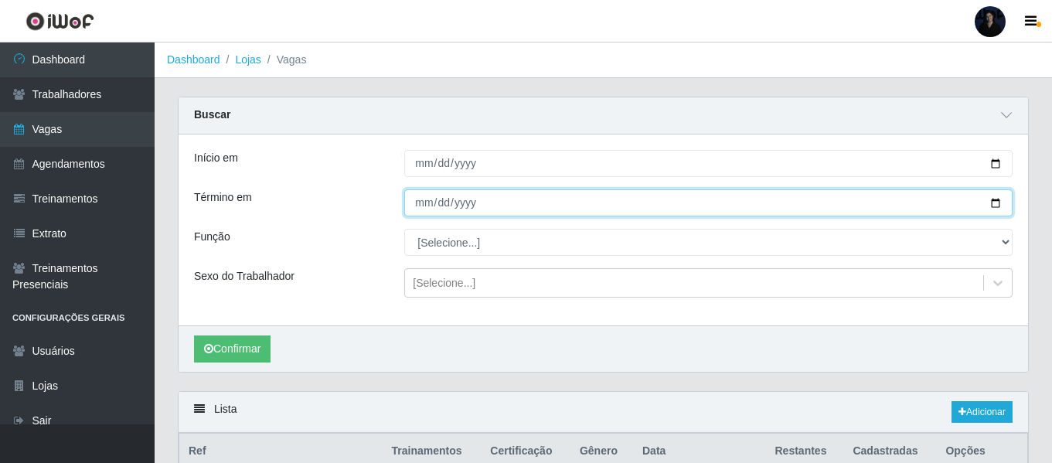
click at [999, 206] on input "[DATE]" at bounding box center [708, 202] width 608 height 27
click at [1000, 203] on input "[DATE]" at bounding box center [708, 202] width 608 height 27
type input "[DATE]"
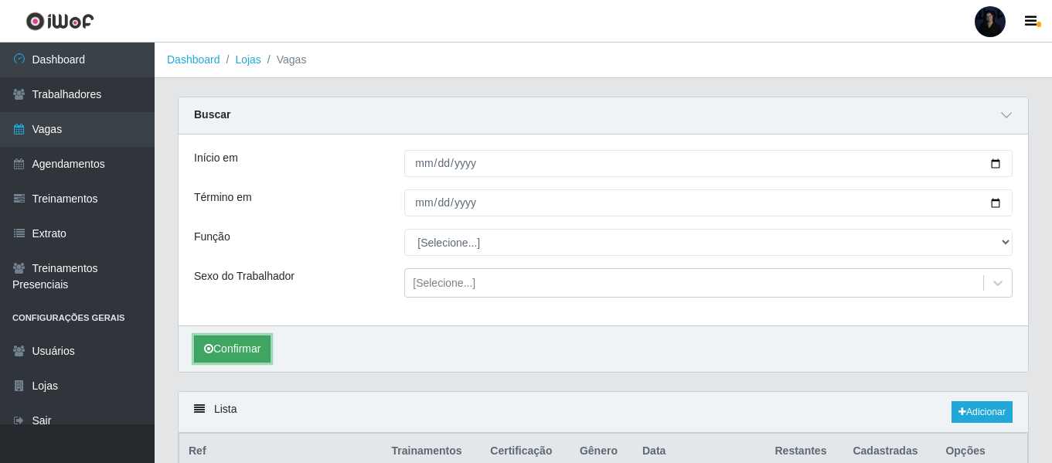
click at [216, 351] on button "Confirmar" at bounding box center [232, 349] width 77 height 27
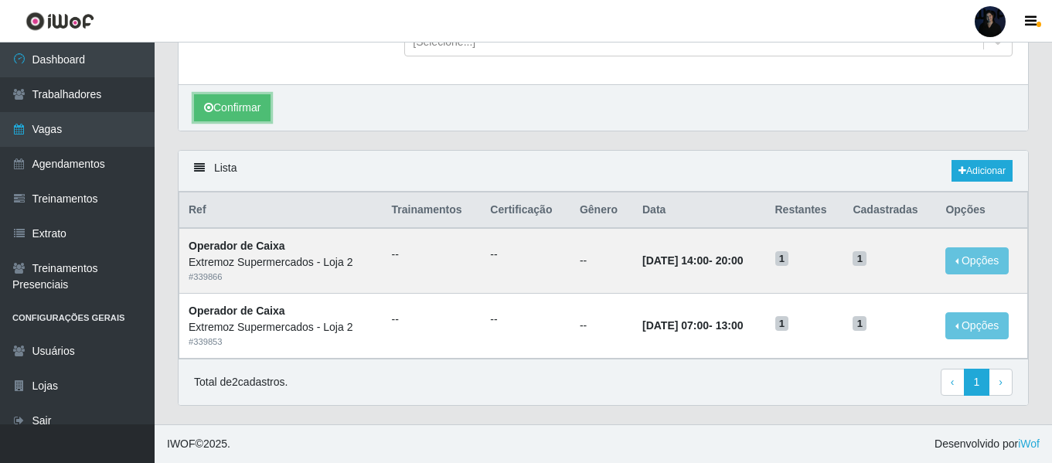
scroll to position [242, 0]
click at [987, 173] on link "Adicionar" at bounding box center [982, 171] width 61 height 22
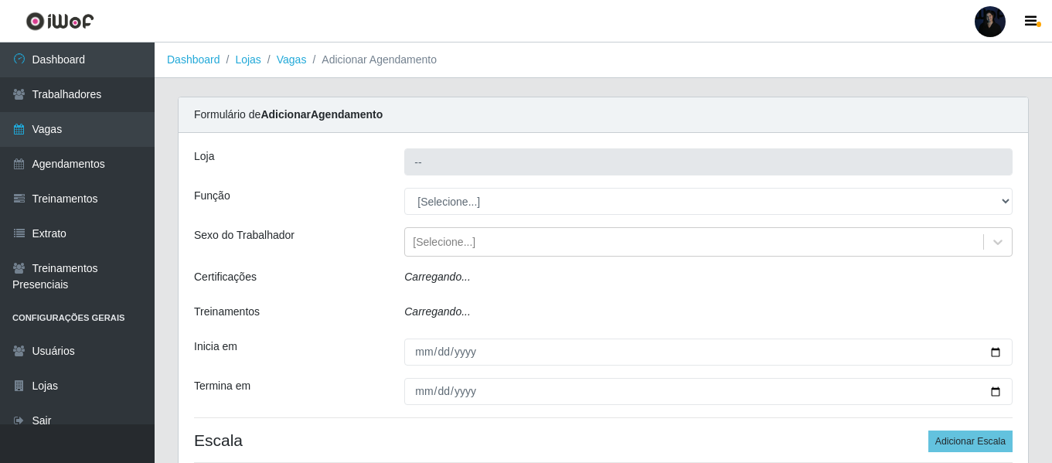
type input "Extremoz Supermercados - Loja 2"
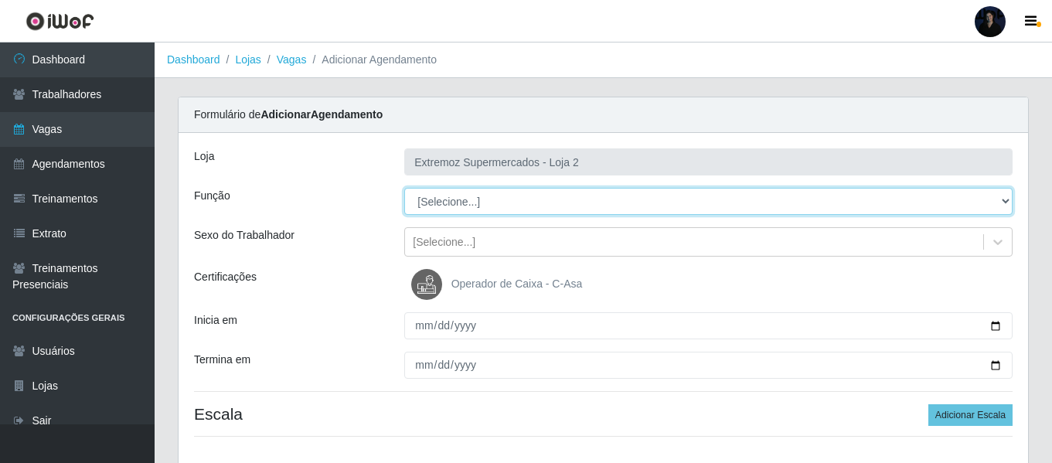
click at [509, 202] on select "[Selecione...] Embalador Embalador + Embalador ++ Operador de Caixa Operador de…" at bounding box center [708, 201] width 608 height 27
select select "72"
click at [404, 188] on select "[Selecione...] Embalador Embalador + Embalador ++ Operador de Caixa Operador de…" at bounding box center [708, 201] width 608 height 27
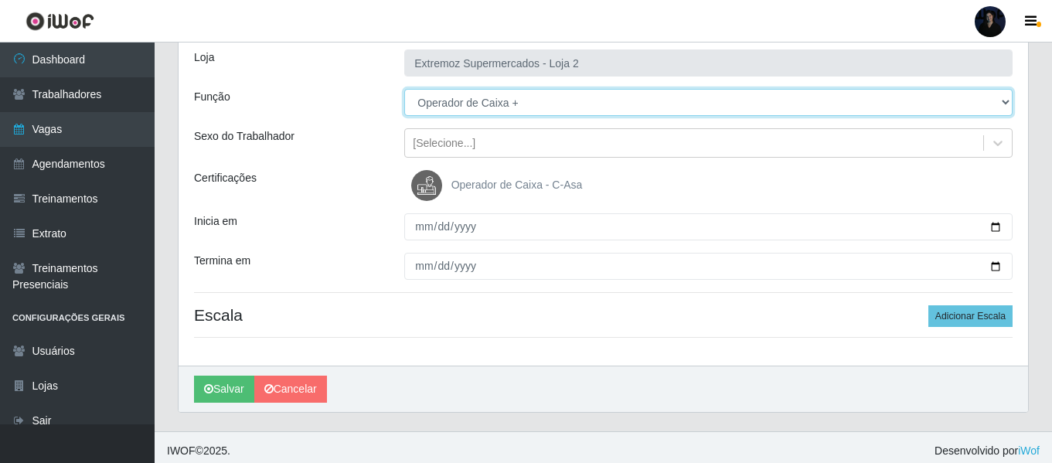
scroll to position [106, 0]
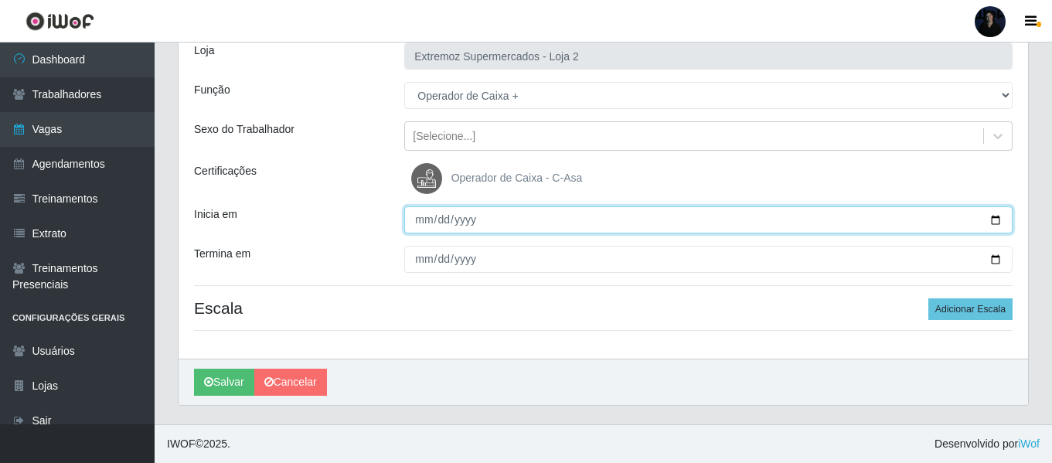
click at [1000, 217] on input "Inicia em" at bounding box center [708, 219] width 608 height 27
type input "[DATE]"
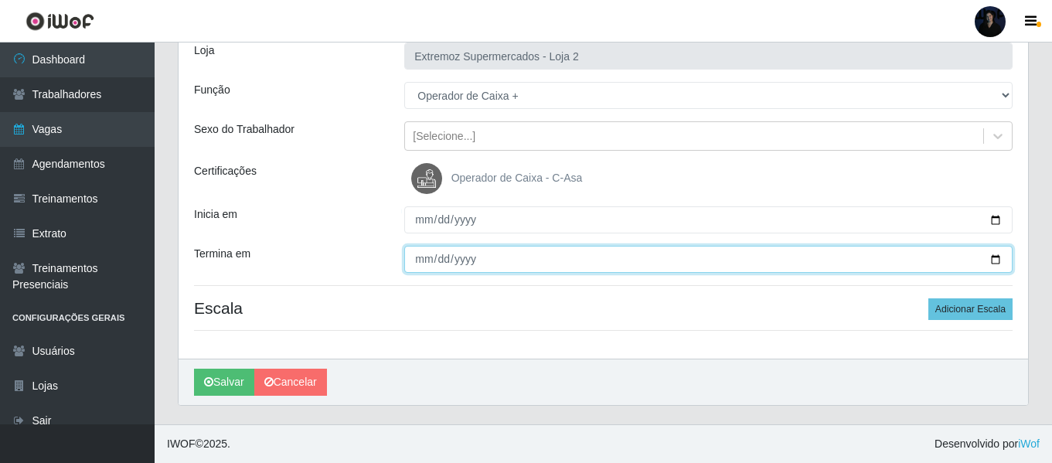
click at [996, 257] on input "Termina em" at bounding box center [708, 259] width 608 height 27
type input "[DATE]"
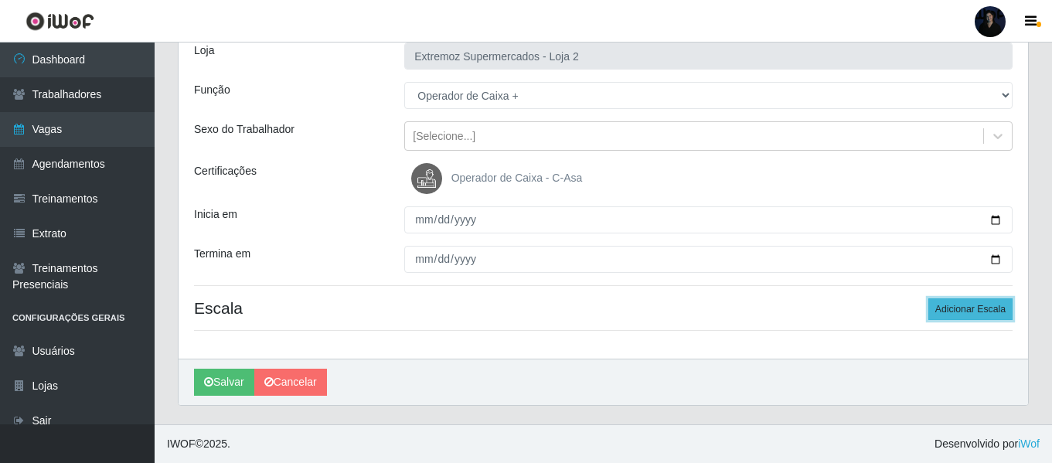
click at [963, 309] on button "Adicionar Escala" at bounding box center [971, 309] width 84 height 22
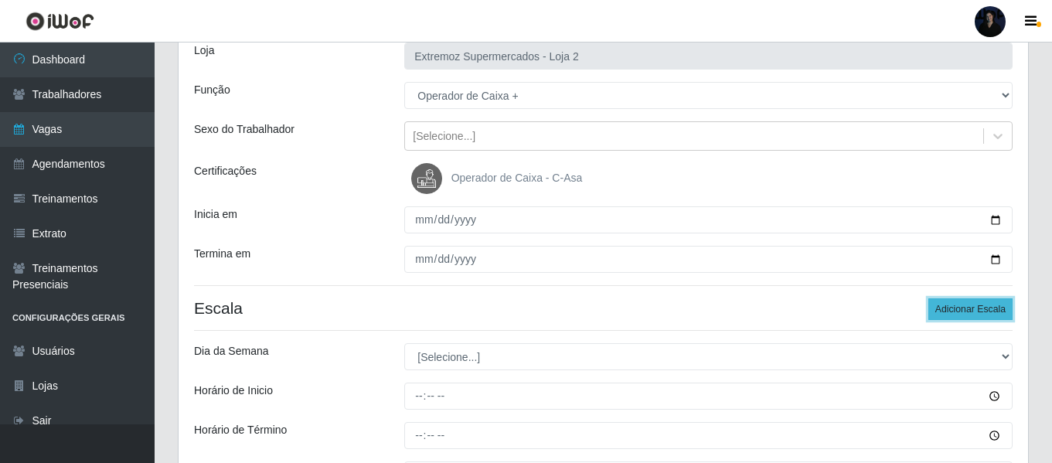
click at [963, 309] on button "Adicionar Escala" at bounding box center [971, 309] width 84 height 22
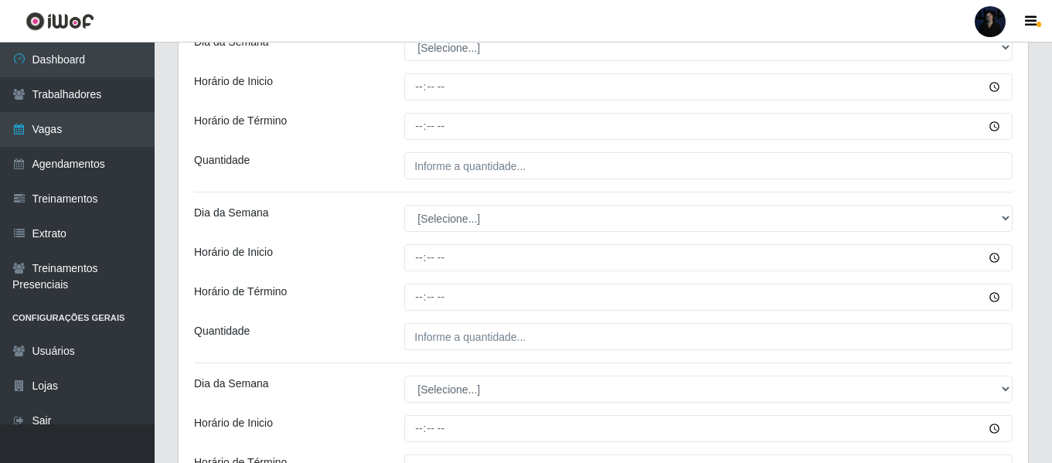
scroll to position [261, 0]
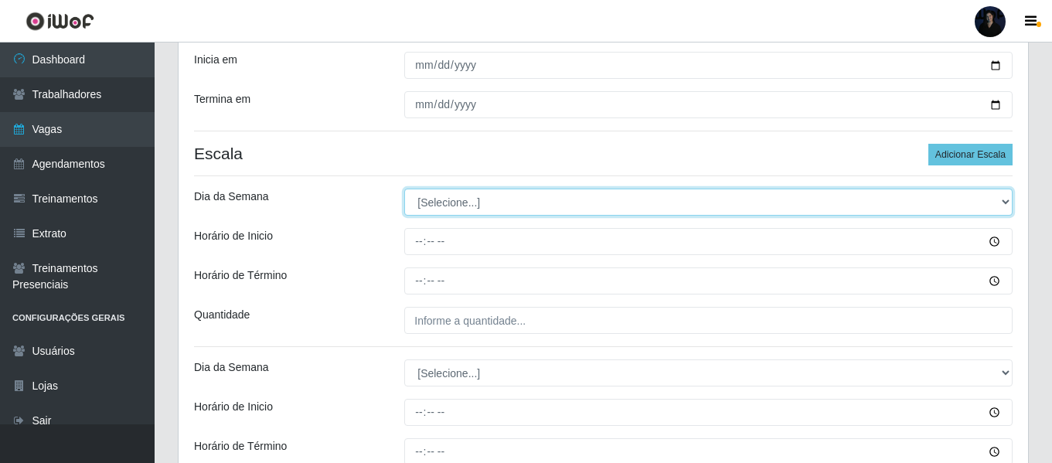
click at [467, 203] on select "[Selecione...] Segunda Terça Quarta Quinta Sexta Sábado Domingo" at bounding box center [708, 202] width 608 height 27
select select "6"
click at [404, 189] on select "[Selecione...] Segunda Terça Quarta Quinta Sexta Sábado Domingo" at bounding box center [708, 202] width 608 height 27
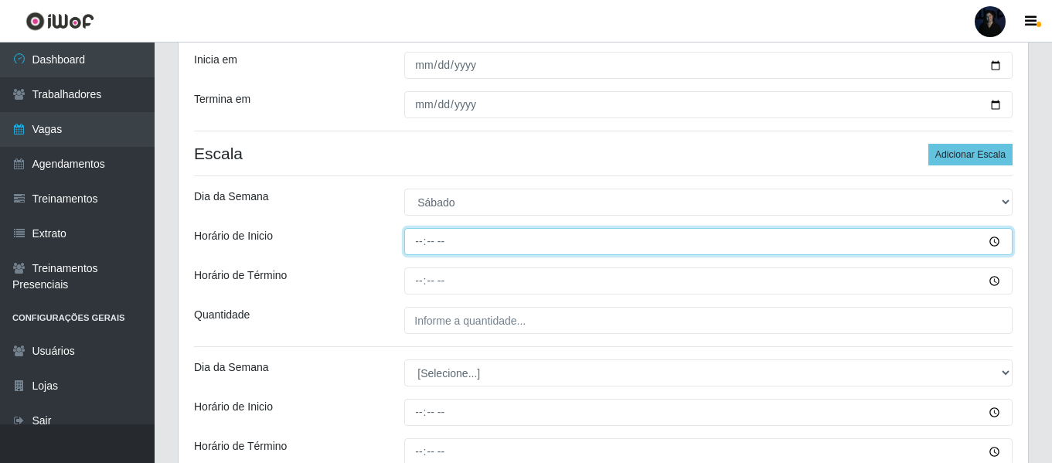
click at [414, 242] on input "Horário de Inicio" at bounding box center [708, 241] width 608 height 27
type input "07:00"
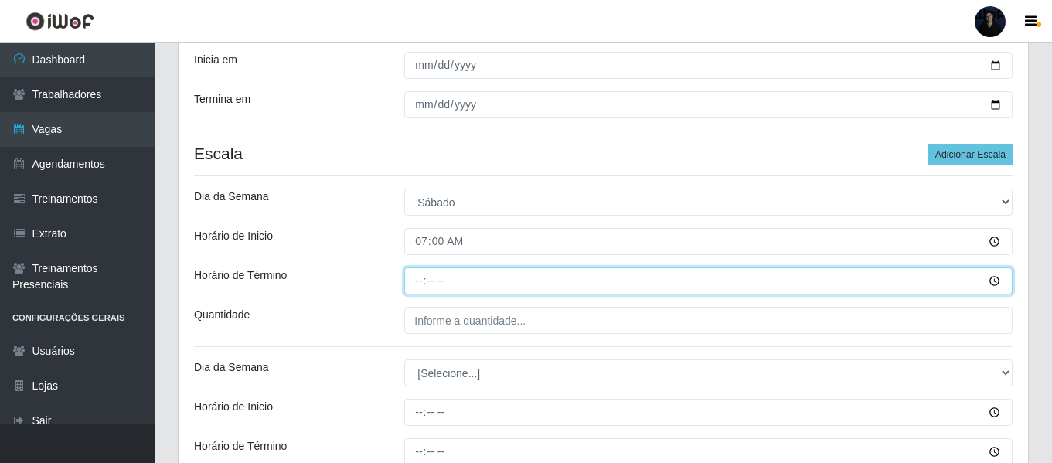
click at [417, 281] on input "Horário de Término" at bounding box center [708, 281] width 608 height 27
type input "13:00"
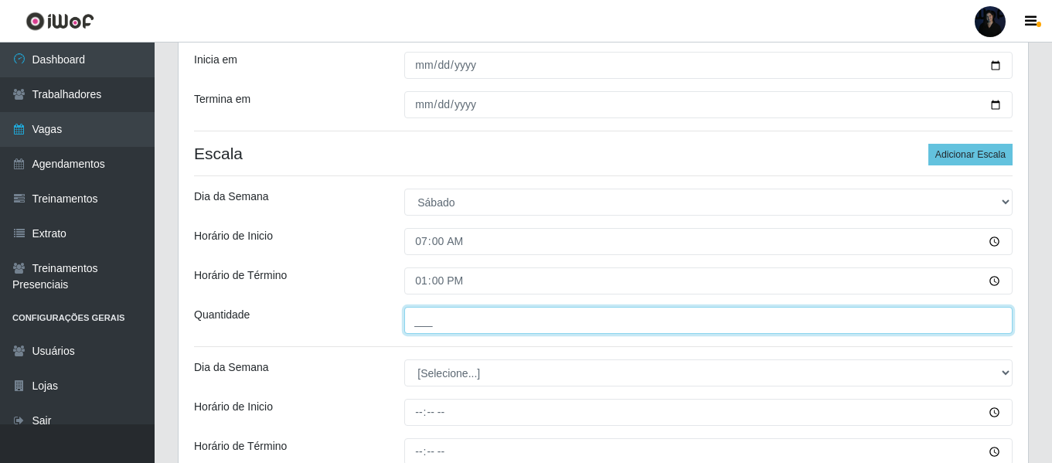
click at [428, 326] on input "___" at bounding box center [708, 320] width 608 height 27
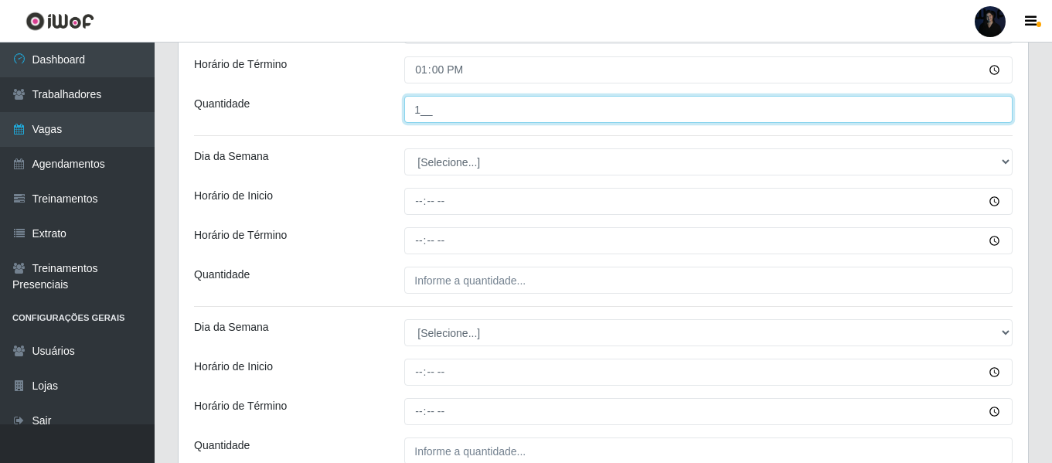
scroll to position [493, 0]
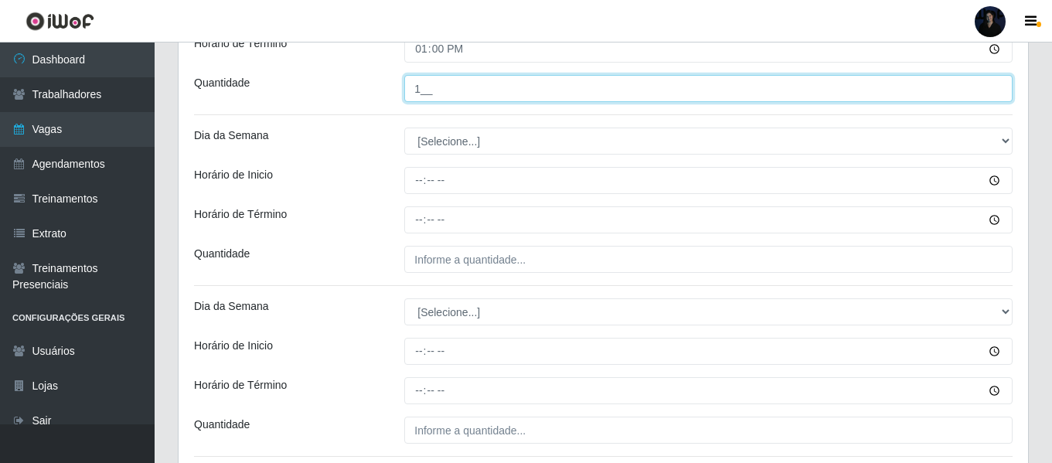
type input "1__"
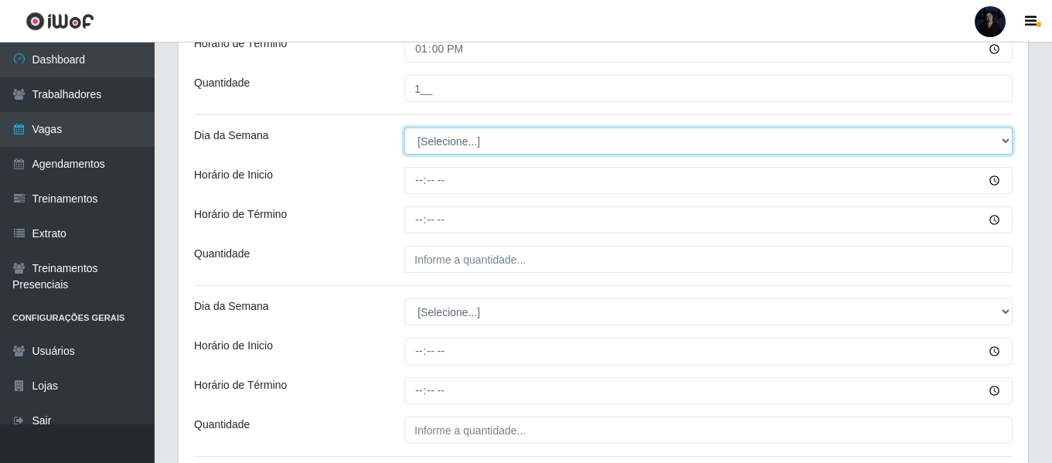
click at [428, 140] on select "[Selecione...] Segunda Terça Quarta Quinta Sexta Sábado Domingo" at bounding box center [708, 141] width 608 height 27
select select "6"
click at [404, 128] on select "[Selecione...] Segunda Terça Quarta Quinta Sexta Sábado Domingo" at bounding box center [708, 141] width 608 height 27
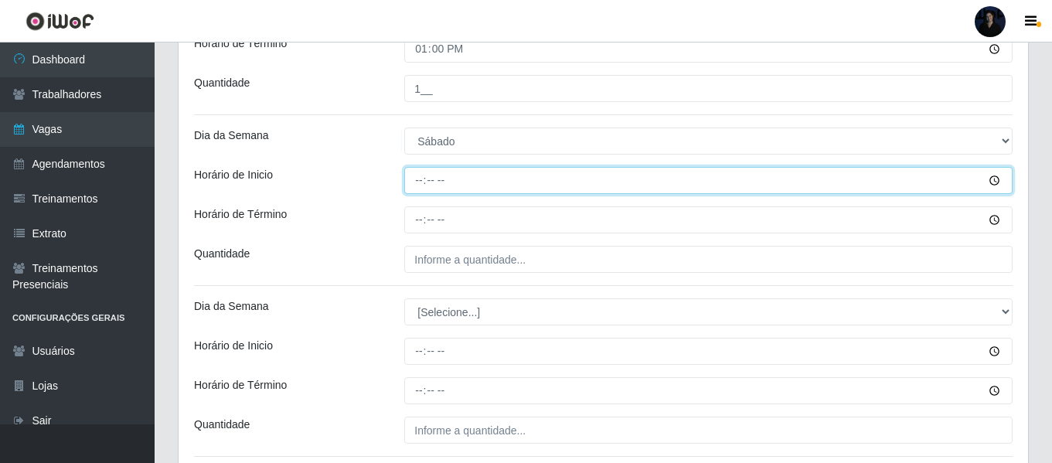
click at [415, 186] on input "Horário de Inicio" at bounding box center [708, 180] width 608 height 27
type input "14:00"
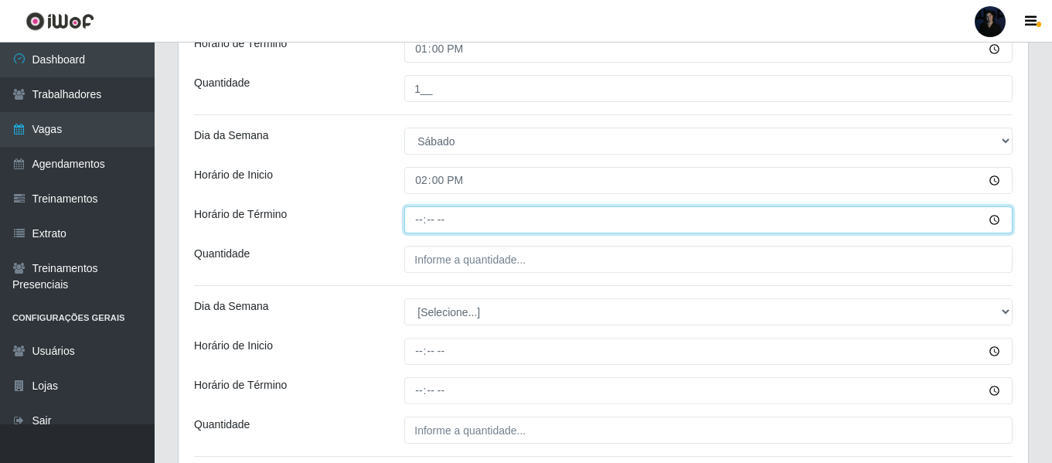
click at [422, 223] on input "Horário de Término" at bounding box center [708, 219] width 608 height 27
type input "20:00"
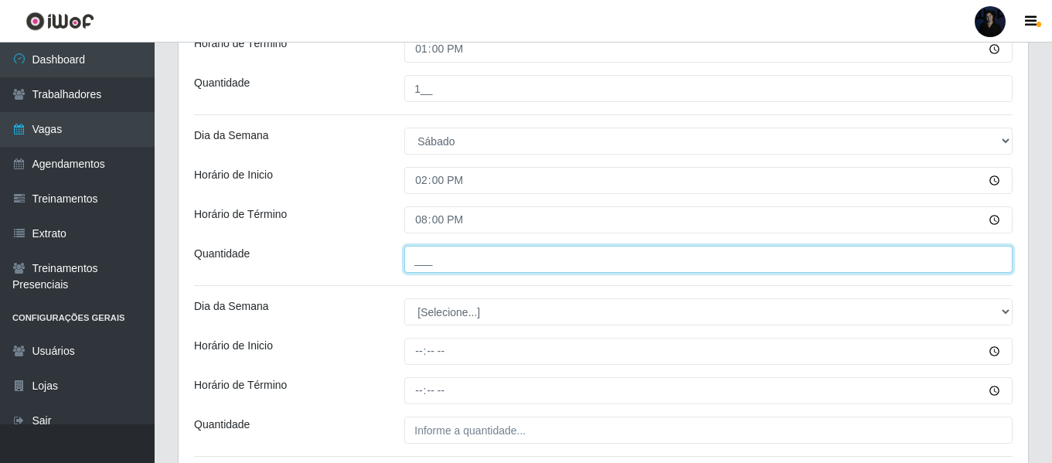
click at [418, 264] on input "___" at bounding box center [708, 259] width 608 height 27
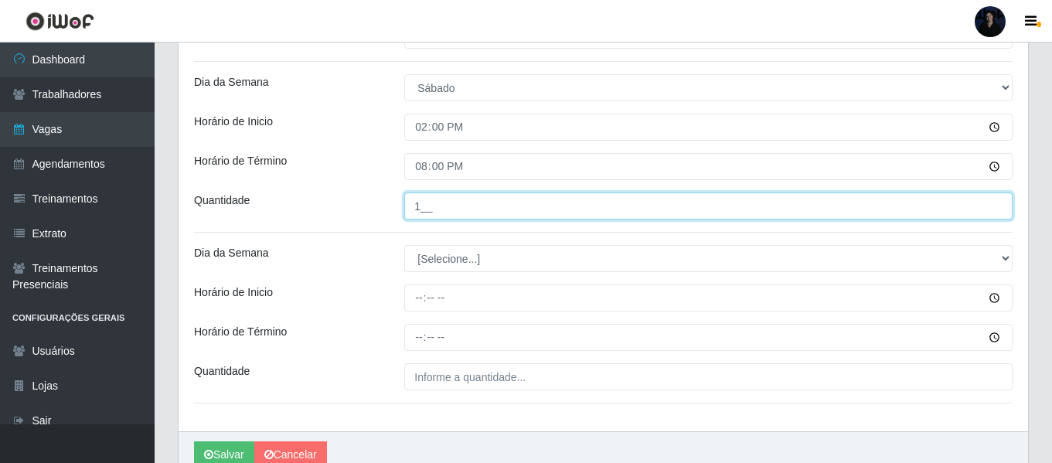
scroll to position [570, 0]
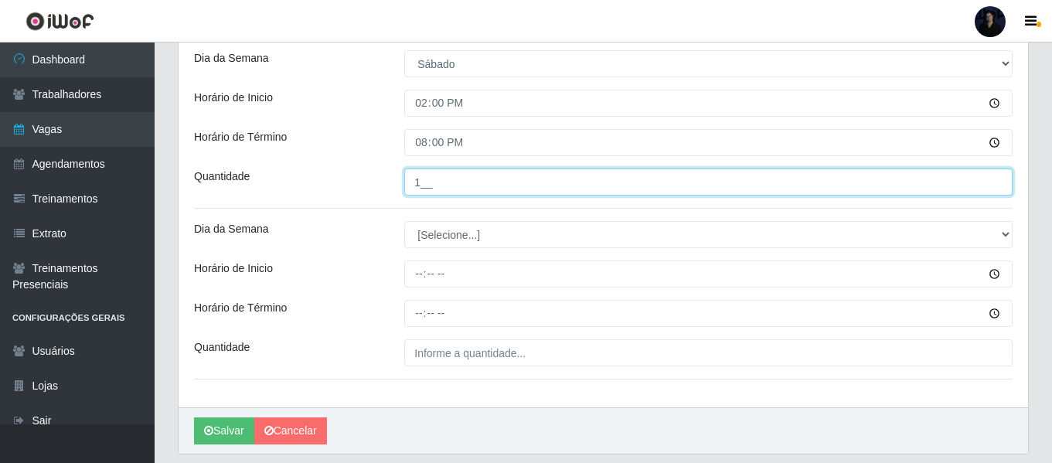
type input "1__"
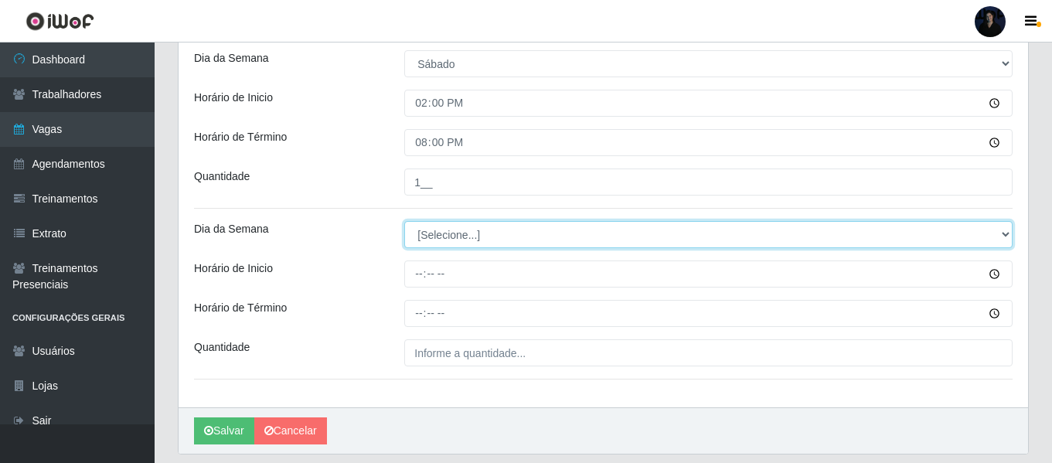
click at [434, 237] on select "[Selecione...] Segunda Terça Quarta Quinta Sexta Sábado Domingo" at bounding box center [708, 234] width 608 height 27
select select "0"
click at [404, 221] on select "[Selecione...] Segunda Terça Quarta Quinta Sexta Sábado Domingo" at bounding box center [708, 234] width 608 height 27
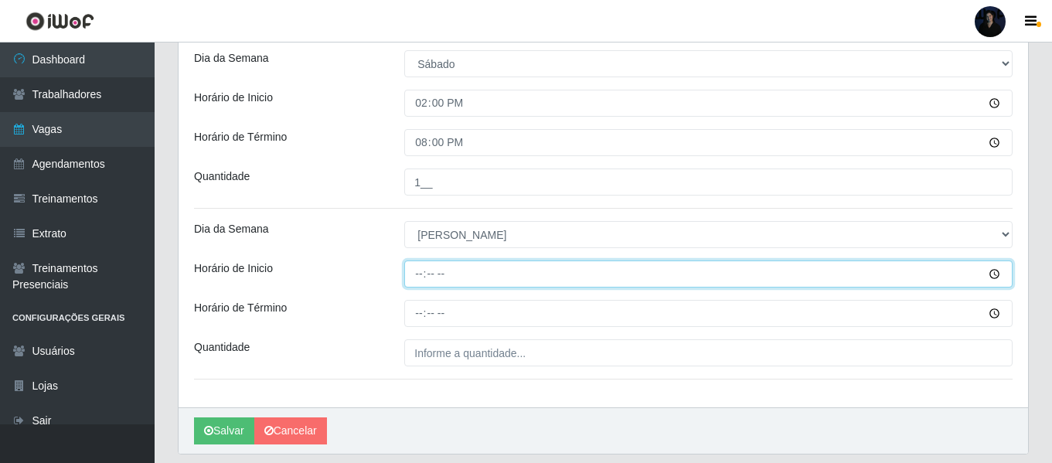
click at [415, 278] on input "Horário de Inicio" at bounding box center [708, 274] width 608 height 27
type input "07:00"
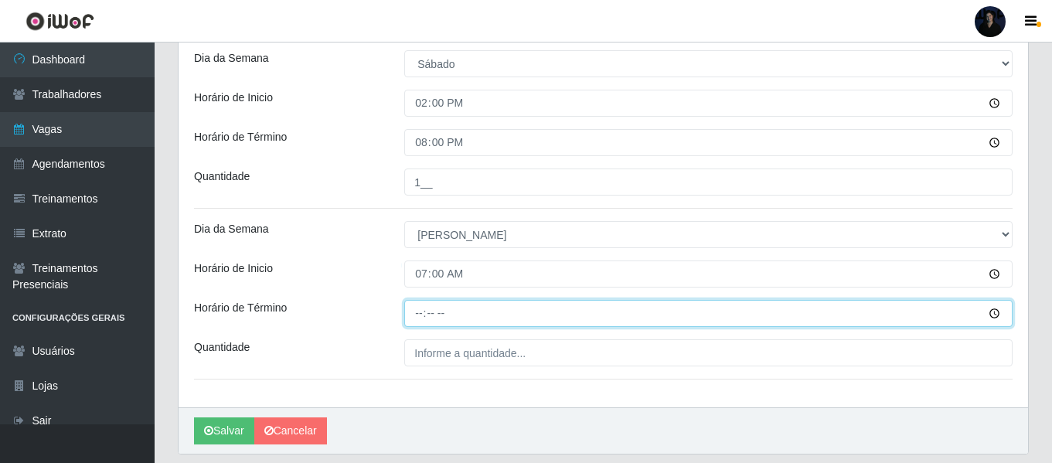
click at [425, 315] on input "Horário de Término" at bounding box center [708, 313] width 608 height 27
type input "13:00"
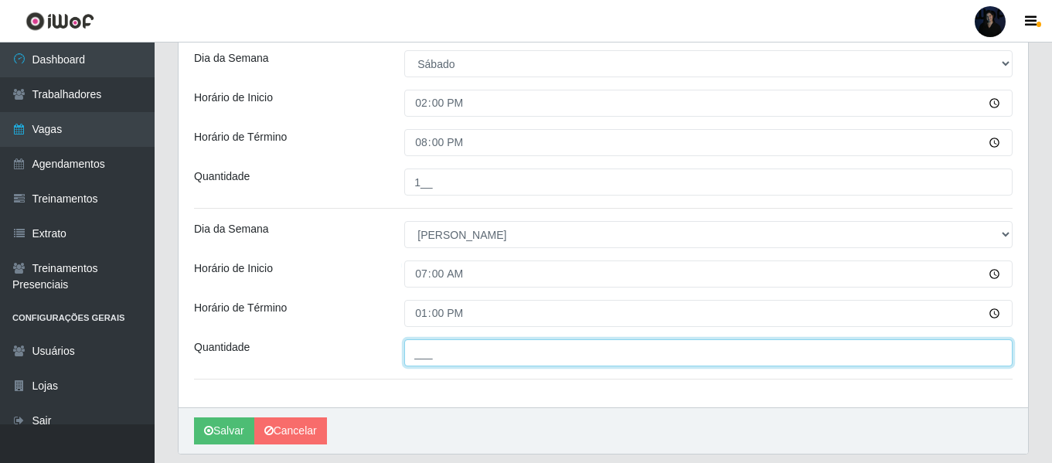
click at [424, 349] on input "___" at bounding box center [708, 352] width 608 height 27
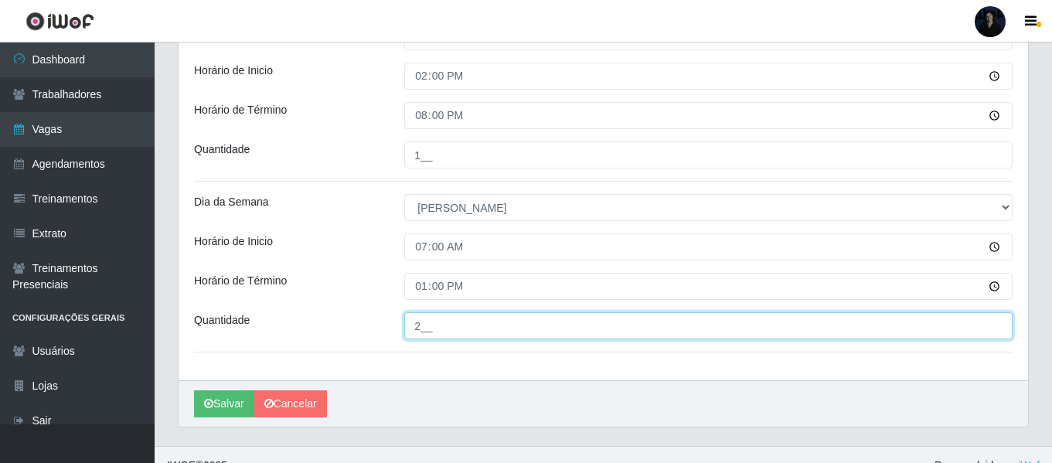
scroll to position [619, 0]
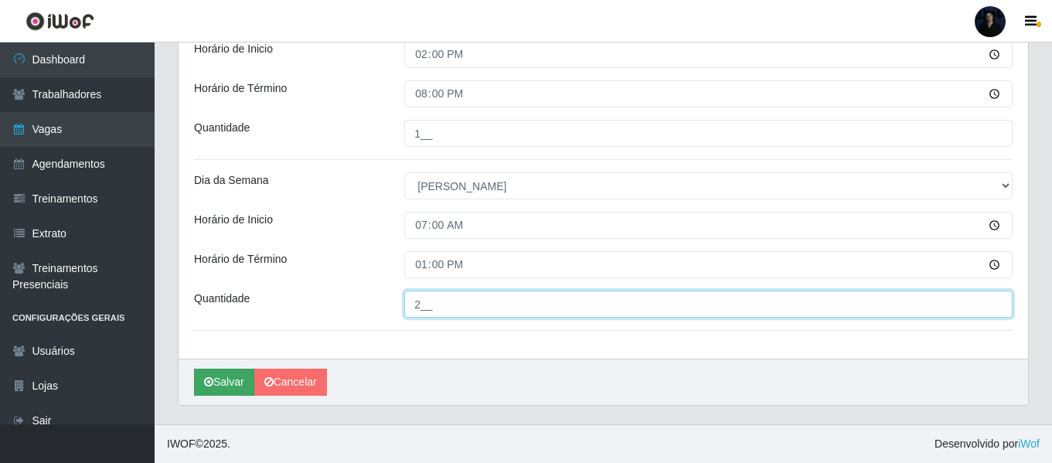
type input "2__"
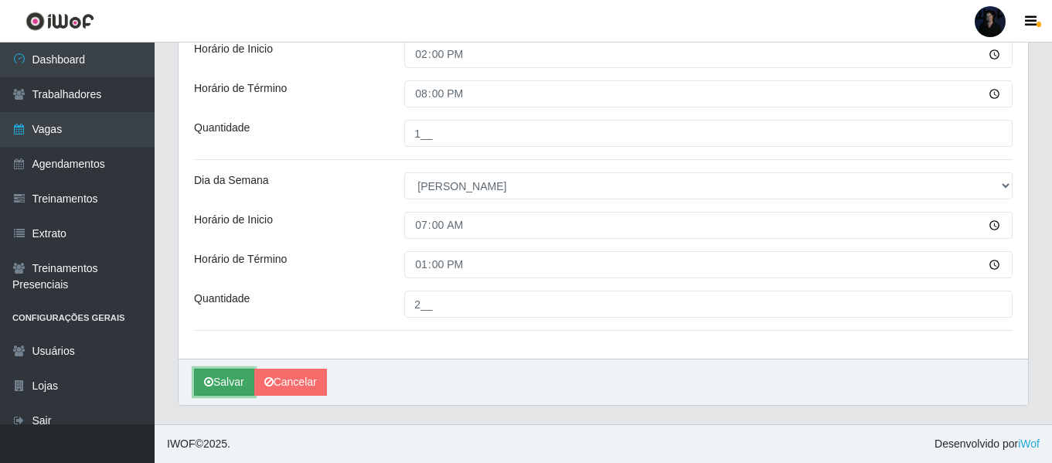
click at [206, 382] on icon "submit" at bounding box center [208, 382] width 9 height 11
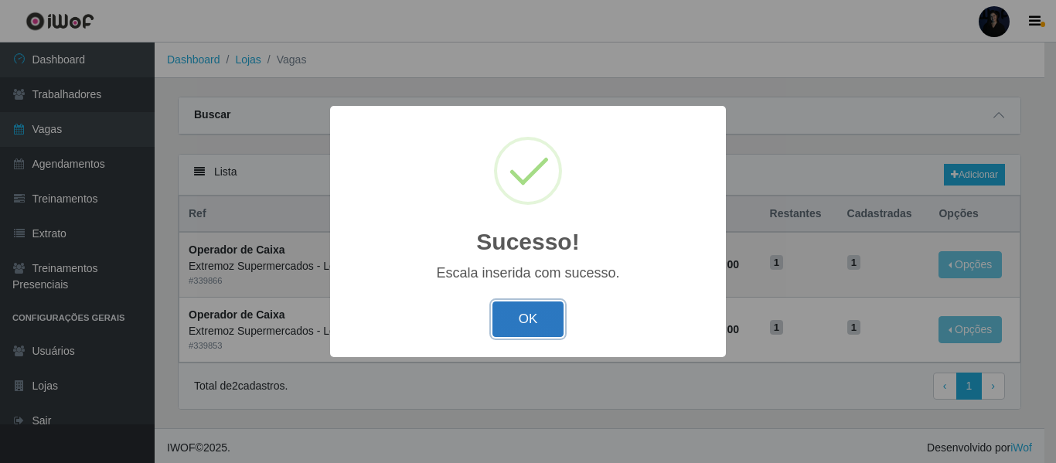
click at [510, 322] on button "OK" at bounding box center [529, 320] width 72 height 36
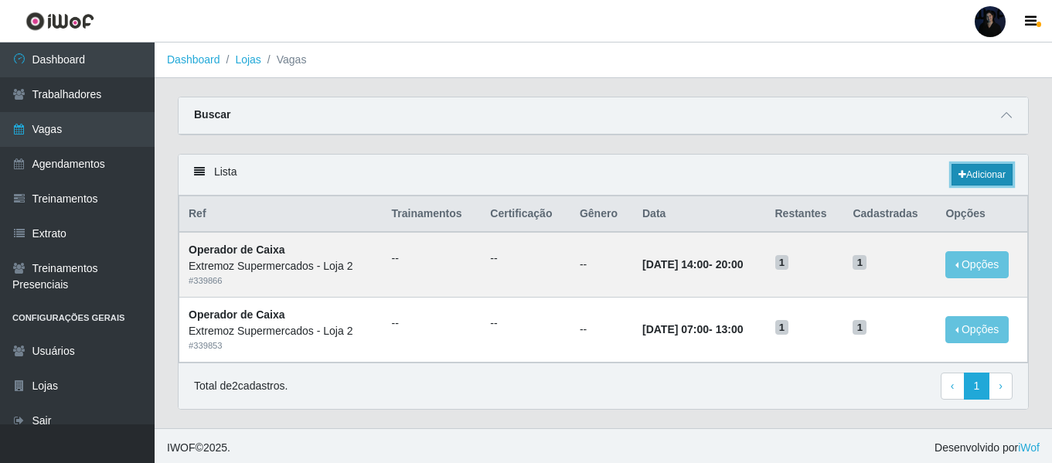
click at [982, 172] on link "Adicionar" at bounding box center [982, 175] width 61 height 22
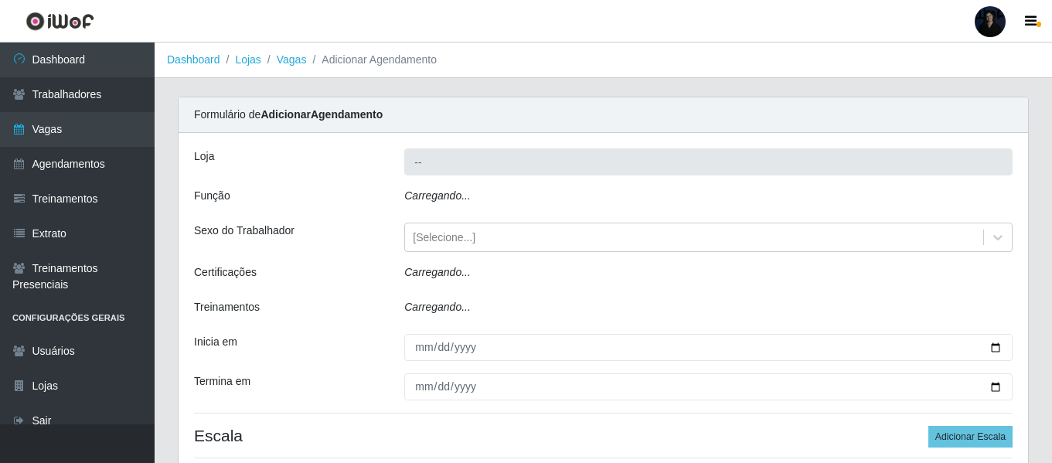
type input "Extremoz Supermercados - Loja 2"
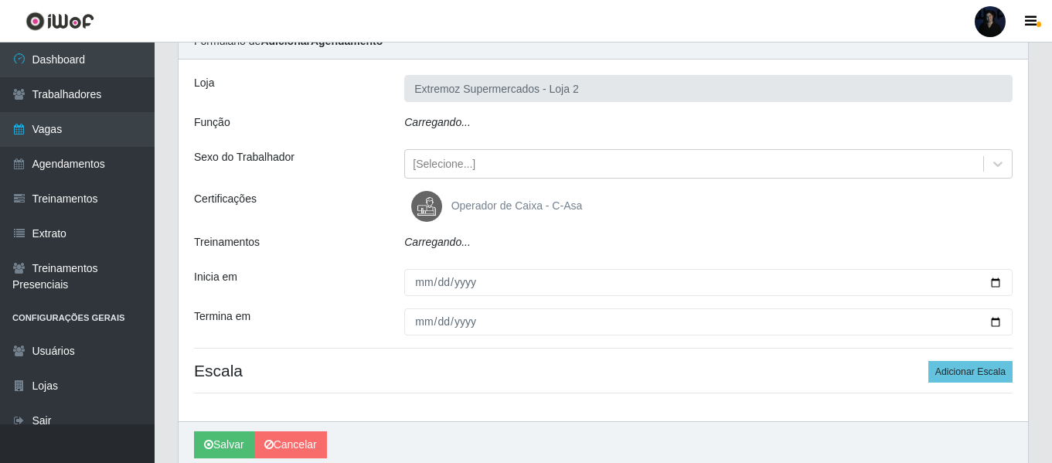
scroll to position [77, 0]
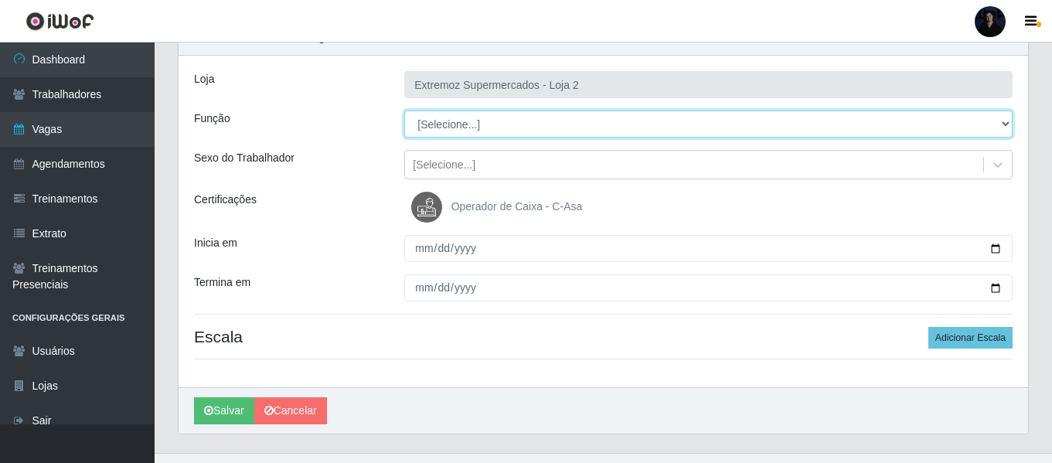
click at [534, 131] on select "[Selecione...] Embalador Embalador + Embalador ++ Operador de Caixa Operador de…" at bounding box center [708, 124] width 608 height 27
select select "70"
click at [404, 111] on select "[Selecione...] Embalador Embalador + Embalador ++ Operador de Caixa Operador de…" at bounding box center [708, 124] width 608 height 27
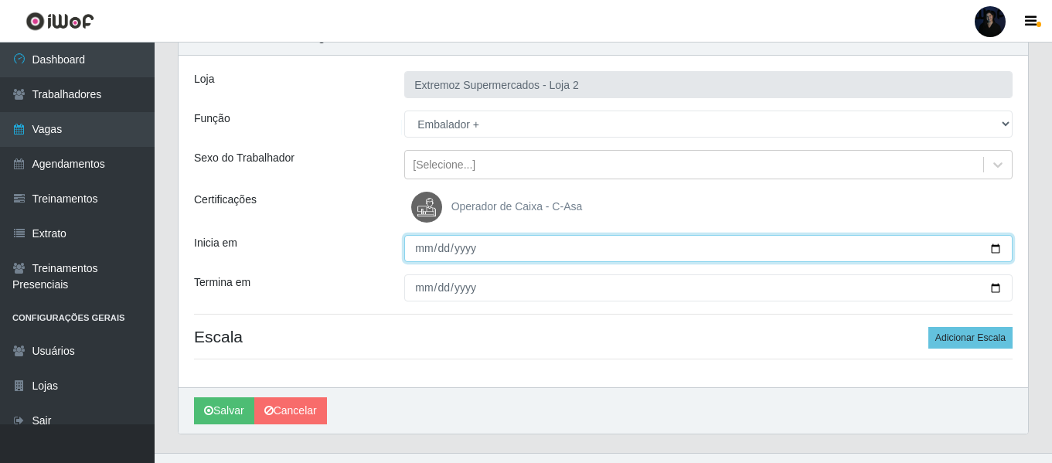
click at [997, 245] on input "Inicia em" at bounding box center [708, 248] width 608 height 27
type input "[DATE]"
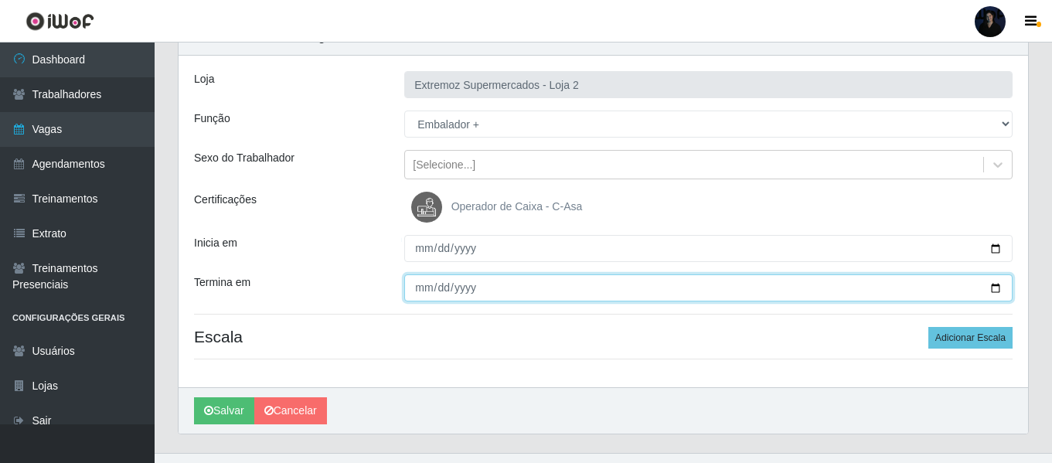
click at [1000, 291] on input "Termina em" at bounding box center [708, 287] width 608 height 27
type input "[DATE]"
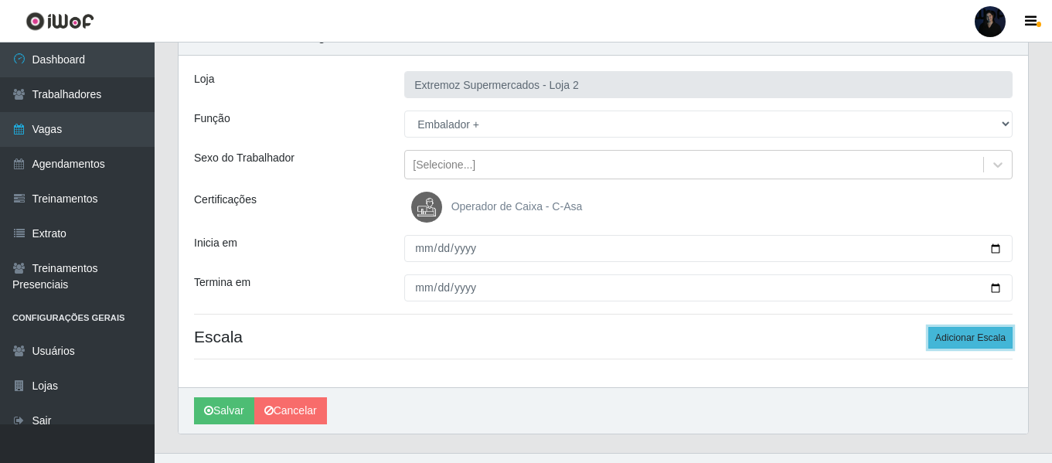
click at [949, 339] on button "Adicionar Escala" at bounding box center [971, 338] width 84 height 22
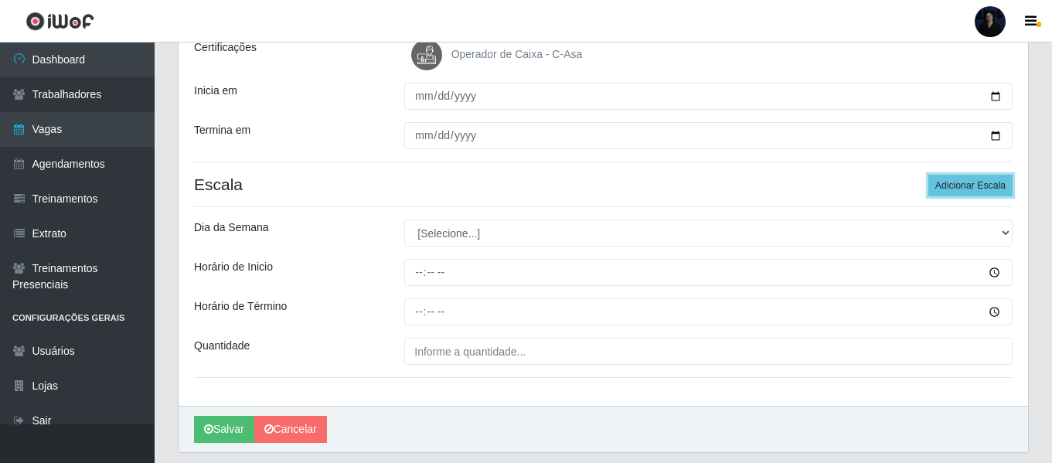
scroll to position [232, 0]
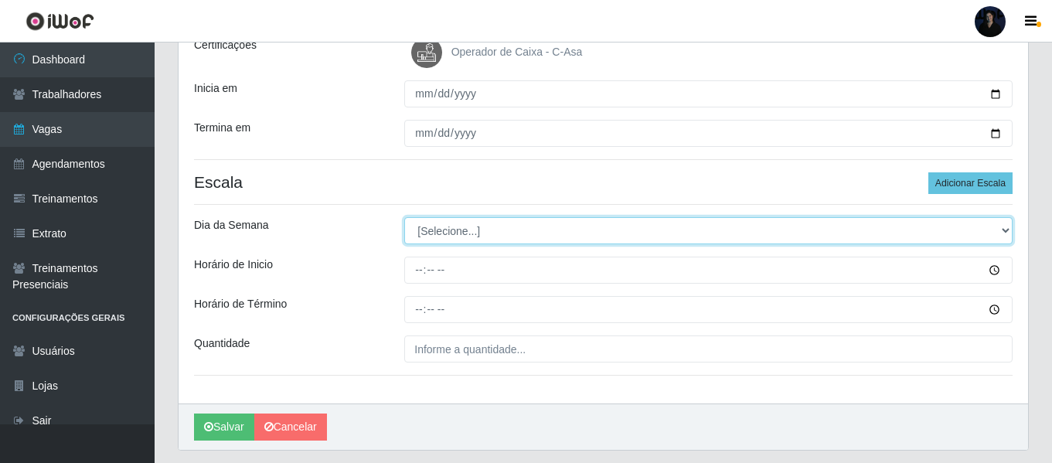
click at [424, 230] on select "[Selecione...] Segunda Terça Quarta Quinta Sexta Sábado Domingo" at bounding box center [708, 230] width 608 height 27
select select "0"
click at [404, 217] on select "[Selecione...] Segunda Terça Quarta Quinta Sexta Sábado Domingo" at bounding box center [708, 230] width 608 height 27
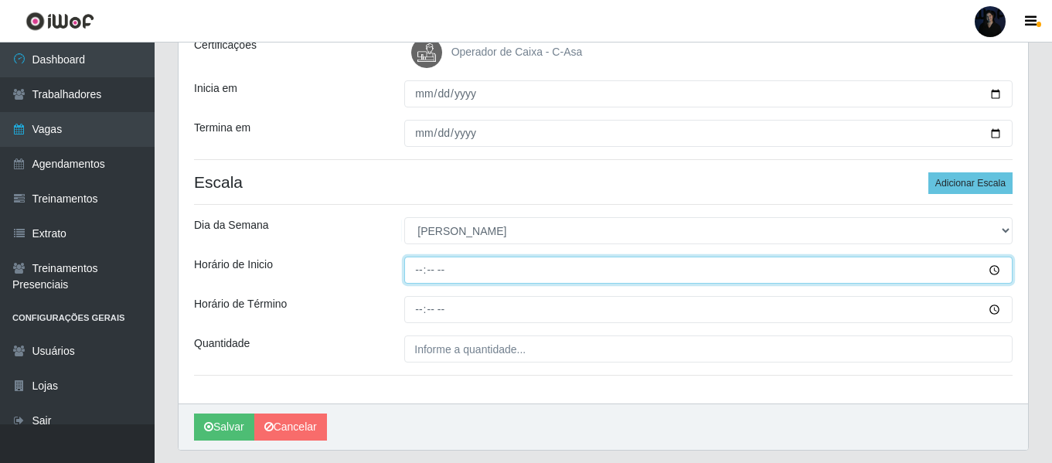
click at [409, 268] on input "Horário de Inicio" at bounding box center [708, 270] width 608 height 27
type input "07:00"
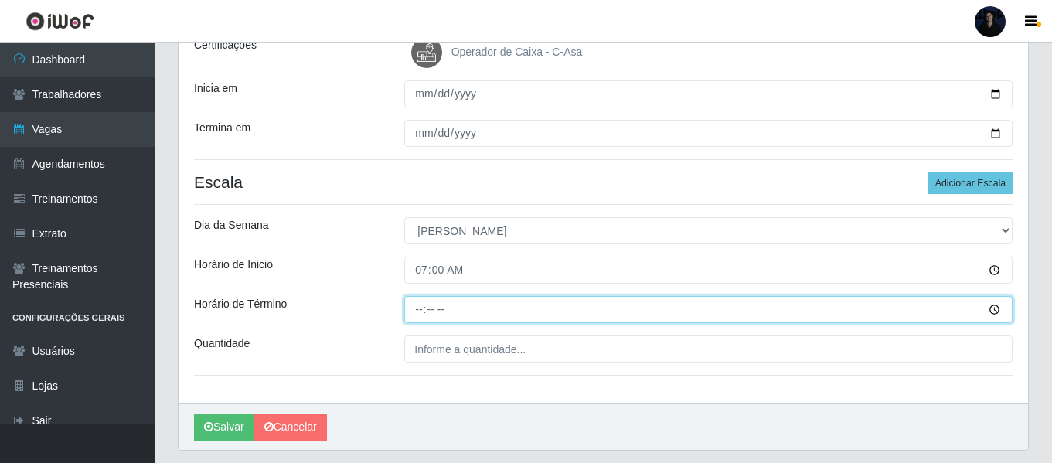
click at [414, 311] on input "Horário de Término" at bounding box center [708, 309] width 608 height 27
type input "13:00"
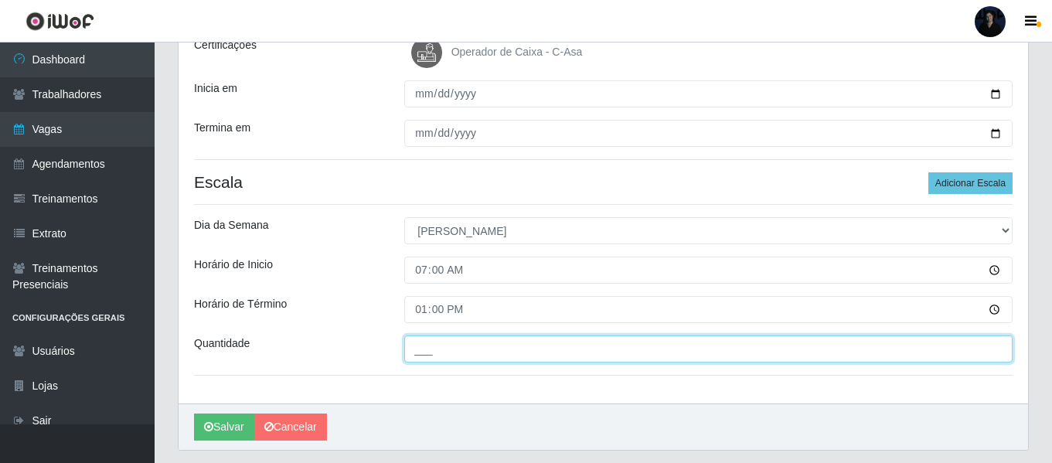
click at [411, 348] on input "___" at bounding box center [708, 349] width 608 height 27
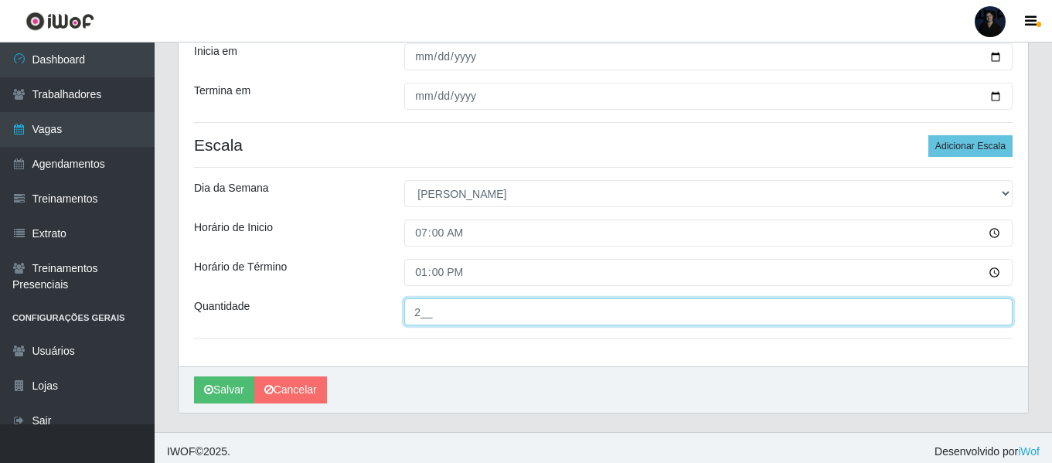
scroll to position [277, 0]
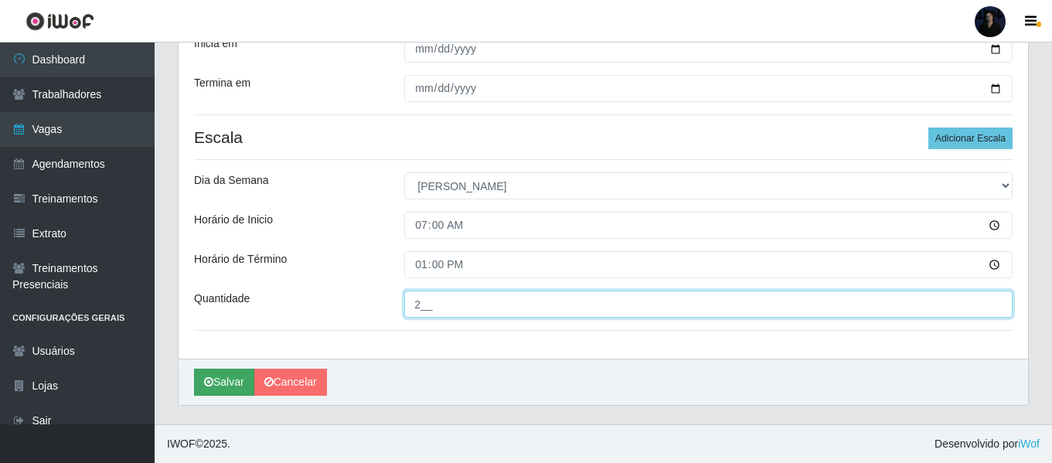
type input "2__"
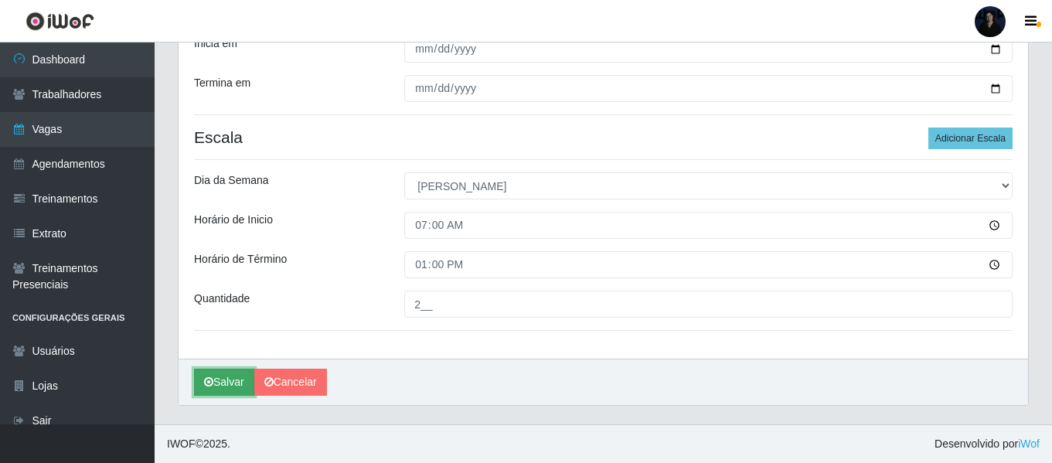
click at [228, 374] on button "Salvar" at bounding box center [224, 382] width 60 height 27
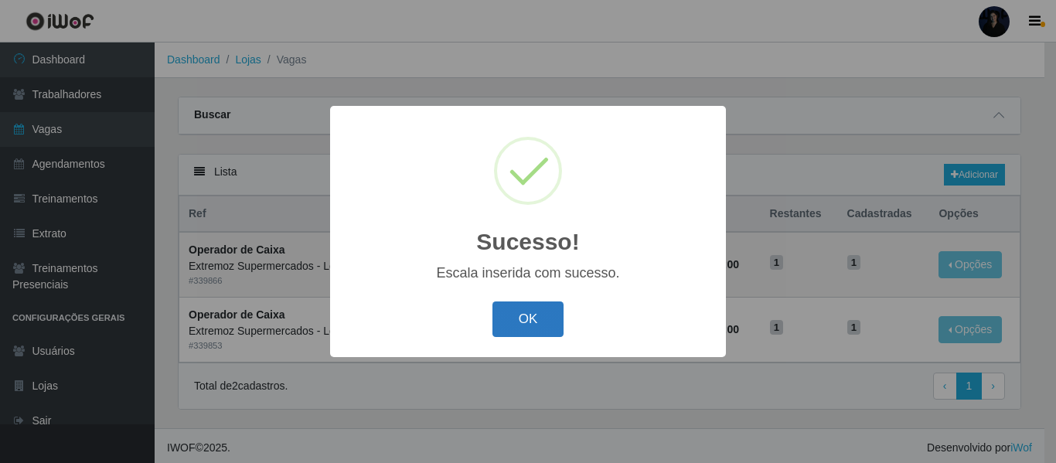
click at [517, 321] on button "OK" at bounding box center [529, 320] width 72 height 36
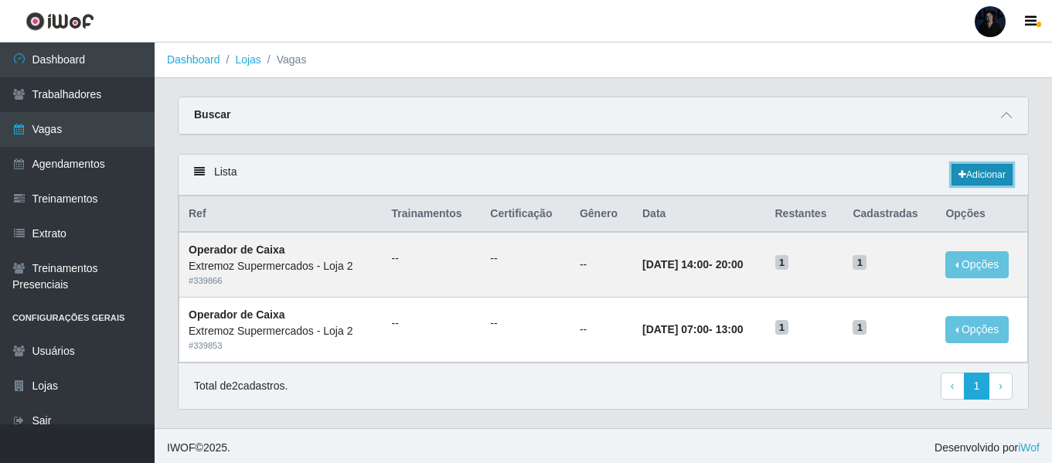
click at [983, 176] on link "Adicionar" at bounding box center [982, 175] width 61 height 22
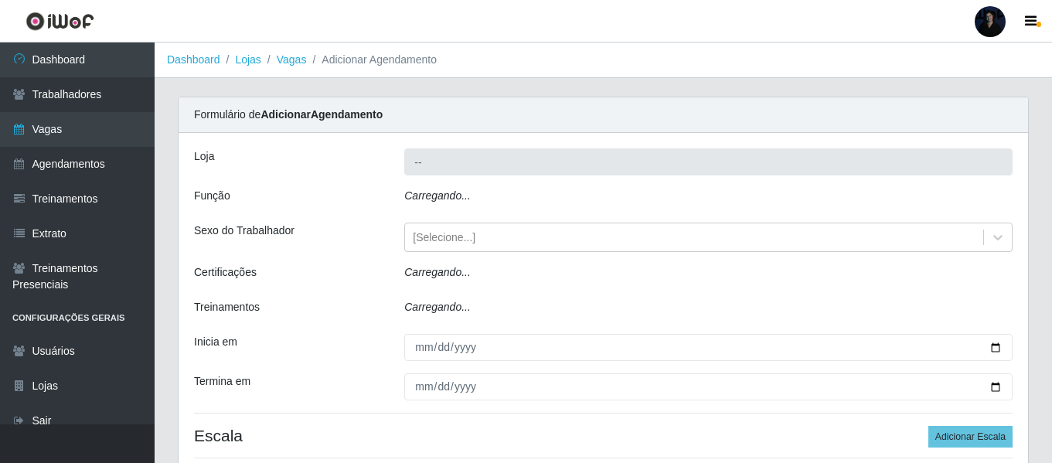
type input "Extremoz Supermercados - Loja 2"
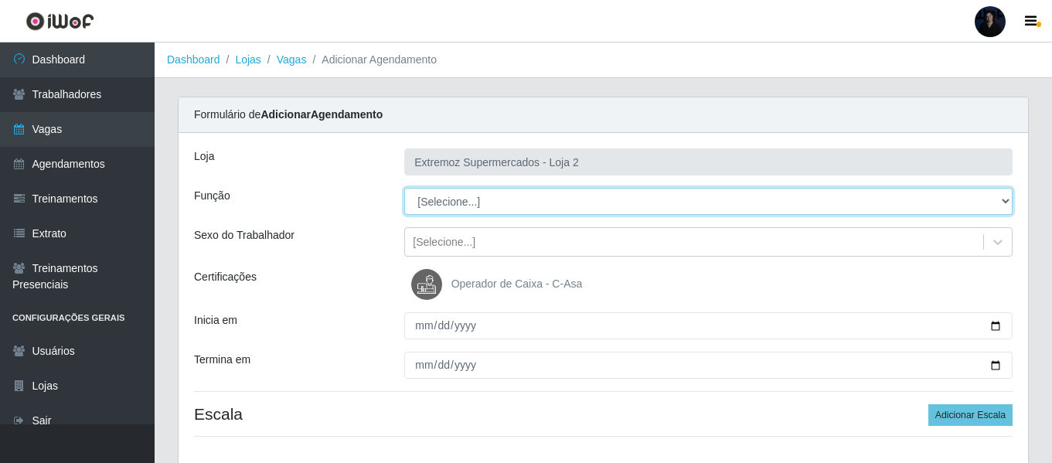
click at [462, 203] on select "[Selecione...] Embalador Embalador + Embalador ++ Operador de Caixa Operador de…" at bounding box center [708, 201] width 608 height 27
select select "1"
click at [404, 188] on select "[Selecione...] Embalador Embalador + Embalador ++ Operador de Caixa Operador de…" at bounding box center [708, 201] width 608 height 27
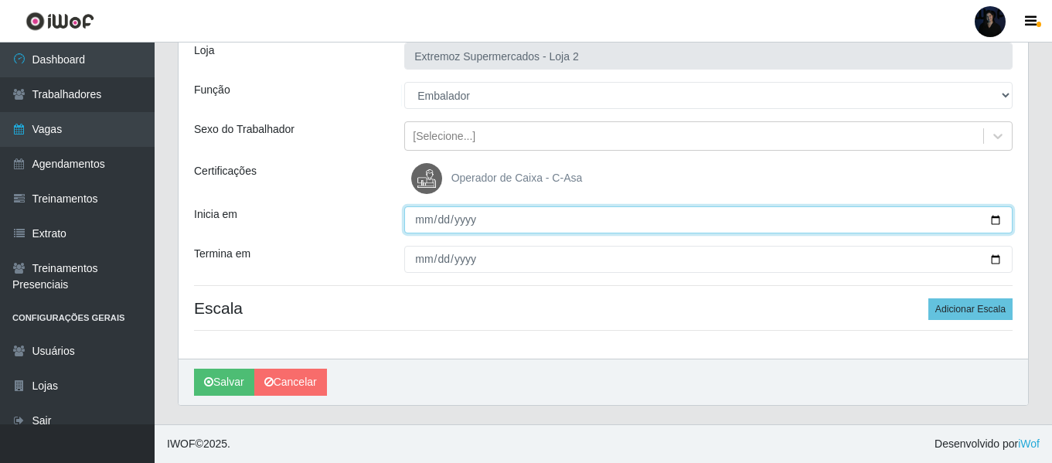
click at [994, 223] on input "Inicia em" at bounding box center [708, 219] width 608 height 27
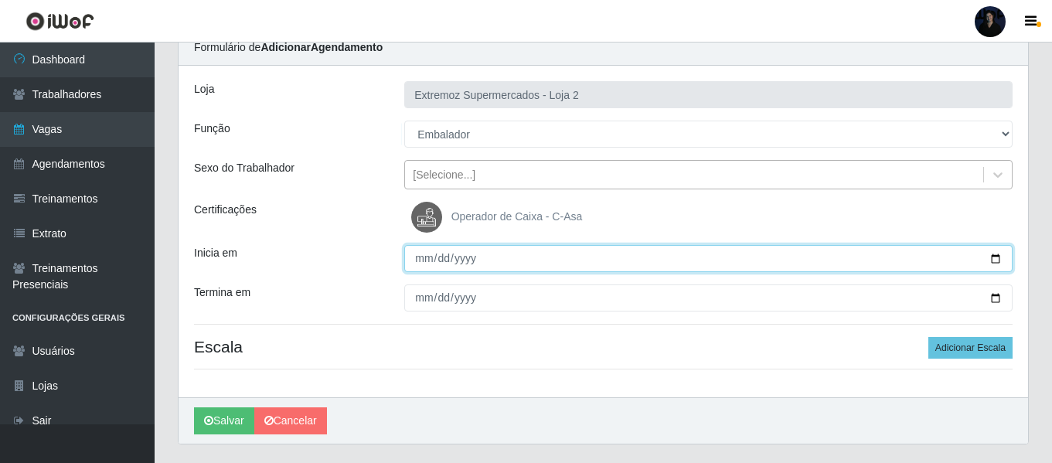
scroll to position [29, 0]
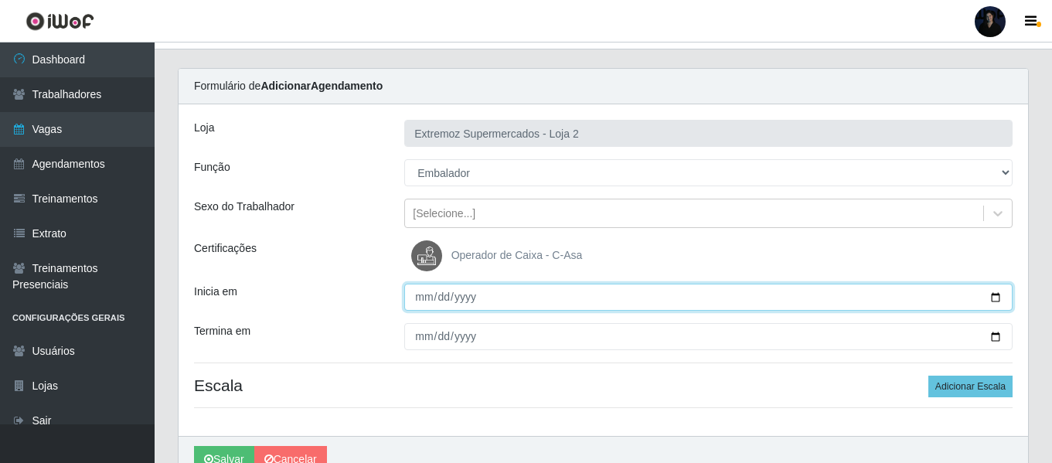
click at [990, 294] on input "Inicia em" at bounding box center [708, 297] width 608 height 27
type input "[DATE]"
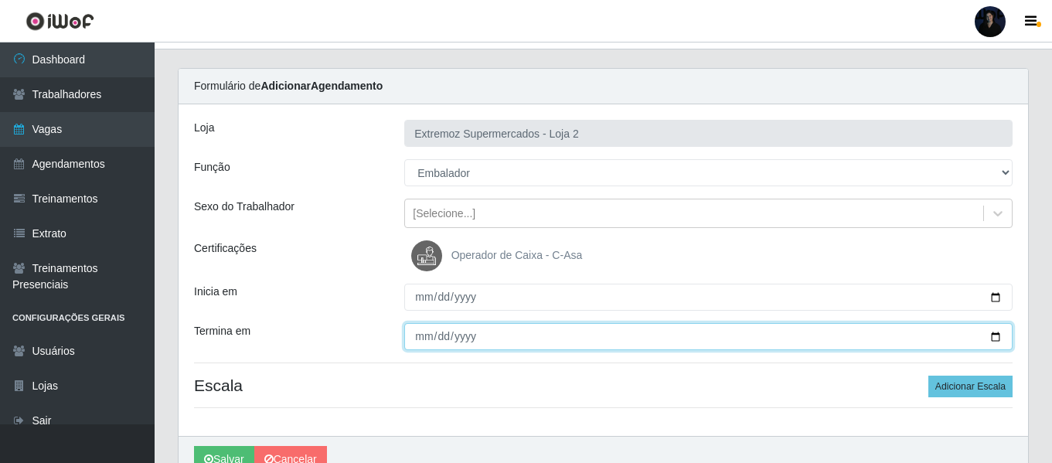
click at [993, 336] on input "Termina em" at bounding box center [708, 336] width 608 height 27
type input "[DATE]"
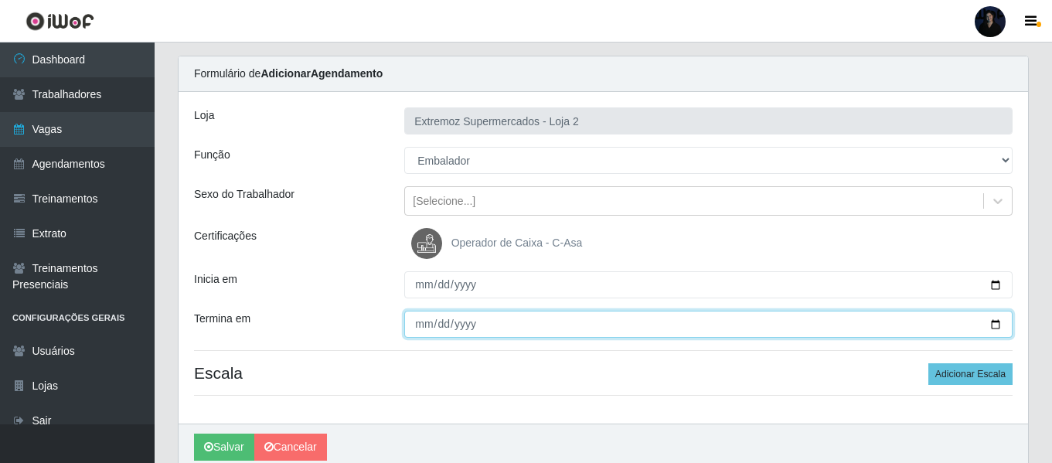
scroll to position [106, 0]
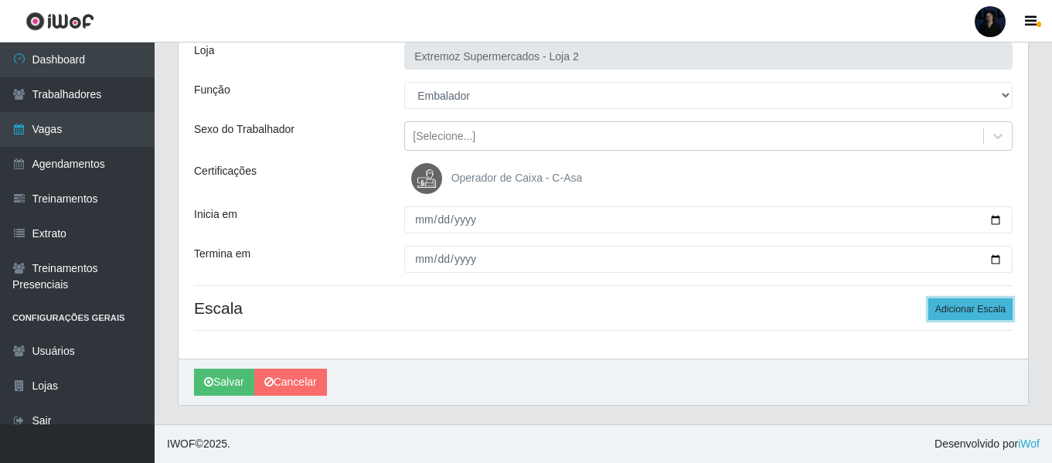
click at [988, 312] on button "Adicionar Escala" at bounding box center [971, 309] width 84 height 22
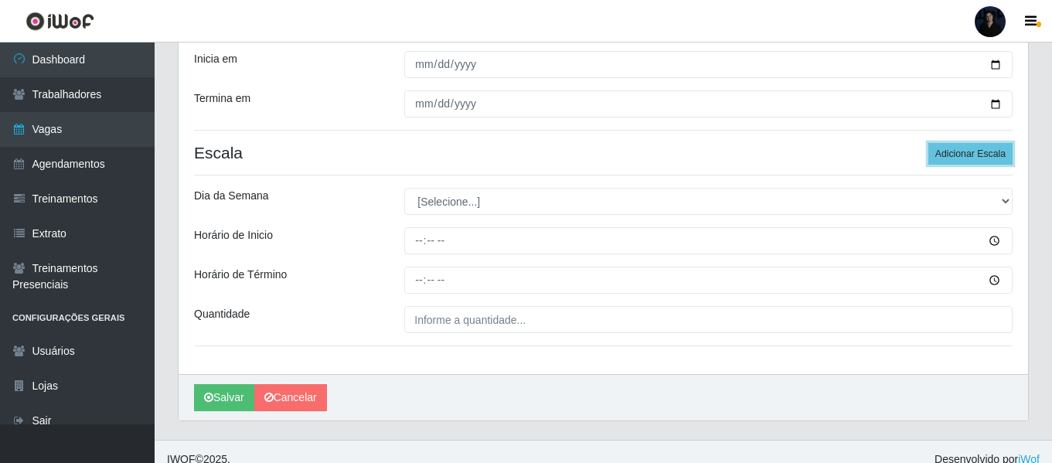
scroll to position [277, 0]
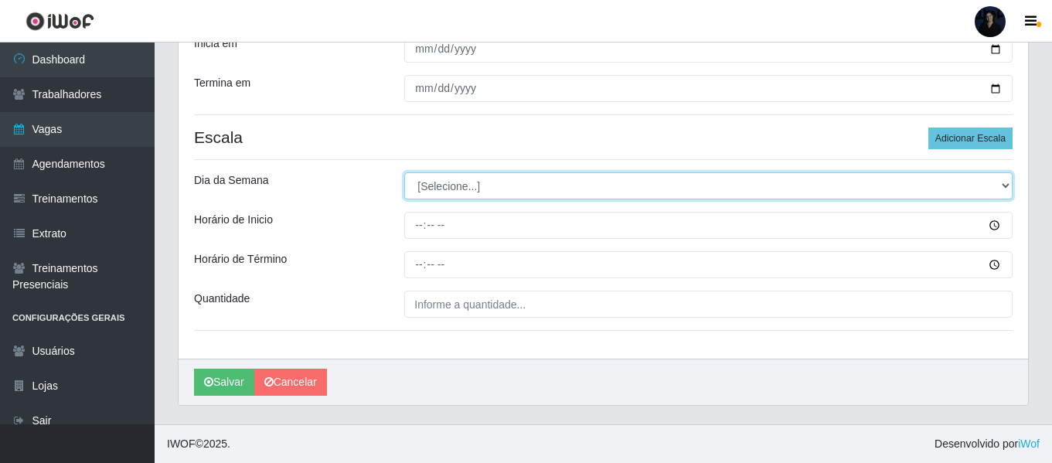
click at [490, 189] on select "[Selecione...] Segunda Terça Quarta Quinta Sexta Sábado Domingo" at bounding box center [708, 185] width 608 height 27
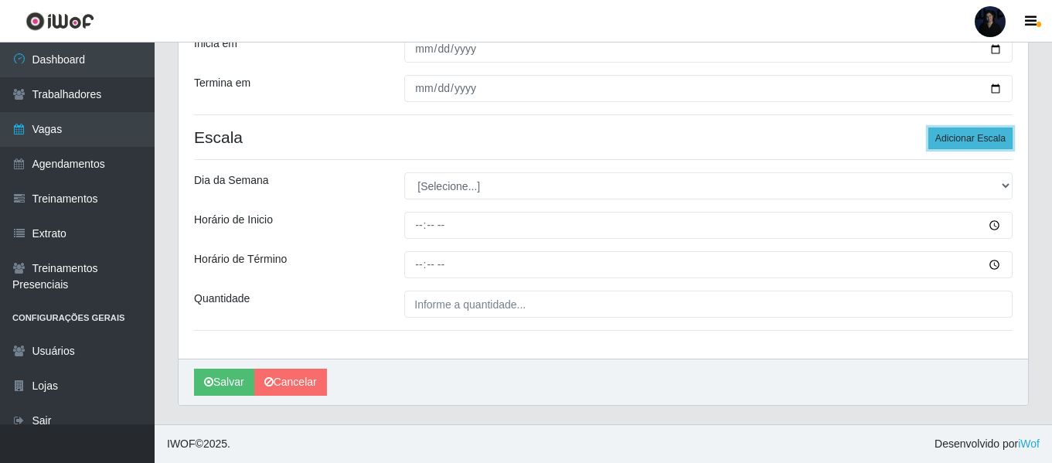
click at [992, 144] on button "Adicionar Escala" at bounding box center [971, 139] width 84 height 22
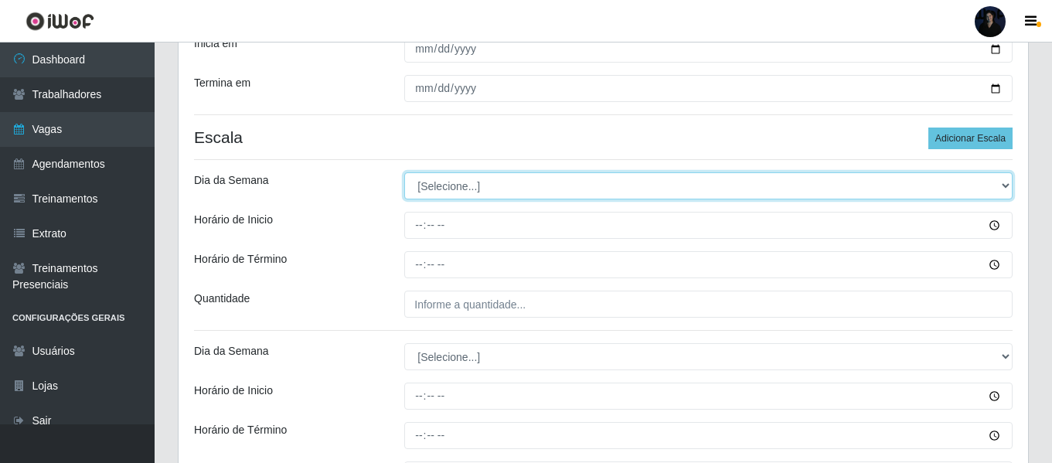
click at [561, 191] on select "[Selecione...] Segunda Terça Quarta Quinta Sexta Sábado Domingo" at bounding box center [708, 185] width 608 height 27
select select "1"
click at [404, 172] on select "[Selecione...] Segunda Terça Quarta Quinta Sexta Sábado Domingo" at bounding box center [708, 185] width 608 height 27
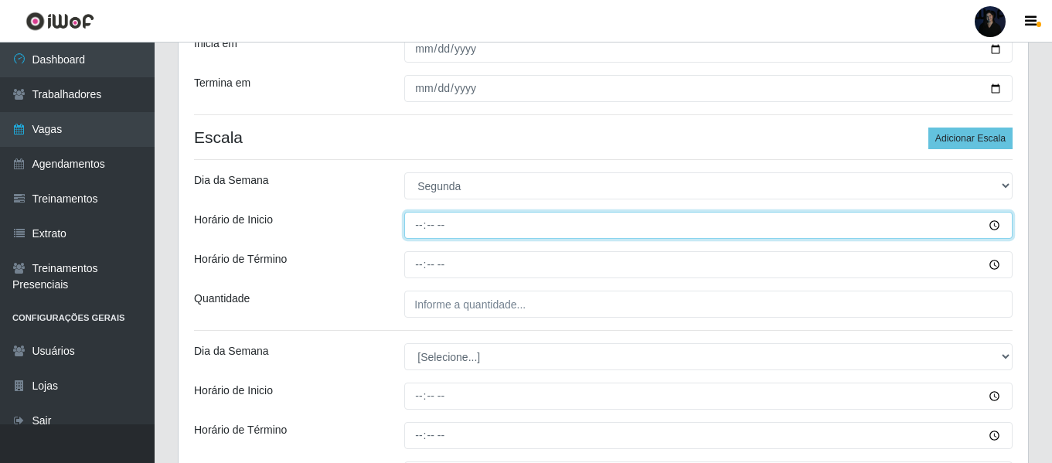
click at [418, 230] on input "Horário de Inicio" at bounding box center [708, 225] width 608 height 27
type input "14:00"
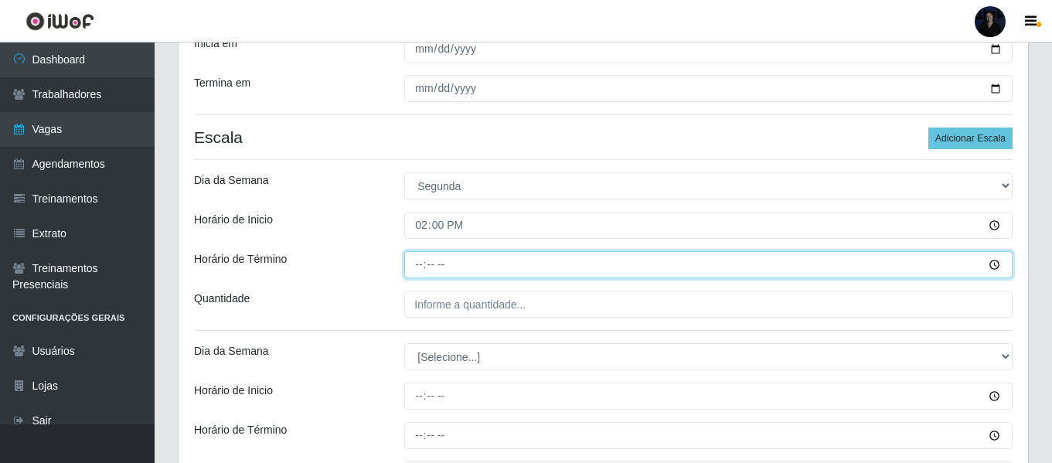
click at [420, 270] on input "Horário de Término" at bounding box center [708, 264] width 608 height 27
type input "20:00"
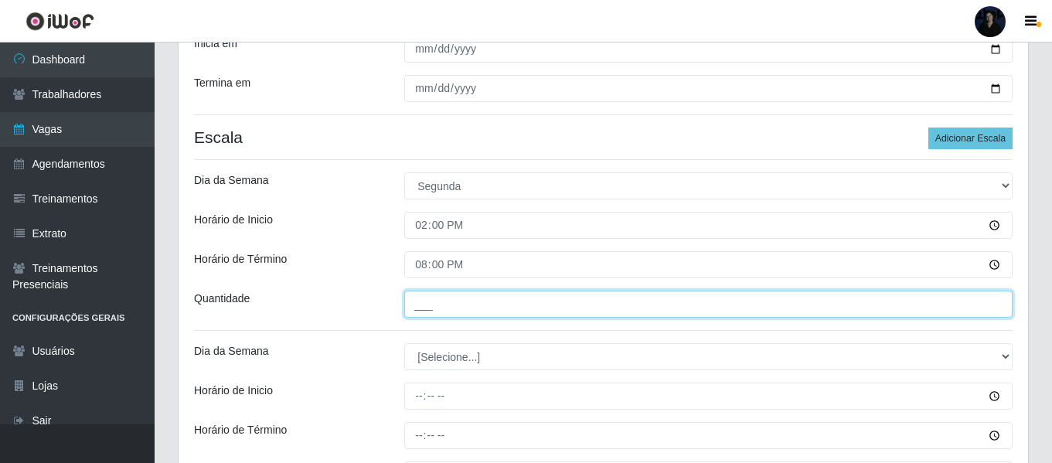
click at [409, 299] on input "___" at bounding box center [708, 304] width 608 height 27
type input "2__"
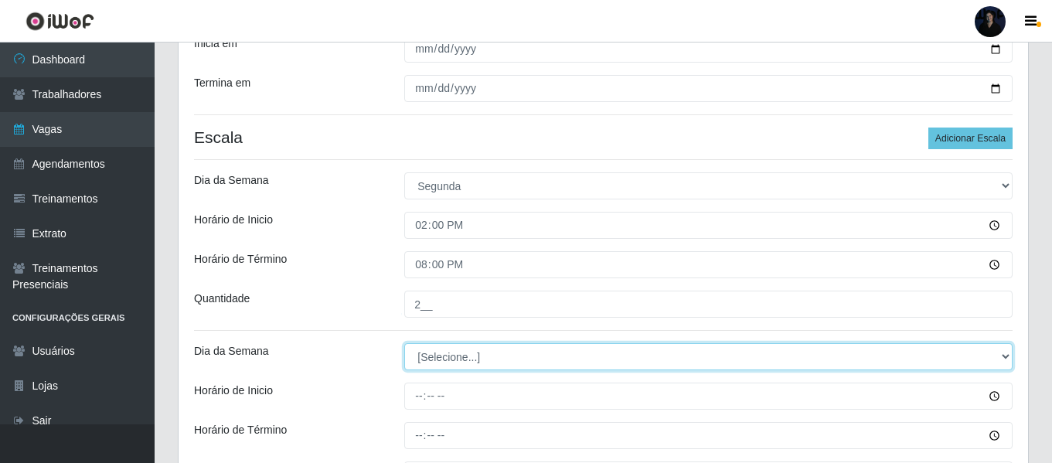
click at [433, 366] on select "[Selecione...] Segunda Terça Quarta Quinta Sexta Sábado Domingo" at bounding box center [708, 356] width 608 height 27
select select "2"
click at [404, 343] on select "[Selecione...] Segunda Terça Quarta Quinta Sexta Sábado Domingo" at bounding box center [708, 356] width 608 height 27
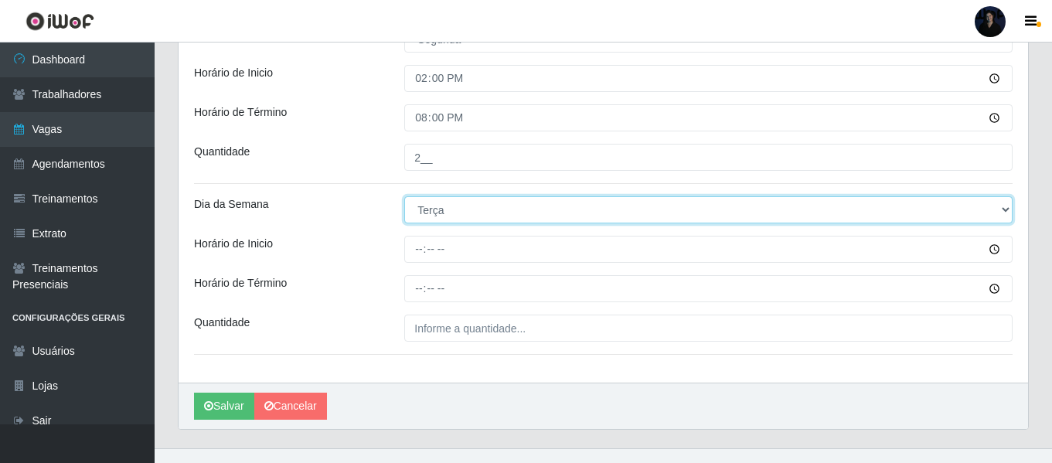
scroll to position [448, 0]
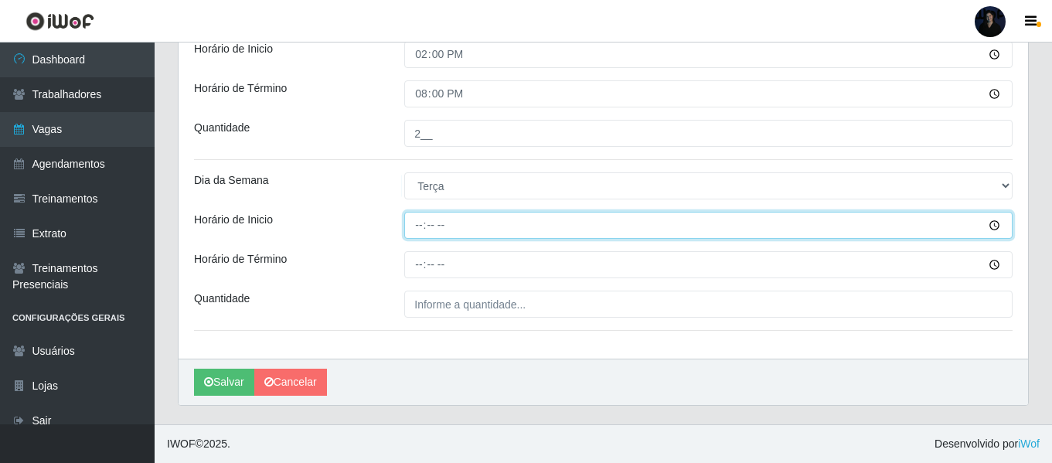
click at [421, 230] on input "Horário de Inicio" at bounding box center [708, 225] width 608 height 27
type input "14:00"
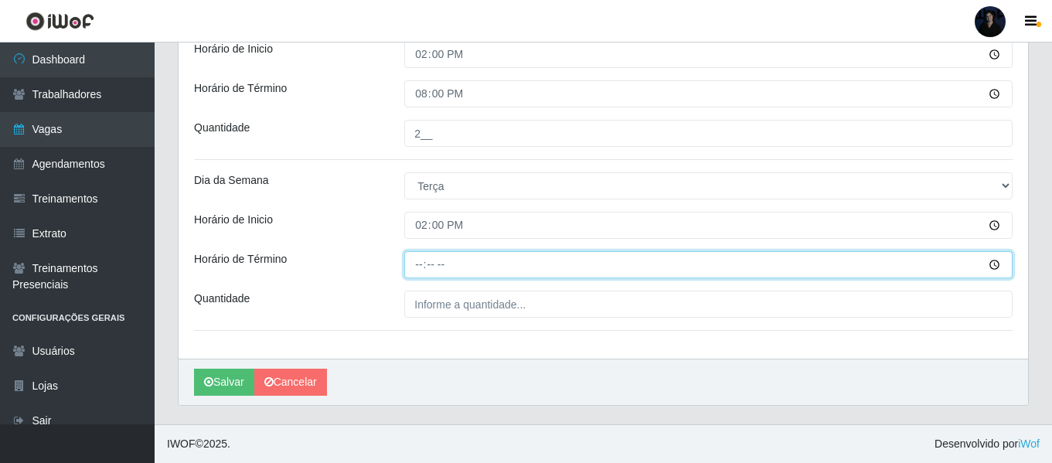
click at [421, 259] on input "Horário de Término" at bounding box center [708, 264] width 608 height 27
type input "20:00"
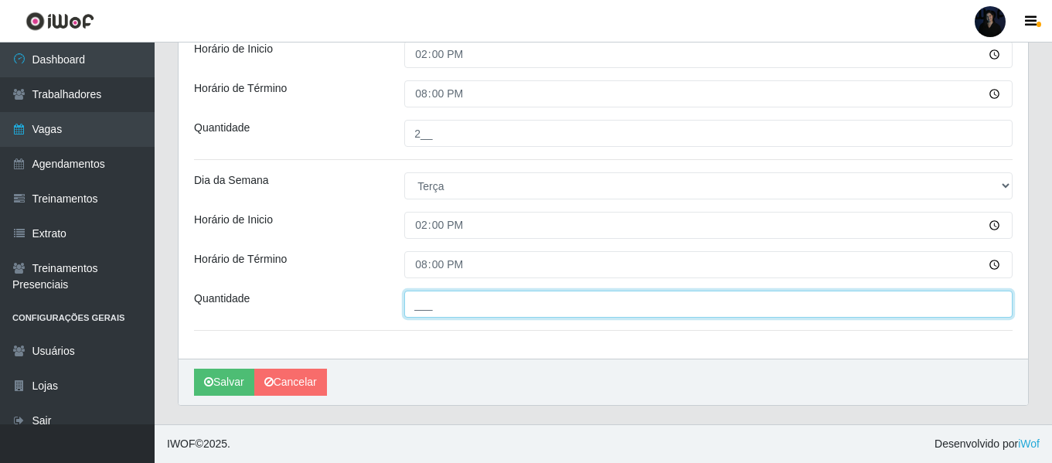
click at [411, 298] on input "___" at bounding box center [708, 304] width 608 height 27
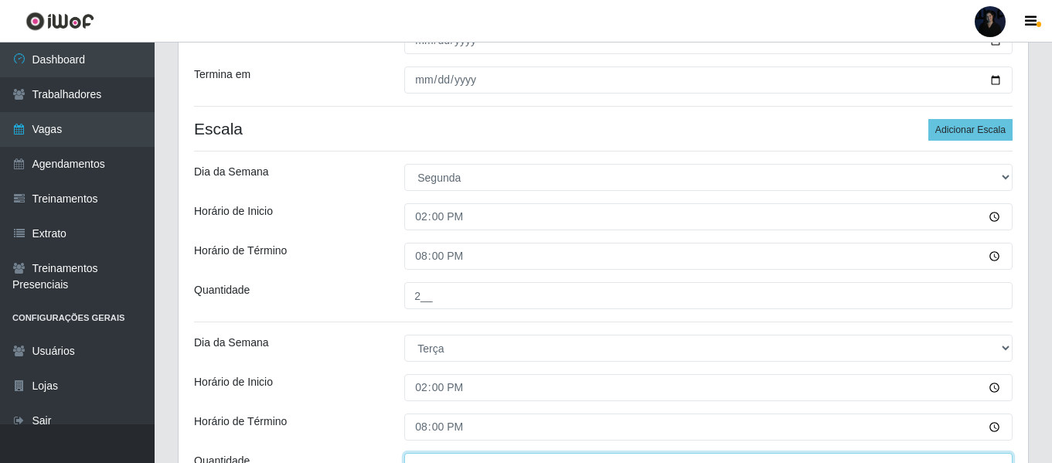
scroll to position [61, 0]
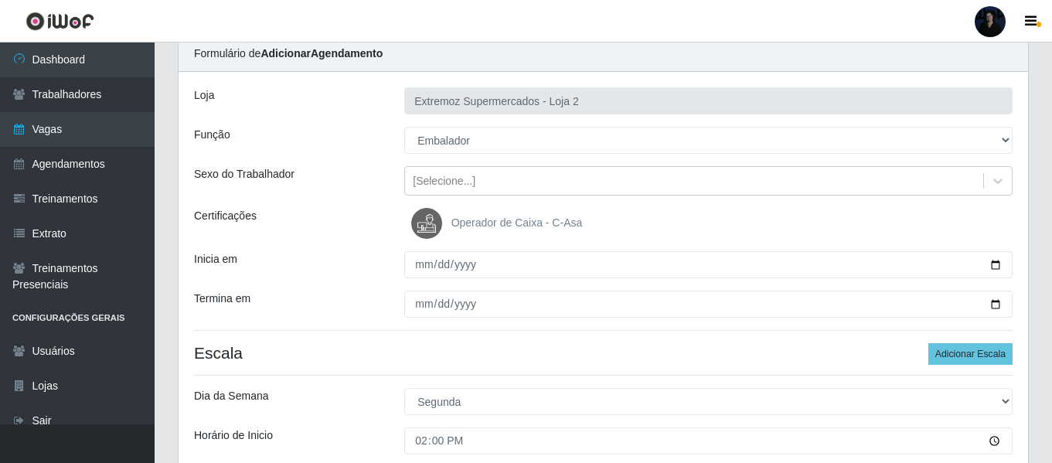
type input "2__"
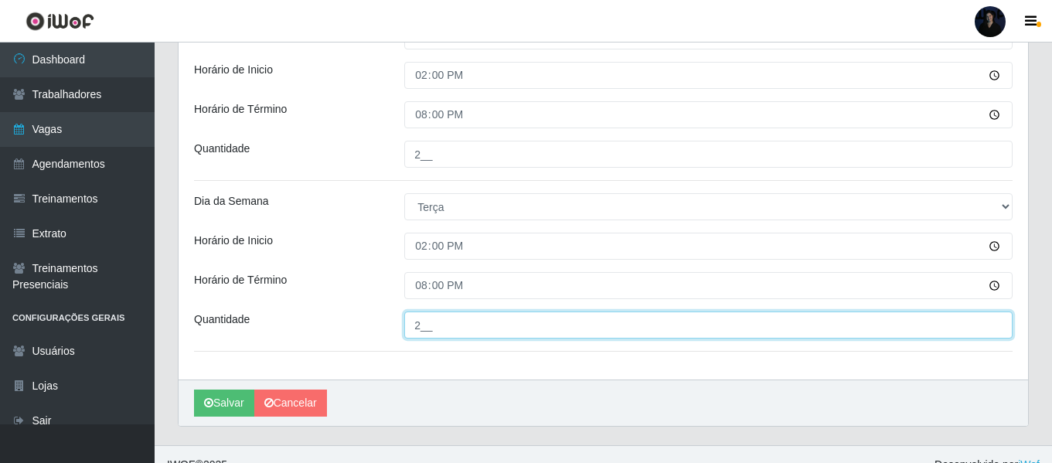
scroll to position [448, 0]
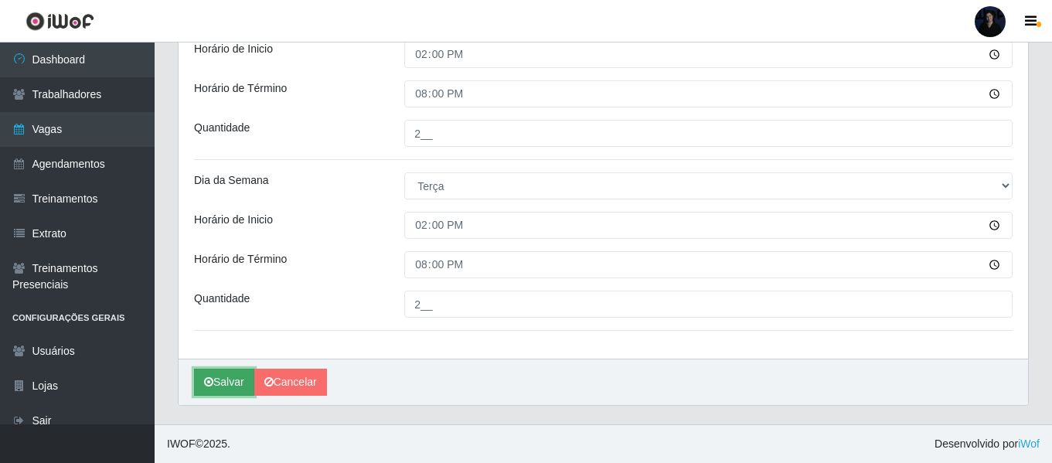
click at [234, 393] on button "Salvar" at bounding box center [224, 382] width 60 height 27
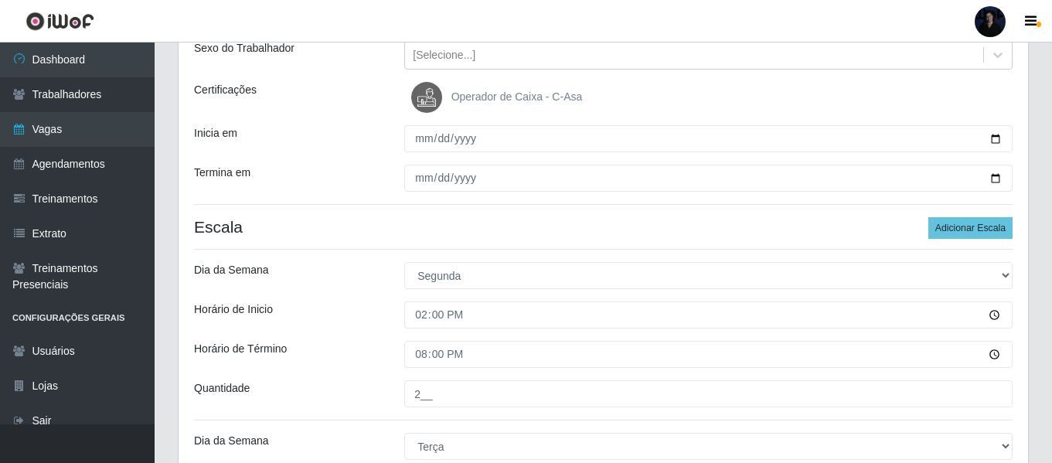
scroll to position [0, 0]
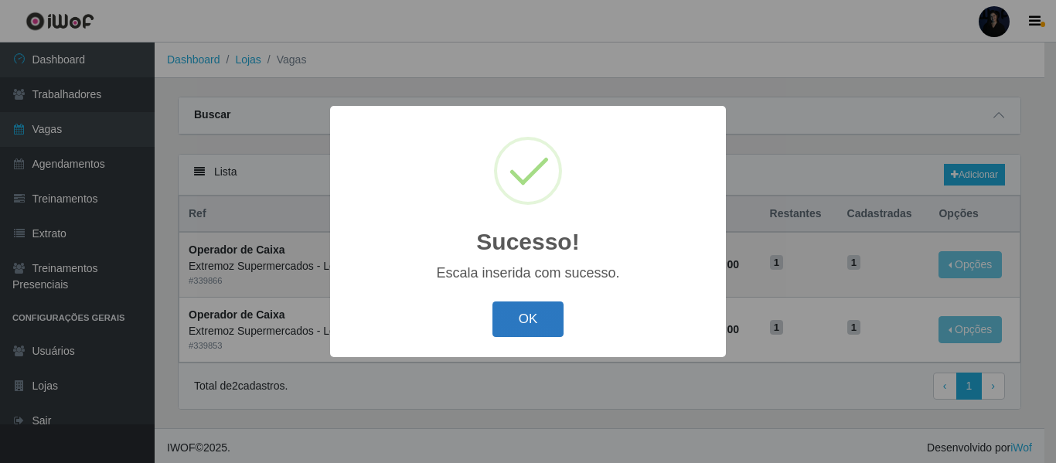
click at [523, 321] on button "OK" at bounding box center [529, 320] width 72 height 36
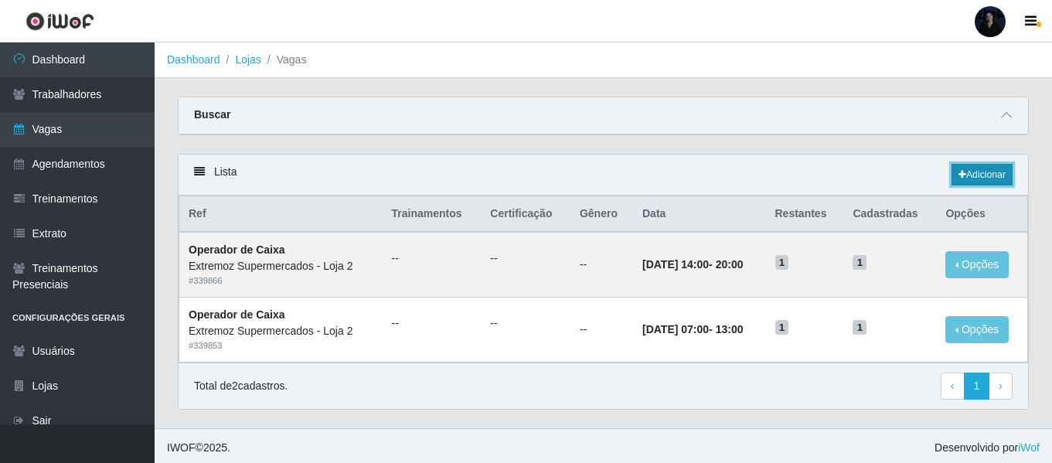
click at [977, 172] on link "Adicionar" at bounding box center [982, 175] width 61 height 22
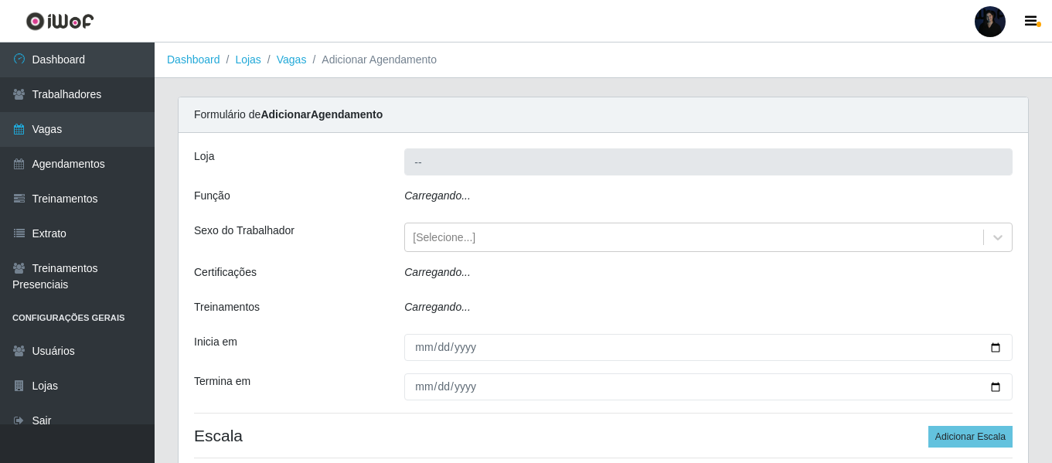
type input "Extremoz Supermercados - Loja 2"
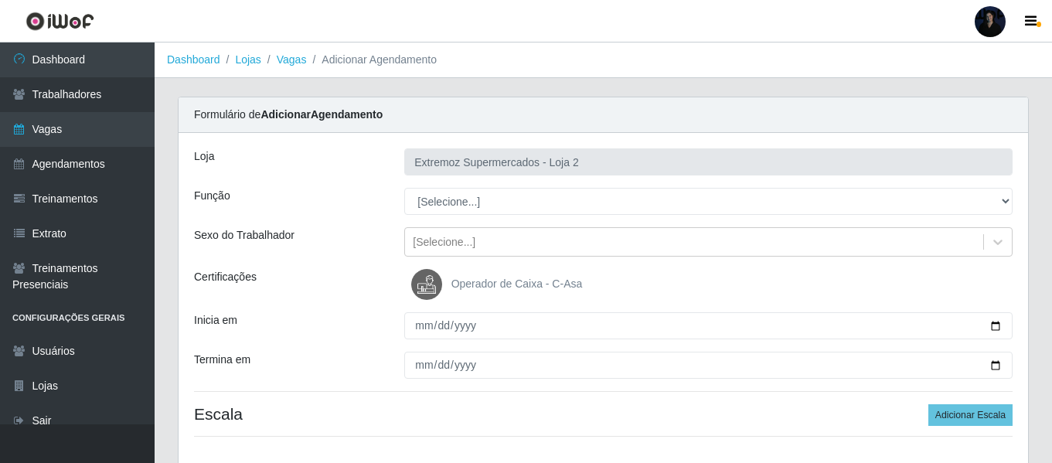
click at [632, 70] on ol "Dashboard Lojas Vagas Adicionar Agendamento" at bounding box center [604, 61] width 898 height 36
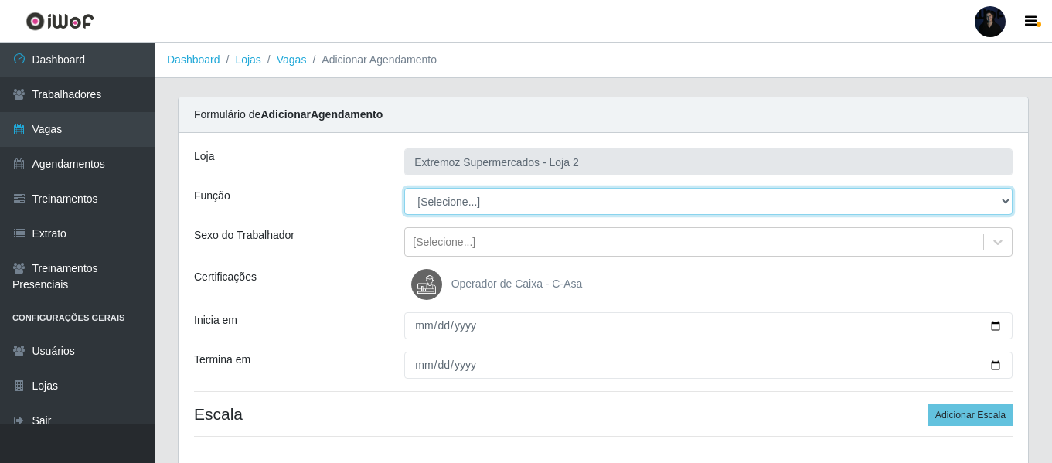
click at [472, 199] on select "[Selecione...] Embalador Embalador + Embalador ++ Operador de Caixa Operador de…" at bounding box center [708, 201] width 608 height 27
select select "1"
click at [404, 188] on select "[Selecione...] Embalador Embalador + Embalador ++ Operador de Caixa Operador de…" at bounding box center [708, 201] width 608 height 27
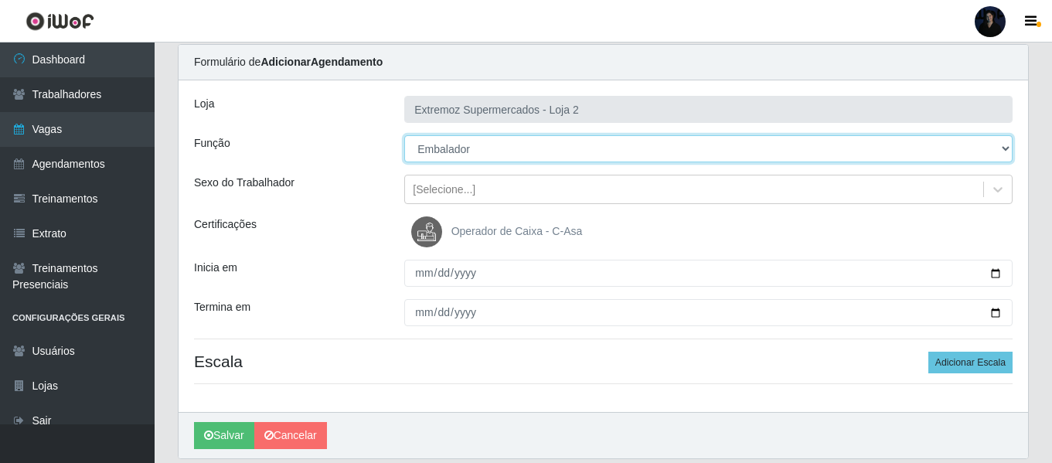
scroll to position [106, 0]
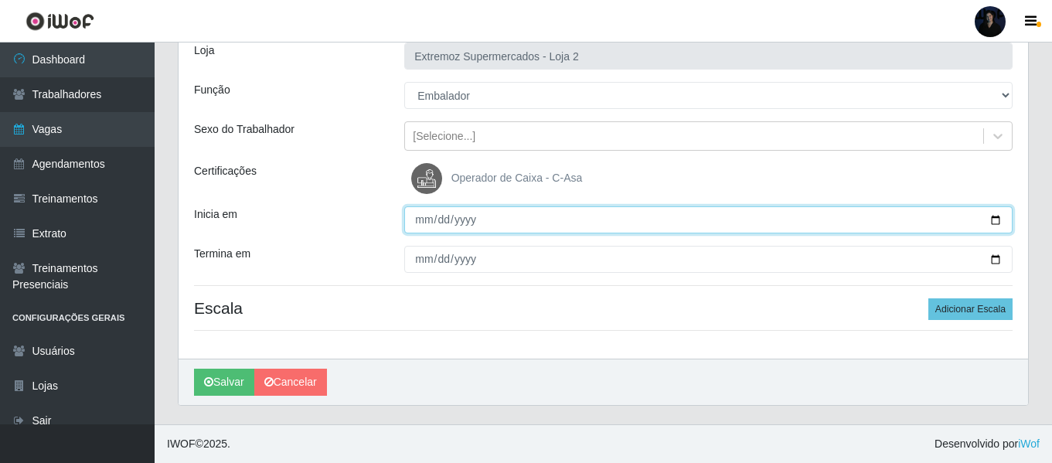
click at [992, 217] on input "Inicia em" at bounding box center [708, 219] width 608 height 27
type input "[DATE]"
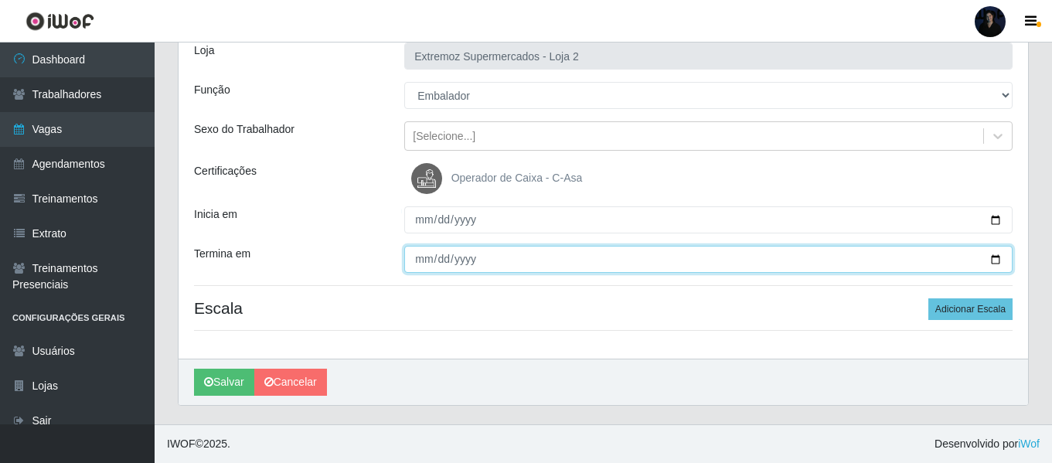
click at [994, 262] on input "Termina em" at bounding box center [708, 259] width 608 height 27
type input "[DATE]"
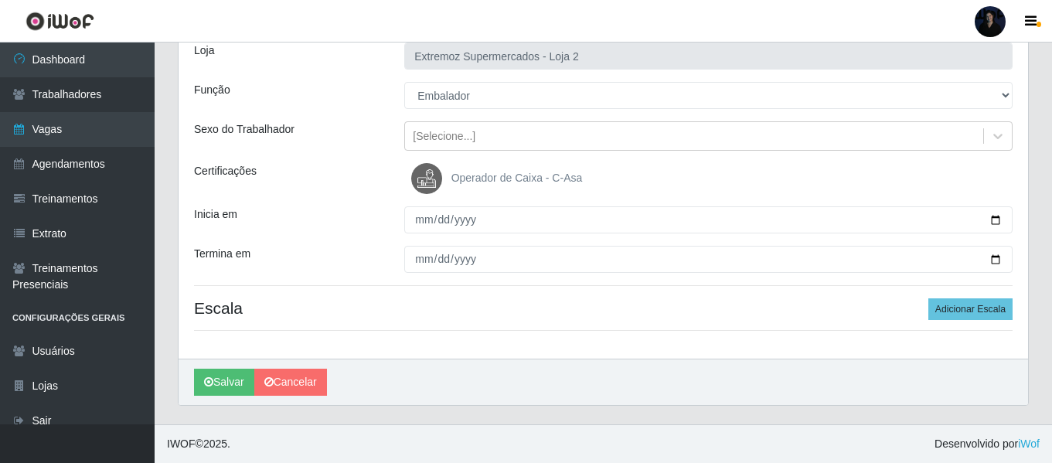
click at [564, 316] on h4 "Escala Adicionar Escala" at bounding box center [603, 307] width 819 height 19
click at [940, 312] on button "Adicionar Escala" at bounding box center [971, 309] width 84 height 22
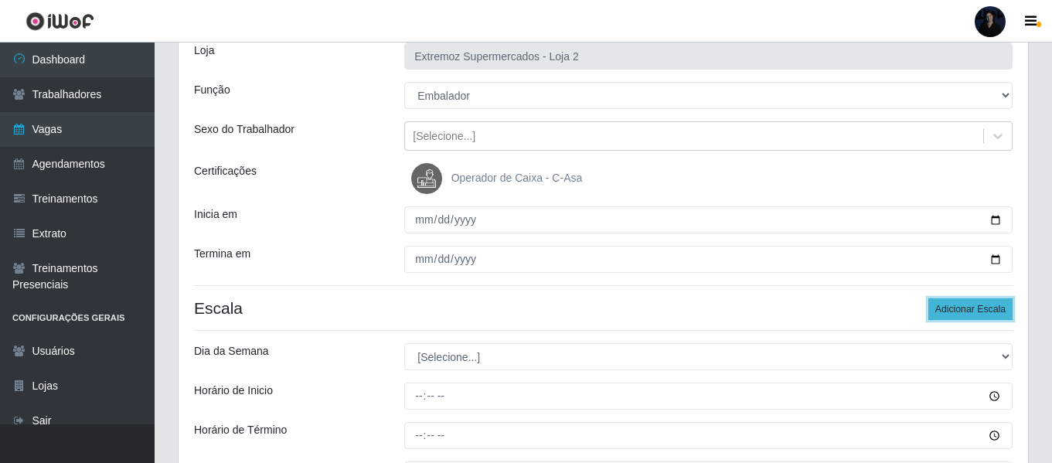
click at [945, 308] on button "Adicionar Escala" at bounding box center [971, 309] width 84 height 22
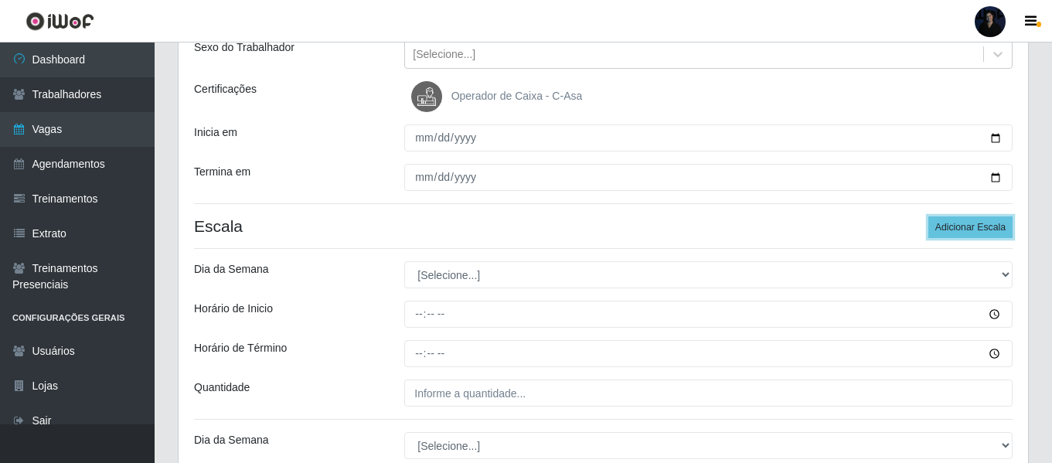
scroll to position [261, 0]
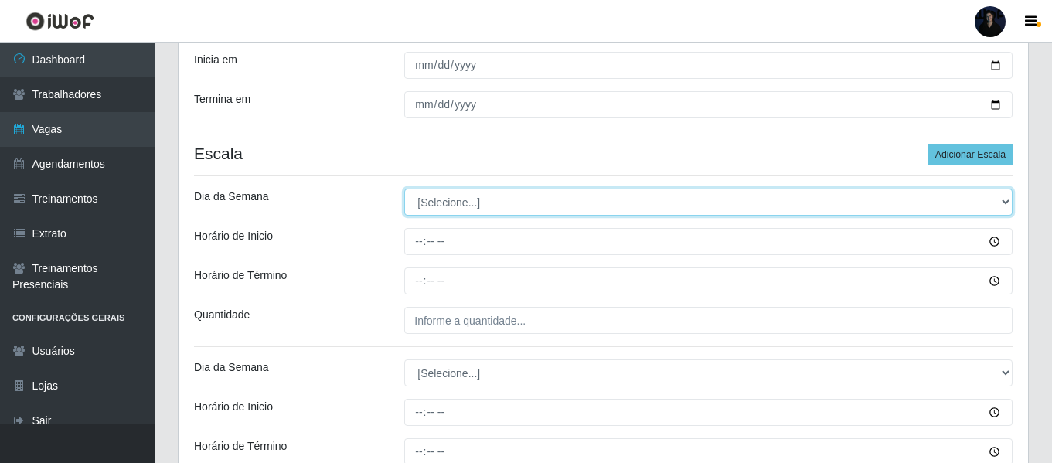
click at [440, 203] on select "[Selecione...] Segunda Terça Quarta Quinta Sexta Sábado Domingo" at bounding box center [708, 202] width 608 height 27
select select "2"
click at [404, 189] on select "[Selecione...] Segunda Terça Quarta Quinta Sexta Sábado Domingo" at bounding box center [708, 202] width 608 height 27
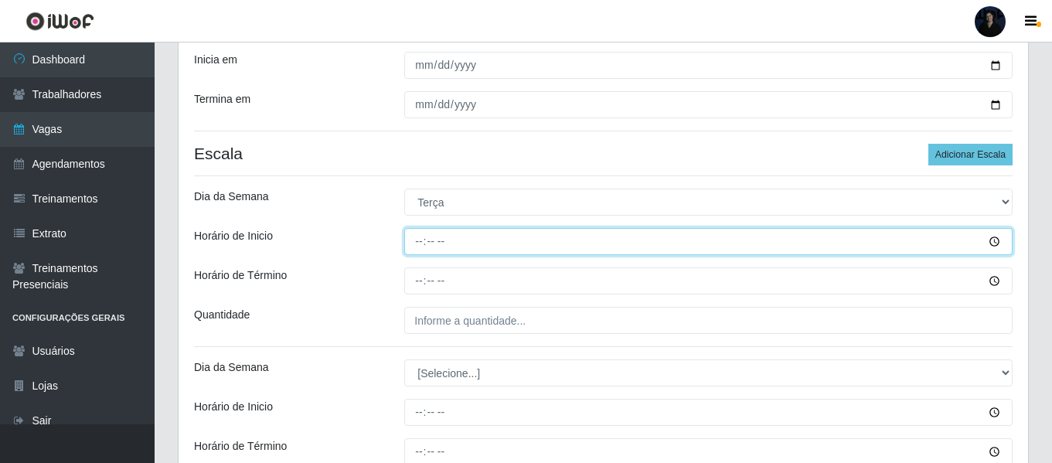
click at [421, 234] on input "Horário de Inicio" at bounding box center [708, 241] width 608 height 27
type input "14:00"
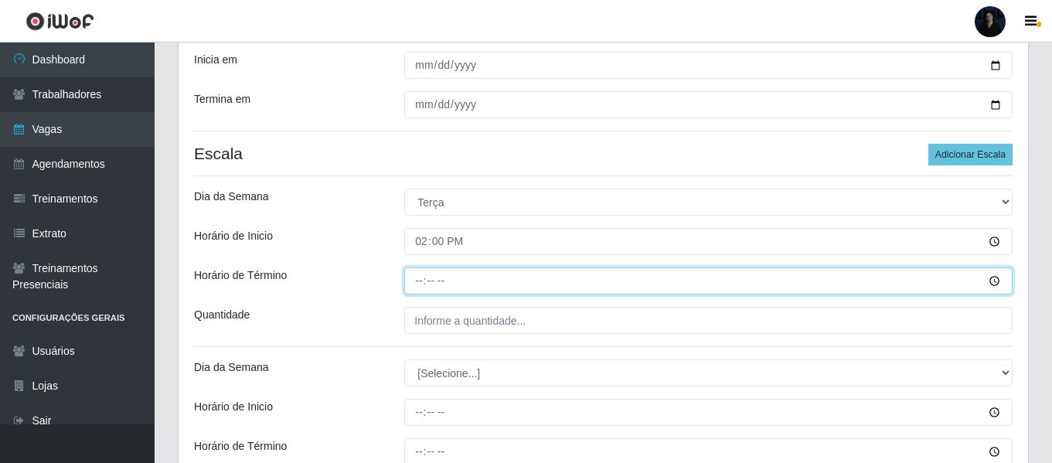
click at [417, 280] on input "Horário de Término" at bounding box center [708, 281] width 608 height 27
type input "20:00"
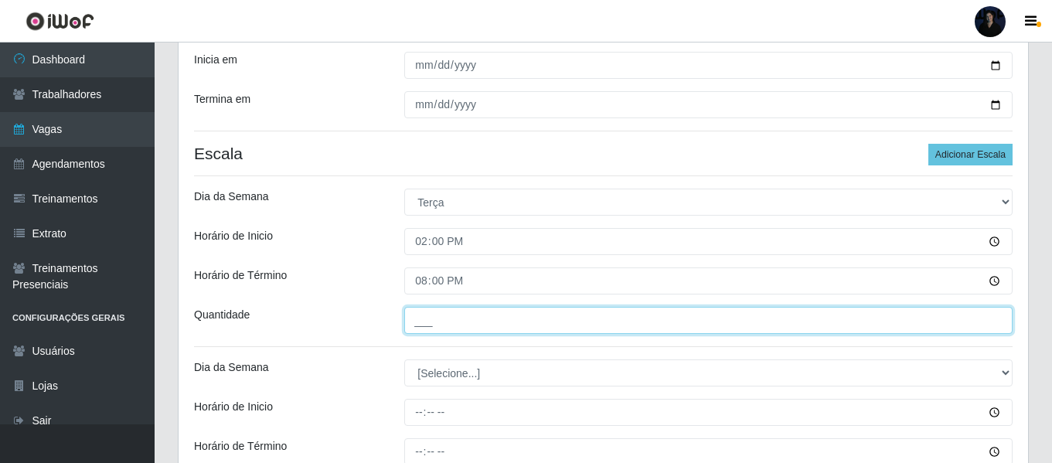
click at [424, 322] on input "___" at bounding box center [708, 320] width 608 height 27
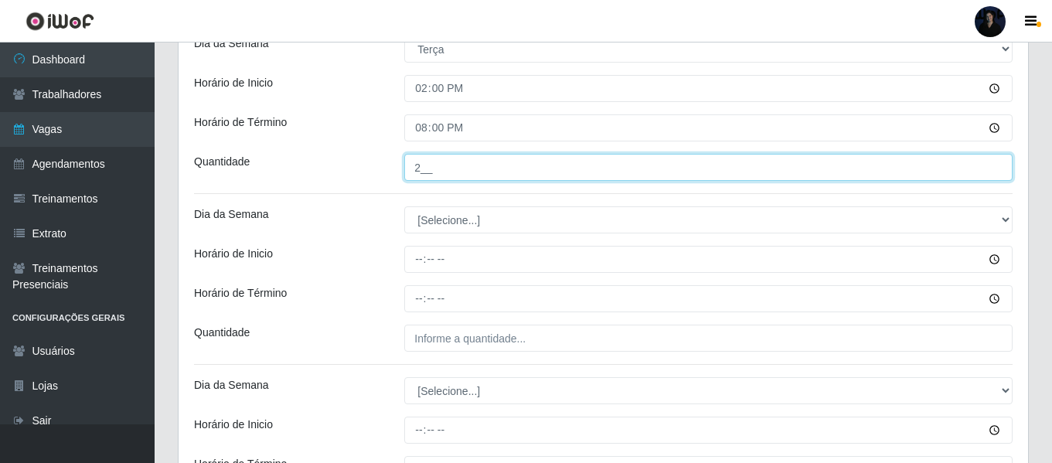
scroll to position [415, 0]
type input "2__"
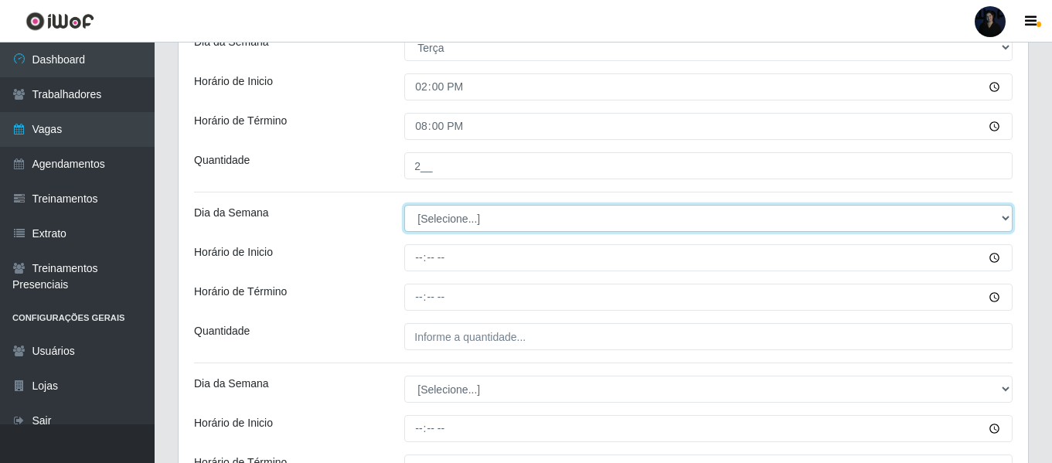
click at [441, 221] on select "[Selecione...] Segunda Terça Quarta Quinta Sexta Sábado Domingo" at bounding box center [708, 218] width 608 height 27
select select "3"
click at [404, 205] on select "[Selecione...] Segunda Terça Quarta Quinta Sexta Sábado Domingo" at bounding box center [708, 218] width 608 height 27
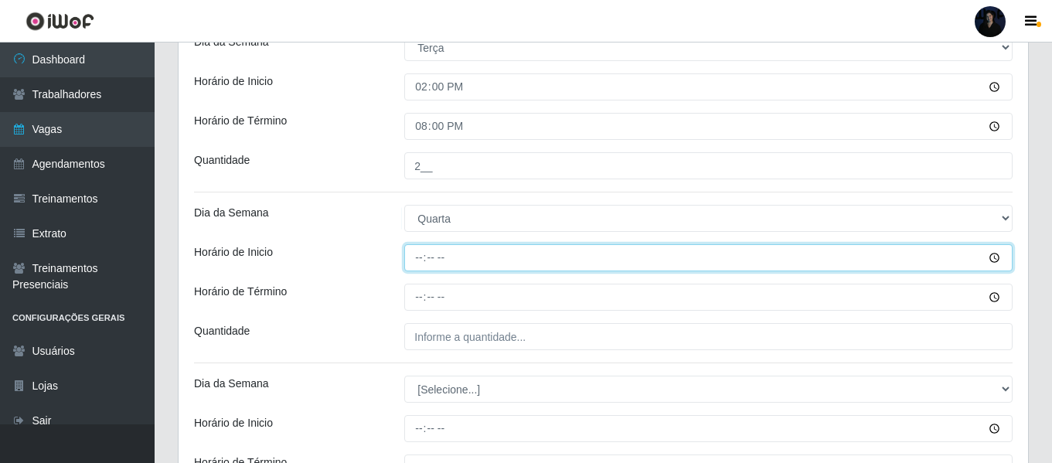
click at [422, 260] on input "Horário de Inicio" at bounding box center [708, 257] width 608 height 27
type input "14:00"
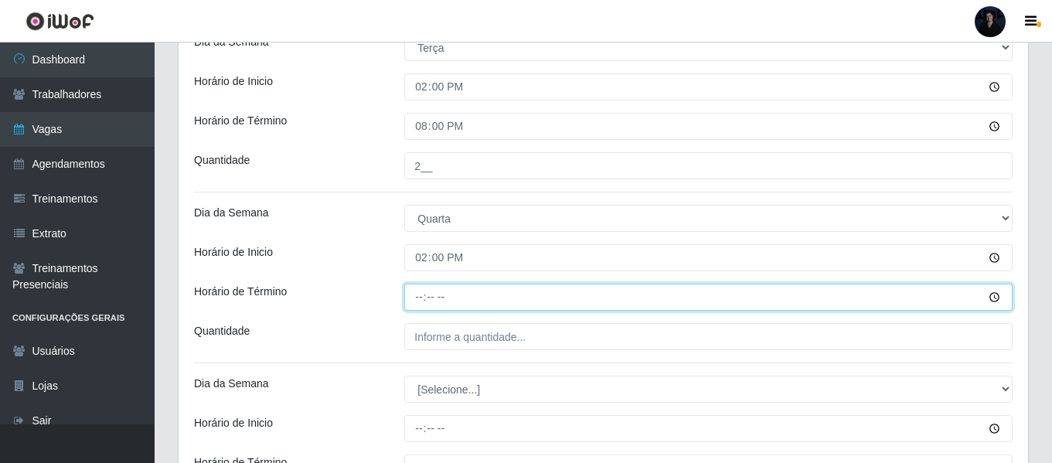
click at [420, 304] on input "Horário de Término" at bounding box center [708, 297] width 608 height 27
type input "20:00"
click at [424, 301] on input "20:00" at bounding box center [708, 297] width 608 height 27
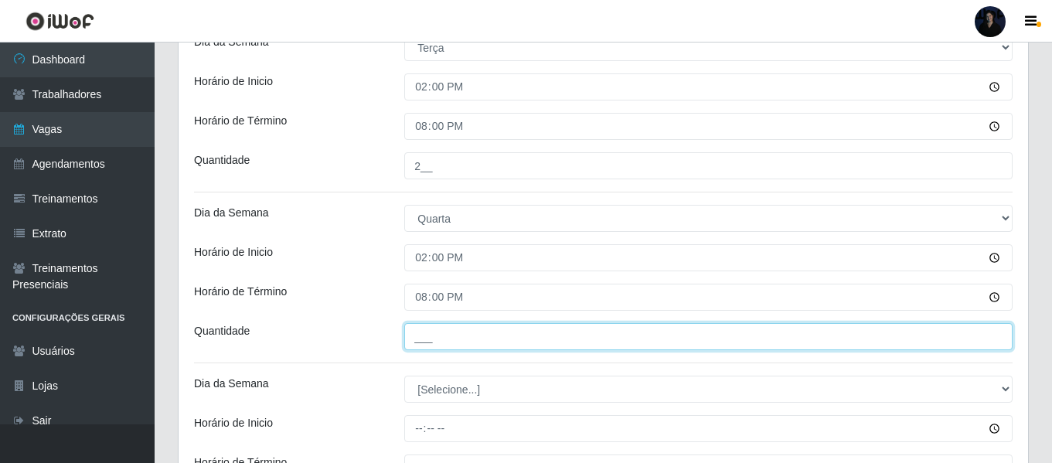
click at [427, 333] on input "___" at bounding box center [708, 336] width 608 height 27
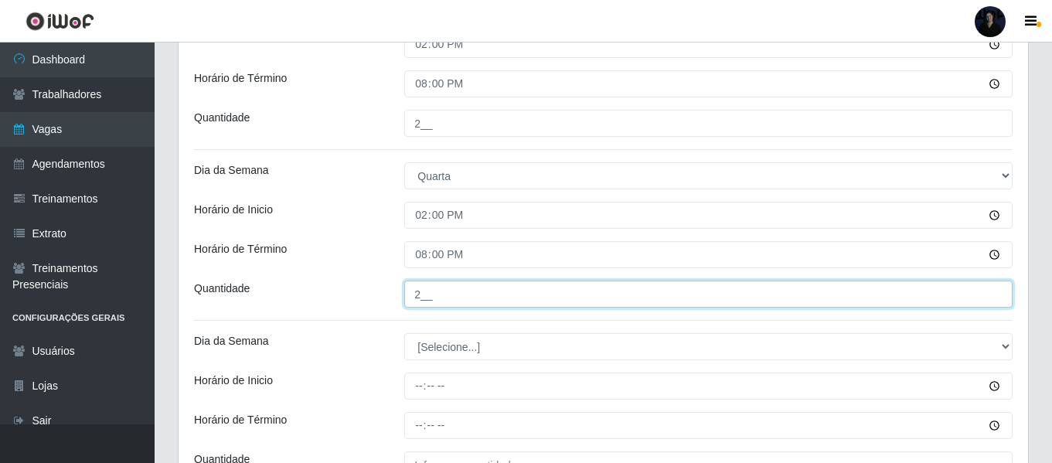
scroll to position [570, 0]
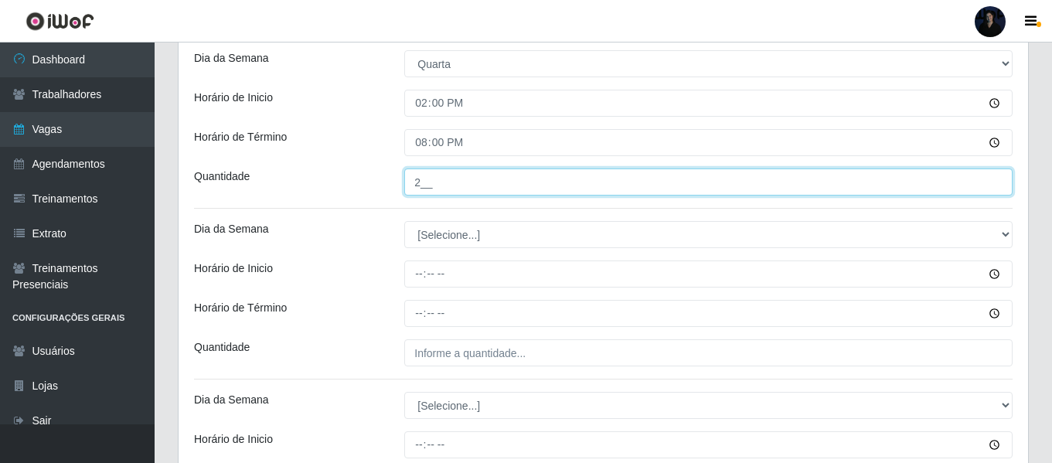
type input "2__"
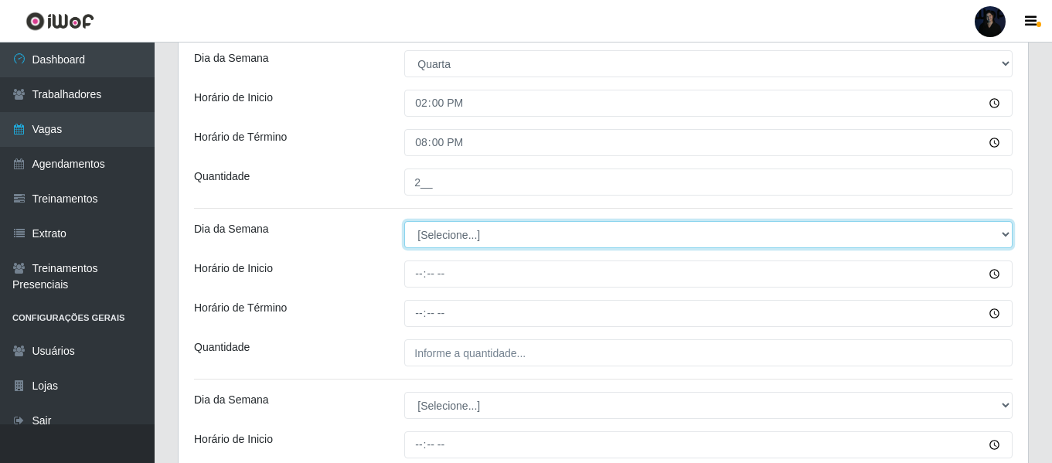
click at [435, 245] on select "[Selecione...] Segunda Terça Quarta Quinta Sexta Sábado Domingo" at bounding box center [708, 234] width 608 height 27
select select "4"
click at [404, 221] on select "[Selecione...] Segunda Terça Quarta Quinta Sexta Sábado Domingo" at bounding box center [708, 234] width 608 height 27
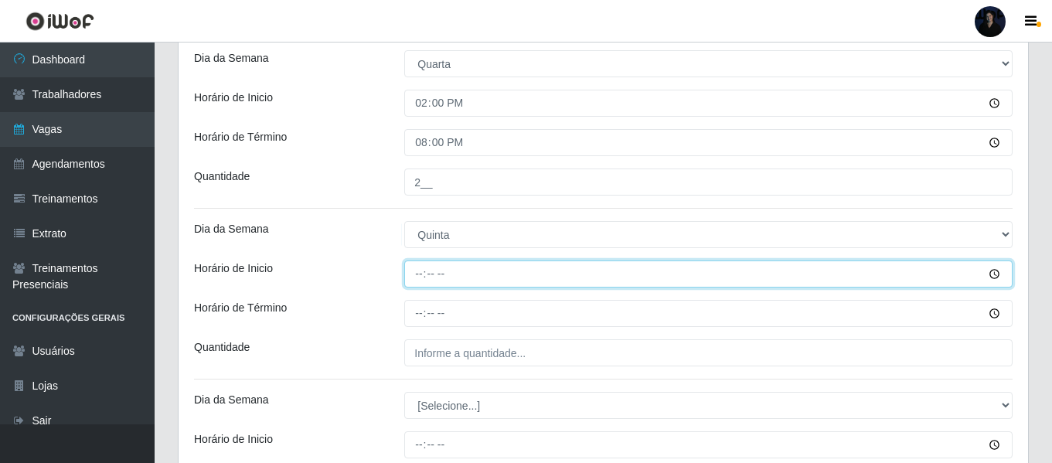
click at [420, 272] on input "Horário de Inicio" at bounding box center [708, 274] width 608 height 27
type input "14:00"
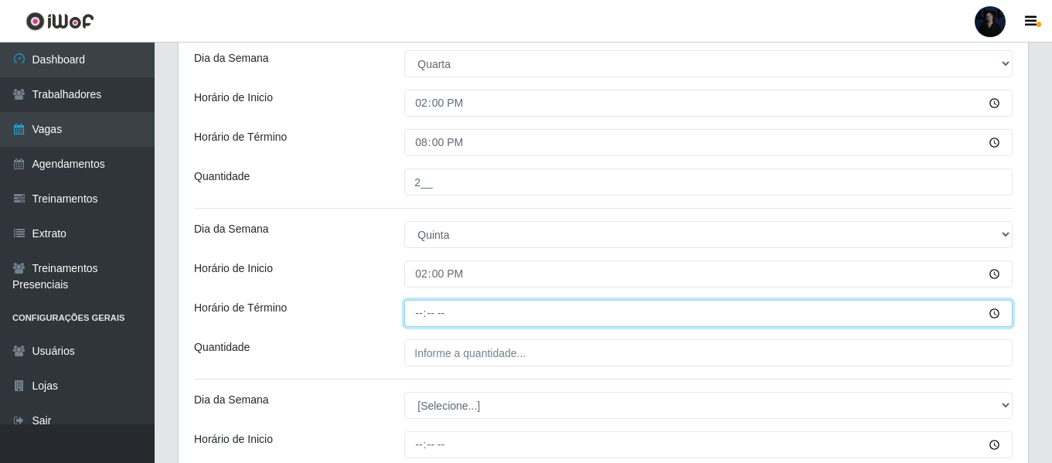
click at [421, 310] on input "Horário de Término" at bounding box center [708, 313] width 608 height 27
type input "20:00"
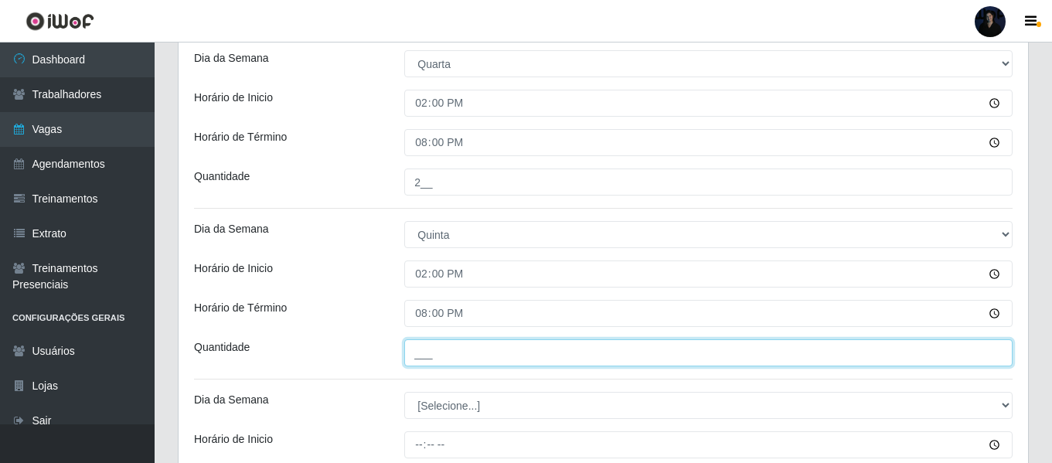
click at [420, 348] on input "___" at bounding box center [708, 352] width 608 height 27
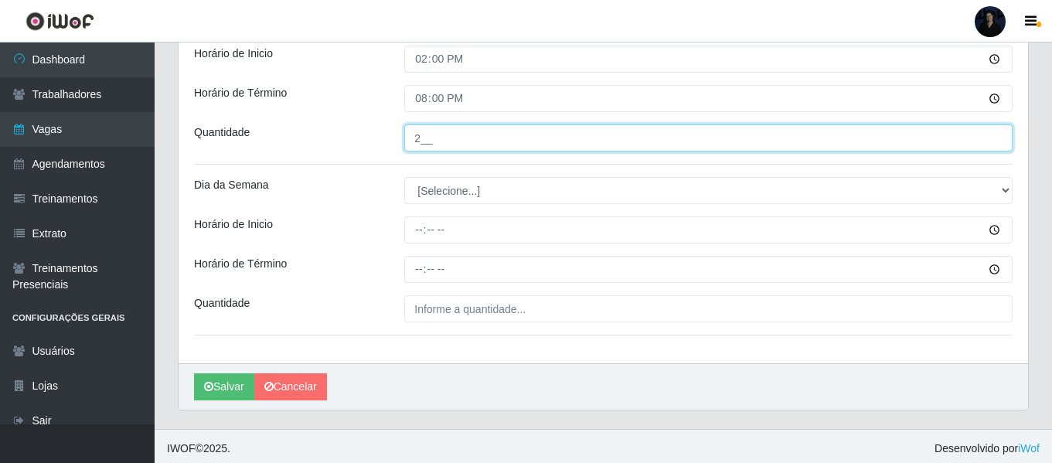
scroll to position [789, 0]
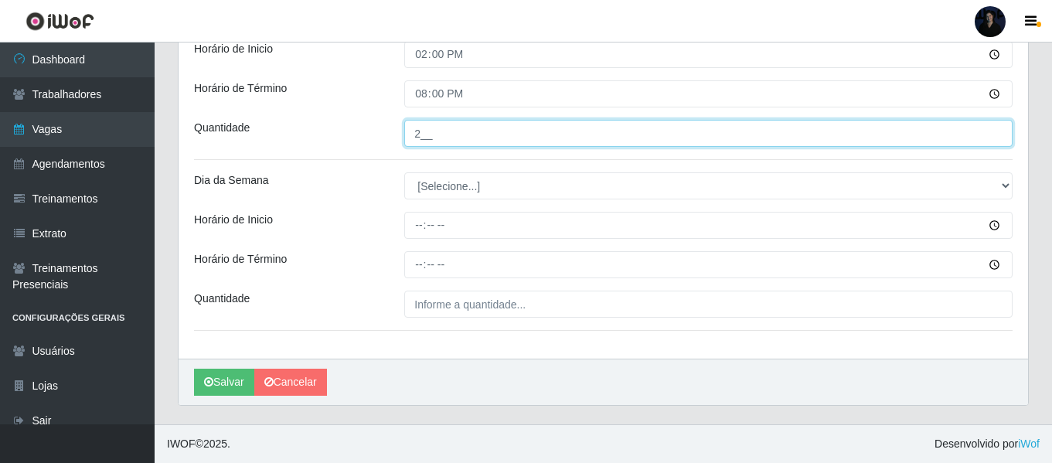
type input "2__"
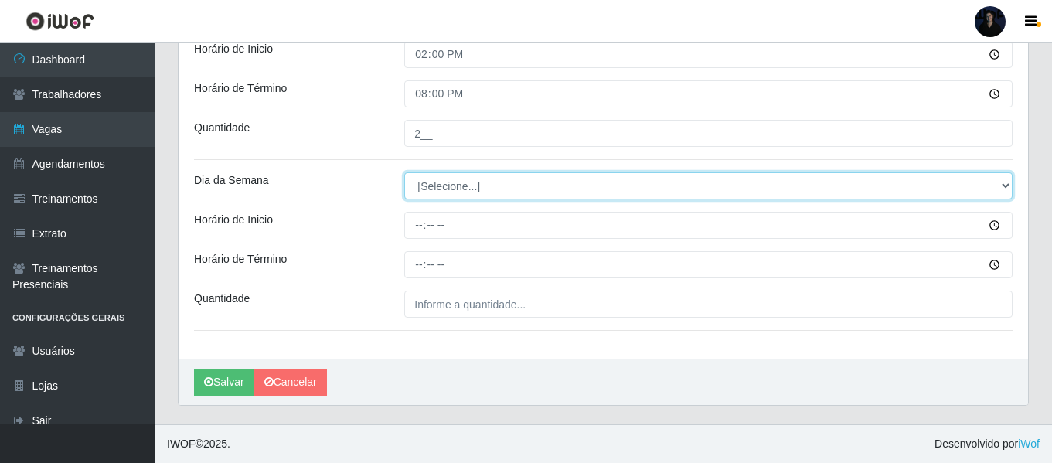
click at [426, 186] on select "[Selecione...] Segunda Terça Quarta Quinta Sexta Sábado Domingo" at bounding box center [708, 185] width 608 height 27
select select "5"
click at [404, 172] on select "[Selecione...] Segunda Terça Quarta Quinta Sexta Sábado Domingo" at bounding box center [708, 185] width 608 height 27
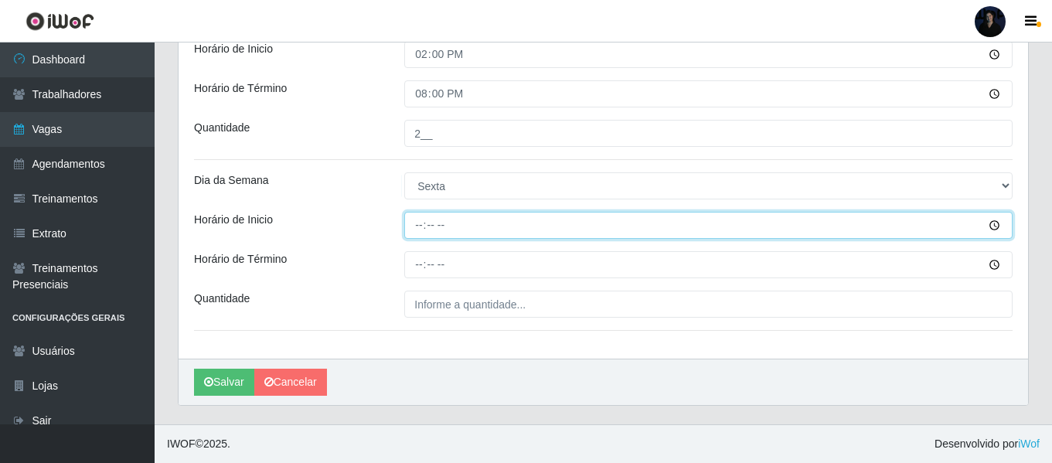
click at [420, 225] on input "Horário de Inicio" at bounding box center [708, 225] width 608 height 27
type input "14:00"
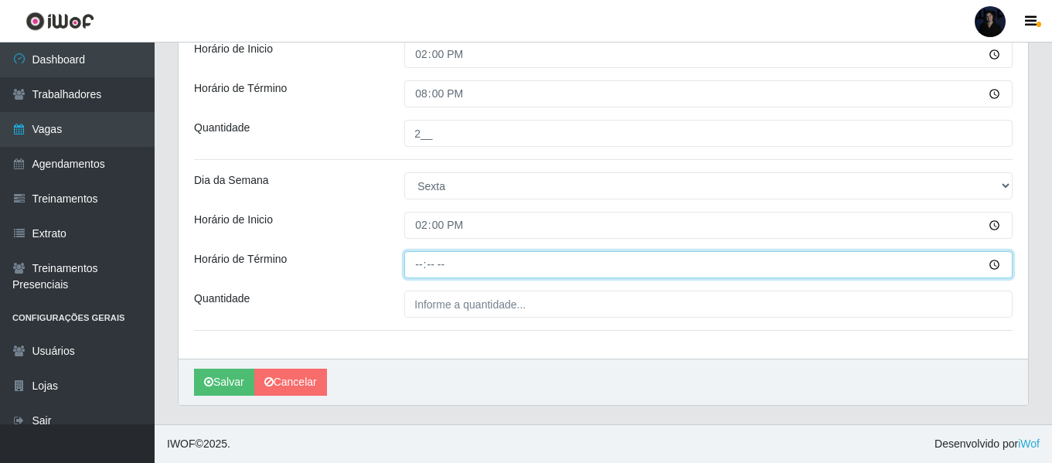
click at [422, 268] on input "Horário de Término" at bounding box center [708, 264] width 608 height 27
type input "20:00"
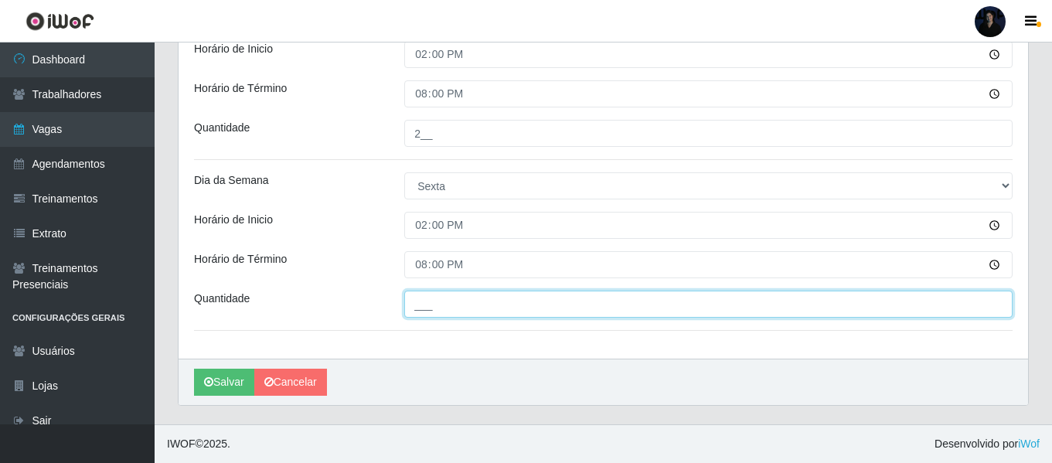
click at [427, 303] on input "___" at bounding box center [708, 304] width 608 height 27
type input "2__"
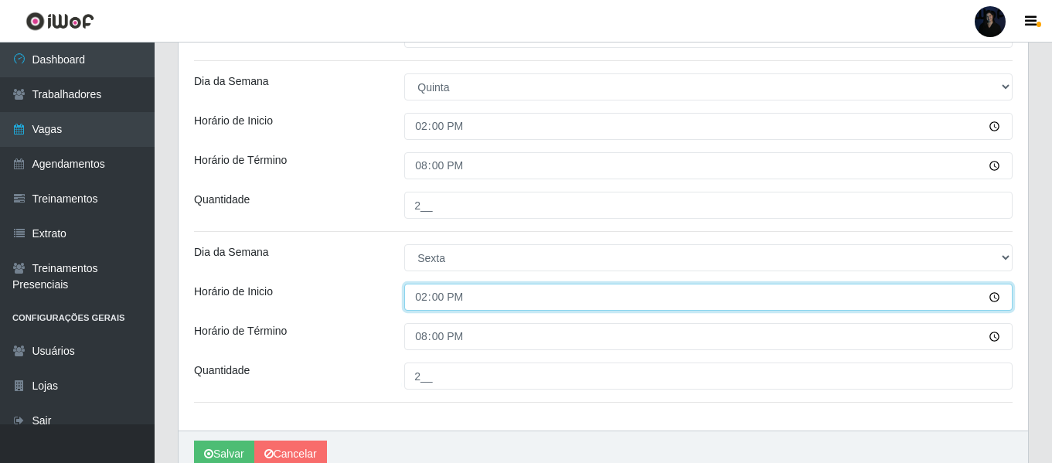
drag, startPoint x: 543, startPoint y: 254, endPoint x: 537, endPoint y: 264, distance: 11.4
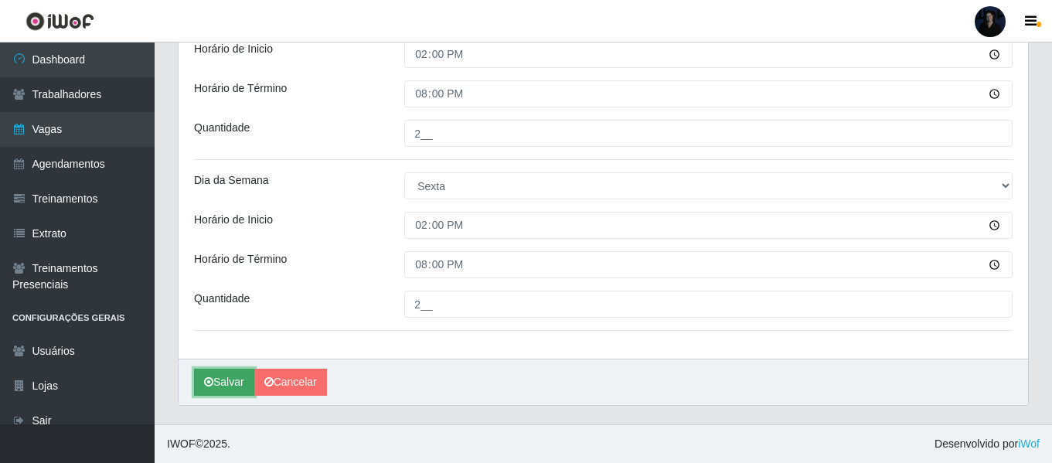
click at [210, 384] on icon "submit" at bounding box center [208, 382] width 9 height 11
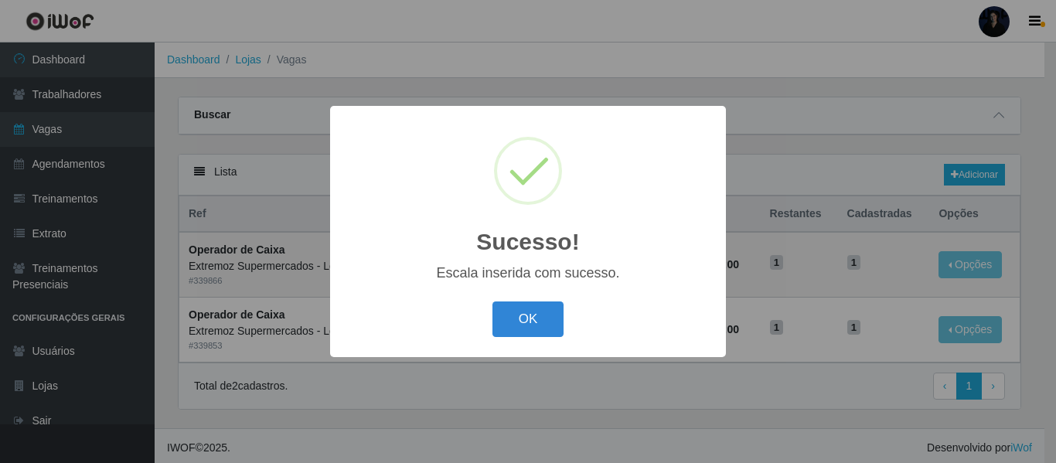
click at [649, 50] on div "Sucesso! × Escala inserida com sucesso. OK Cancel" at bounding box center [528, 231] width 1056 height 463
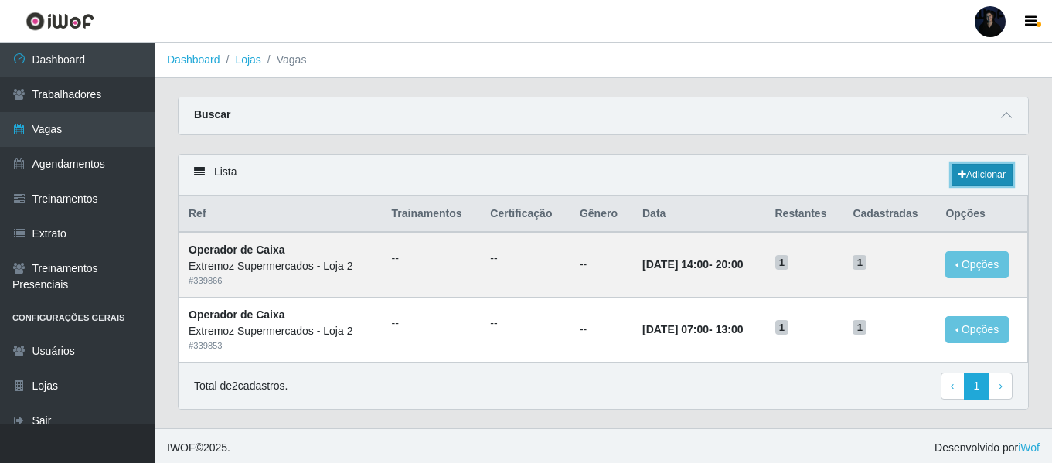
click at [984, 172] on link "Adicionar" at bounding box center [982, 175] width 61 height 22
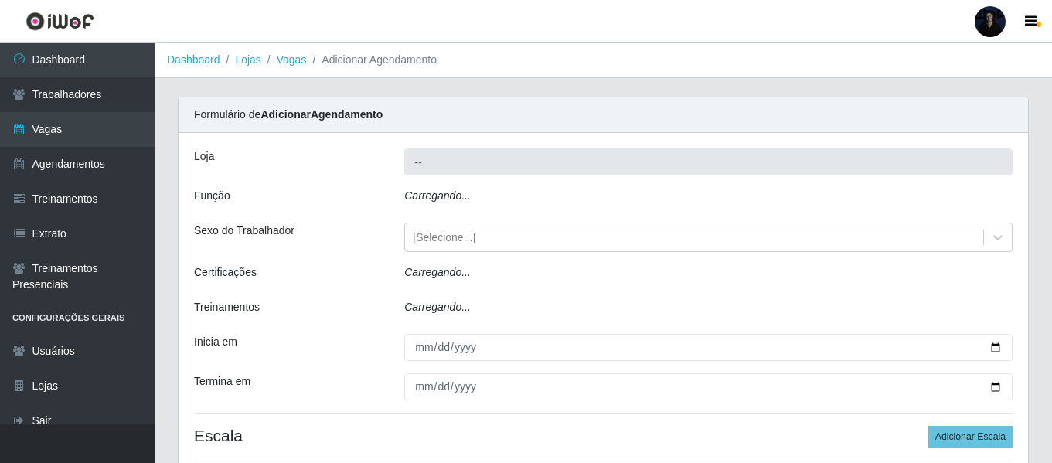
type input "Extremoz Supermercados - Loja 2"
click at [450, 196] on icon "Carregando..." at bounding box center [437, 195] width 66 height 12
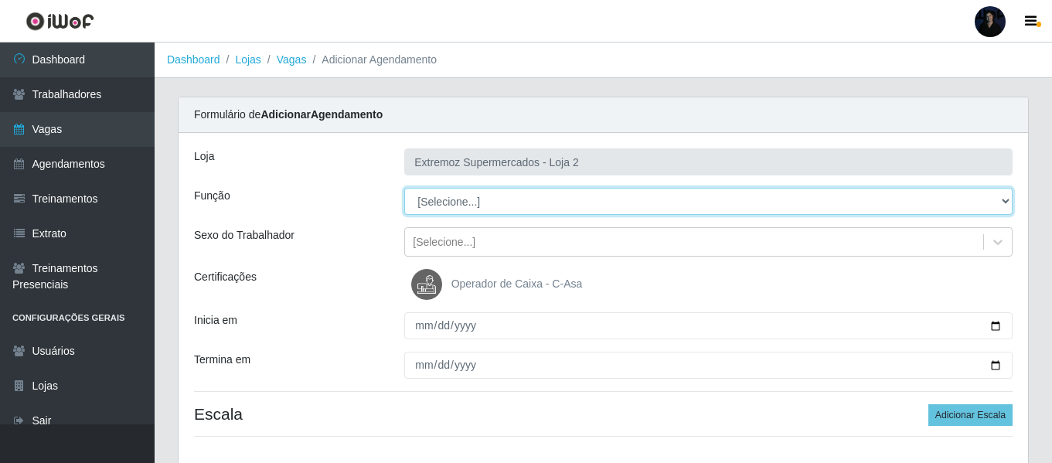
click at [441, 199] on select "[Selecione...] Embalador Embalador + Embalador ++ Operador de Caixa Operador de…" at bounding box center [708, 201] width 608 height 27
select select "1"
click at [404, 188] on select "[Selecione...] Embalador Embalador + Embalador ++ Operador de Caixa Operador de…" at bounding box center [708, 201] width 608 height 27
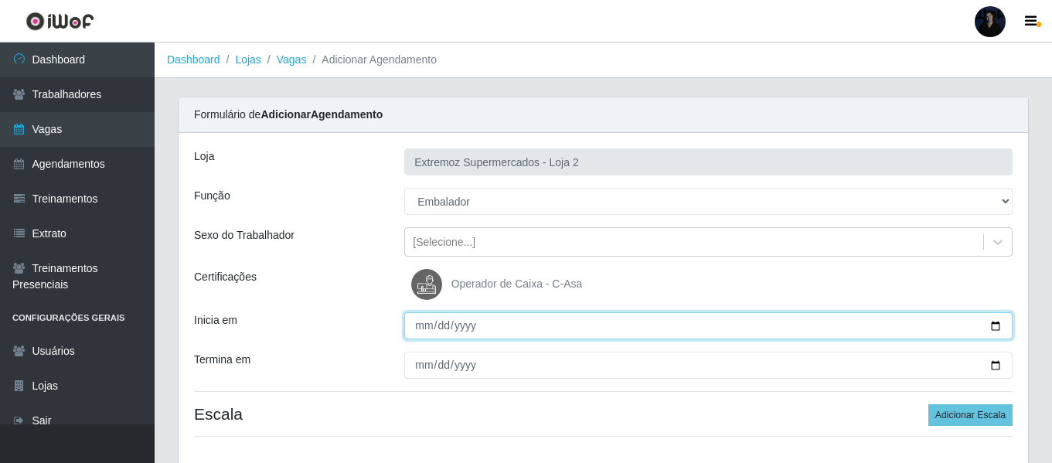
click at [422, 329] on input "Inicia em" at bounding box center [708, 325] width 608 height 27
type input "[DATE]"
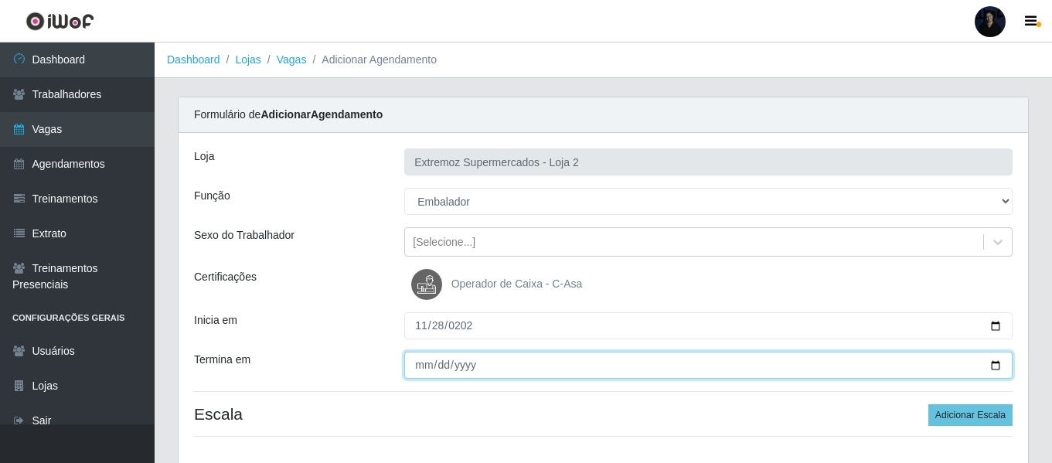
click at [418, 369] on input "Termina em" at bounding box center [708, 365] width 608 height 27
type input "[DATE]"
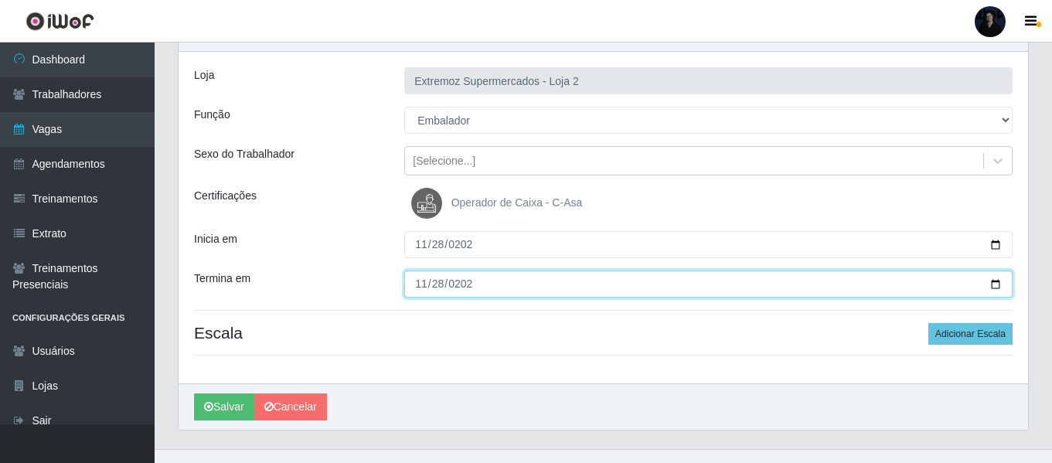
scroll to position [106, 0]
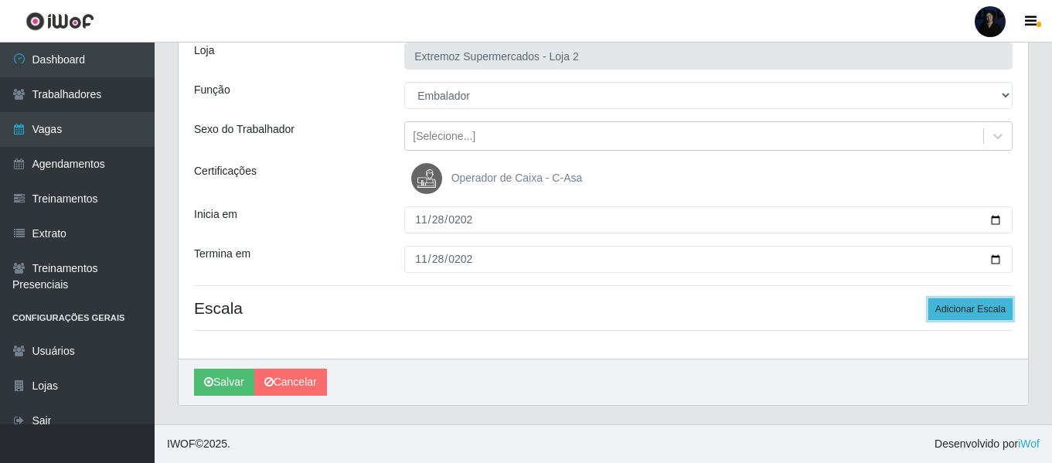
click at [964, 310] on button "Adicionar Escala" at bounding box center [971, 309] width 84 height 22
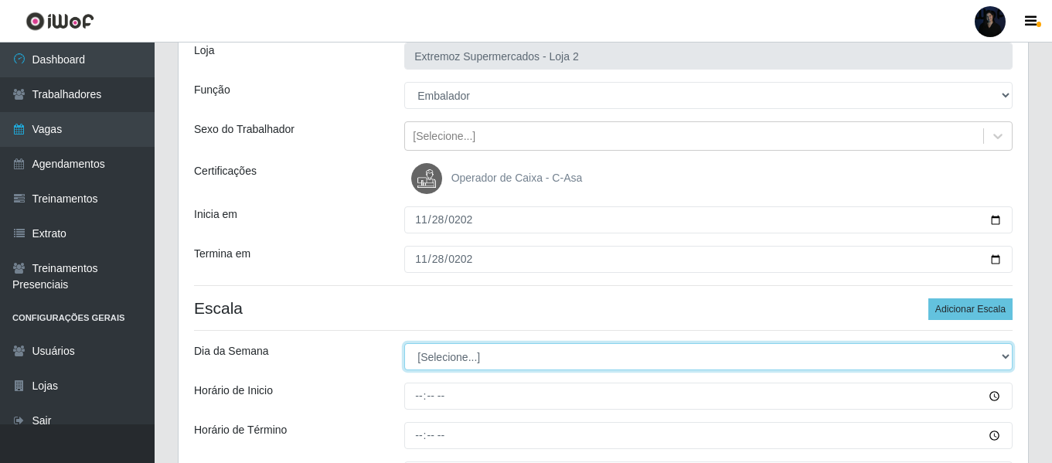
click at [444, 356] on select "[Selecione...] Segunda Terça Quarta Quinta Sexta Sábado Domingo" at bounding box center [708, 356] width 608 height 27
select select "5"
click at [404, 343] on select "[Selecione...] Segunda Terça Quarta Quinta Sexta Sábado Domingo" at bounding box center [708, 356] width 608 height 27
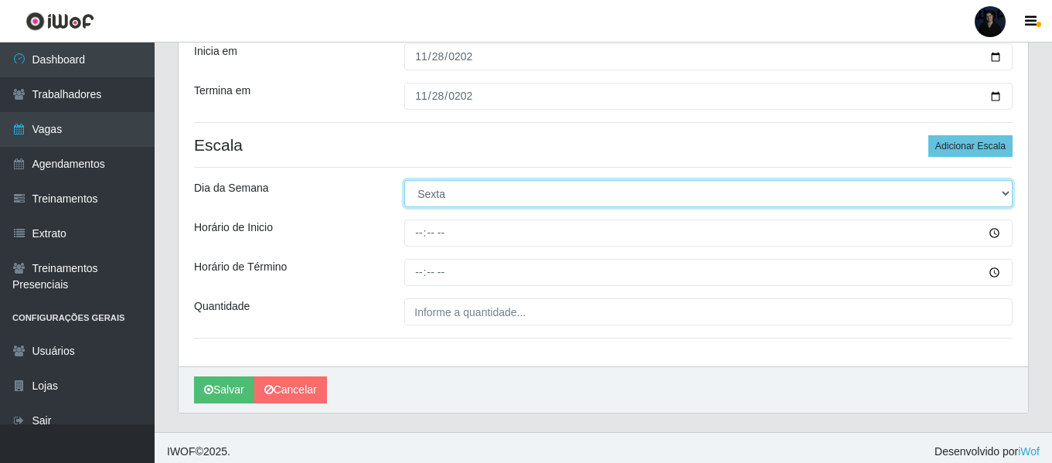
scroll to position [277, 0]
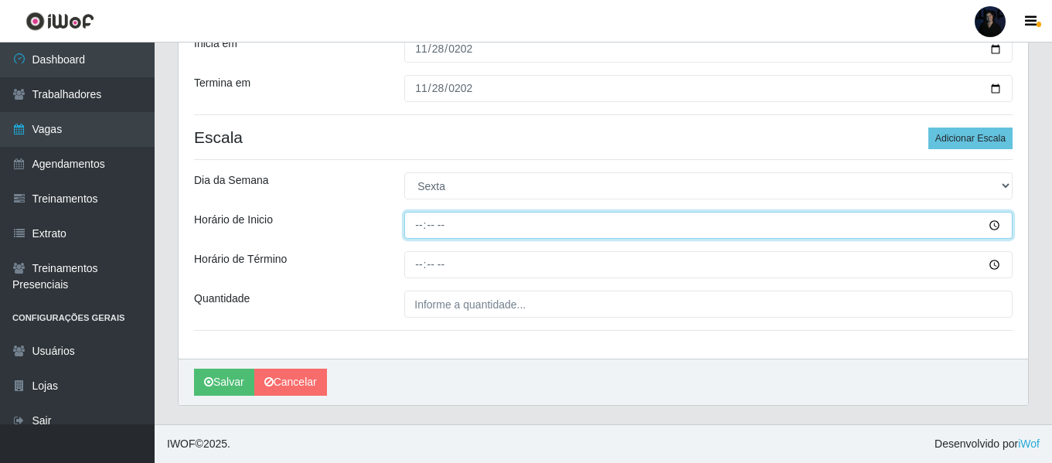
click at [418, 228] on input "Horário de Inicio" at bounding box center [708, 225] width 608 height 27
type input "14:00"
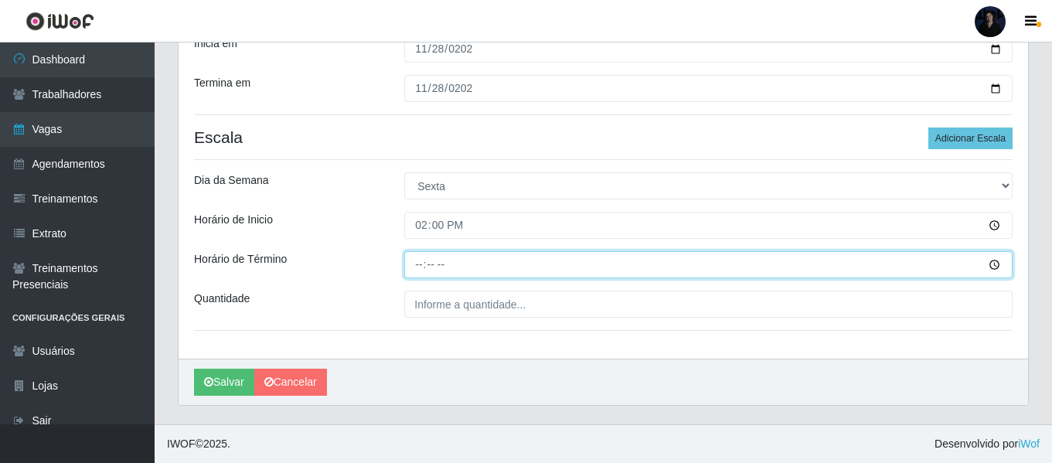
click at [411, 270] on input "Horário de Término" at bounding box center [708, 264] width 608 height 27
type input "20:00"
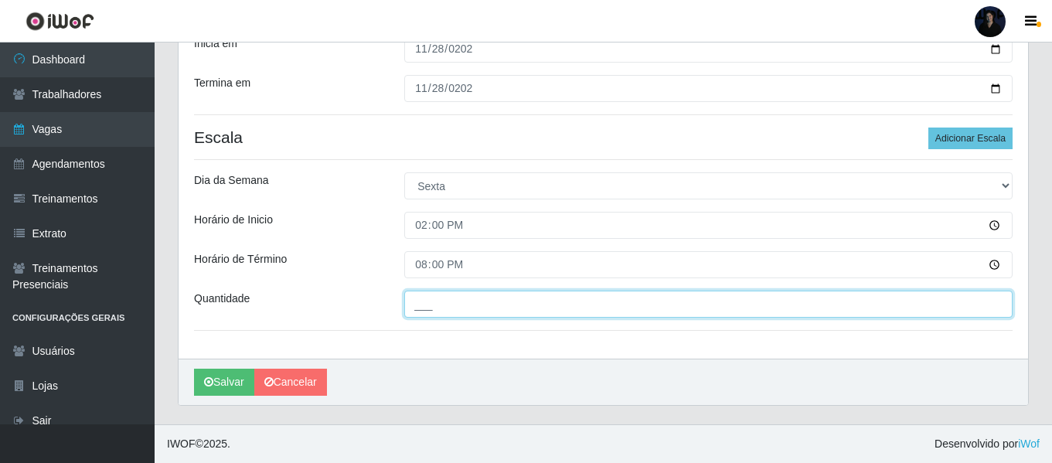
click at [422, 302] on input "___" at bounding box center [708, 304] width 608 height 27
type input "2__"
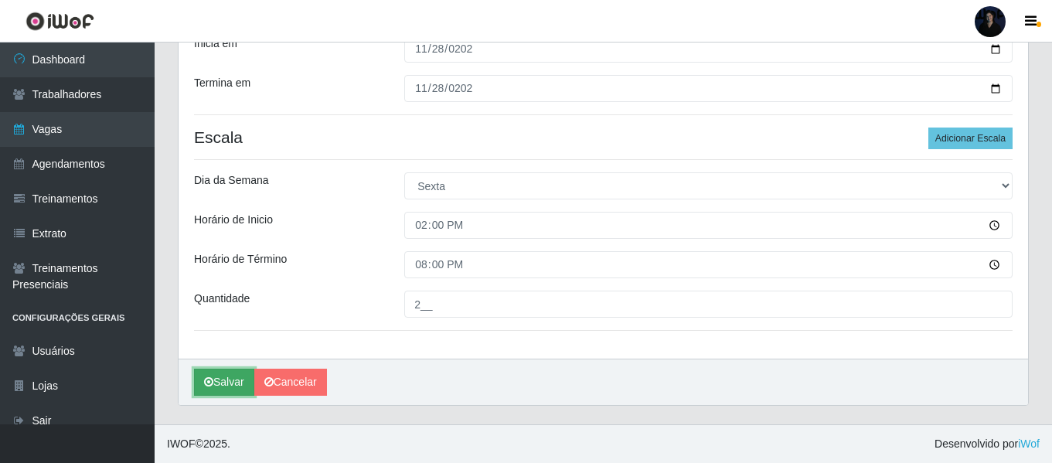
click at [224, 384] on button "Salvar" at bounding box center [224, 382] width 60 height 27
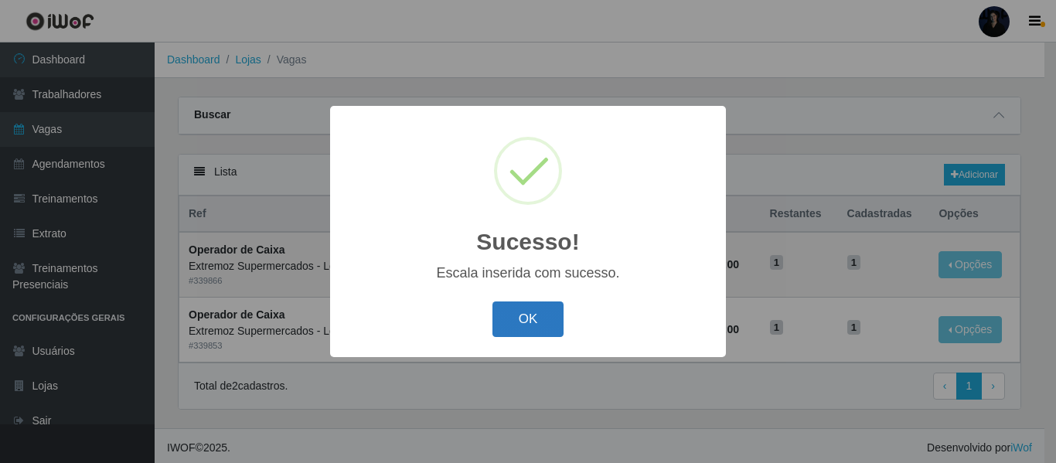
click at [520, 326] on button "OK" at bounding box center [529, 320] width 72 height 36
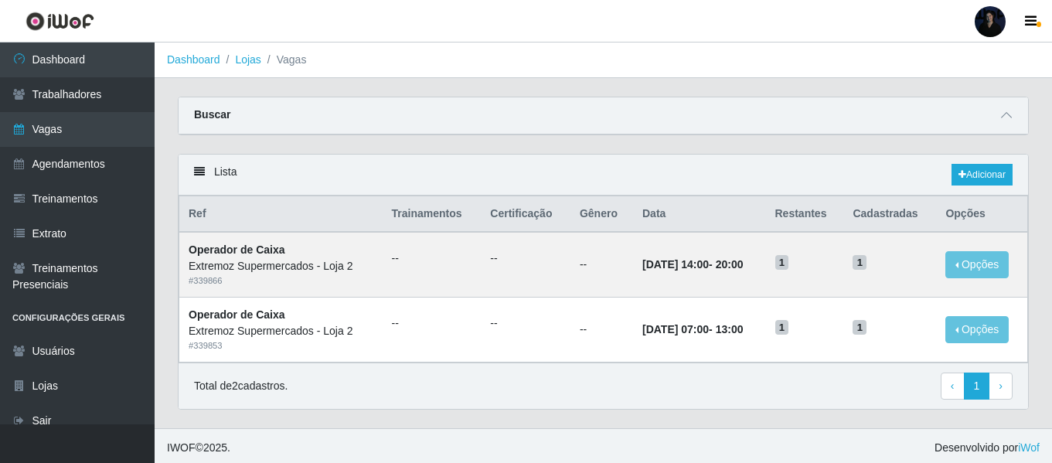
click at [623, 64] on ol "Dashboard Lojas Vagas" at bounding box center [604, 61] width 898 height 36
click at [980, 172] on link "Adicionar" at bounding box center [982, 175] width 61 height 22
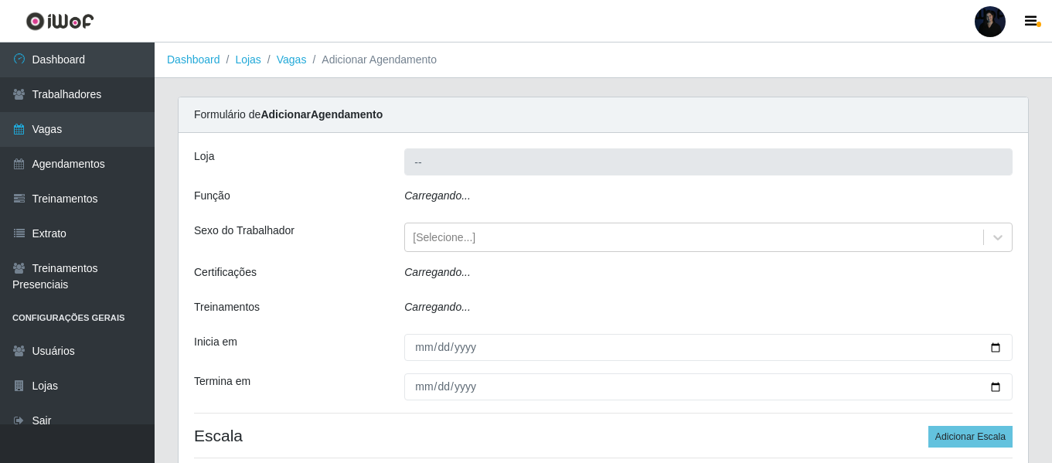
type input "Extremoz Supermercados - Loja 2"
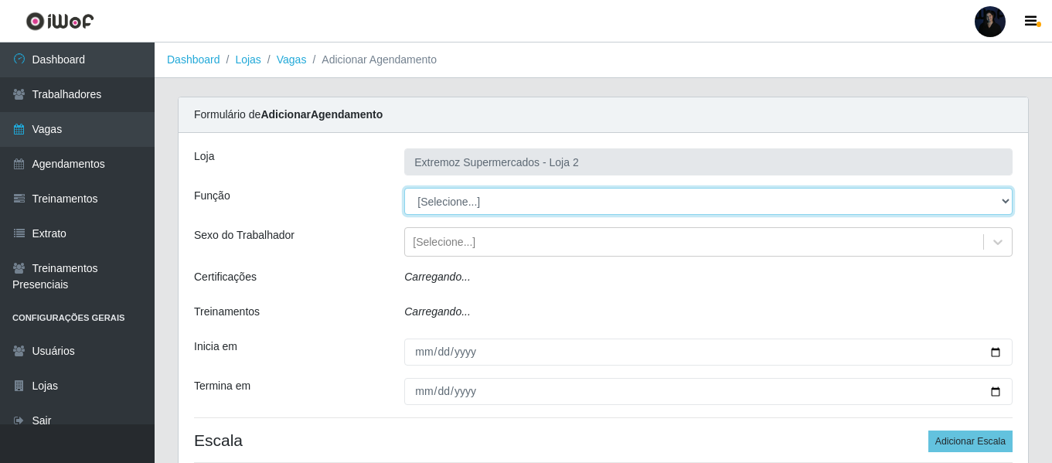
click at [431, 200] on select "[Selecione...] Embalador Embalador + Embalador ++ Operador de Caixa Operador de…" at bounding box center [708, 201] width 608 height 27
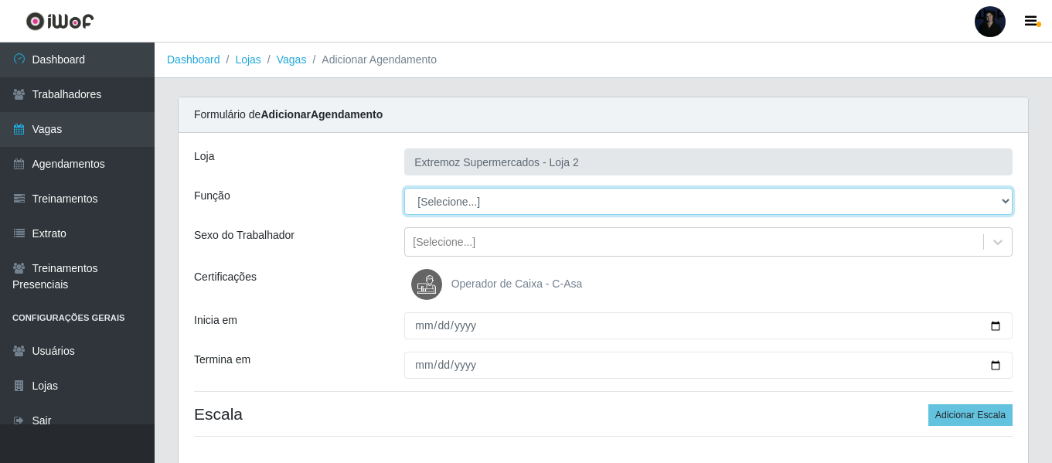
select select "70"
click at [404, 188] on select "[Selecione...] Embalador Embalador + Embalador ++ Operador de Caixa Operador de…" at bounding box center [708, 201] width 608 height 27
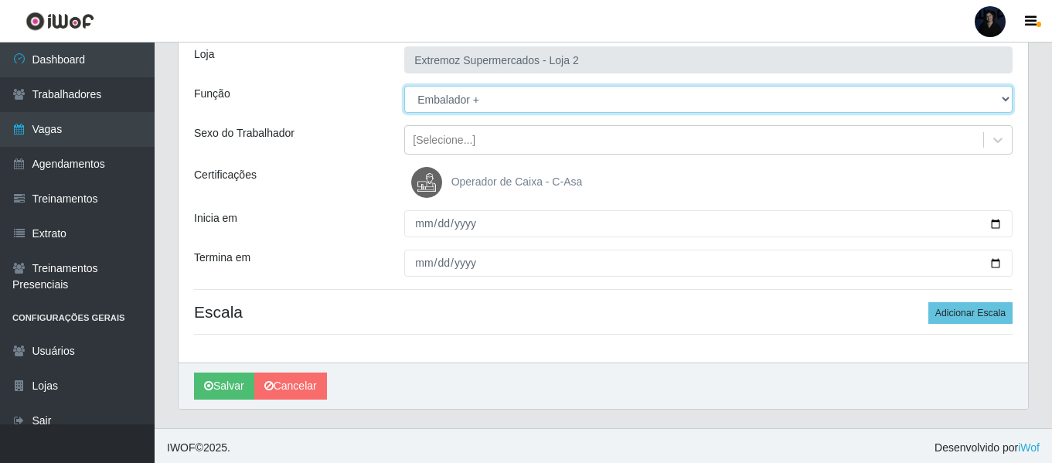
scroll to position [106, 0]
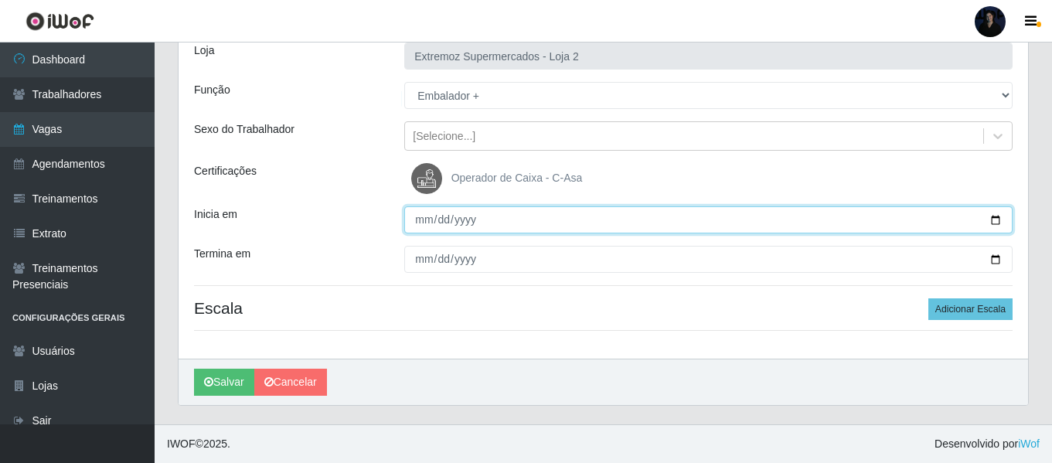
click at [423, 224] on input "Inicia em" at bounding box center [708, 219] width 608 height 27
type input "[DATE]"
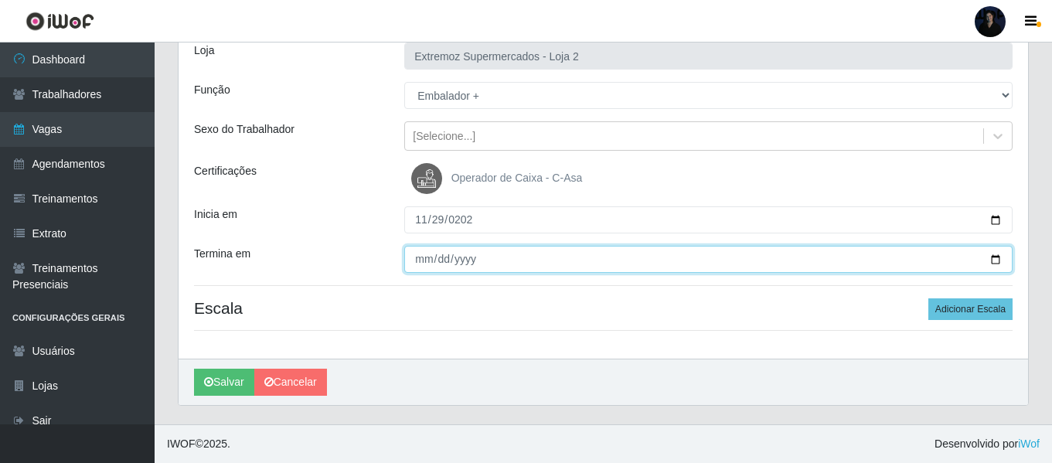
click at [418, 260] on input "Termina em" at bounding box center [708, 259] width 608 height 27
type input "[DATE]"
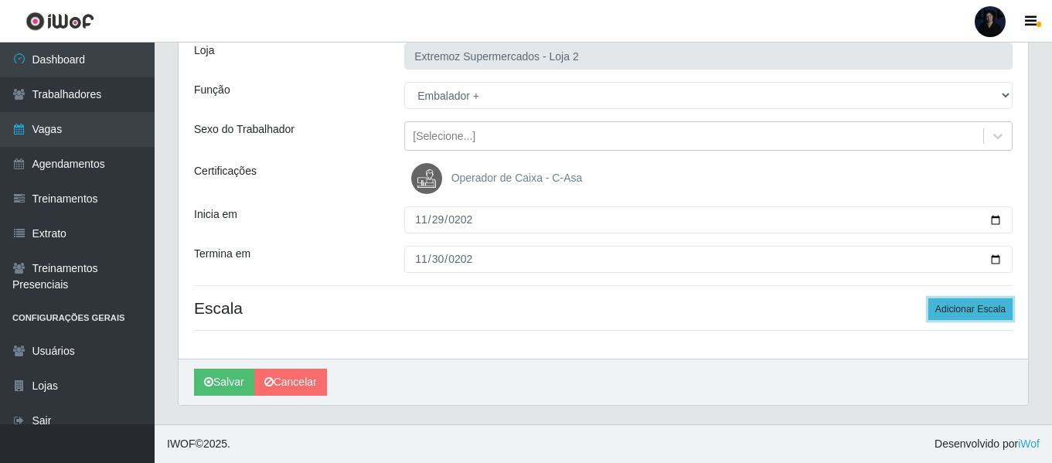
click at [958, 313] on button "Adicionar Escala" at bounding box center [971, 309] width 84 height 22
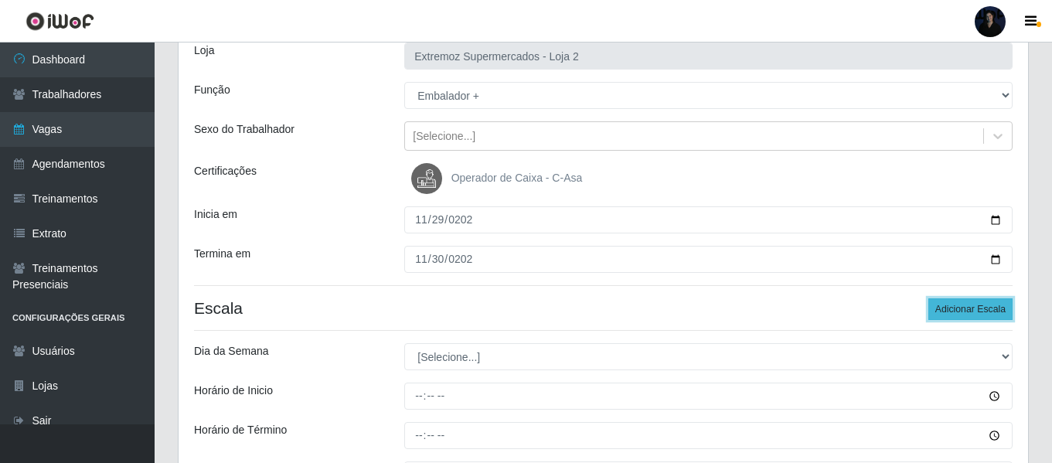
click at [958, 313] on button "Adicionar Escala" at bounding box center [971, 309] width 84 height 22
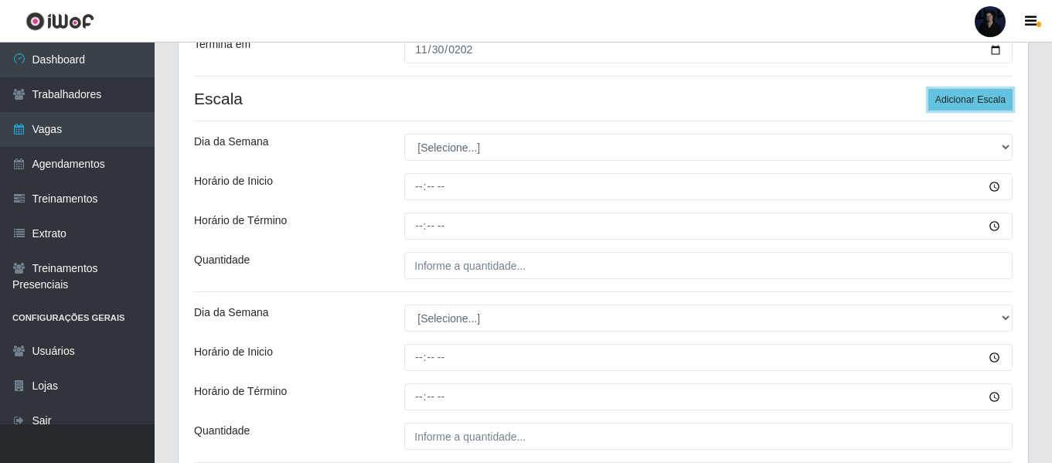
scroll to position [338, 0]
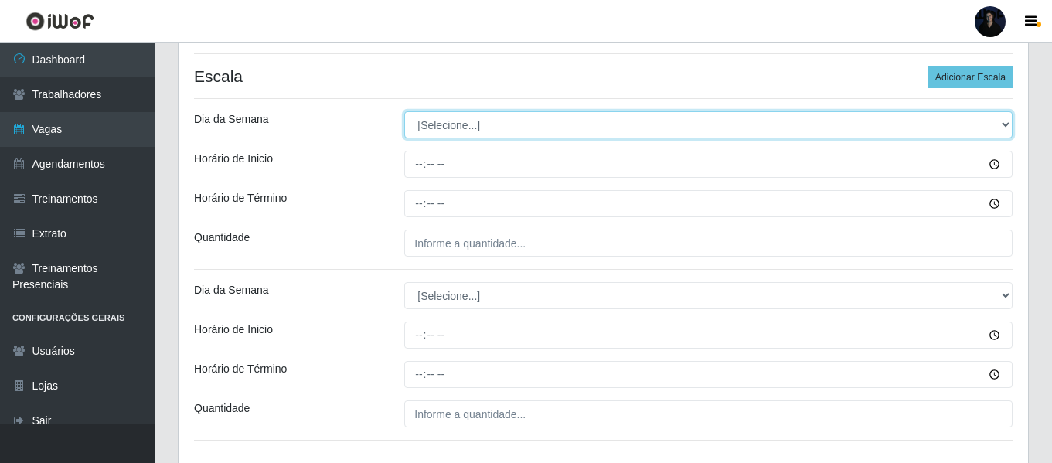
click at [433, 124] on select "[Selecione...] Segunda Terça Quarta Quinta Sexta Sábado Domingo" at bounding box center [708, 124] width 608 height 27
select select "6"
click at [404, 111] on select "[Selecione...] Segunda Terça Quarta Quinta Sexta Sábado Domingo" at bounding box center [708, 124] width 608 height 27
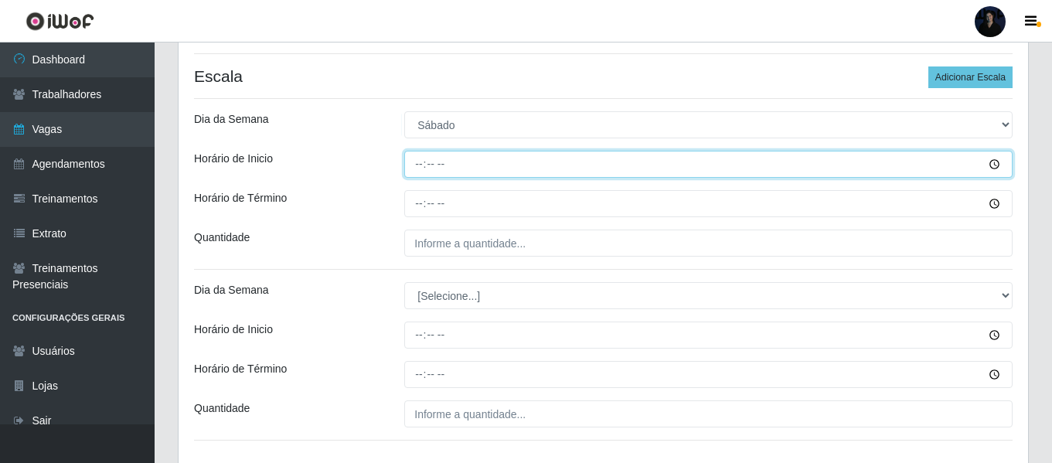
click at [418, 165] on input "Horário de Inicio" at bounding box center [708, 164] width 608 height 27
type input "14:00"
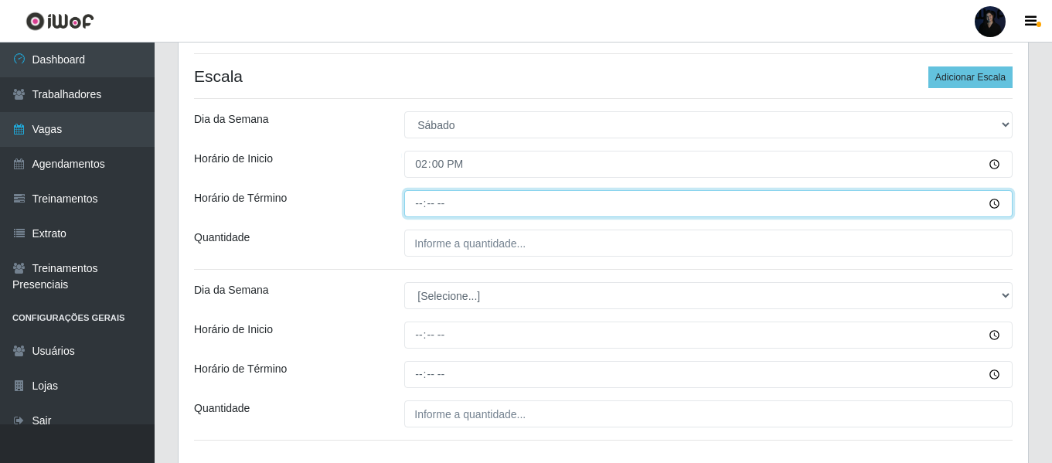
click at [422, 204] on input "Horário de Término" at bounding box center [708, 203] width 608 height 27
type input "20:00"
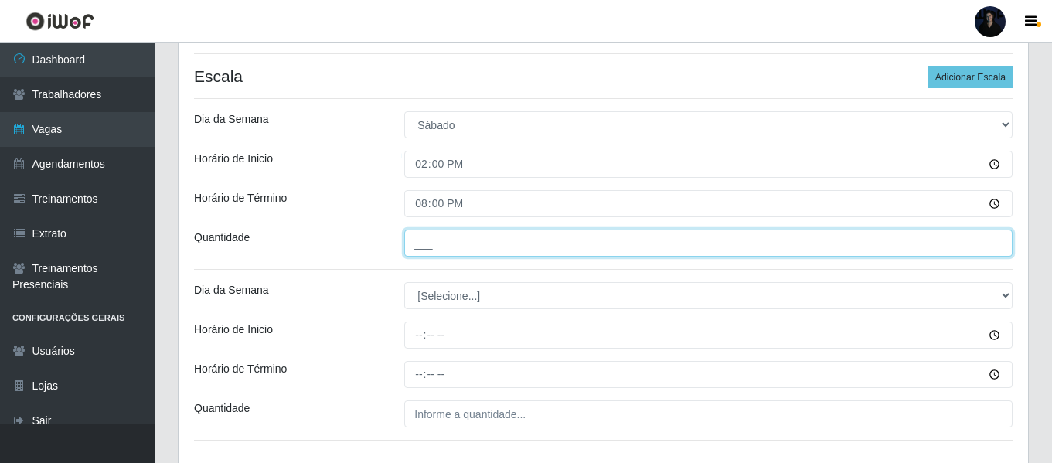
click at [427, 239] on input "___" at bounding box center [708, 243] width 608 height 27
type input "2__"
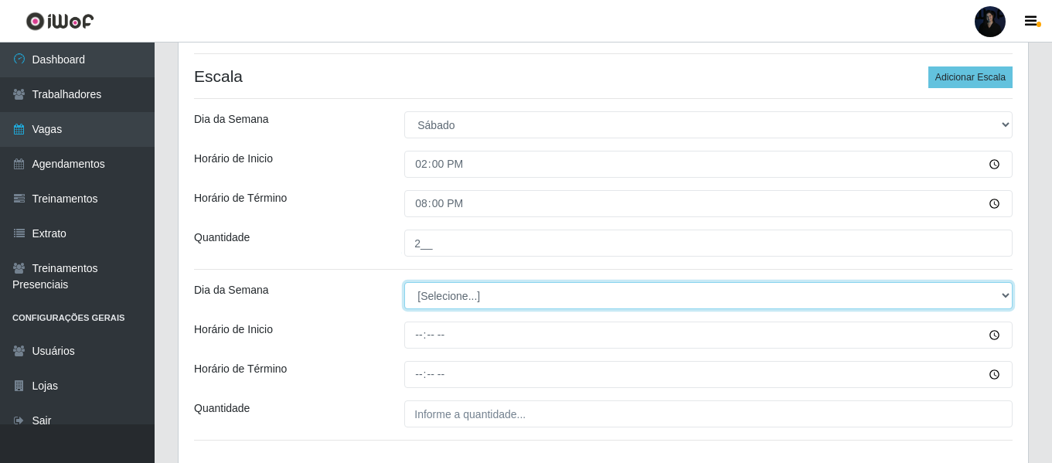
click at [431, 293] on select "[Selecione...] Segunda Terça Quarta Quinta Sexta Sábado Domingo" at bounding box center [708, 295] width 608 height 27
select select "0"
click at [404, 282] on select "[Selecione...] Segunda Terça Quarta Quinta Sexta Sábado Domingo" at bounding box center [708, 295] width 608 height 27
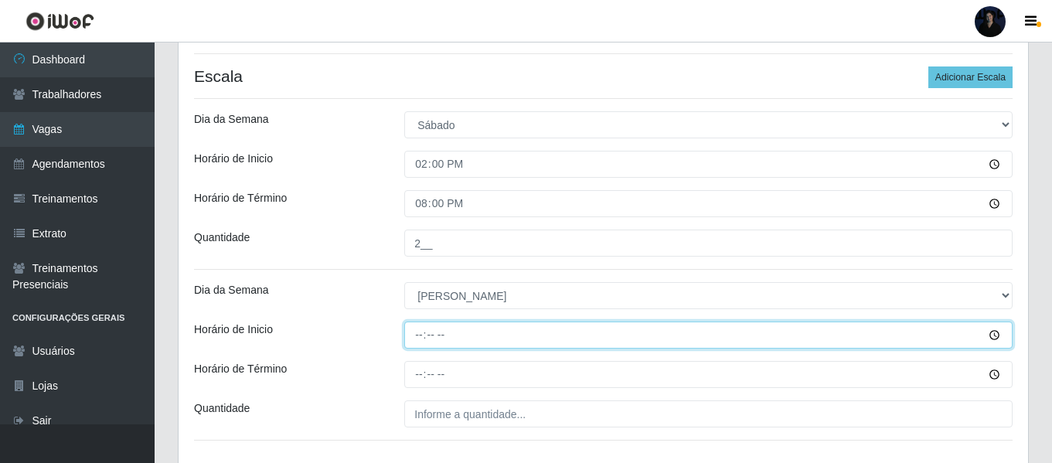
click at [424, 339] on input "Horário de Inicio" at bounding box center [708, 335] width 608 height 27
type input "07:00"
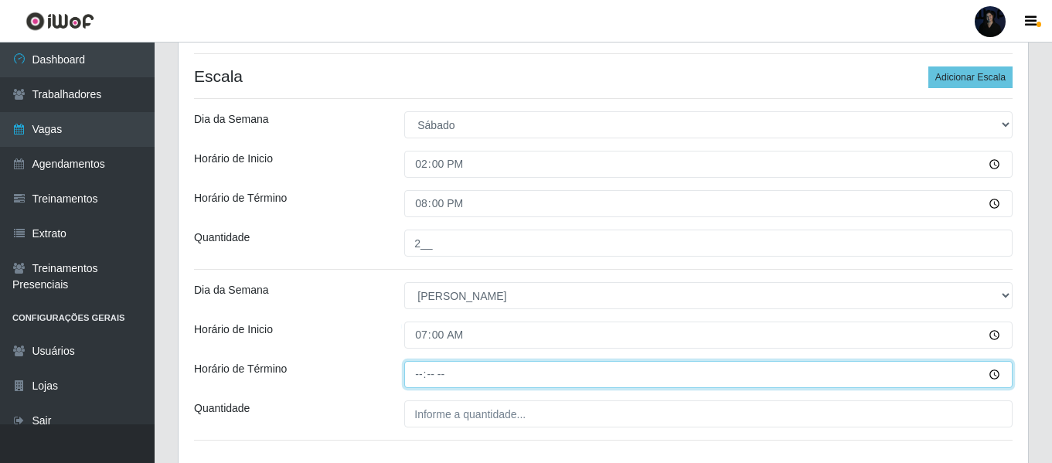
click at [418, 378] on input "Horário de Término" at bounding box center [708, 374] width 608 height 27
type input "13:00"
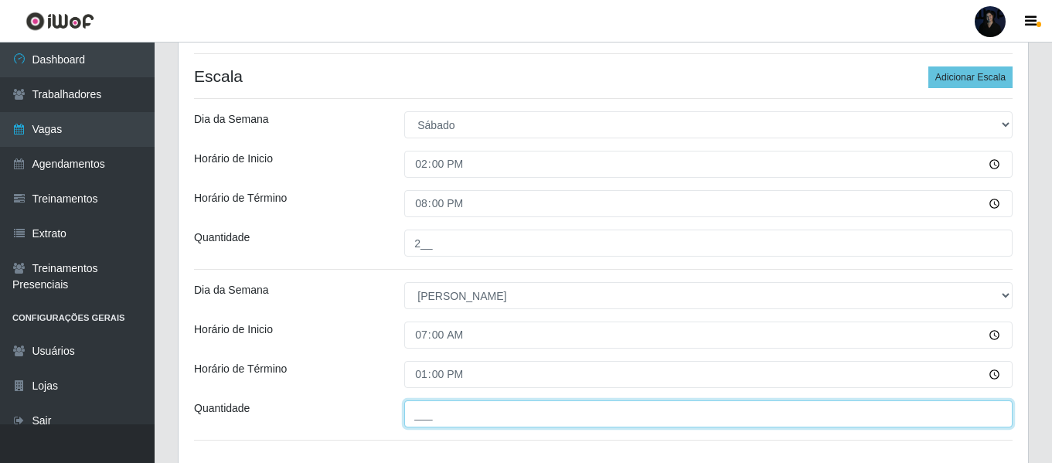
click at [421, 412] on input "___" at bounding box center [708, 414] width 608 height 27
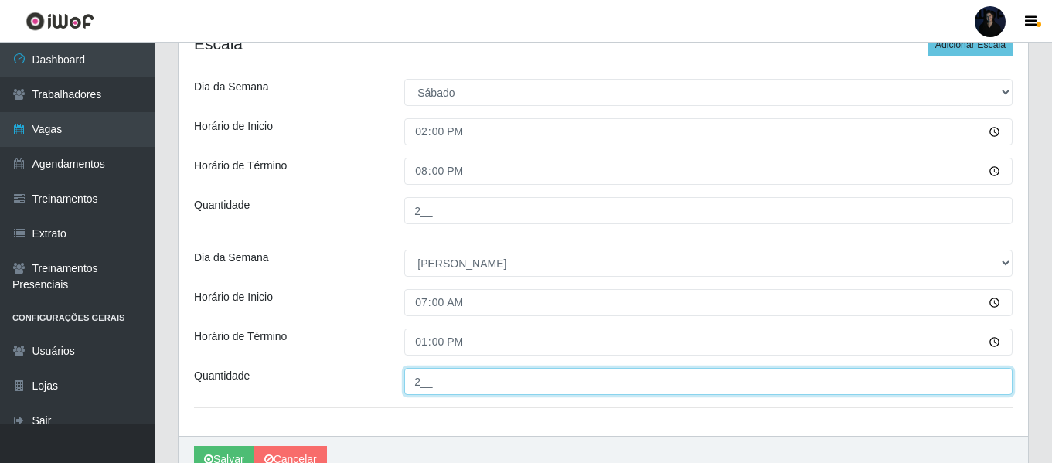
scroll to position [448, 0]
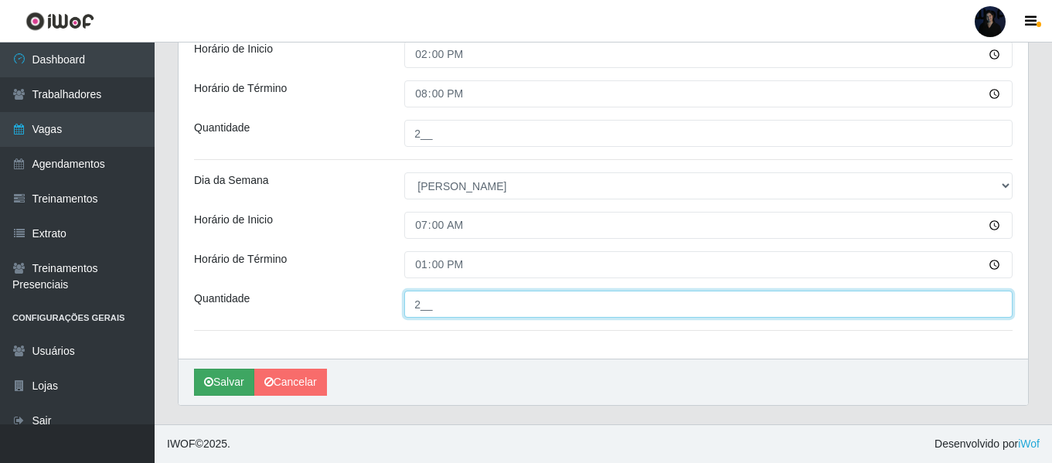
type input "2__"
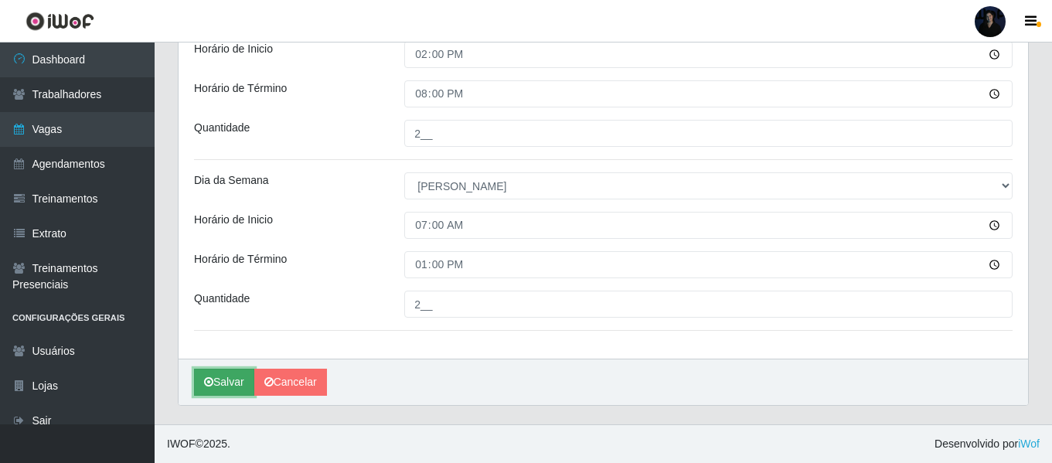
click at [227, 382] on button "Salvar" at bounding box center [224, 382] width 60 height 27
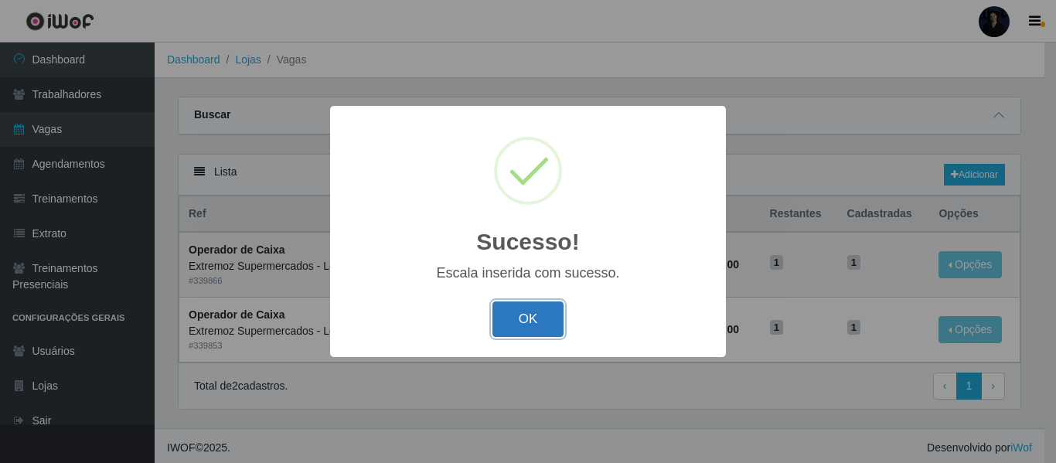
click at [539, 321] on button "OK" at bounding box center [529, 320] width 72 height 36
